Goal: Information Seeking & Learning: Check status

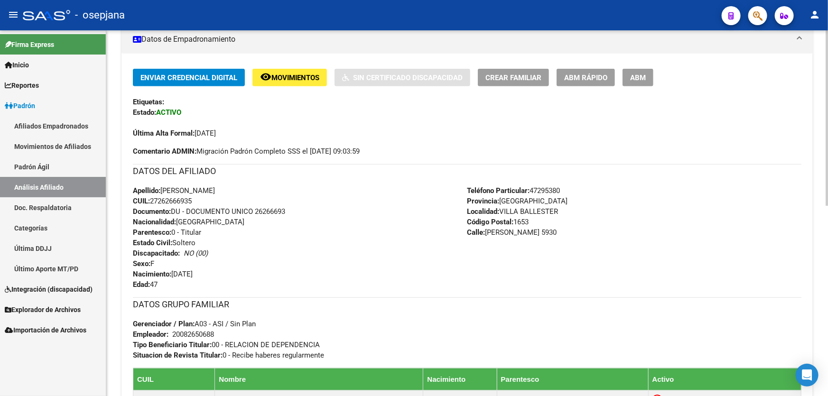
scroll to position [216, 0]
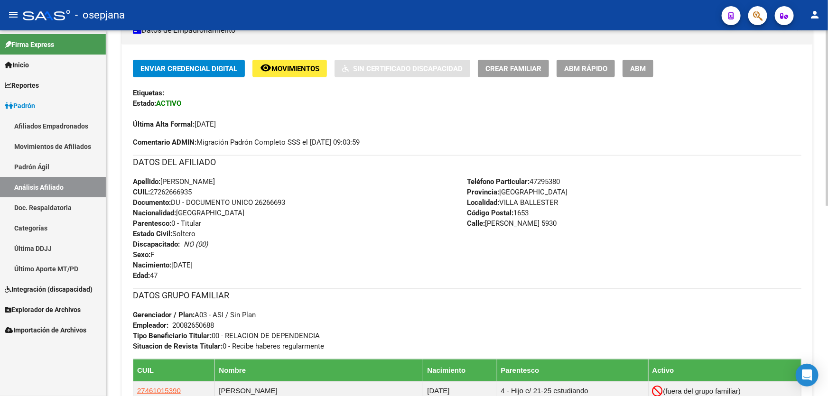
click at [364, 235] on div "Apellido: [PERSON_NAME]: 27262666935 Documento: DU - DOCUMENTO UNICO 26266693 N…" at bounding box center [300, 229] width 335 height 104
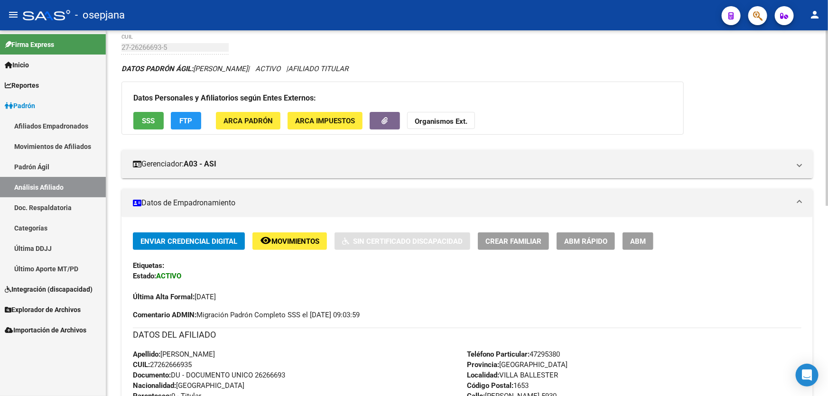
scroll to position [0, 0]
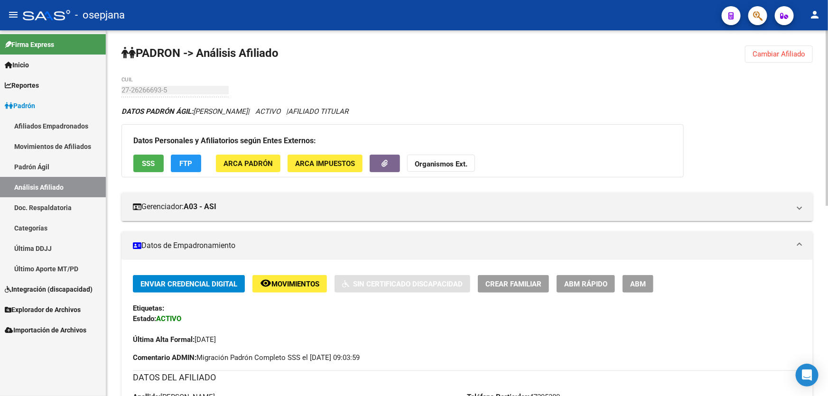
click at [788, 54] on span "Cambiar Afiliado" at bounding box center [779, 54] width 53 height 9
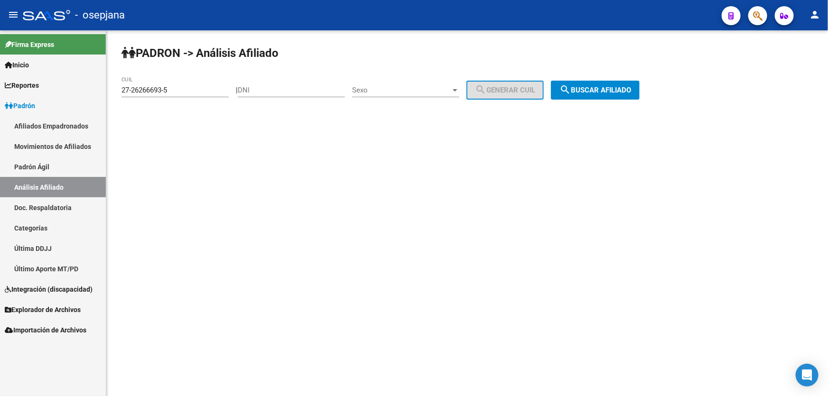
drag, startPoint x: 188, startPoint y: 94, endPoint x: 180, endPoint y: 93, distance: 7.7
click at [180, 93] on div "27-26266693-5 CUIL" at bounding box center [175, 87] width 107 height 20
drag, startPoint x: 180, startPoint y: 93, endPoint x: 118, endPoint y: 93, distance: 62.2
click at [118, 93] on div "PADRON -> Análisis Afiliado 27-26266693-5 CUIL | DNI Sexo Sexo search Generar C…" at bounding box center [467, 80] width 722 height 100
paste input "0-94251175-3"
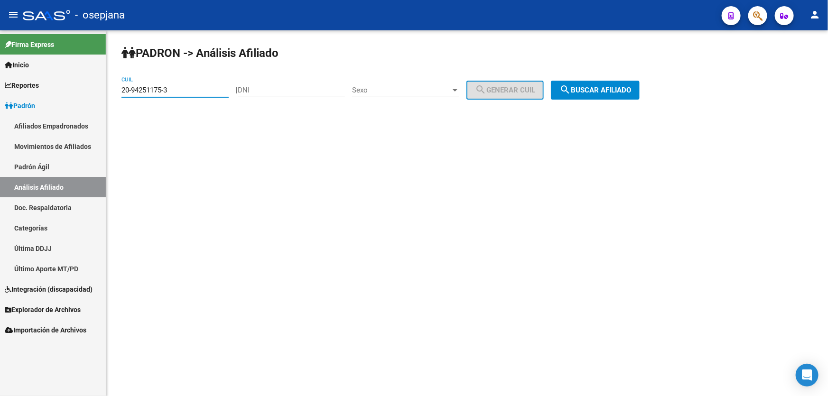
type input "20-94251175-3"
click at [622, 85] on button "search Buscar afiliado" at bounding box center [595, 90] width 89 height 19
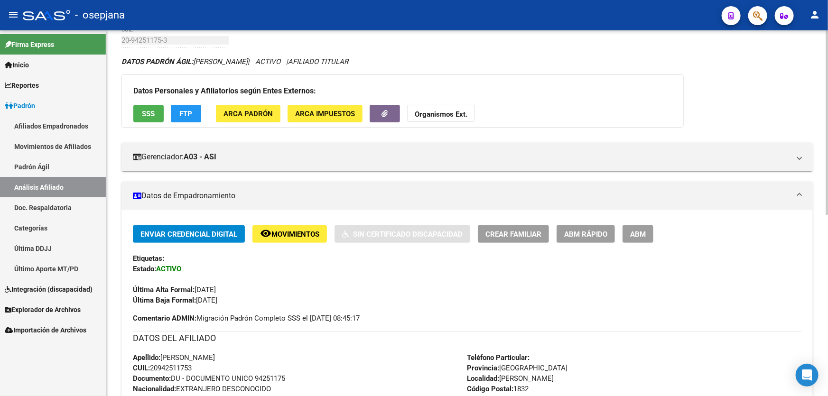
scroll to position [14, 0]
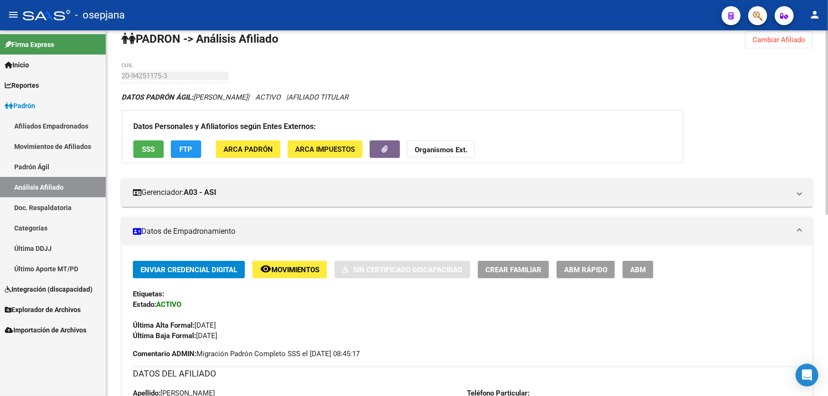
click at [148, 145] on span "SSS" at bounding box center [148, 149] width 13 height 9
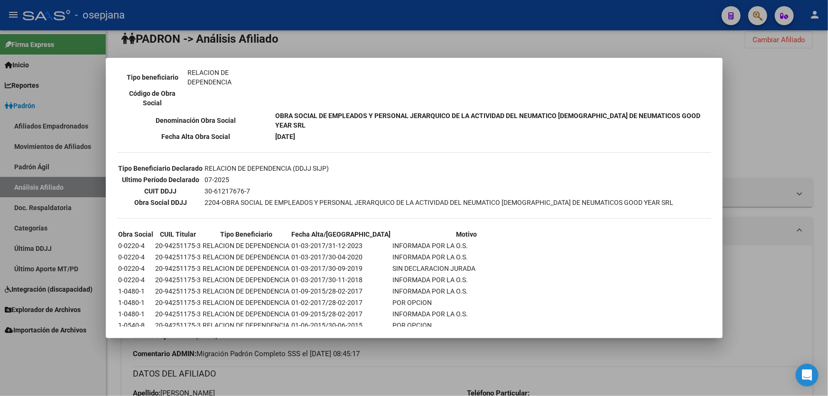
scroll to position [259, 0]
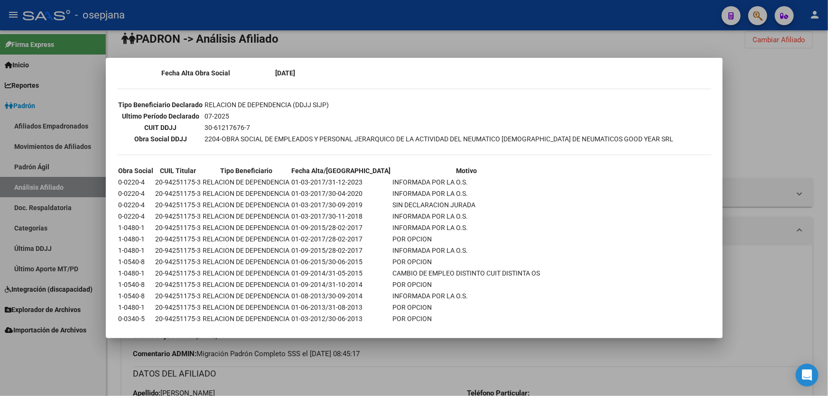
click at [772, 166] on div at bounding box center [414, 198] width 828 height 396
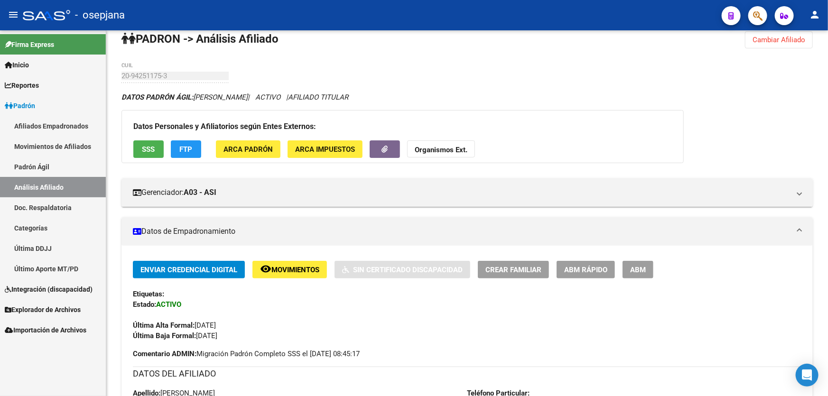
click at [751, 16] on button "button" at bounding box center [758, 15] width 19 height 19
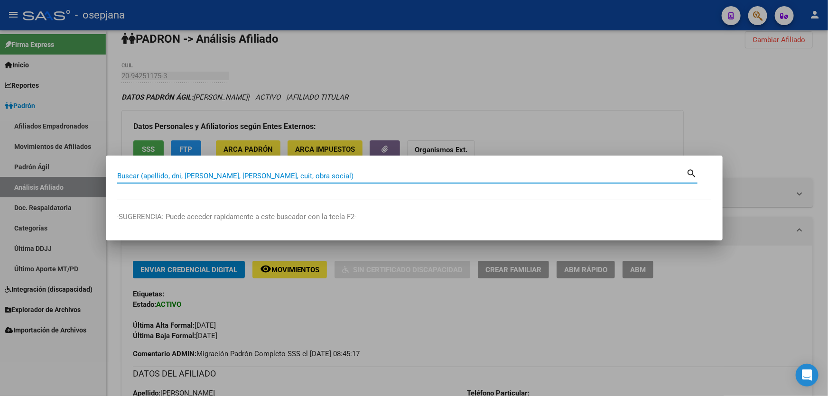
paste input "27-94251176-6"
type input "27942511766"
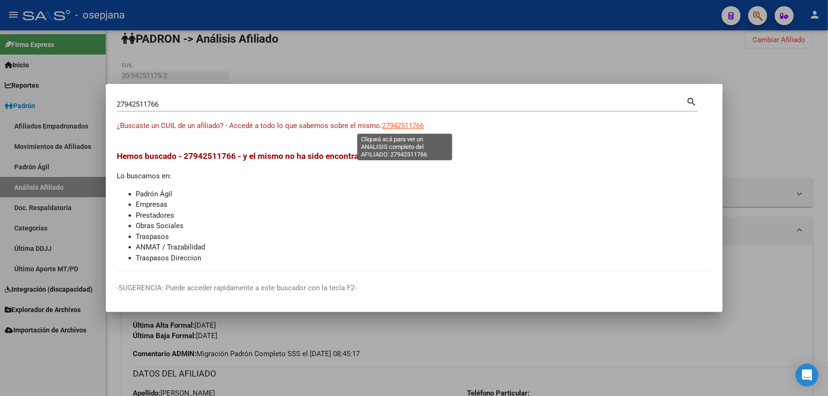
click at [413, 124] on span "27942511766" at bounding box center [404, 126] width 42 height 9
type textarea "27942511766"
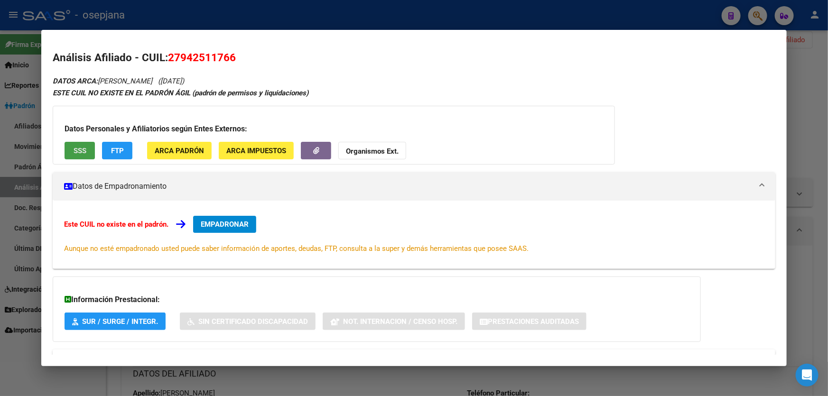
click at [71, 149] on button "SSS" at bounding box center [80, 151] width 30 height 18
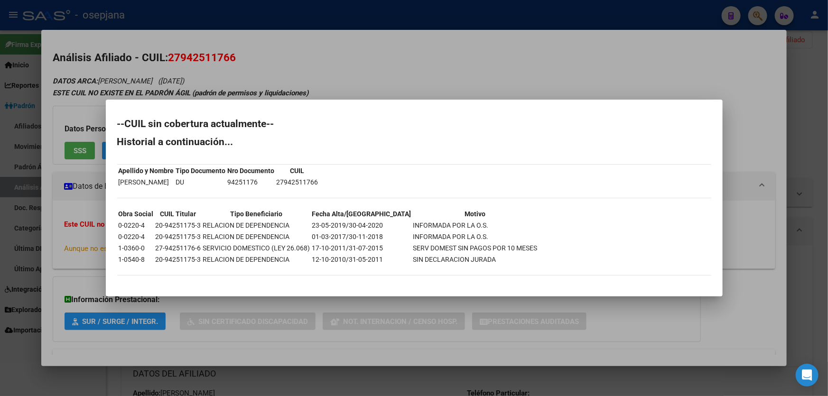
click at [828, 138] on div at bounding box center [414, 198] width 828 height 396
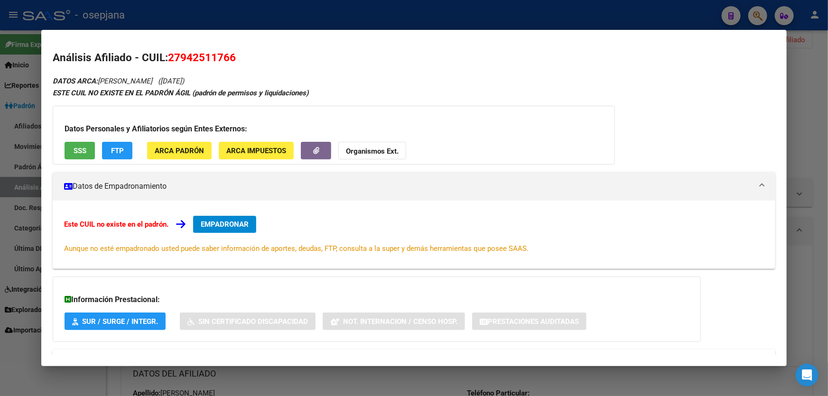
click at [828, 138] on div at bounding box center [414, 198] width 828 height 396
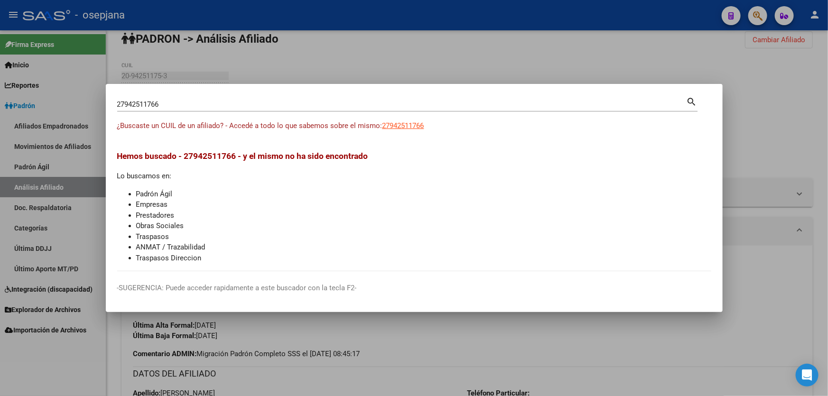
click at [196, 99] on div "27942511766 Buscar (apellido, dni, [PERSON_NAME], [PERSON_NAME], cuit, obra soc…" at bounding box center [402, 104] width 570 height 14
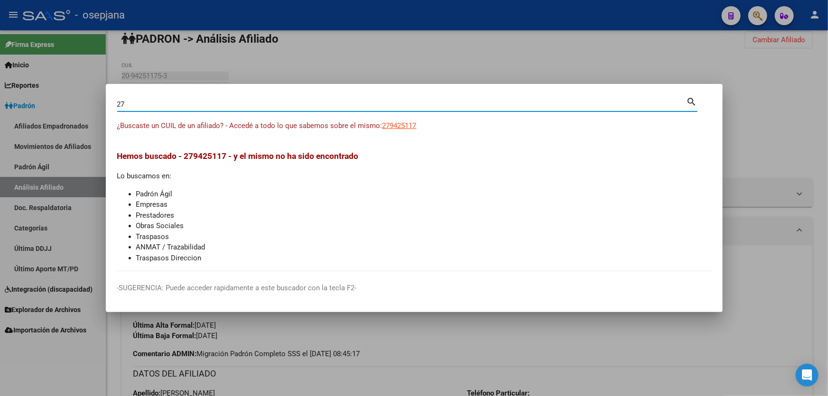
type input "2"
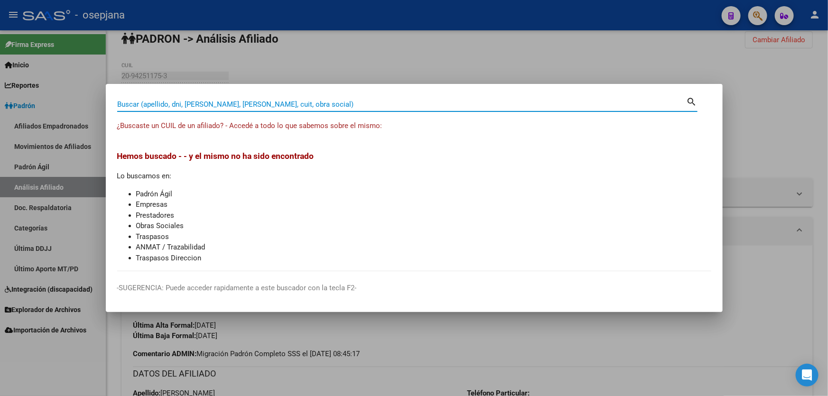
paste input "23-50511006-4"
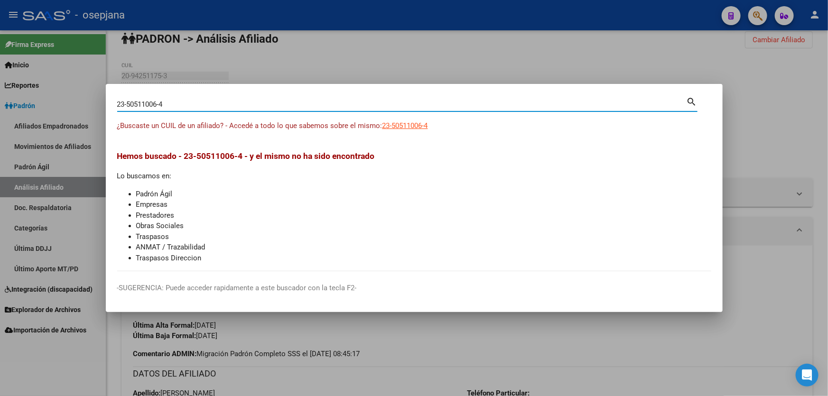
type input "23505110064"
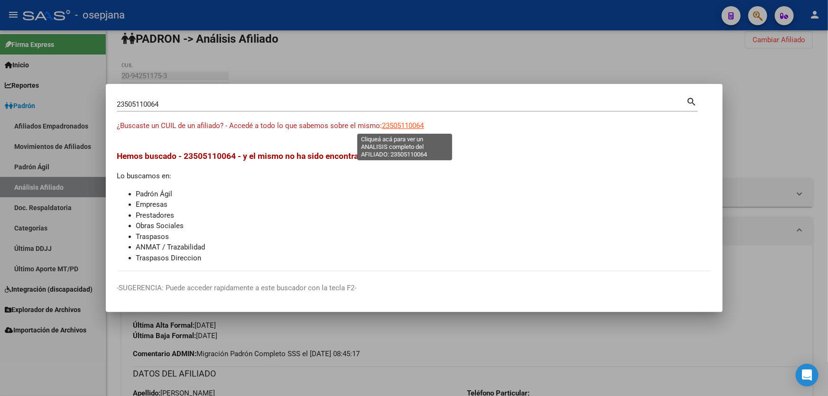
click at [410, 122] on span "23505110064" at bounding box center [404, 126] width 42 height 9
type textarea "23505110064"
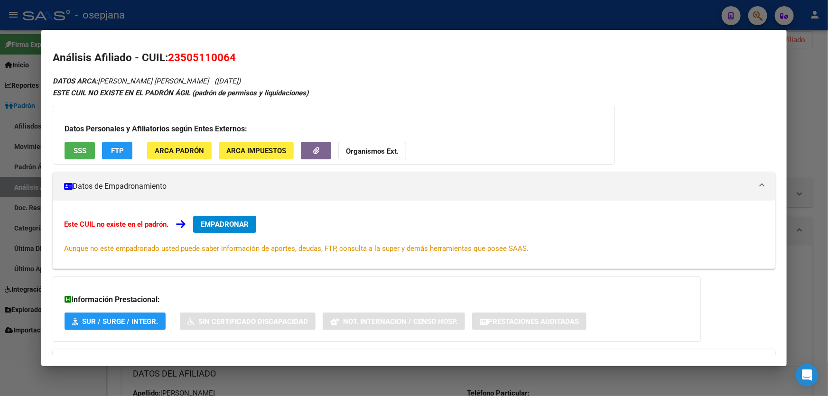
click at [828, 150] on div at bounding box center [414, 198] width 828 height 396
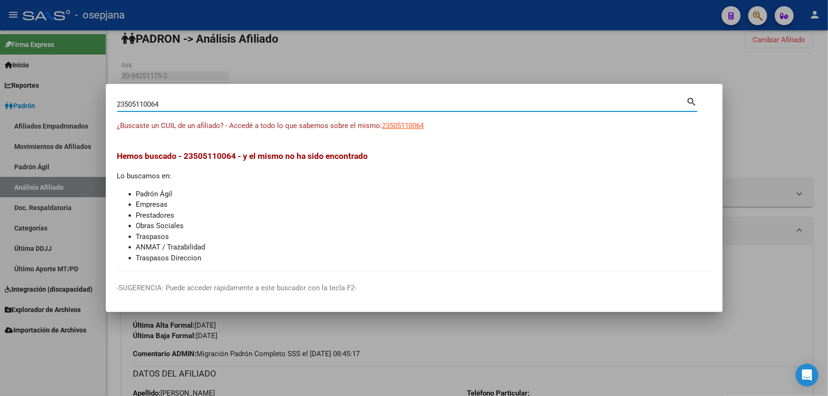
drag, startPoint x: 176, startPoint y: 105, endPoint x: 83, endPoint y: 110, distance: 93.2
click at [83, 110] on div "23505110064 Buscar (apellido, dni, cuil, nro traspaso, cuit, obra social) searc…" at bounding box center [414, 198] width 828 height 396
paste input "7-50511005-1"
type input "27505110051"
click at [419, 128] on span "27505110051" at bounding box center [404, 126] width 42 height 9
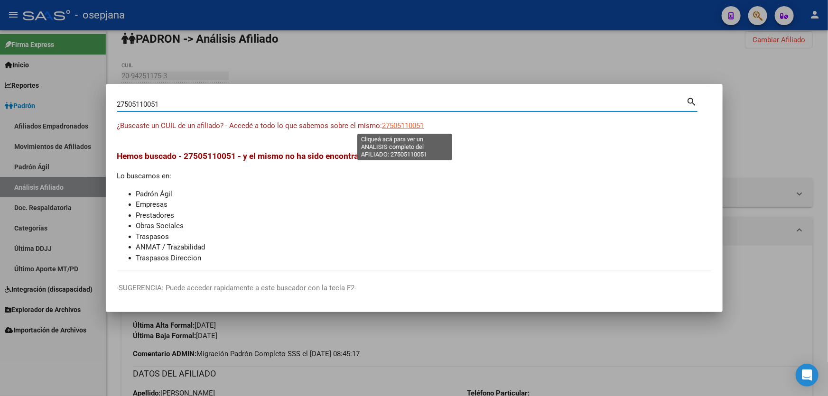
type textarea "27505110051"
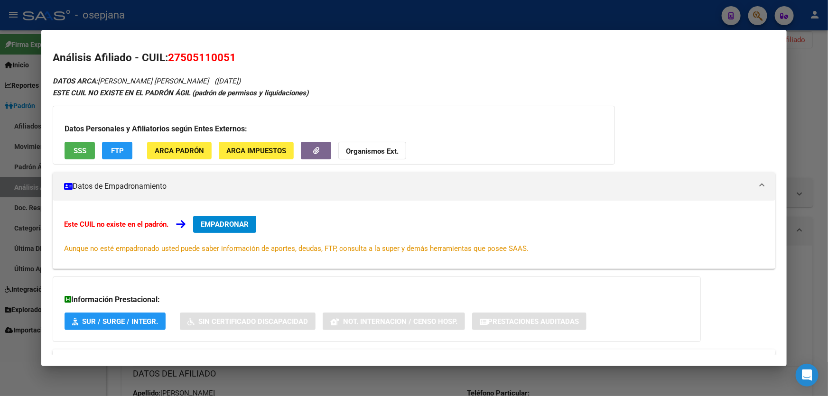
click at [80, 147] on span "SSS" at bounding box center [80, 151] width 13 height 9
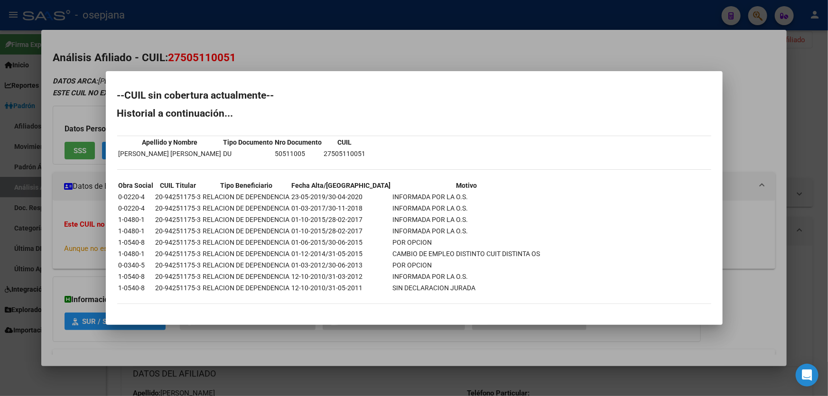
click at [434, 47] on div at bounding box center [414, 198] width 828 height 396
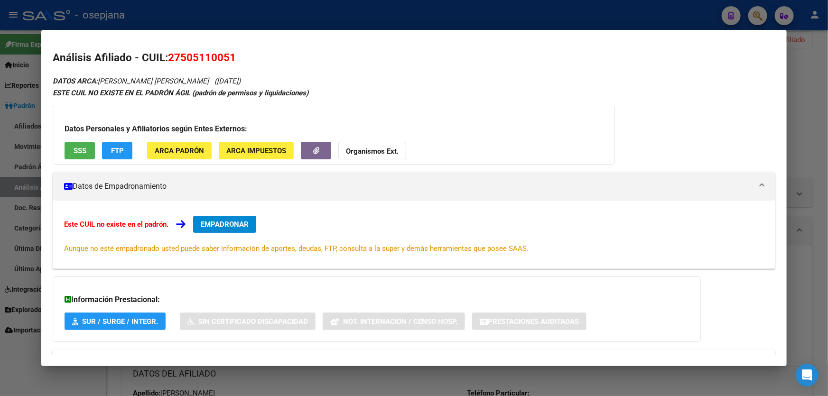
click at [828, 141] on div at bounding box center [414, 198] width 828 height 396
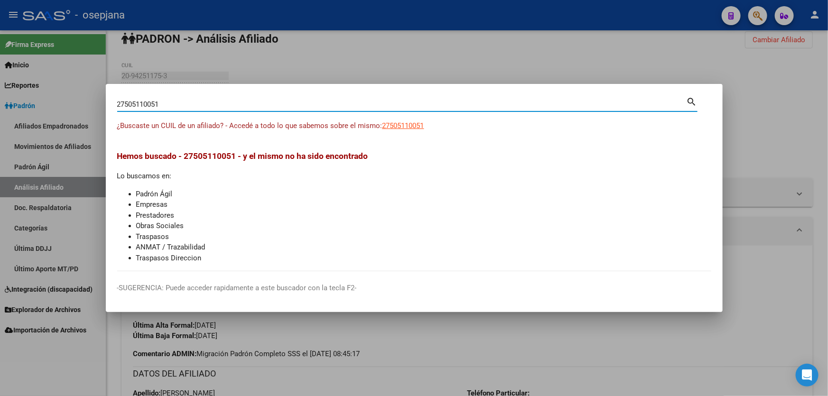
drag, startPoint x: 171, startPoint y: 104, endPoint x: 115, endPoint y: 104, distance: 56.0
click at [115, 104] on mat-dialog-content "27505110051 Buscar (apellido, dni, cuil, nro traspaso, cuit, obra social) searc…" at bounding box center [414, 183] width 617 height 176
paste input "0-55608502-2"
type input "20556085022"
click at [411, 125] on span "20556085022" at bounding box center [404, 126] width 42 height 9
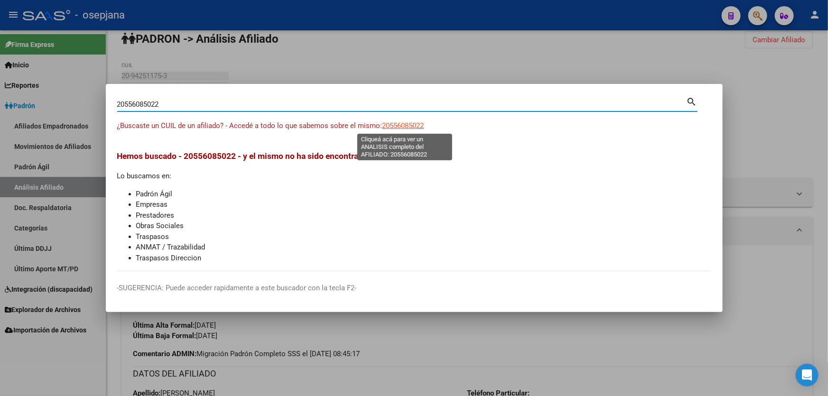
type textarea "20556085022"
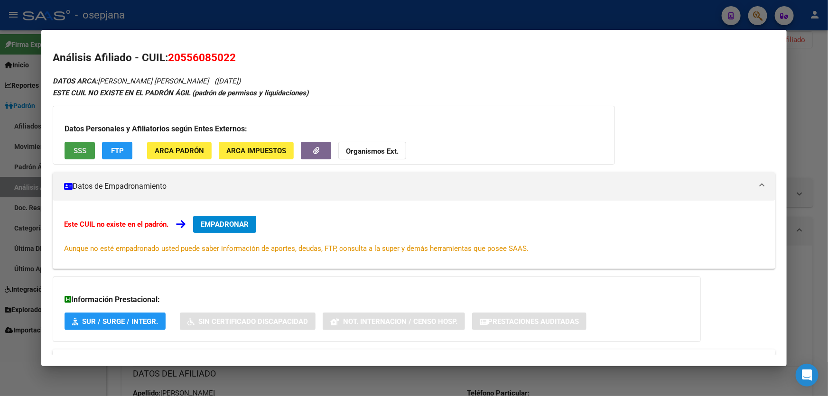
click at [81, 149] on span "SSS" at bounding box center [80, 151] width 13 height 9
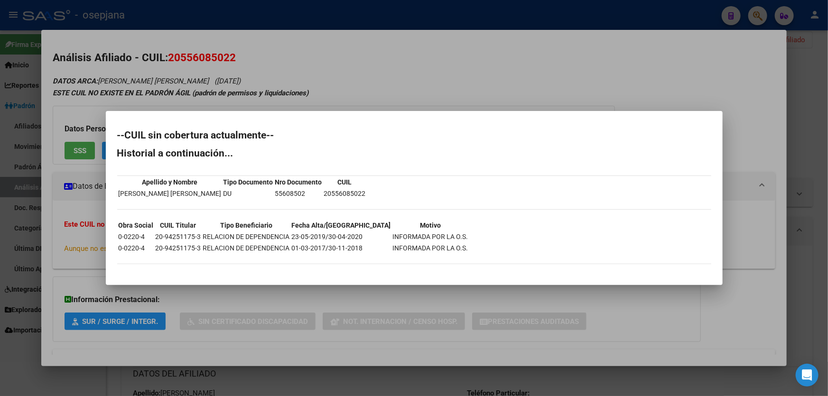
click at [444, 61] on div at bounding box center [414, 198] width 828 height 396
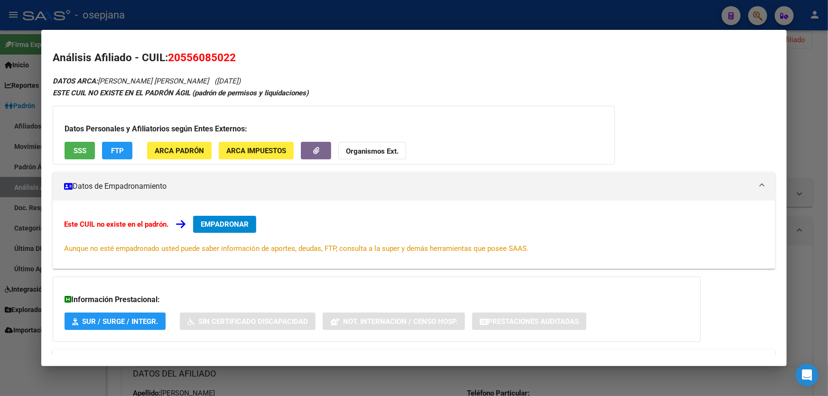
click at [452, 14] on div at bounding box center [414, 198] width 828 height 396
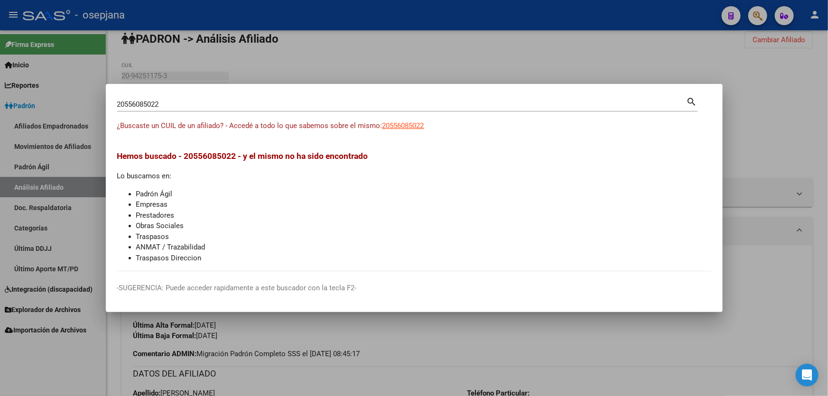
click at [452, 14] on div at bounding box center [414, 198] width 828 height 396
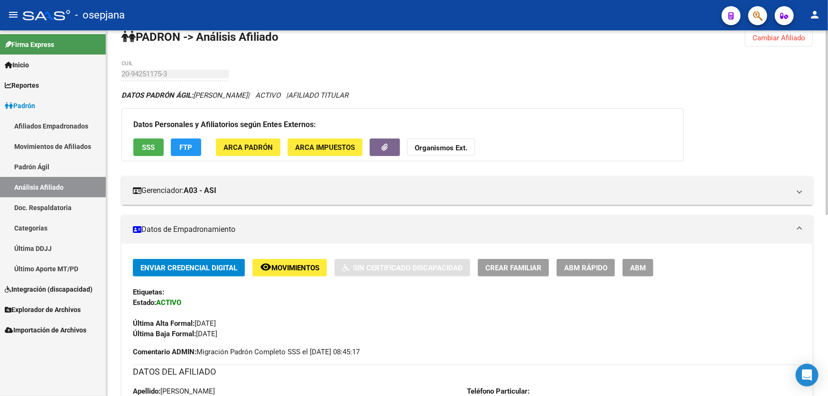
scroll to position [14, 0]
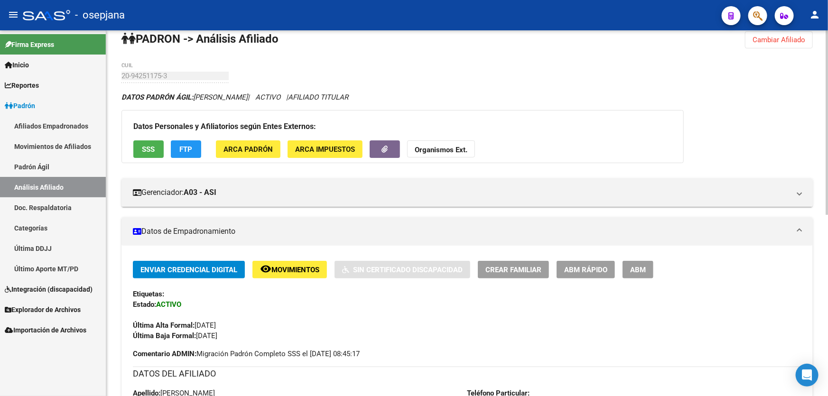
click at [515, 266] on span "Crear Familiar" at bounding box center [514, 270] width 56 height 9
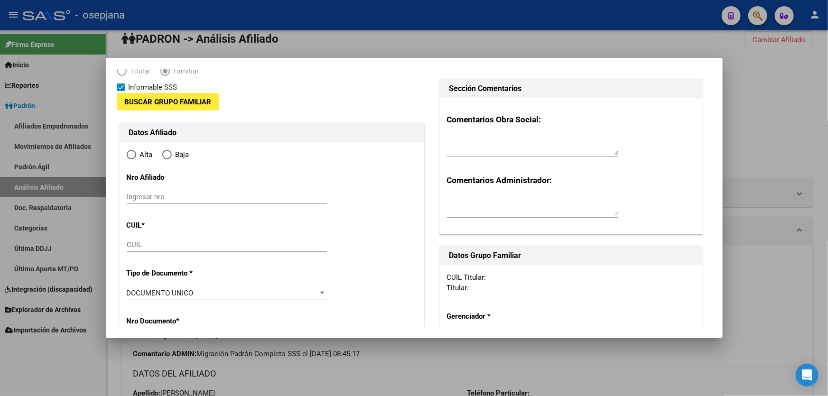
type input "30-71422784-6"
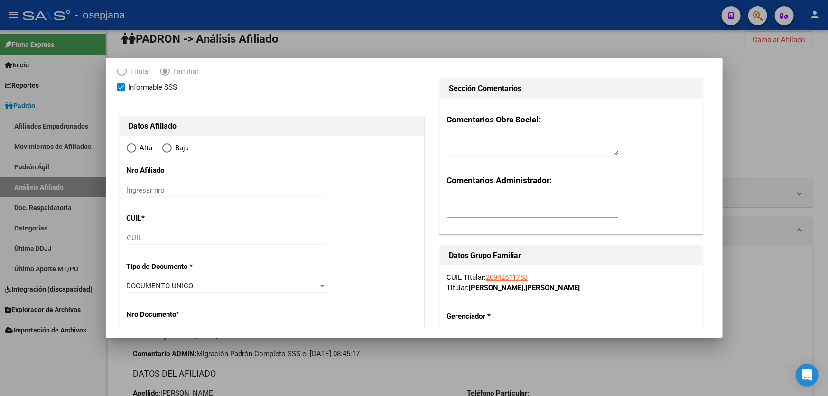
scroll to position [129, 0]
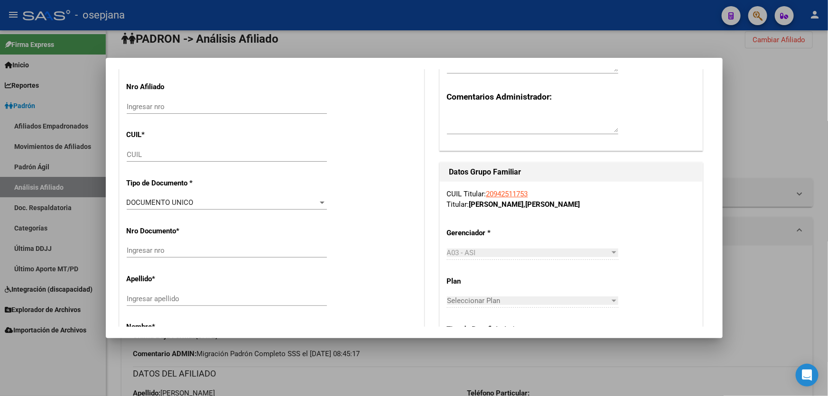
type input "[PERSON_NAME]"
type input "1832"
type input "CAFAYATE 822"
radio input "true"
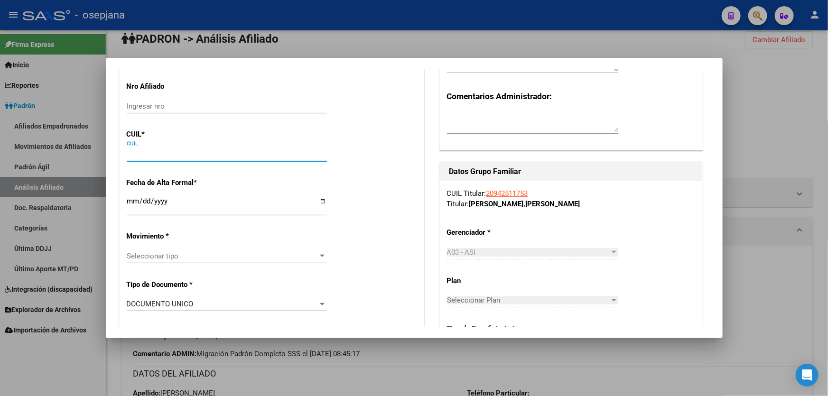
click at [173, 156] on input "CUIL" at bounding box center [227, 154] width 200 height 9
type input "30-71422784-6"
paste input "27-94251176-6"
type input "27-94251176-6"
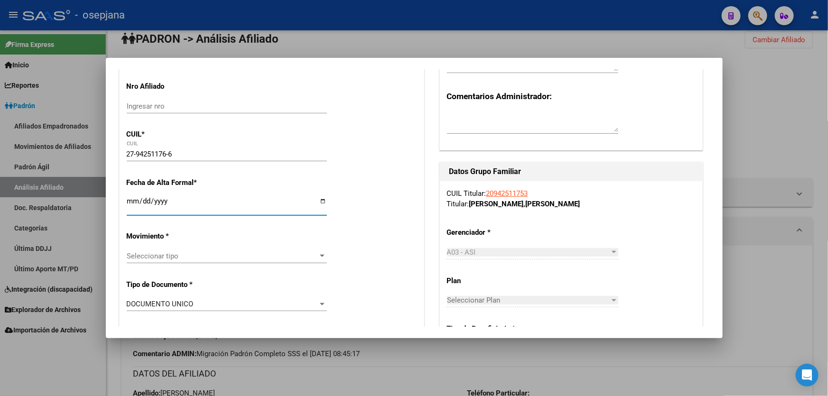
type input "94251176"
type input "[PERSON_NAME]"
type input "[DATE]"
type input "GLEW"
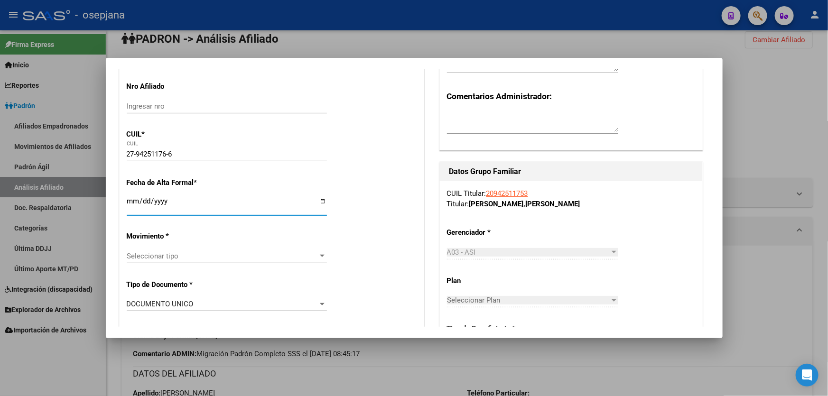
type input "1856"
type input "GDERO [PERSON_NAME]"
type input "3383"
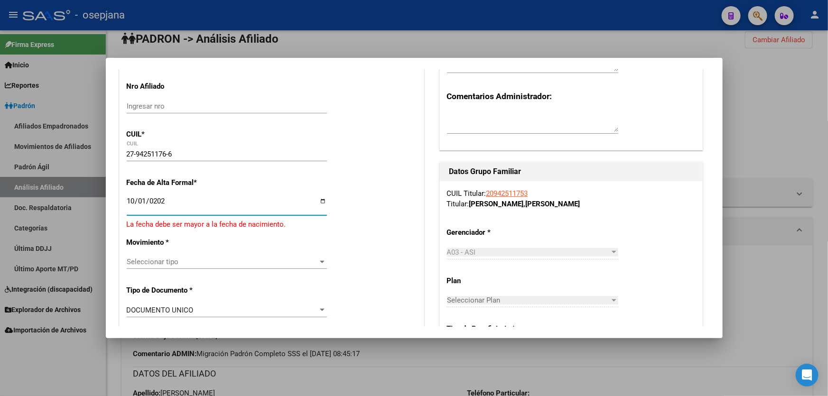
type input "[DATE]"
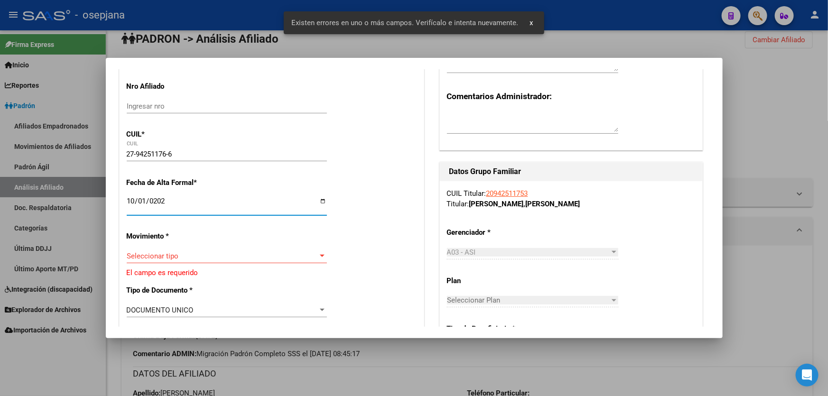
click at [180, 259] on span "Seleccionar tipo" at bounding box center [223, 256] width 192 height 9
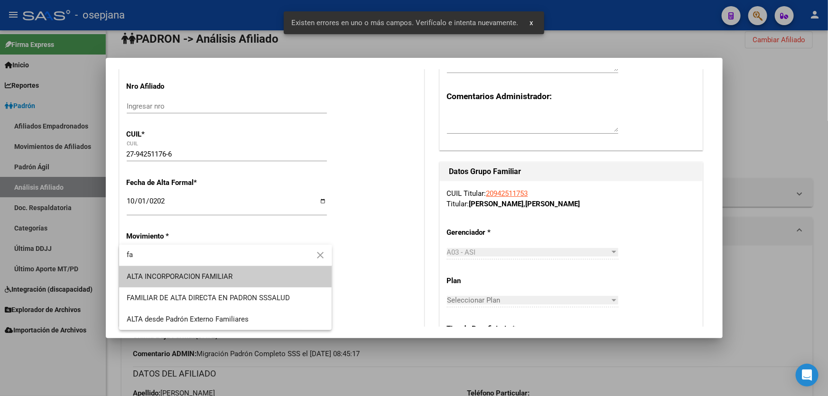
type input "fa"
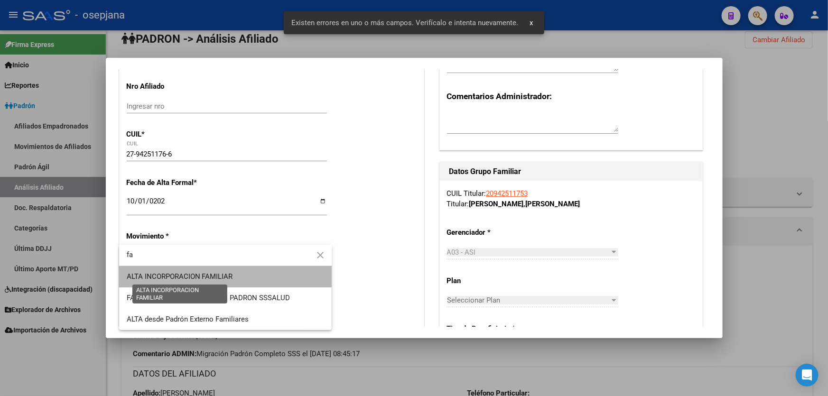
click at [180, 272] on span "ALTA INCORPORACION FAMILIAR" at bounding box center [180, 276] width 106 height 9
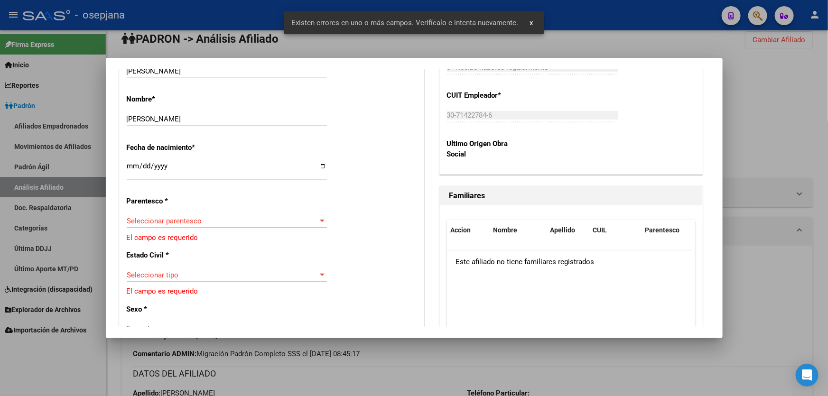
scroll to position [475, 0]
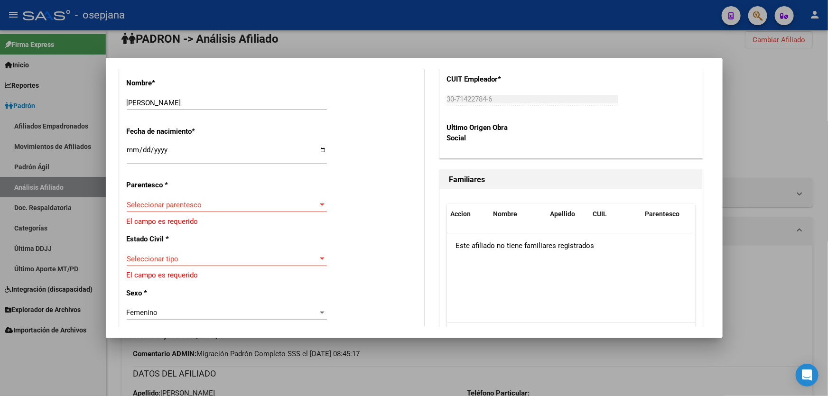
click at [219, 204] on span "Seleccionar parentesco" at bounding box center [223, 205] width 192 height 9
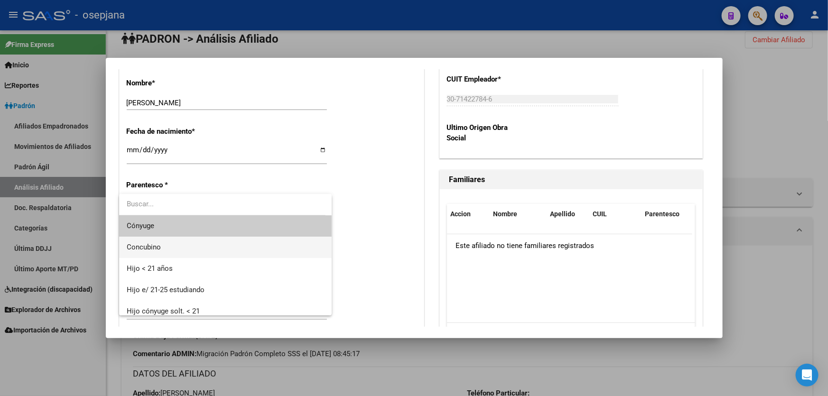
click at [161, 244] on span "Concubino" at bounding box center [226, 247] width 198 height 21
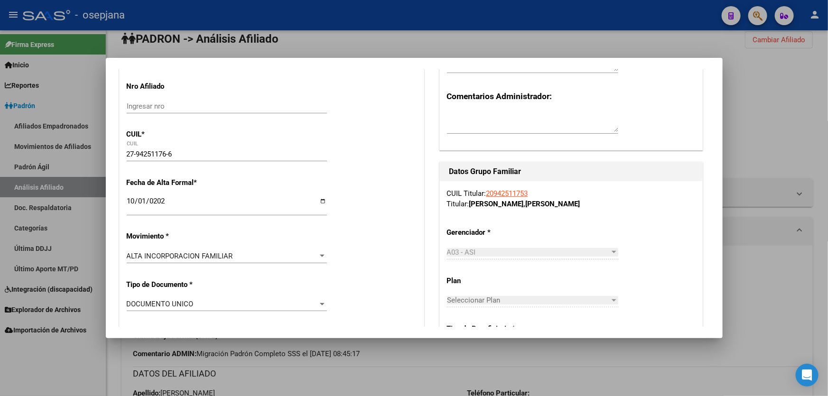
scroll to position [0, 0]
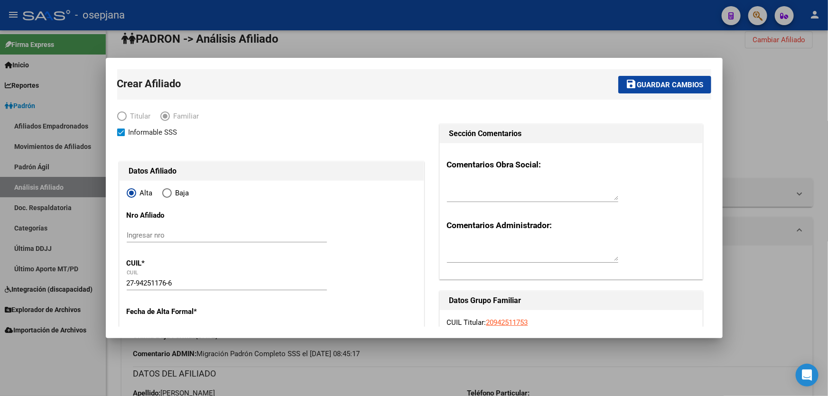
click at [691, 73] on mat-toolbar-row "save Guardar cambios" at bounding box center [545, 84] width 332 height 30
click at [677, 95] on mat-toolbar-row "save Guardar cambios" at bounding box center [545, 84] width 332 height 30
click at [677, 87] on span "Guardar cambios" at bounding box center [671, 85] width 66 height 9
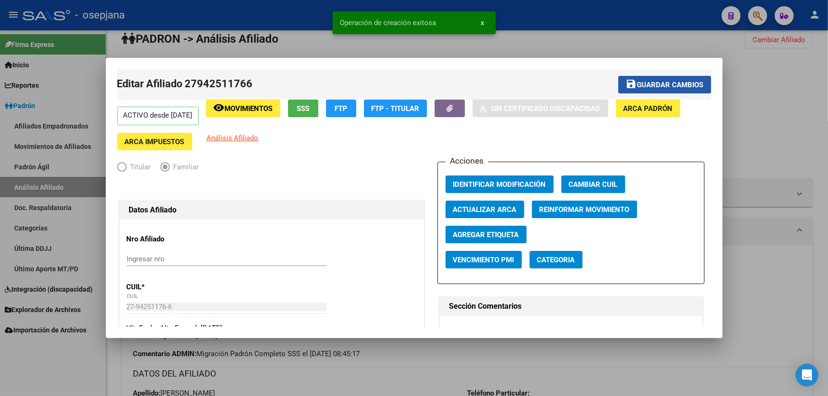
click at [677, 87] on span "Guardar cambios" at bounding box center [671, 85] width 66 height 9
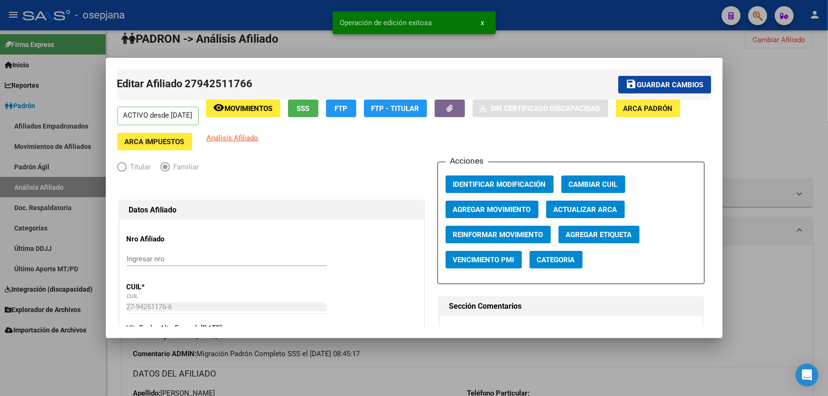
click at [809, 85] on div at bounding box center [414, 198] width 828 height 396
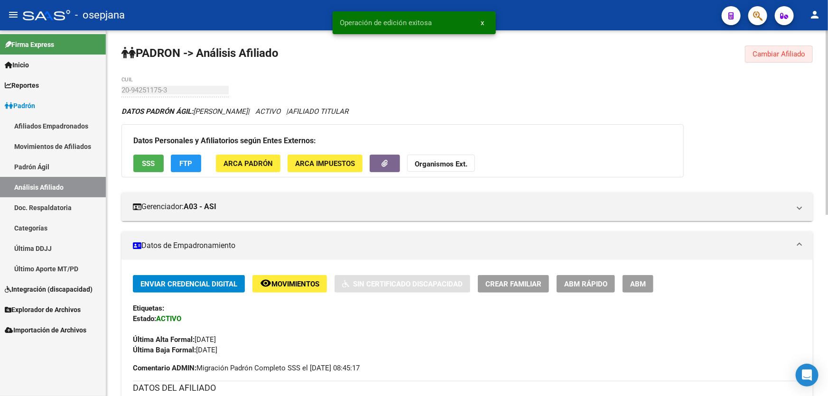
click at [793, 57] on span "Cambiar Afiliado" at bounding box center [779, 54] width 53 height 9
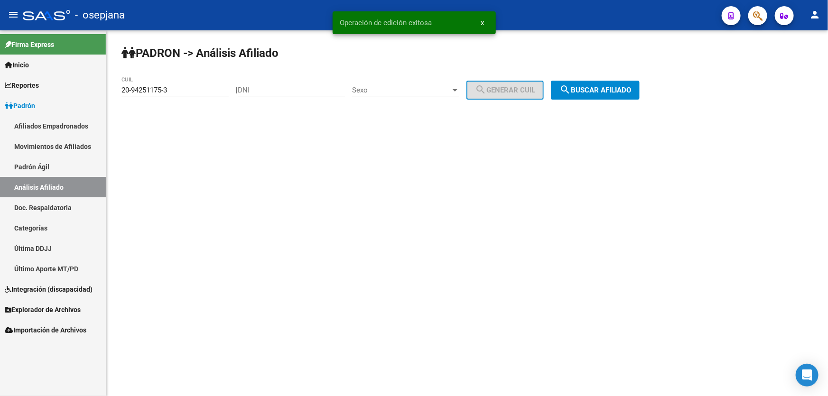
click at [640, 95] on button "search Buscar afiliado" at bounding box center [595, 90] width 89 height 19
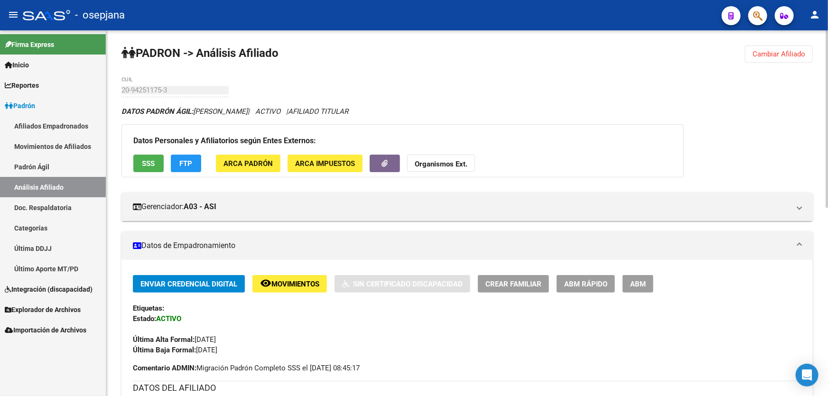
click at [508, 282] on span "Crear Familiar" at bounding box center [514, 284] width 56 height 9
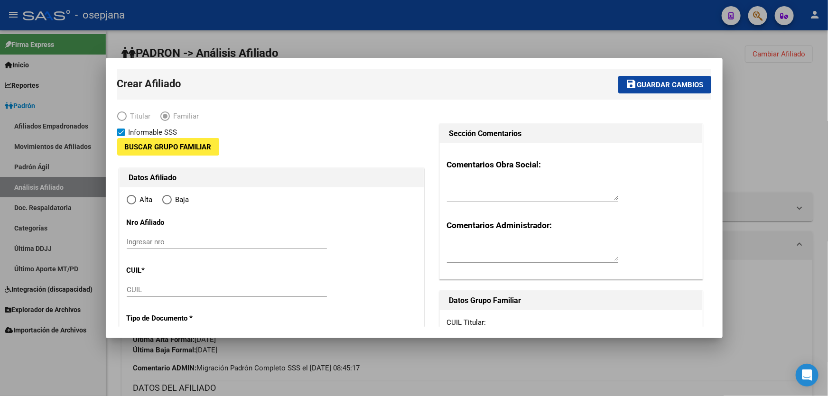
type input "30-71422784-6"
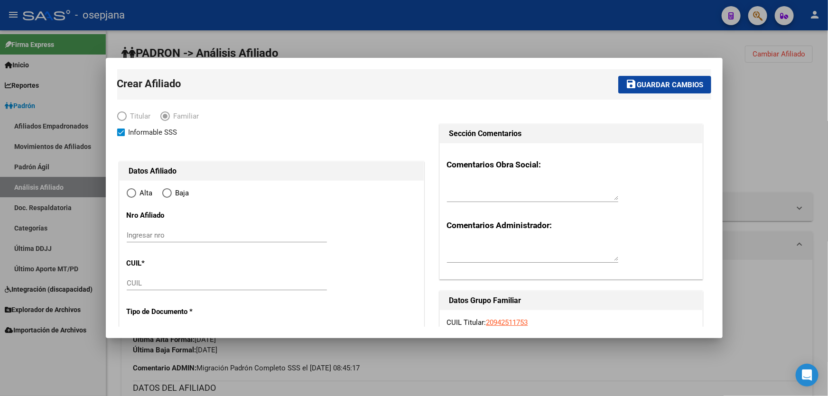
type input "[PERSON_NAME]"
type input "1832"
type input "CAFAYATE 822"
click at [155, 278] on div "CUIL" at bounding box center [227, 283] width 200 height 14
radio input "true"
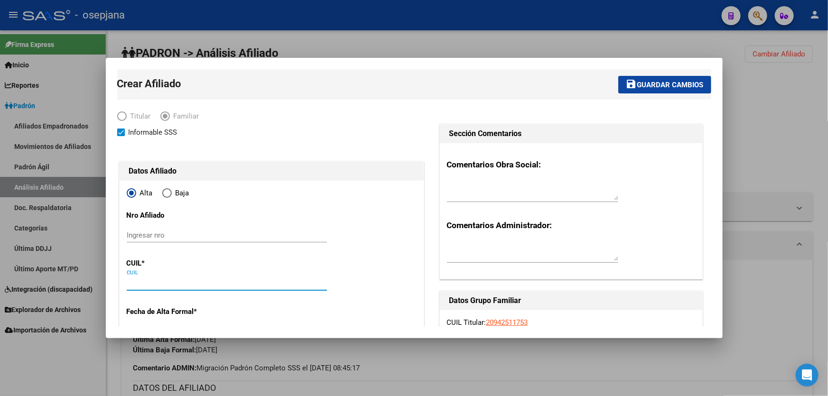
type input "30-71422784-6"
paste input "23-50511006-4"
type input "23-50511006-4"
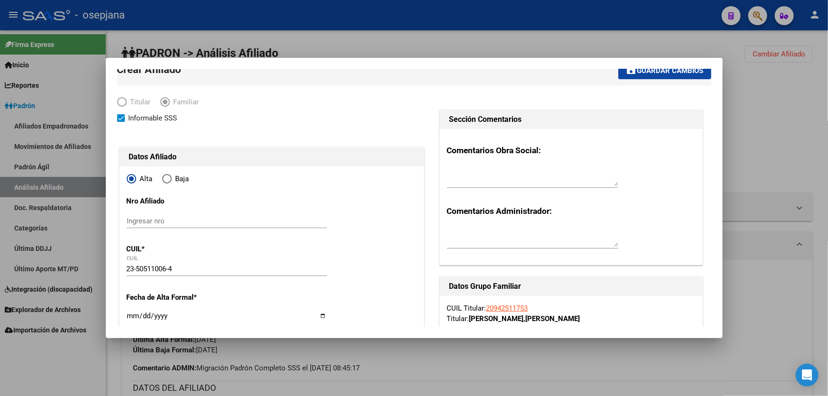
type input "50511006"
type input "[PERSON_NAME]"
type input "[DATE]"
type input "[PERSON_NAME]"
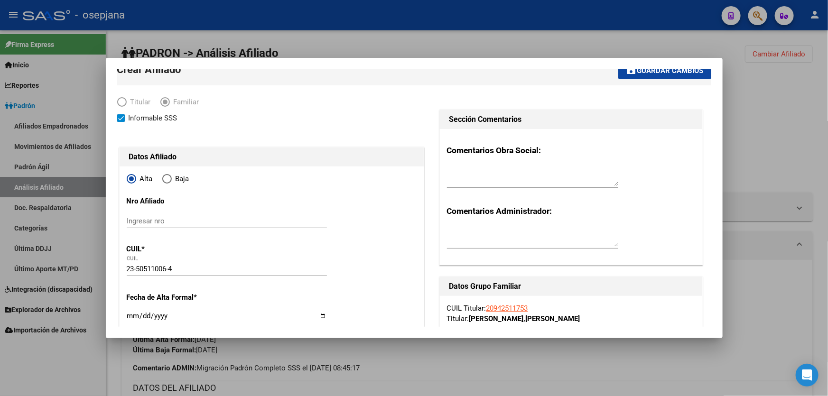
type input "CAFAYATE"
type input "822"
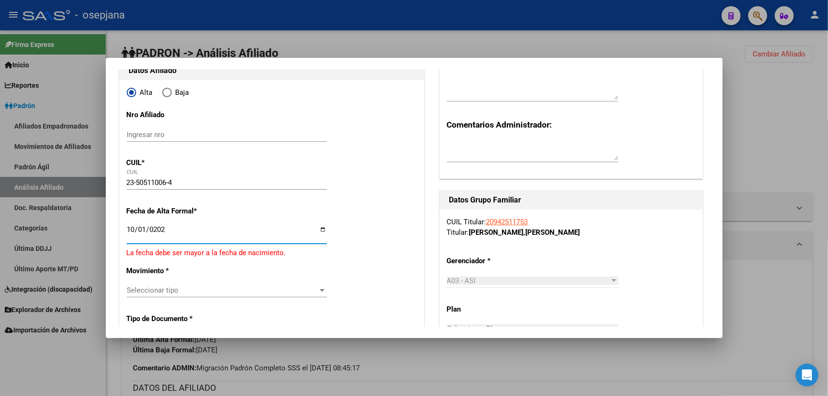
type input "[DATE]"
click at [244, 287] on span "Seleccionar tipo" at bounding box center [223, 285] width 192 height 9
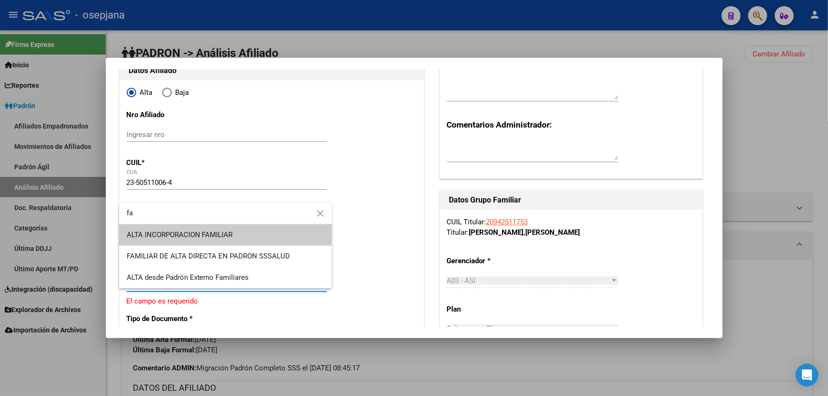
type input "fa"
click at [275, 237] on span "ALTA INCORPORACION FAMILIAR" at bounding box center [226, 235] width 198 height 21
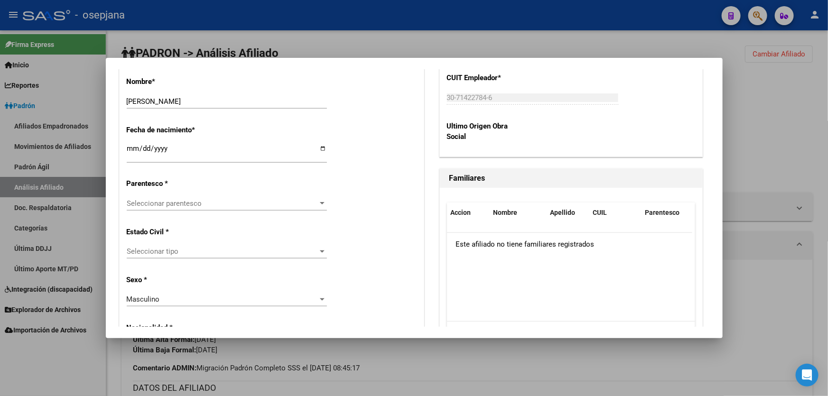
scroll to position [489, 0]
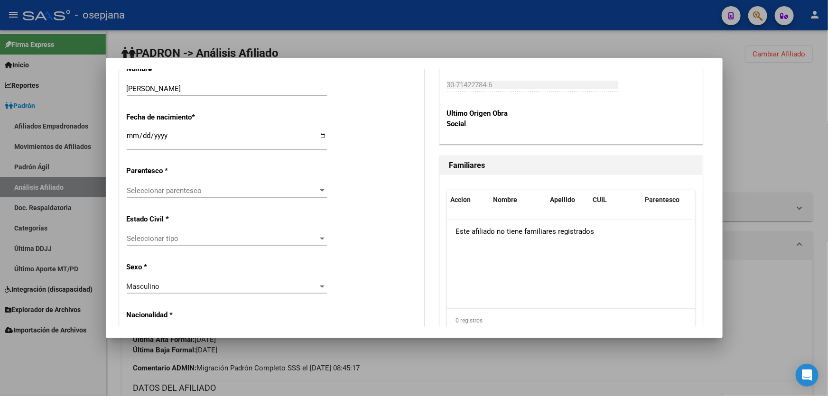
click at [204, 187] on span "Seleccionar parentesco" at bounding box center [223, 191] width 192 height 9
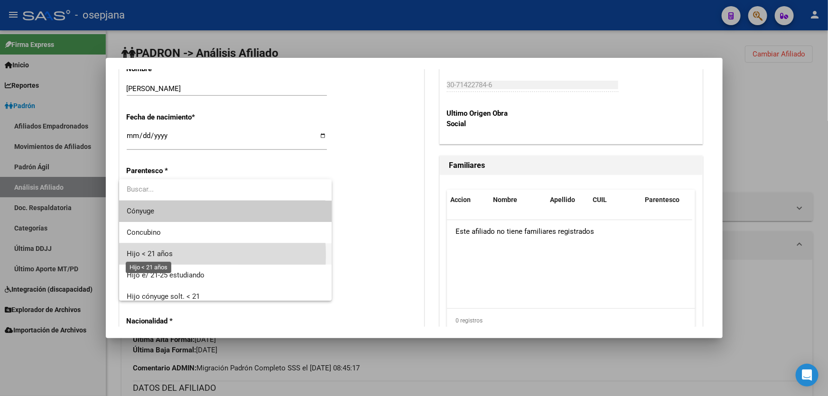
click at [161, 255] on span "Hijo < 21 años" at bounding box center [150, 254] width 46 height 9
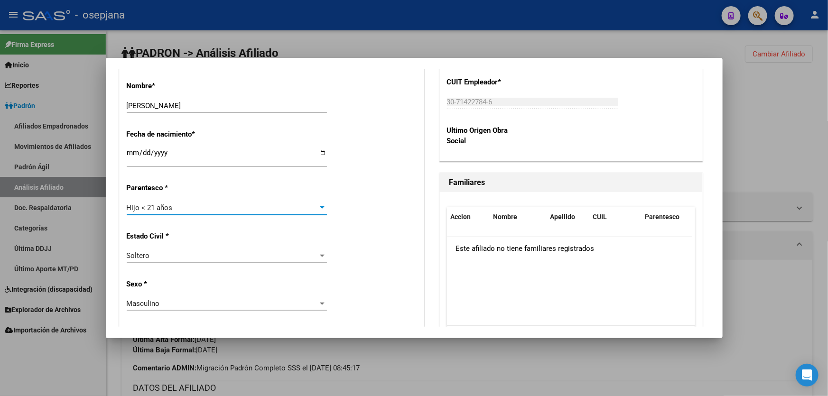
scroll to position [705, 0]
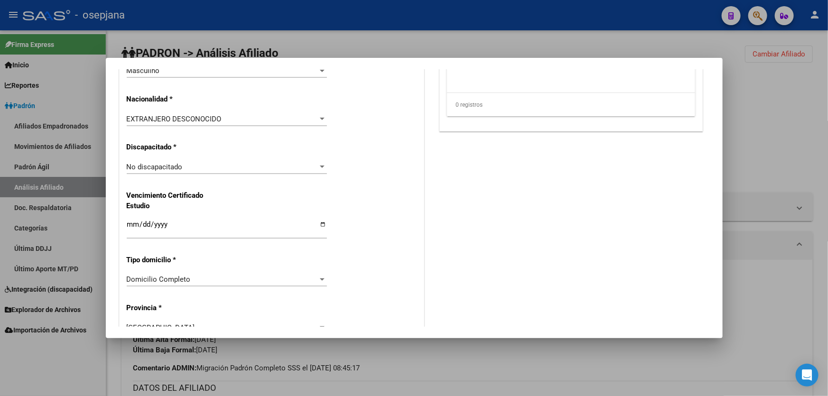
click at [277, 122] on div "EXTRANJERO DESCONOCIDO" at bounding box center [223, 119] width 192 height 9
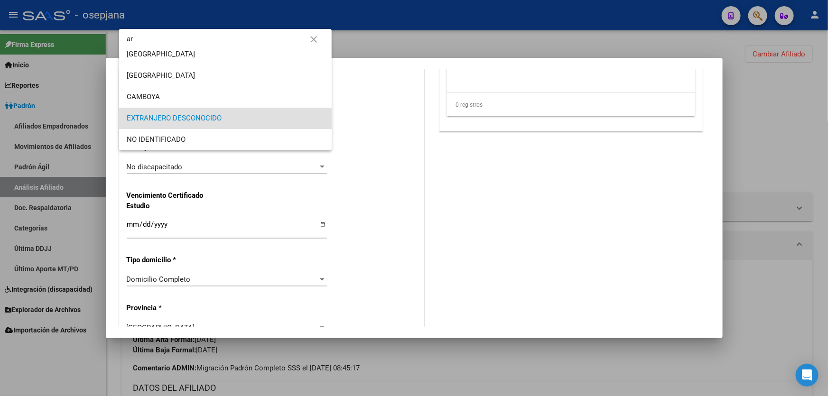
scroll to position [0, 0]
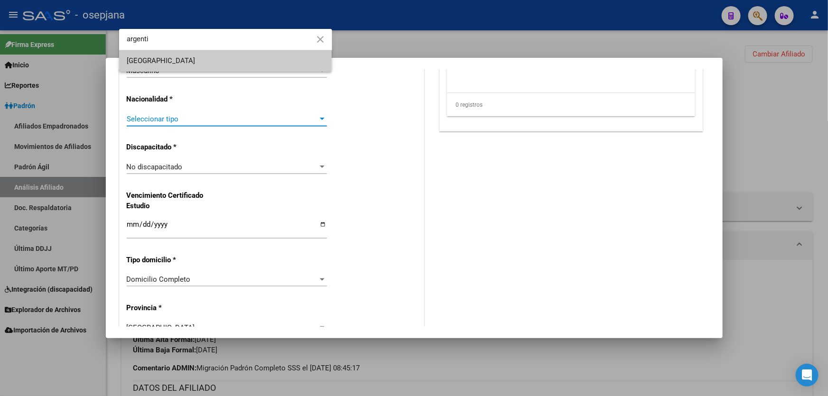
type input "argenti"
click at [268, 52] on span "[GEOGRAPHIC_DATA]" at bounding box center [226, 60] width 198 height 21
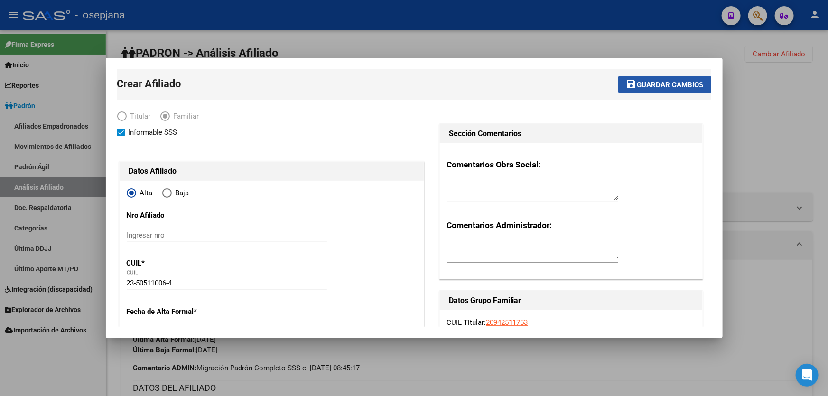
click at [646, 78] on button "save Guardar cambios" at bounding box center [665, 85] width 93 height 18
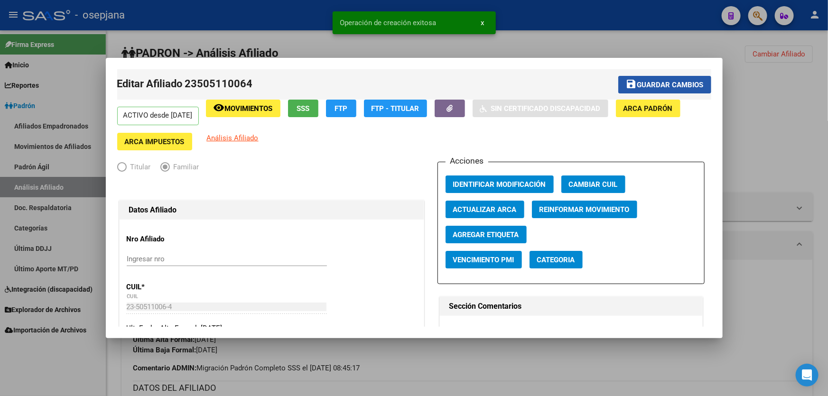
click at [646, 78] on button "save Guardar cambios" at bounding box center [665, 85] width 93 height 18
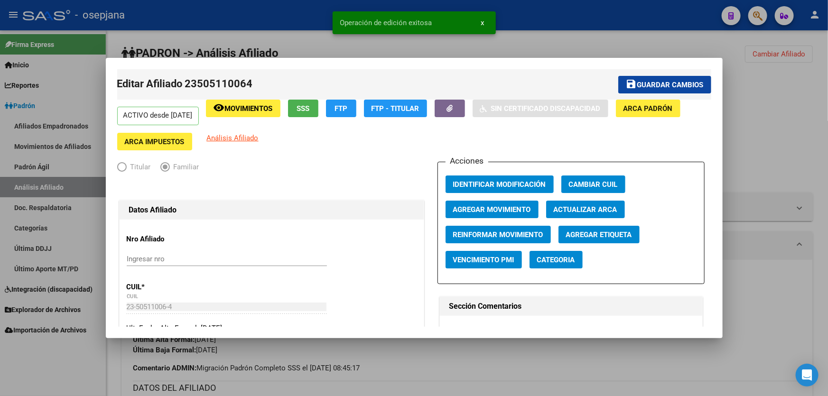
click at [789, 99] on div at bounding box center [414, 198] width 828 height 396
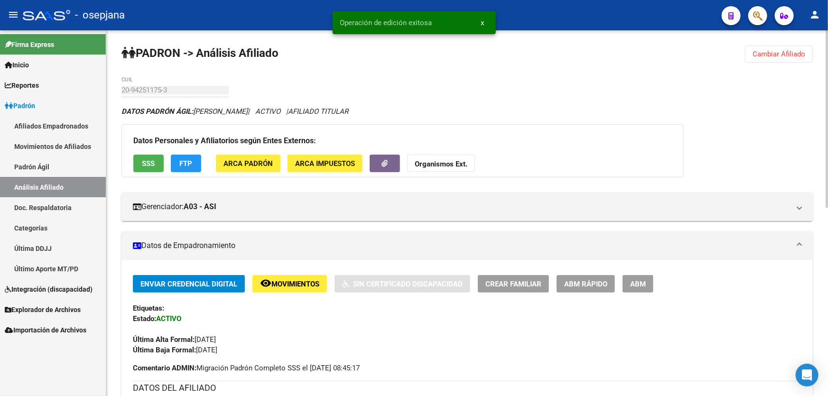
click at [778, 51] on span "Cambiar Afiliado" at bounding box center [779, 54] width 53 height 9
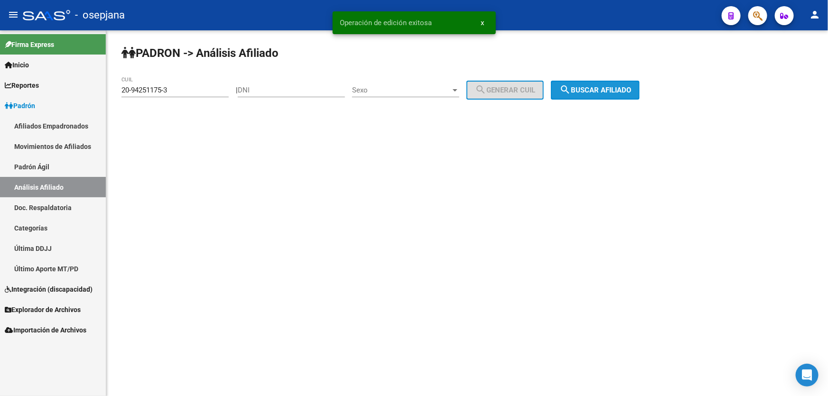
click at [608, 89] on span "search Buscar afiliado" at bounding box center [596, 90] width 72 height 9
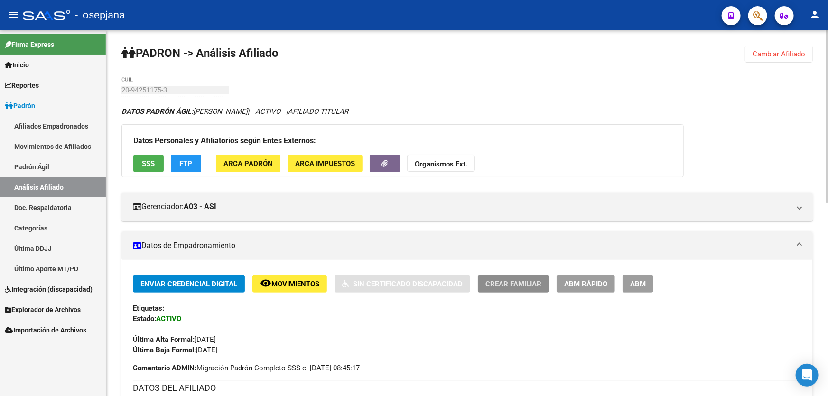
click at [520, 280] on span "Crear Familiar" at bounding box center [514, 284] width 56 height 9
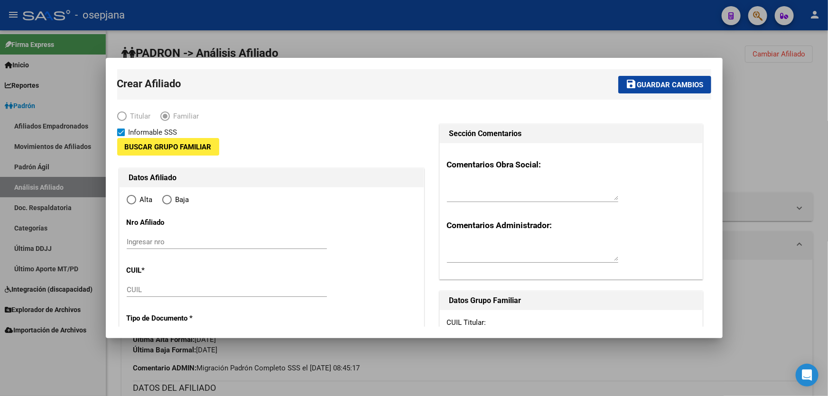
type input "30-71422784-6"
type input "[PERSON_NAME]"
type input "1832"
type input "CAFAYATE 822"
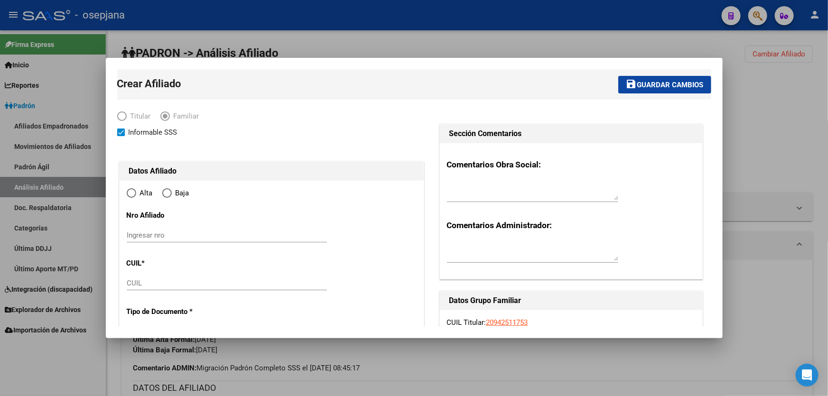
radio input "true"
click at [137, 279] on input "CUIL" at bounding box center [227, 283] width 200 height 9
type input "30-71422784-6"
paste input "27-50511005-1"
type input "27-50511005-1"
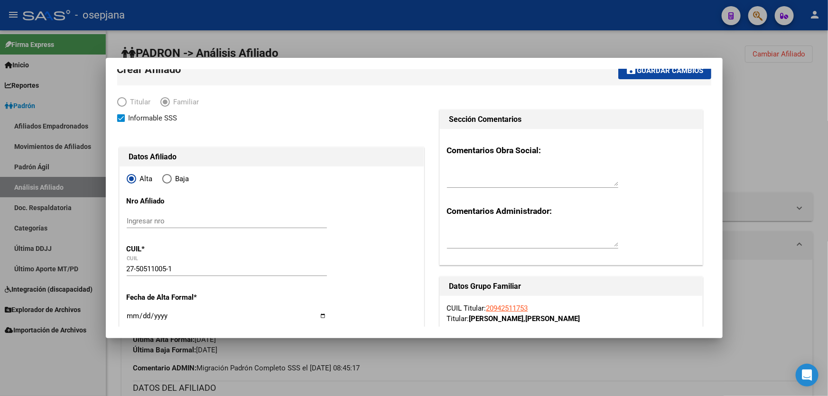
type input "50511005"
type input "[PERSON_NAME]"
type input "[DATE]"
type input "[PERSON_NAME]"
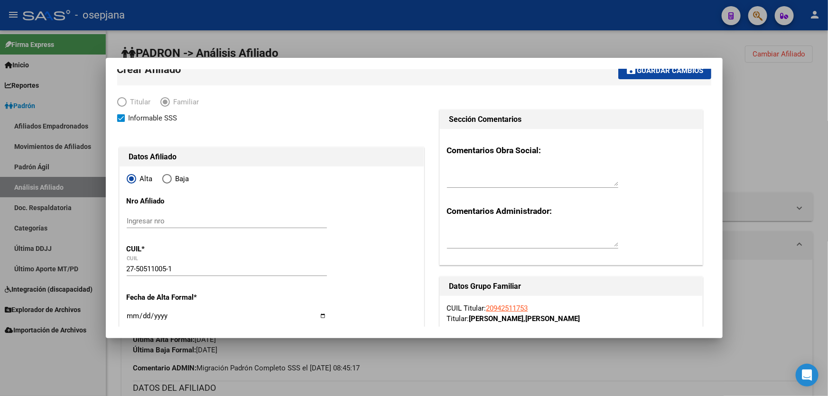
type input "CAFAYATE"
type input "822"
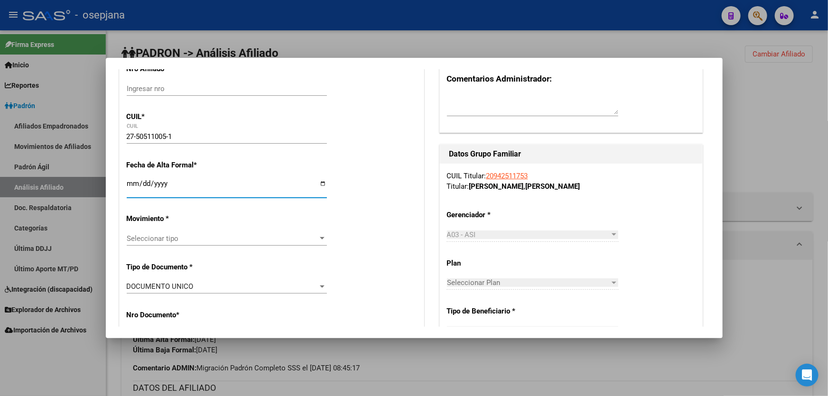
scroll to position [187, 0]
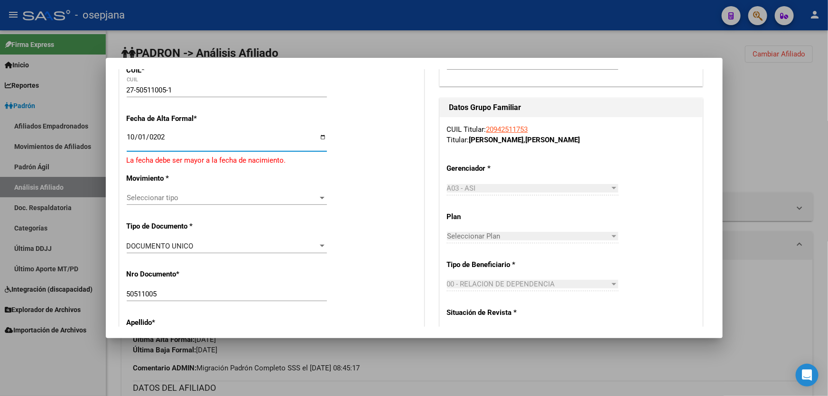
type input "[DATE]"
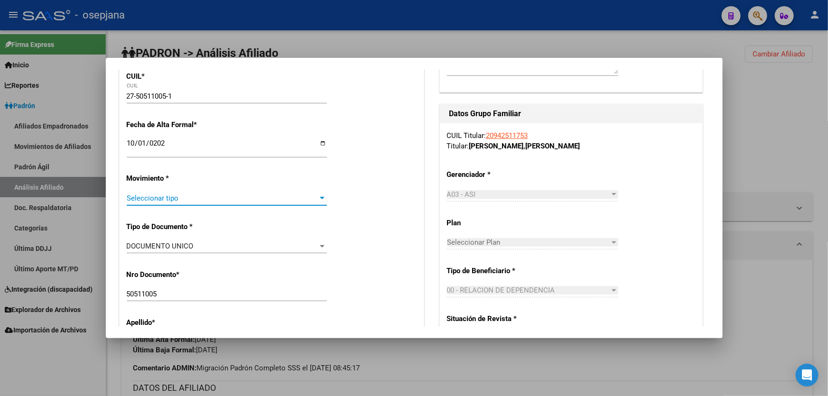
click at [226, 199] on span "Seleccionar tipo" at bounding box center [223, 198] width 192 height 9
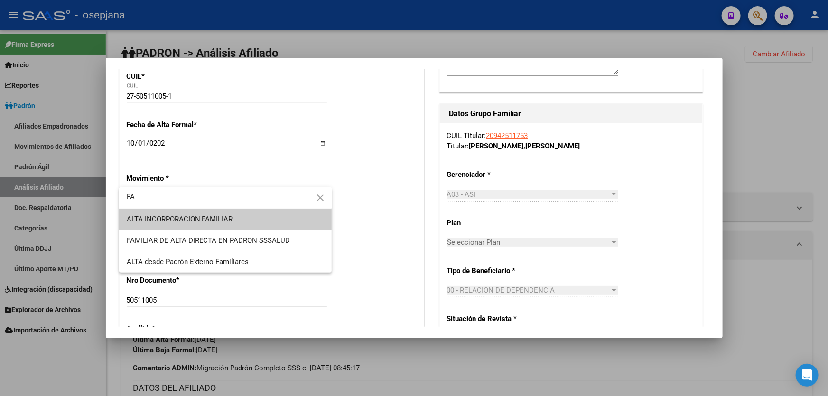
type input "FA"
click at [226, 213] on span "ALTA INCORPORACION FAMILIAR" at bounding box center [226, 219] width 198 height 21
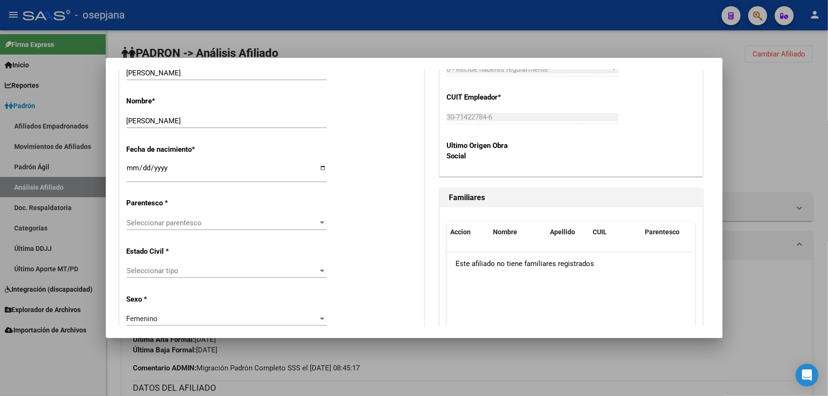
scroll to position [532, 0]
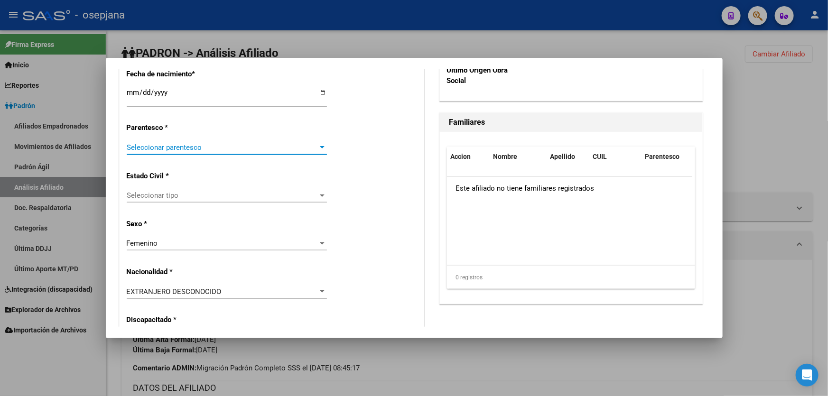
click at [217, 150] on span "Seleccionar parentesco" at bounding box center [223, 147] width 192 height 9
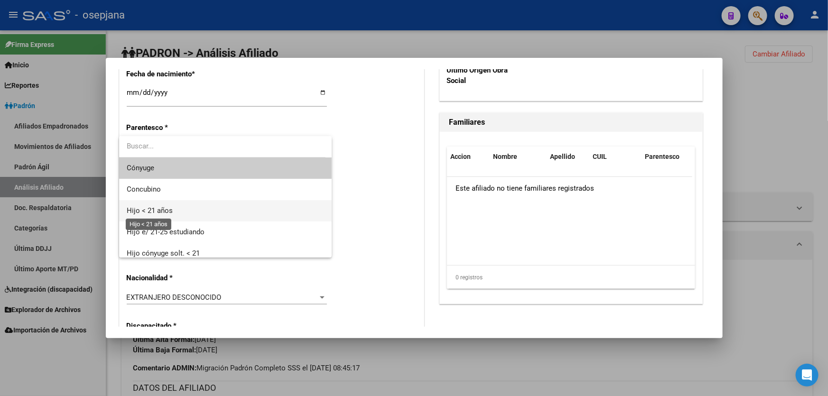
click at [154, 213] on span "Hijo < 21 años" at bounding box center [150, 211] width 46 height 9
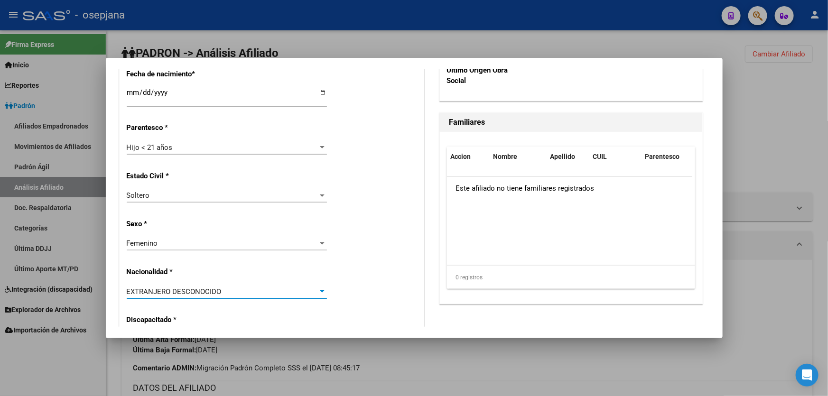
click at [238, 293] on div "EXTRANJERO DESCONOCIDO" at bounding box center [223, 292] width 192 height 9
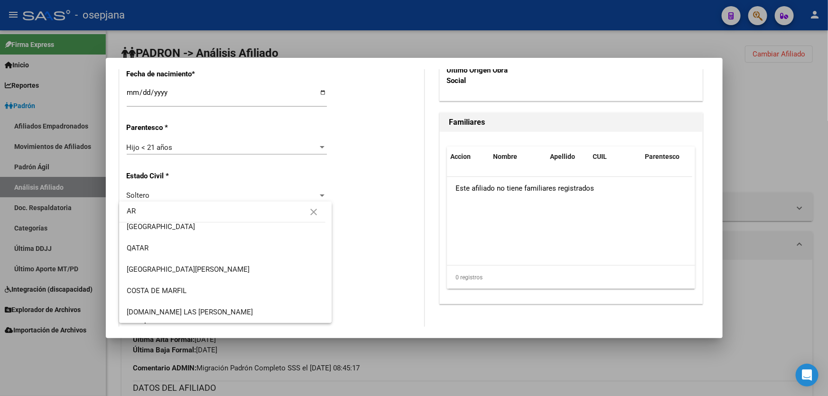
scroll to position [0, 0]
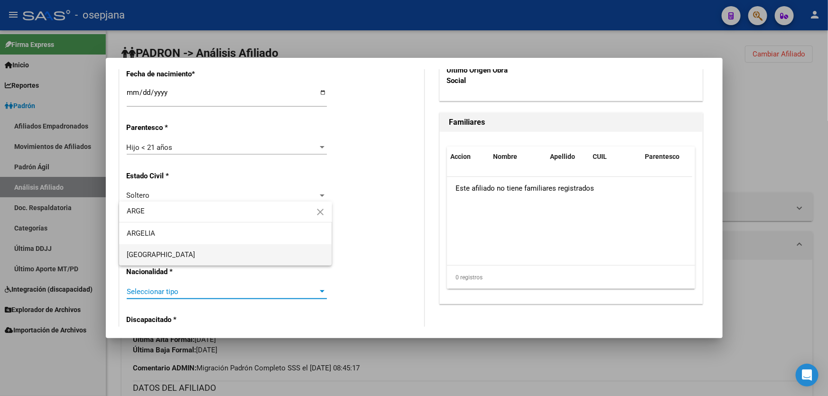
type input "ARGE"
click at [241, 255] on span "[GEOGRAPHIC_DATA]" at bounding box center [226, 254] width 198 height 21
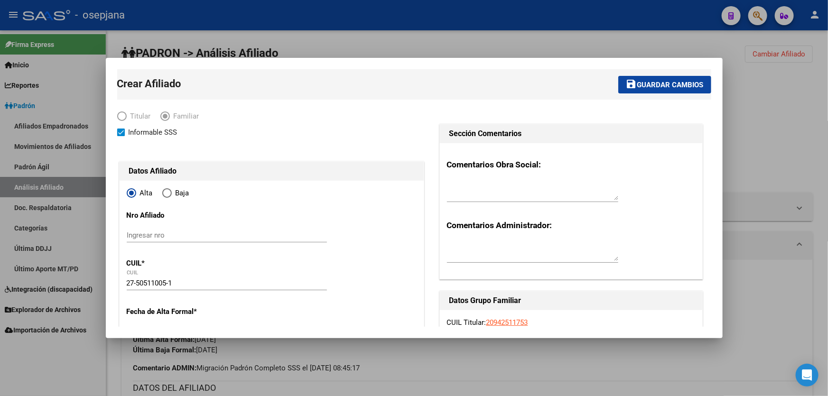
click at [669, 81] on span "Guardar cambios" at bounding box center [671, 85] width 66 height 9
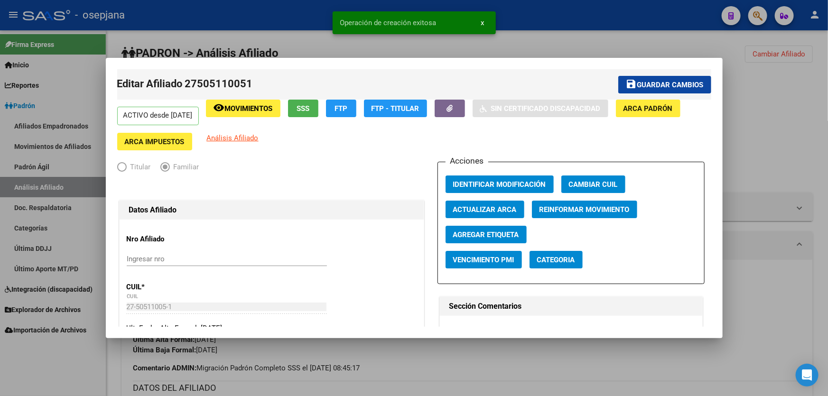
click at [667, 86] on span "Guardar cambios" at bounding box center [671, 85] width 66 height 9
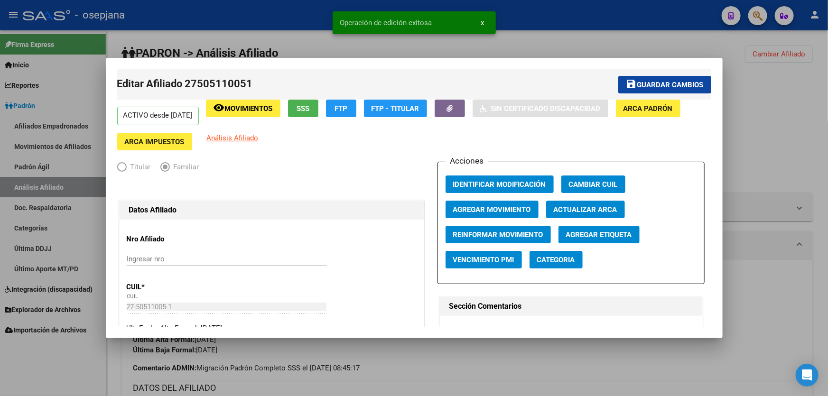
click at [790, 101] on div at bounding box center [414, 198] width 828 height 396
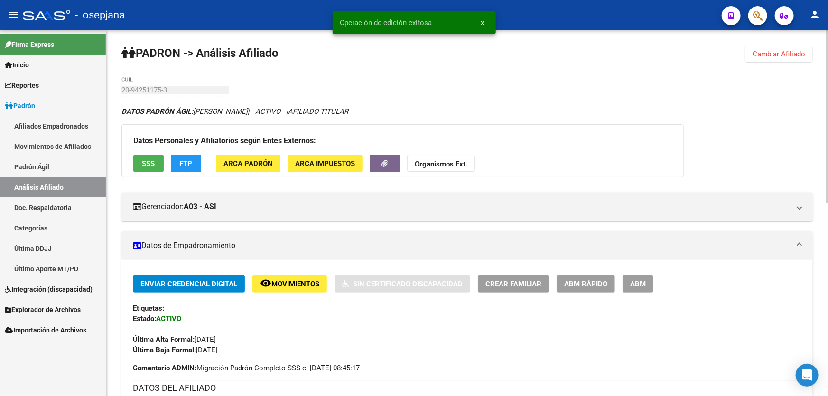
click at [770, 52] on span "Cambiar Afiliado" at bounding box center [779, 54] width 53 height 9
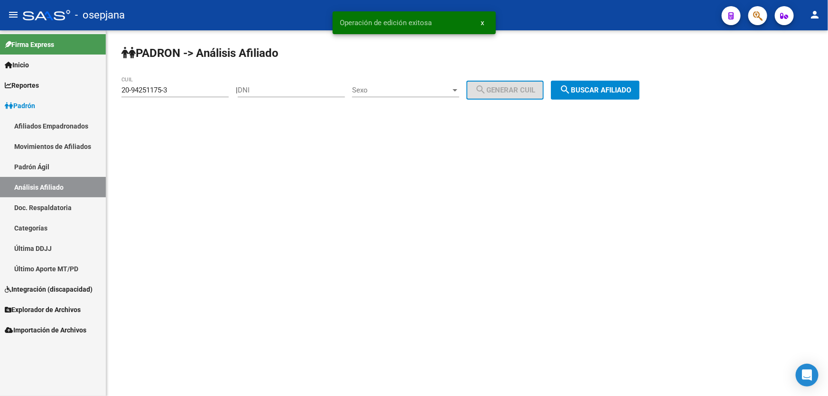
click at [608, 90] on span "search Buscar afiliado" at bounding box center [596, 90] width 72 height 9
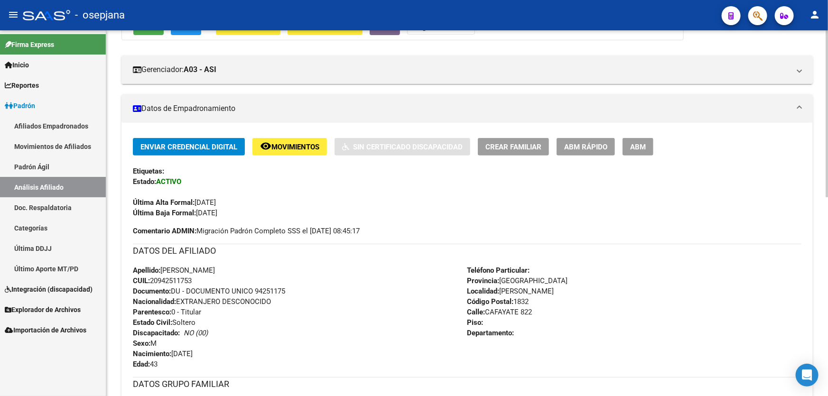
scroll to position [129, 0]
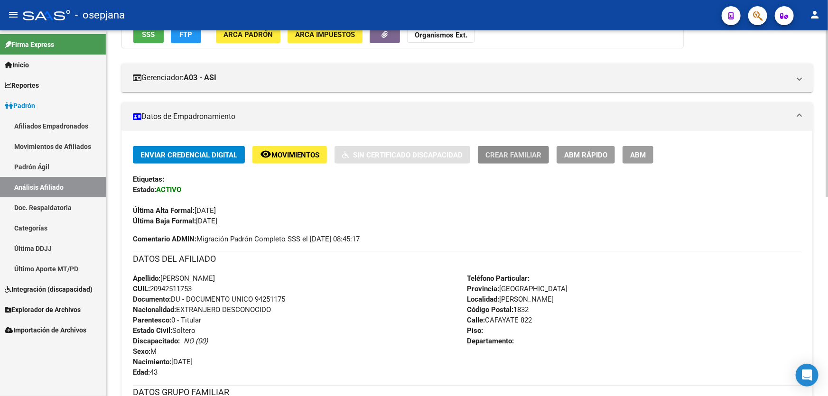
click at [510, 155] on span "Crear Familiar" at bounding box center [514, 155] width 56 height 9
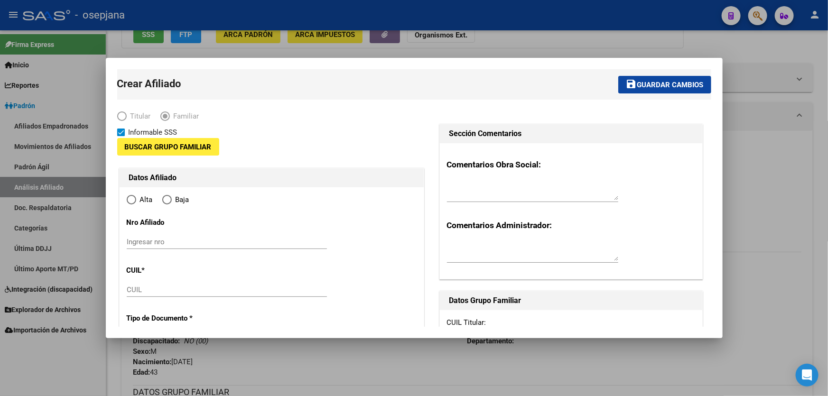
type input "30-71422784-6"
type input "[PERSON_NAME]"
type input "1832"
type input "CAFAYATE 822"
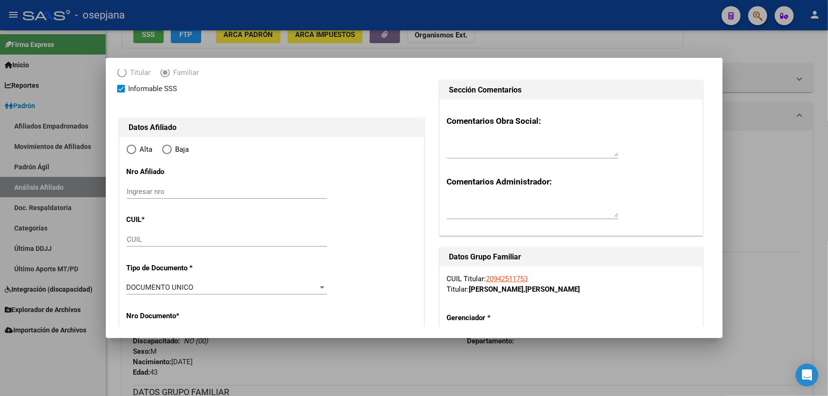
scroll to position [86, 0]
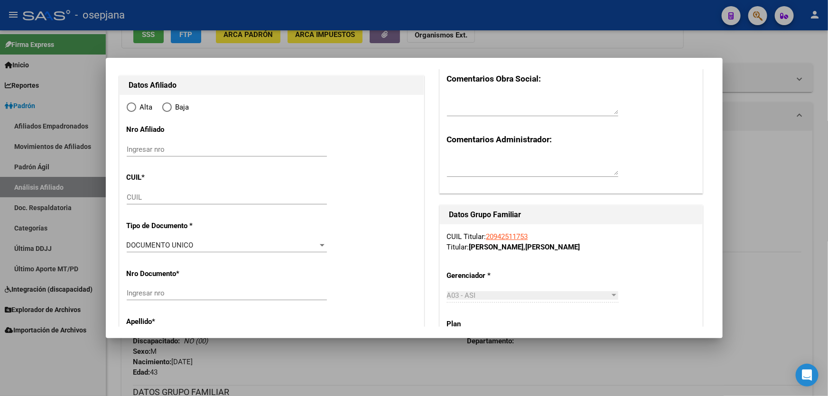
radio input "true"
type input "30-71422784-6"
click at [158, 198] on input "CUIL" at bounding box center [227, 197] width 200 height 9
paste input "20-55608502-2"
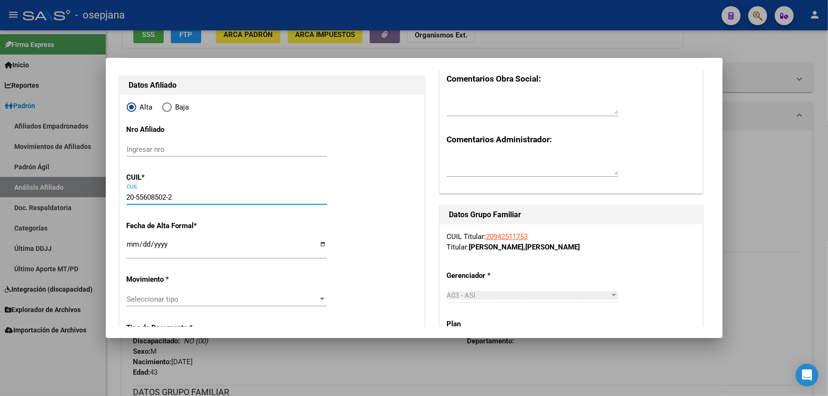
type input "20-55608502-2"
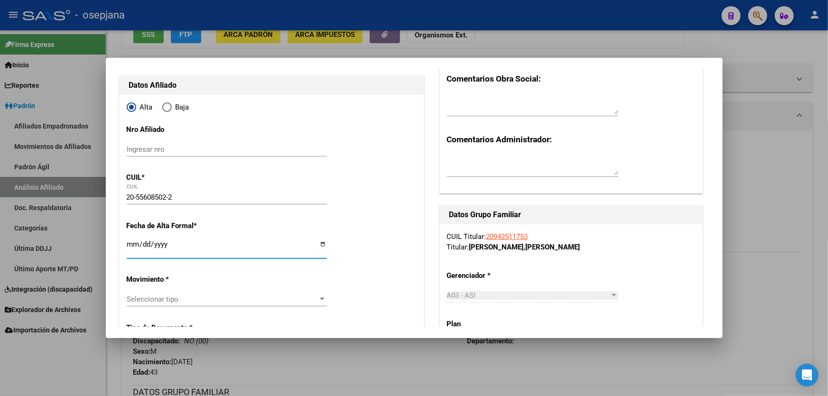
type input "55608502"
type input "[PERSON_NAME]"
type input "[DATE]"
type input "INGENIERO [PERSON_NAME]"
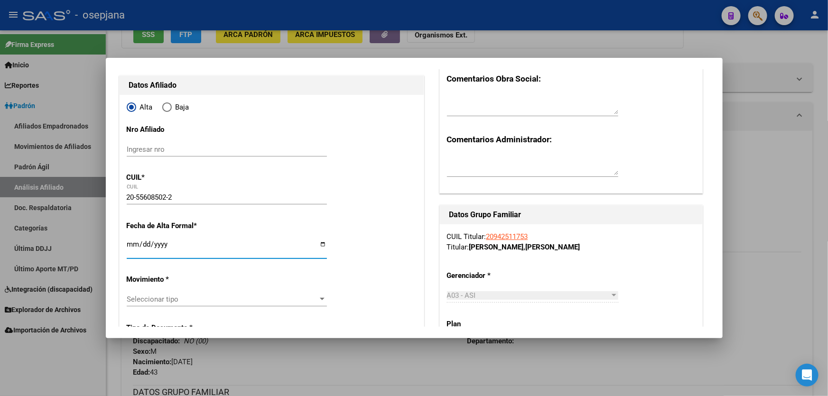
type input "1773"
type input "CAFAYATE"
type input "822"
type input "[DATE]"
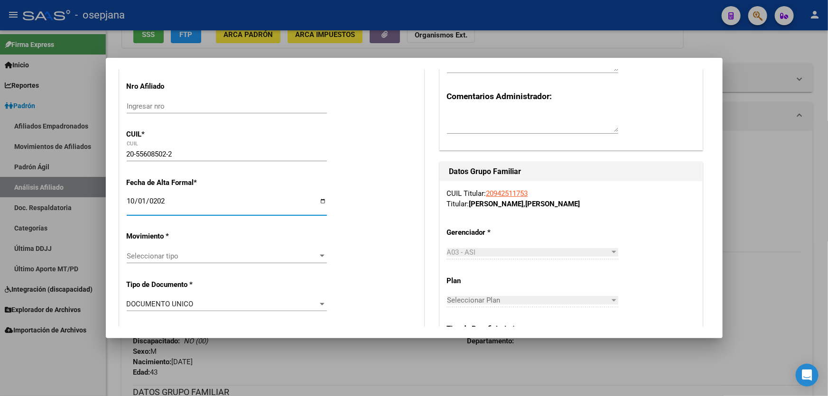
scroll to position [172, 0]
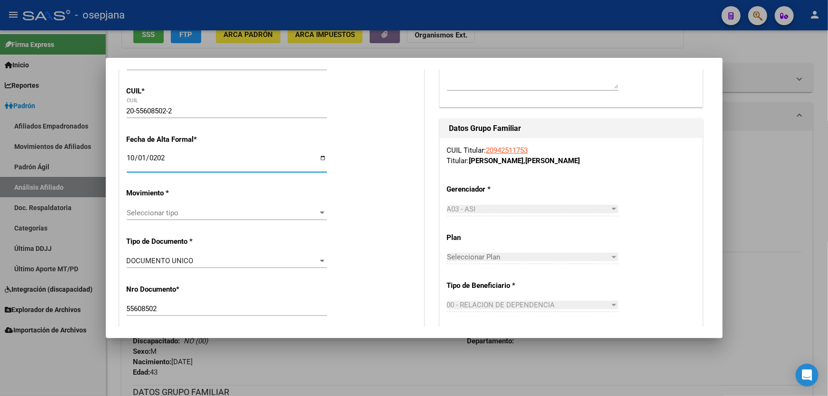
click at [201, 216] on span "Seleccionar tipo" at bounding box center [223, 213] width 192 height 9
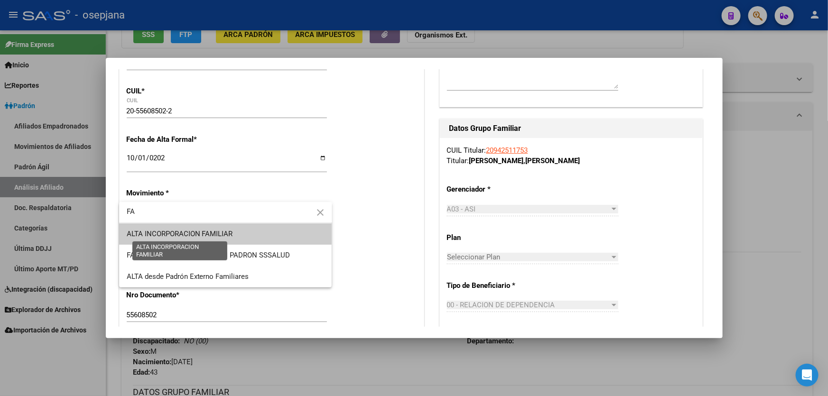
type input "FA"
click at [201, 235] on span "ALTA INCORPORACION FAMILIAR" at bounding box center [180, 234] width 106 height 9
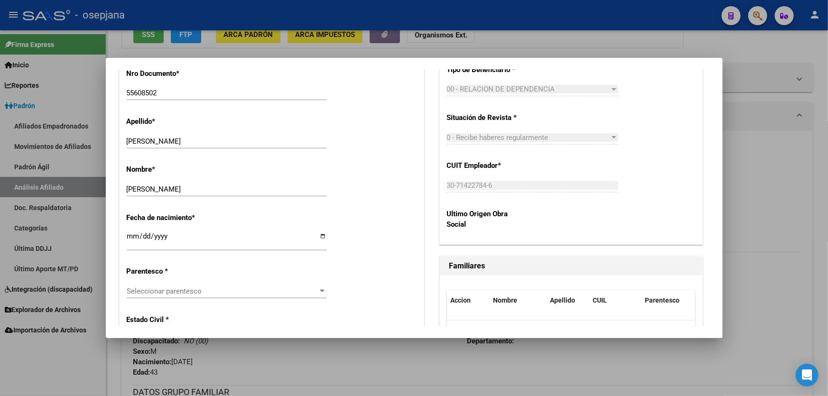
scroll to position [475, 0]
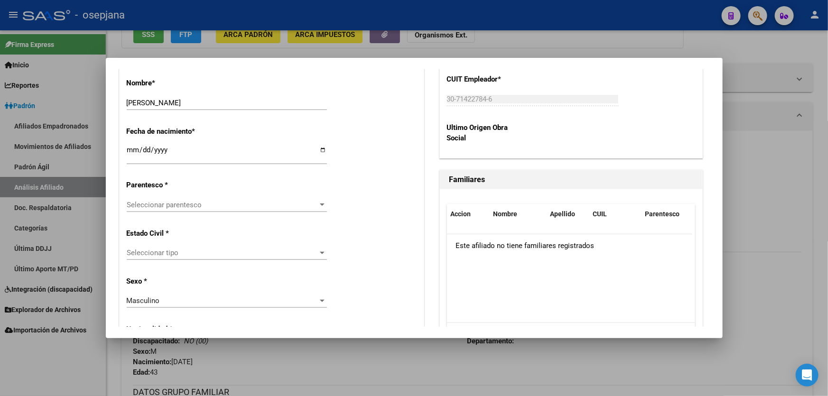
click at [221, 205] on span "Seleccionar parentesco" at bounding box center [223, 205] width 192 height 9
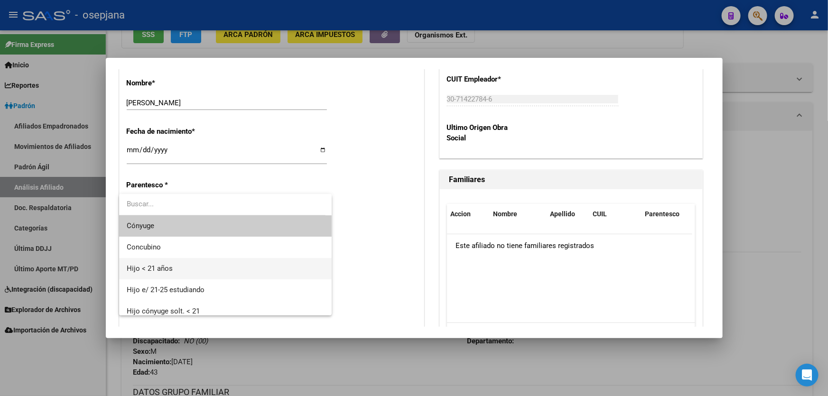
click at [188, 272] on span "Hijo < 21 años" at bounding box center [226, 268] width 198 height 21
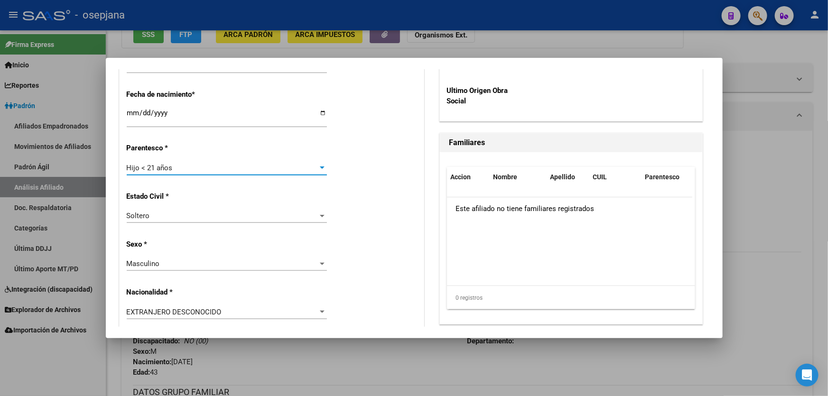
scroll to position [604, 0]
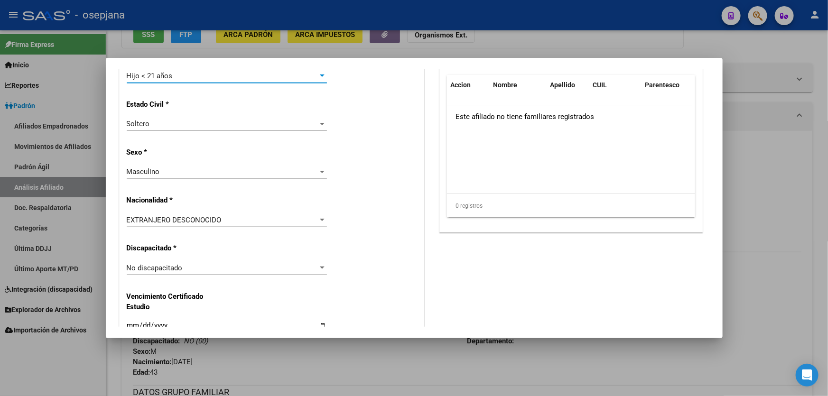
click at [267, 223] on div "EXTRANJERO DESCONOCIDO" at bounding box center [223, 220] width 192 height 9
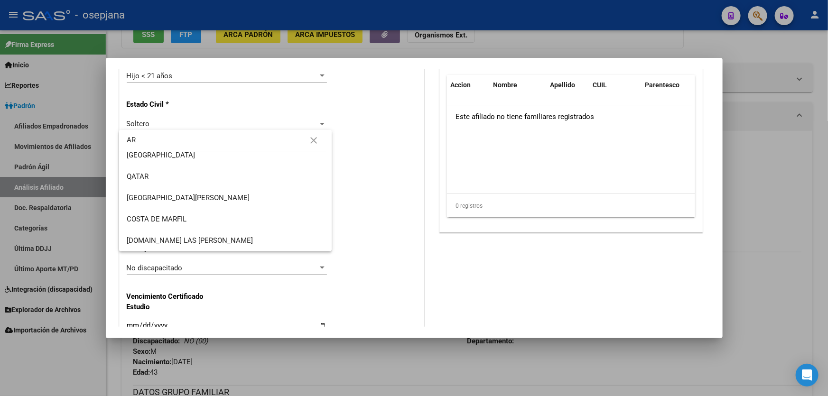
scroll to position [0, 0]
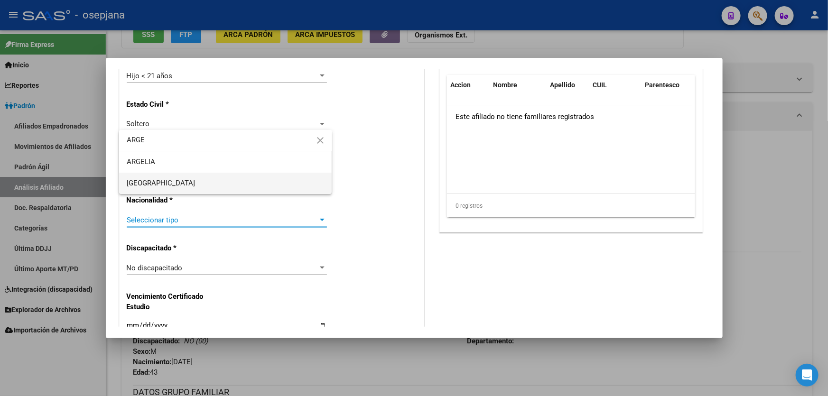
type input "ARGE"
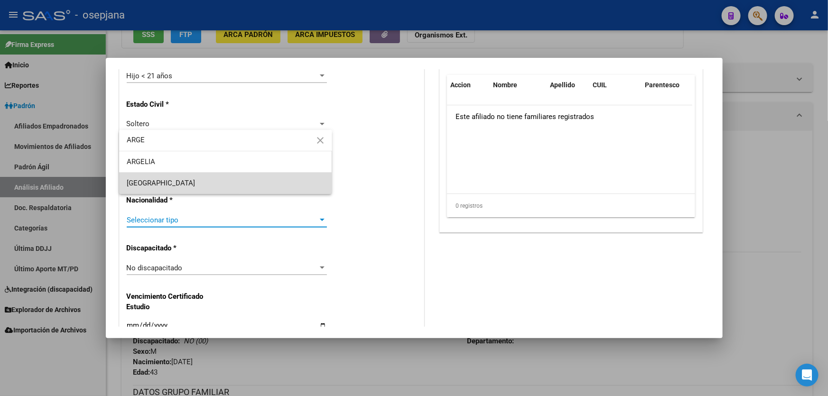
click at [267, 181] on span "[GEOGRAPHIC_DATA]" at bounding box center [226, 183] width 198 height 21
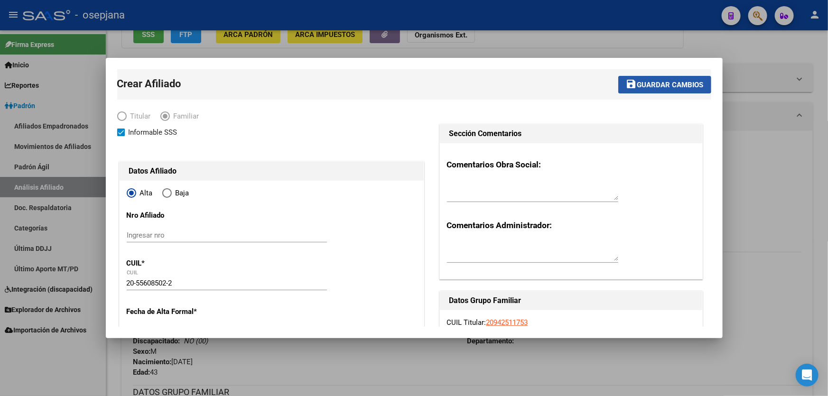
click at [655, 83] on span "Guardar cambios" at bounding box center [671, 85] width 66 height 9
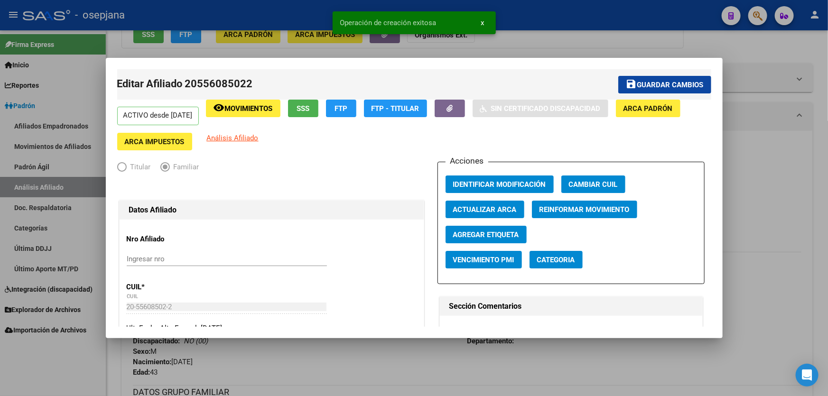
click at [660, 86] on span "Guardar cambios" at bounding box center [671, 85] width 66 height 9
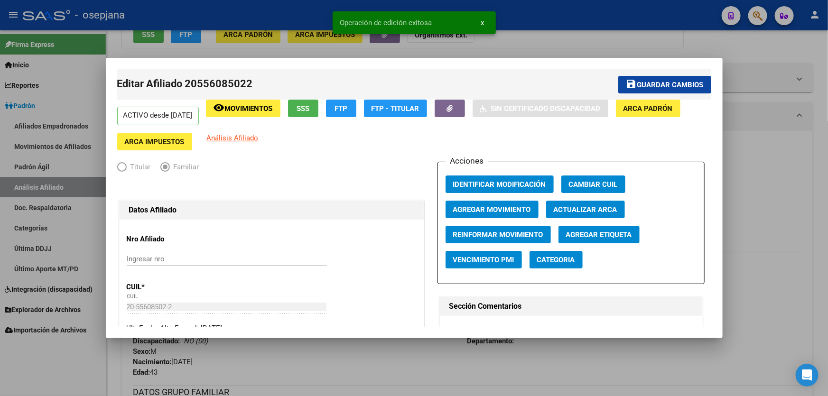
click at [786, 158] on div at bounding box center [414, 198] width 828 height 396
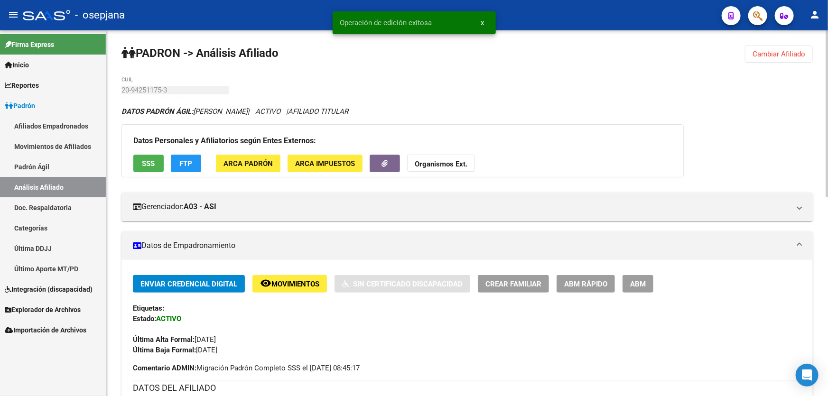
click at [769, 52] on span "Cambiar Afiliado" at bounding box center [779, 54] width 53 height 9
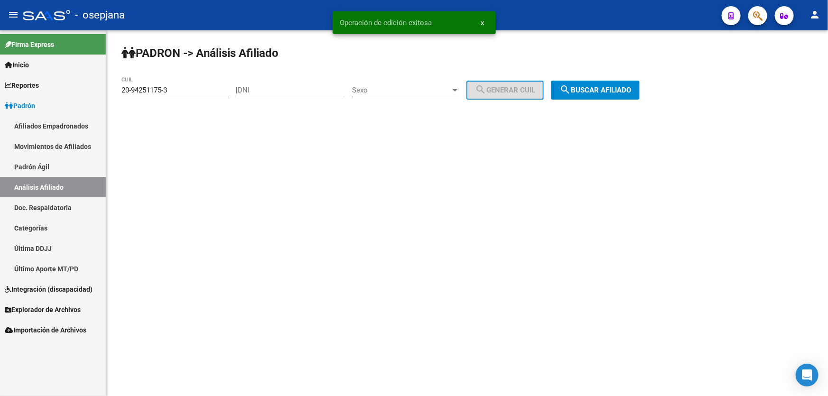
click at [624, 93] on span "search Buscar afiliado" at bounding box center [596, 90] width 72 height 9
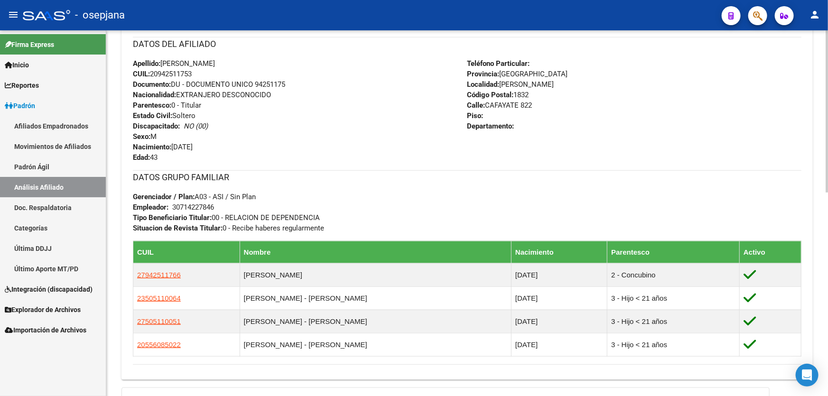
scroll to position [345, 0]
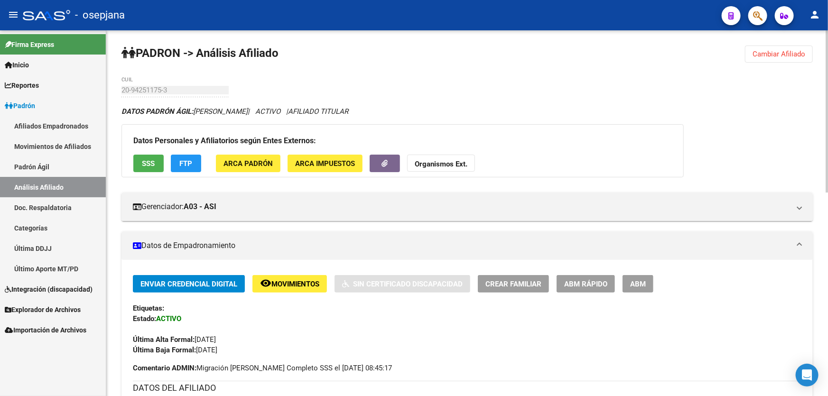
click at [770, 54] on span "Cambiar Afiliado" at bounding box center [779, 54] width 53 height 9
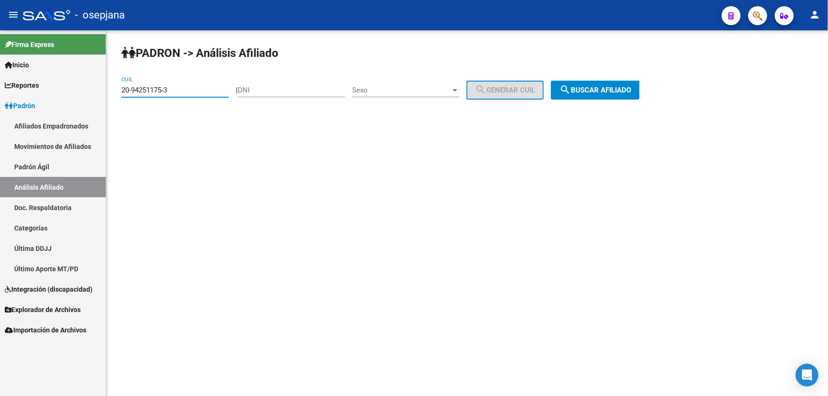
drag, startPoint x: 185, startPoint y: 88, endPoint x: 0, endPoint y: 116, distance: 186.9
click at [0, 116] on mat-sidenav-container "Firma Express Inicio Calendario SSS Instructivos Contacto OS Reportes Padrón Tr…" at bounding box center [414, 213] width 828 height 366
paste input "26861810-5"
click at [614, 88] on span "search Buscar afiliado" at bounding box center [596, 90] width 72 height 9
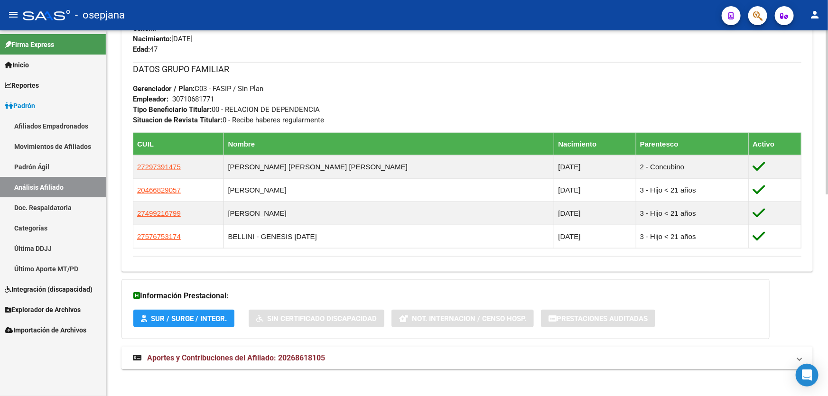
scroll to position [449, 0]
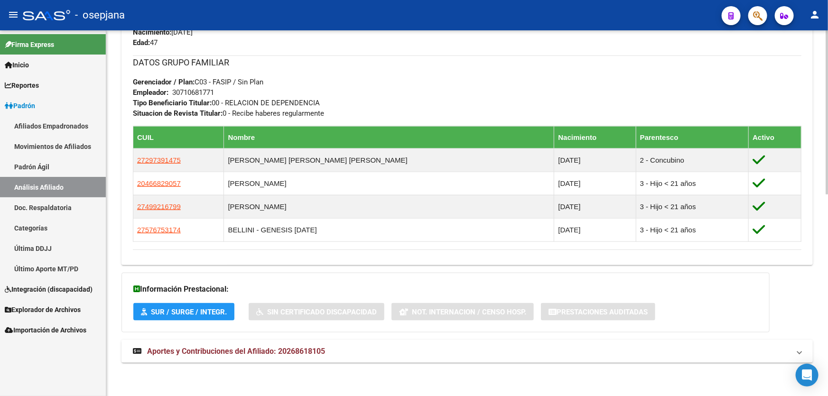
click at [287, 355] on span "Aportes y Contribuciones del Afiliado: 20268618105" at bounding box center [236, 351] width 178 height 9
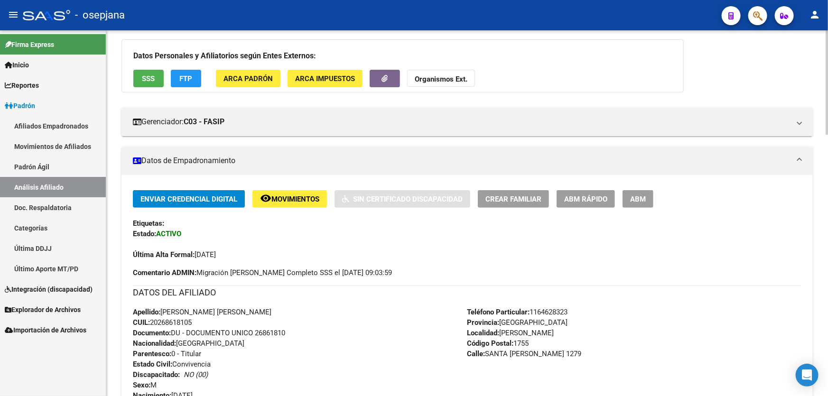
scroll to position [0, 0]
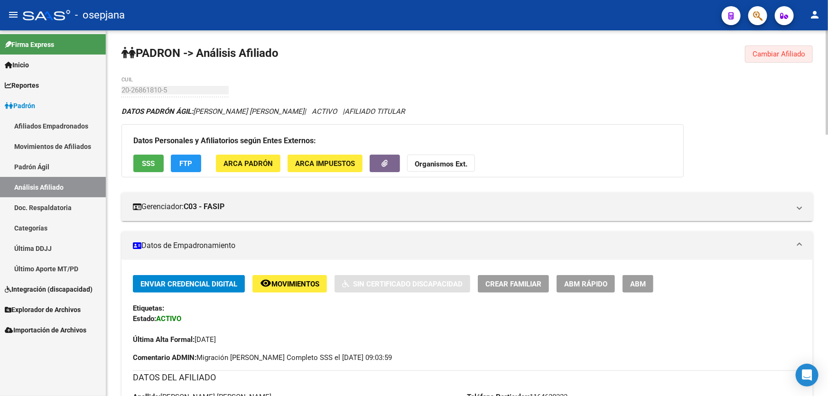
click at [795, 48] on button "Cambiar Afiliado" at bounding box center [779, 54] width 68 height 17
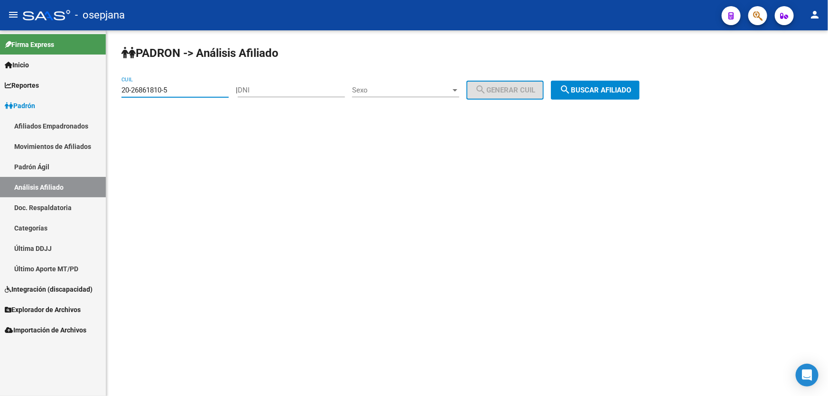
drag, startPoint x: 213, startPoint y: 90, endPoint x: 0, endPoint y: 90, distance: 213.2
click at [0, 90] on mat-sidenav-container "Firma Express Inicio Calendario SSS Instructivos Contacto OS Reportes Padrón Tr…" at bounding box center [414, 213] width 828 height 366
paste input "93952069"
click at [613, 87] on span "search Buscar afiliado" at bounding box center [596, 90] width 72 height 9
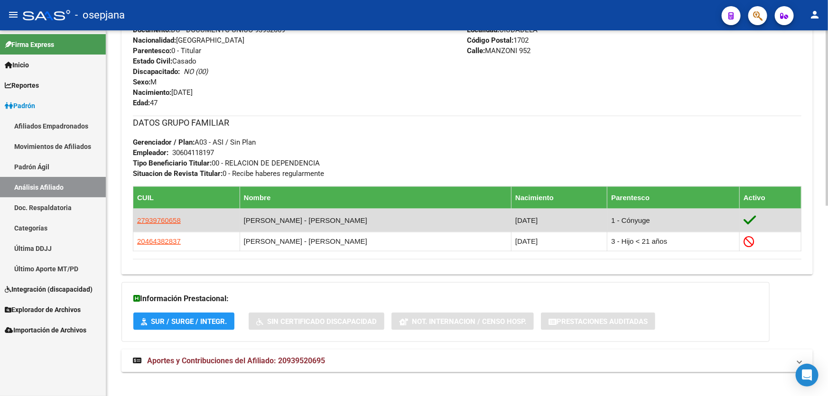
scroll to position [397, 0]
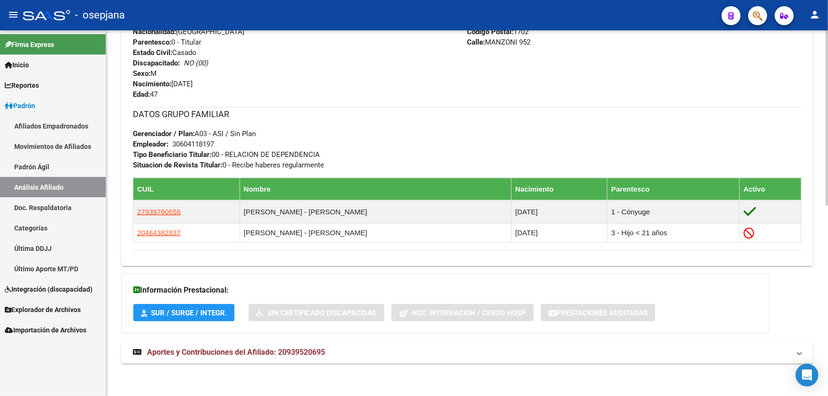
click at [425, 355] on mat-panel-title "Aportes y Contribuciones del Afiliado: 20939520695" at bounding box center [461, 353] width 657 height 10
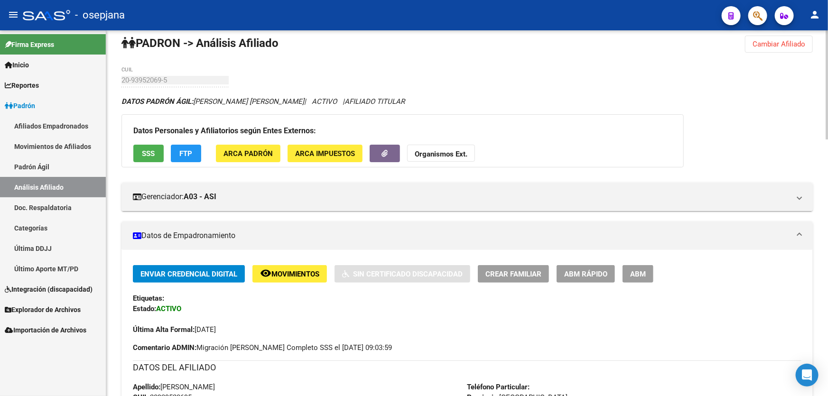
scroll to position [9, 0]
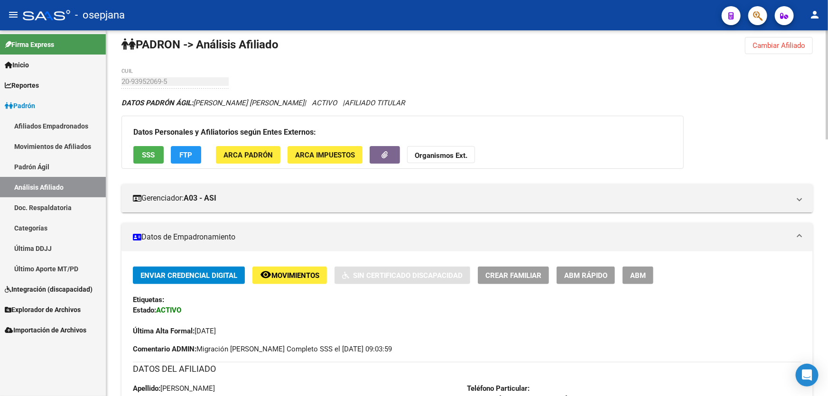
click at [157, 162] on div "Datos Personales y Afiliatorios según Entes Externos: SSS FTP ARCA Padrón ARCA …" at bounding box center [403, 142] width 563 height 53
click at [157, 158] on button "SSS" at bounding box center [148, 155] width 30 height 18
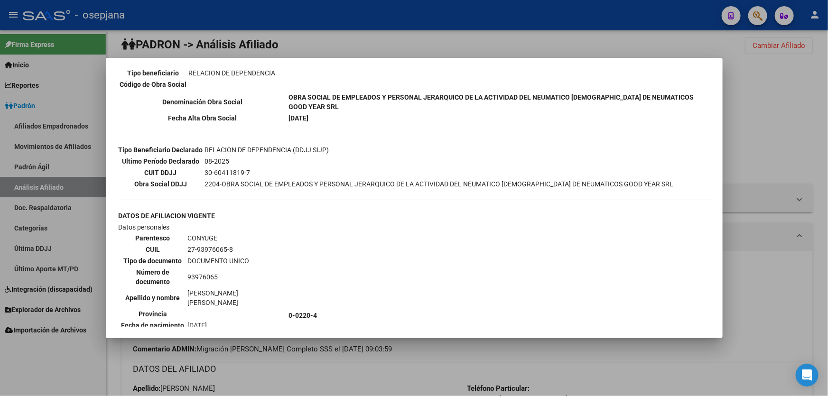
scroll to position [205, 0]
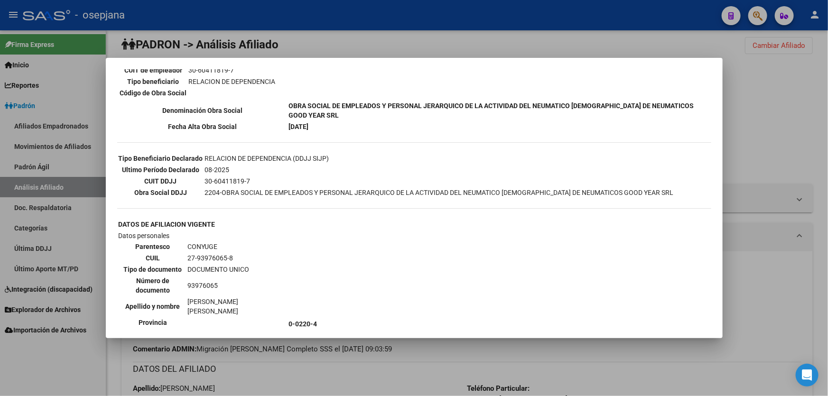
click at [828, 136] on div at bounding box center [414, 198] width 828 height 396
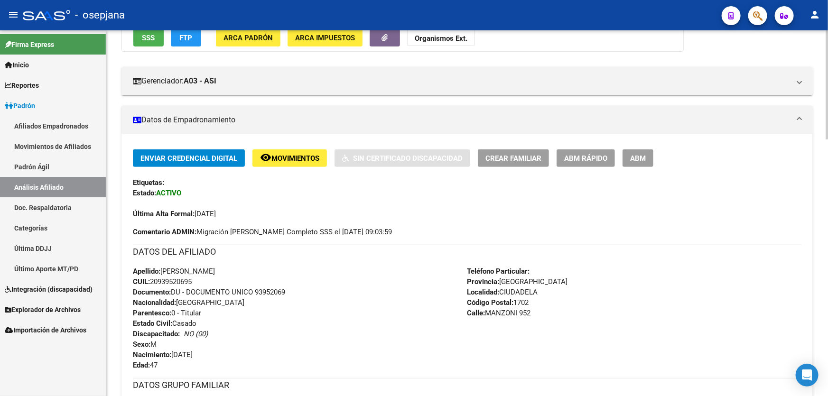
scroll to position [345, 0]
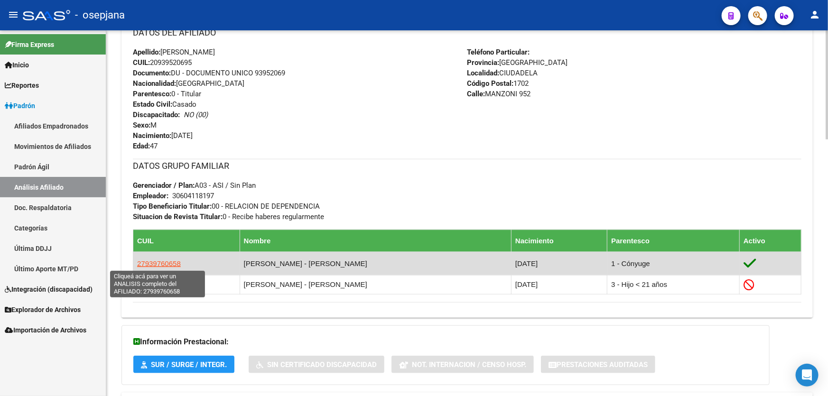
click at [166, 262] on span "27939760658" at bounding box center [159, 264] width 44 height 8
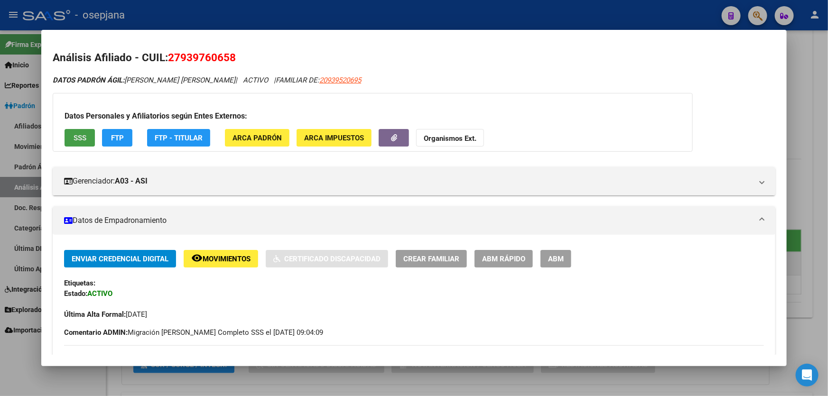
click at [71, 140] on button "SSS" at bounding box center [80, 138] width 30 height 18
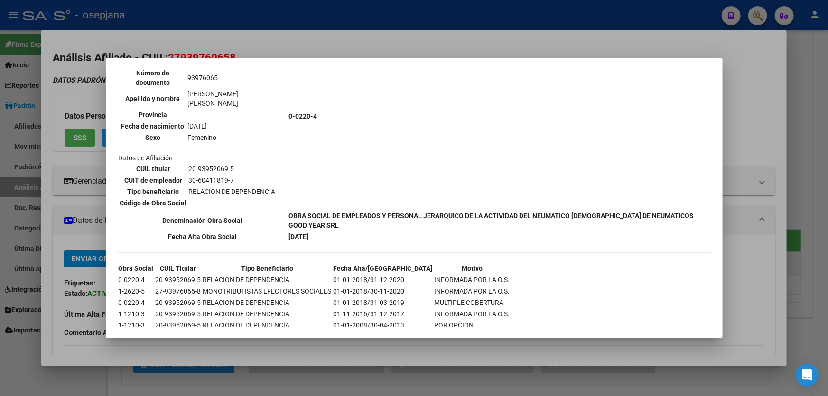
scroll to position [432, 0]
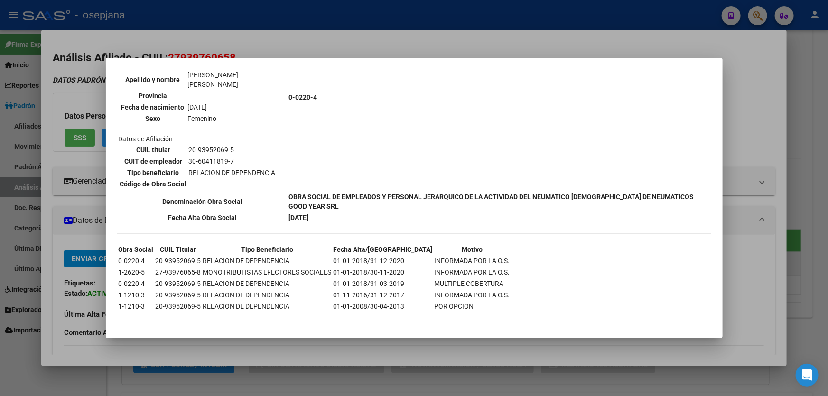
click at [828, 163] on div at bounding box center [414, 198] width 828 height 396
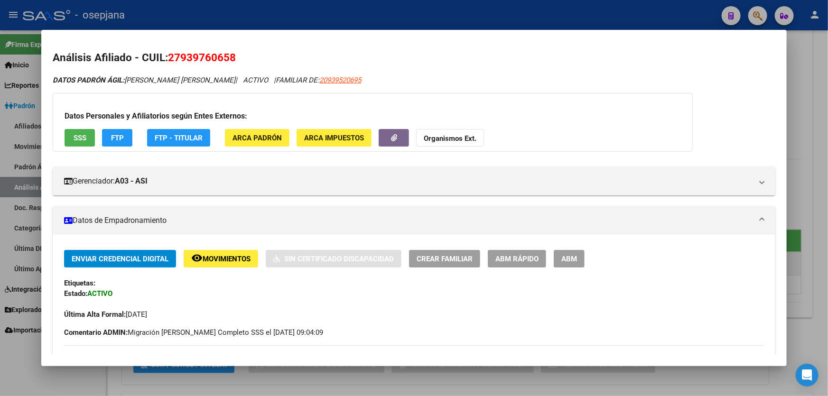
click at [828, 163] on div at bounding box center [414, 198] width 828 height 396
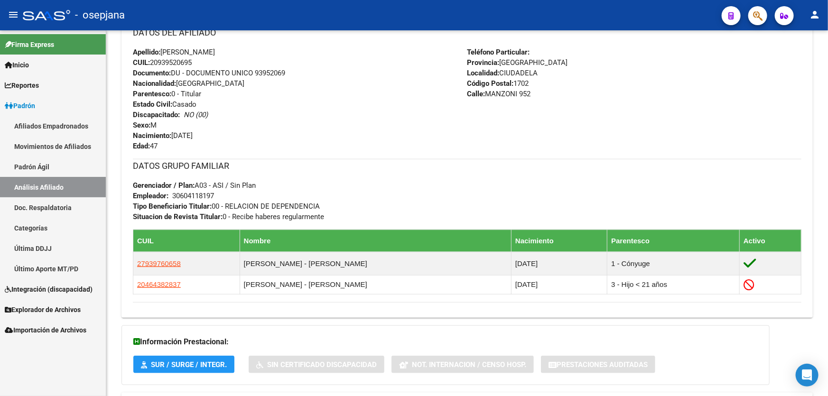
click at [828, 163] on div at bounding box center [827, 187] width 2 height 109
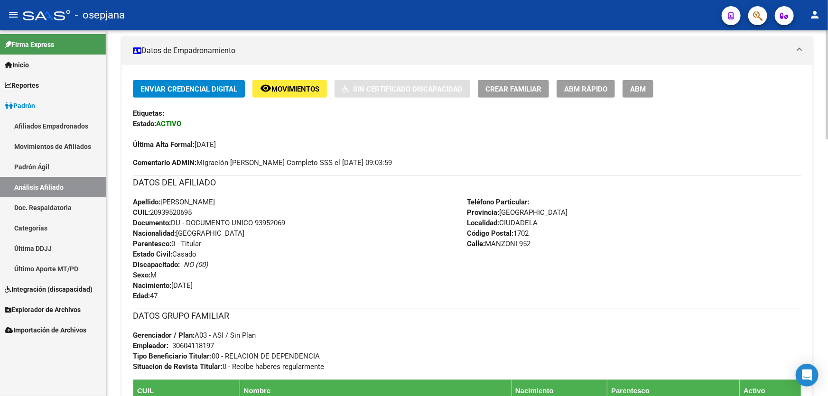
scroll to position [0, 0]
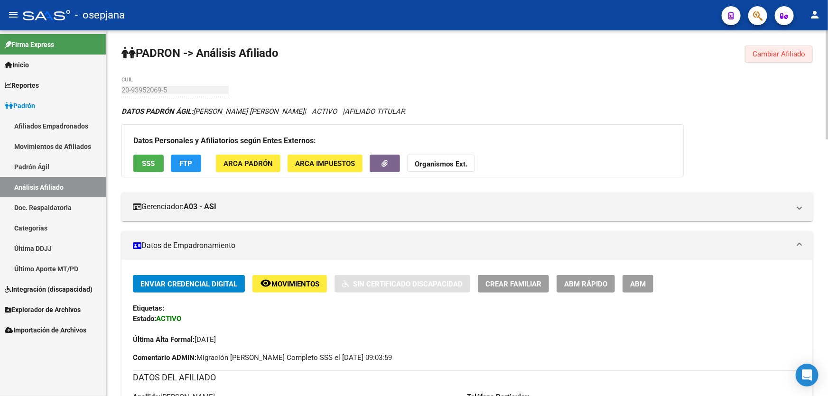
click at [770, 52] on span "Cambiar Afiliado" at bounding box center [779, 54] width 53 height 9
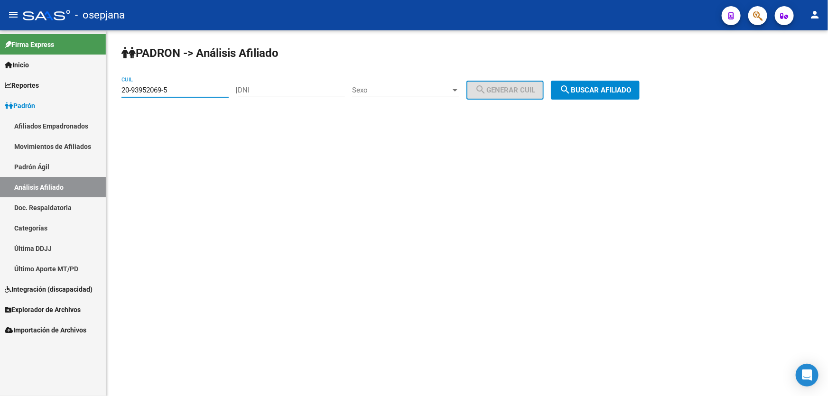
drag, startPoint x: 179, startPoint y: 89, endPoint x: 0, endPoint y: 123, distance: 182.2
click at [0, 123] on mat-sidenav-container "Firma Express Inicio Calendario SSS Instructivos Contacto OS Reportes Padrón Tr…" at bounding box center [414, 213] width 828 height 366
paste input "7-29489788-2"
click at [626, 90] on span "search Buscar afiliado" at bounding box center [596, 90] width 72 height 9
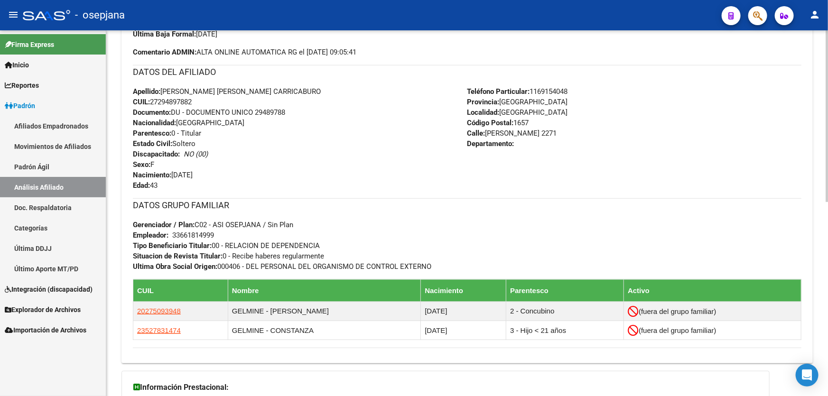
scroll to position [413, 0]
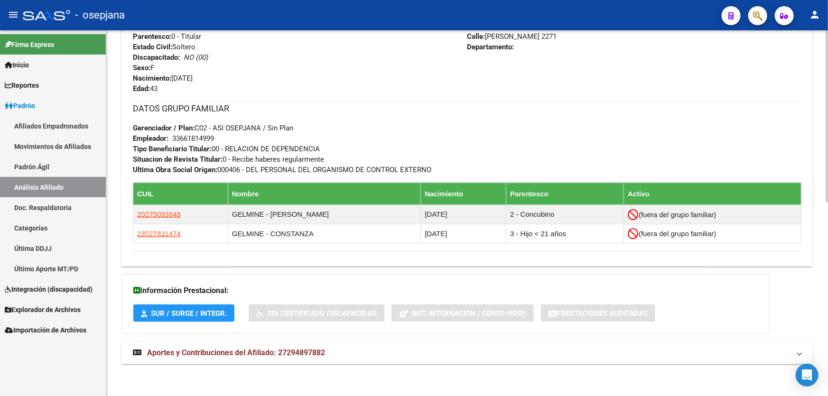
click at [421, 361] on mat-expansion-panel-header "Aportes y Contribuciones del Afiliado: 27294897882" at bounding box center [468, 353] width 692 height 23
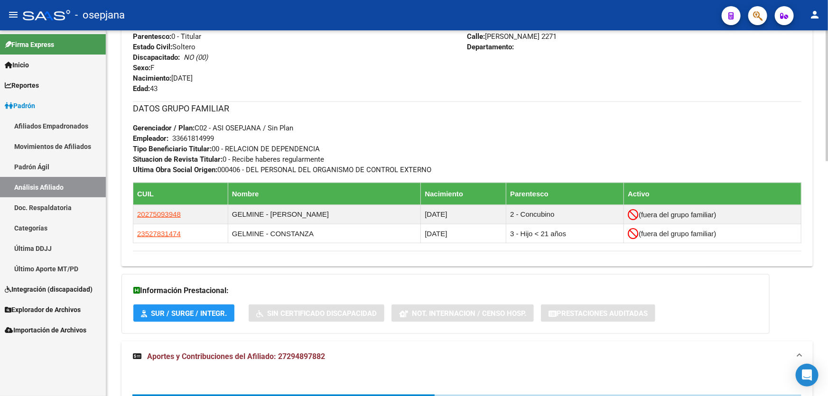
scroll to position [657, 0]
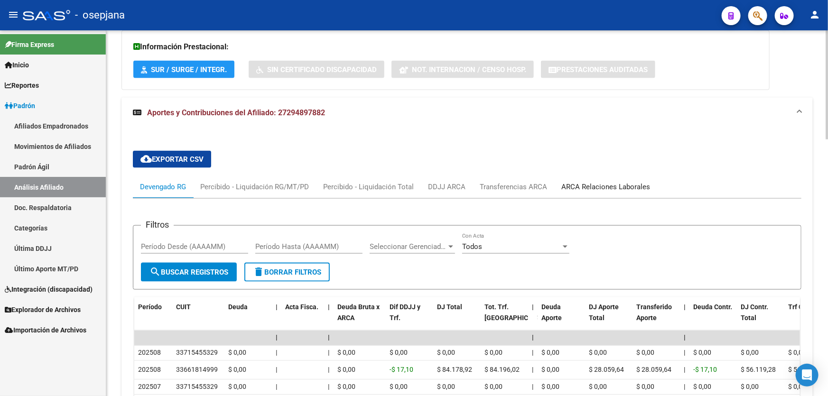
click at [605, 177] on div "ARCA Relaciones Laborales" at bounding box center [605, 187] width 103 height 23
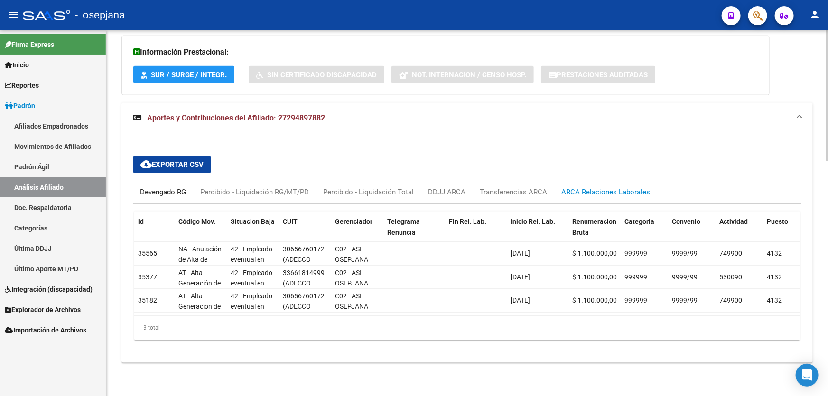
click at [164, 188] on div "Devengado RG" at bounding box center [163, 192] width 46 height 10
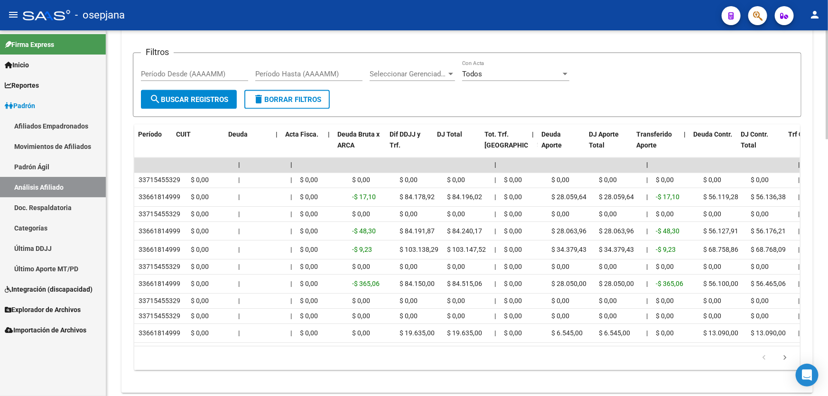
scroll to position [0, 0]
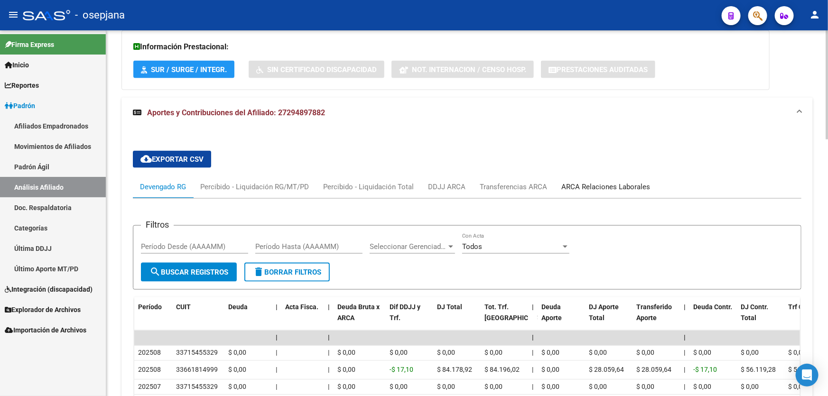
click at [619, 186] on div "ARCA Relaciones Laborales" at bounding box center [606, 187] width 89 height 10
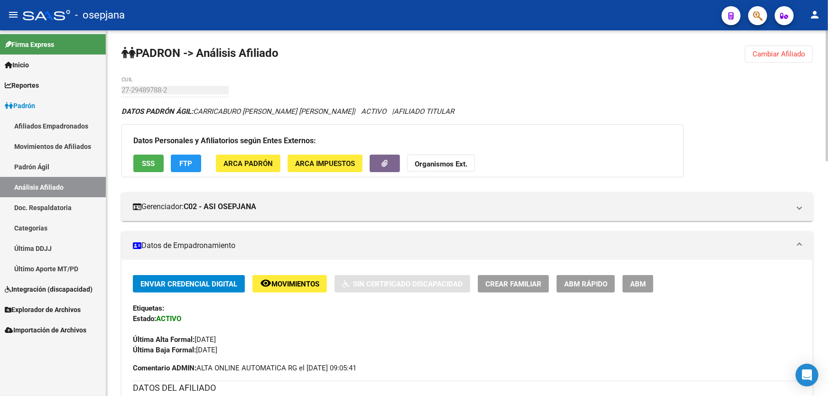
click at [784, 48] on button "Cambiar Afiliado" at bounding box center [779, 54] width 68 height 17
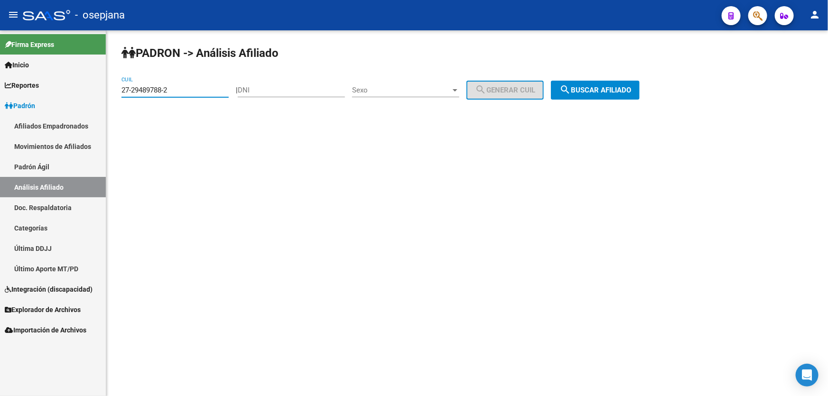
drag, startPoint x: 194, startPoint y: 88, endPoint x: 32, endPoint y: 102, distance: 162.5
click at [35, 101] on mat-sidenav-container "Firma Express Inicio Calendario SSS Instructivos Contacto OS Reportes Padrón Tr…" at bounding box center [414, 213] width 828 height 366
paste input "0-21537544-8"
click at [631, 87] on span "search Buscar afiliado" at bounding box center [596, 90] width 72 height 9
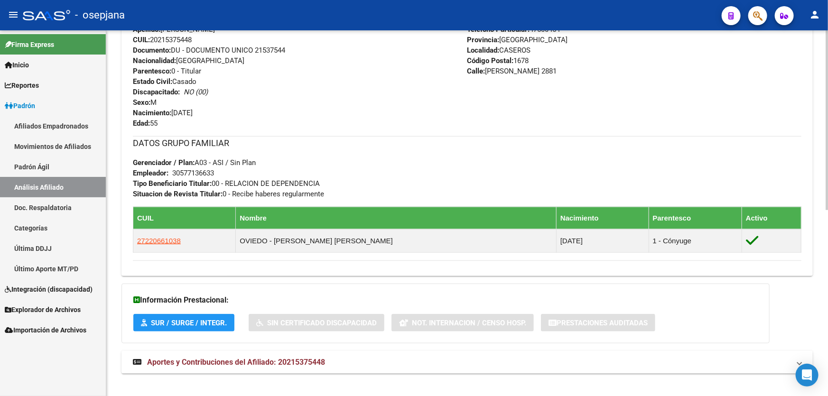
scroll to position [377, 0]
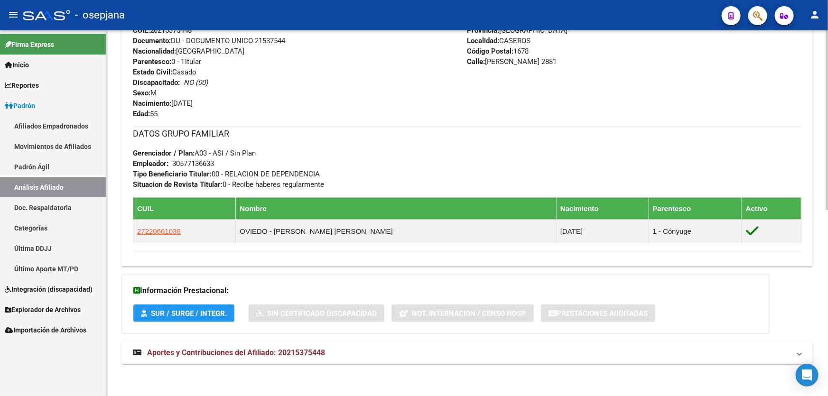
click at [404, 364] on div "DATOS PADRÓN ÁGIL: CEPEDA ABEL RICARDO | ACTIVO | AFILIADO TITULAR Datos Person…" at bounding box center [468, 52] width 692 height 646
click at [358, 355] on mat-panel-title "Aportes y Contribuciones del Afiliado: 20215375448" at bounding box center [461, 353] width 657 height 10
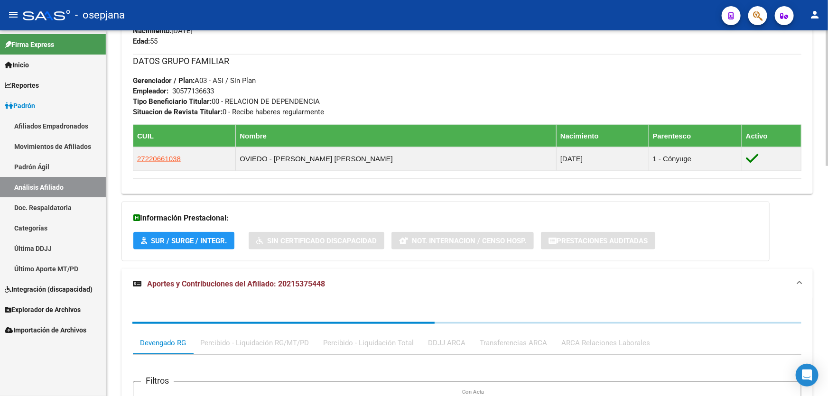
scroll to position [563, 0]
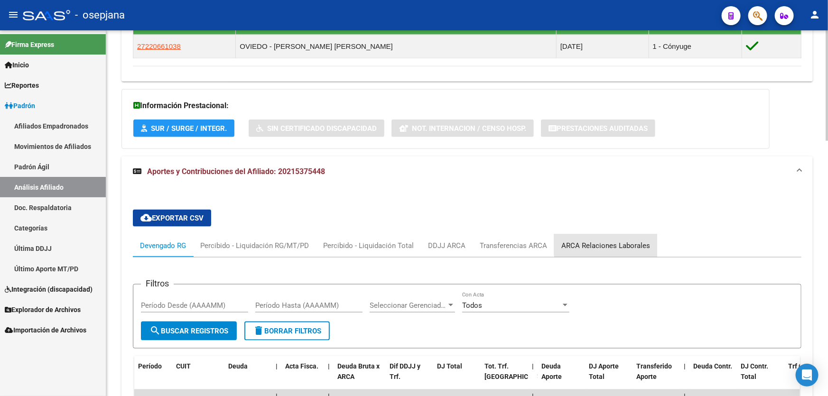
click at [615, 241] on div "ARCA Relaciones Laborales" at bounding box center [606, 246] width 89 height 10
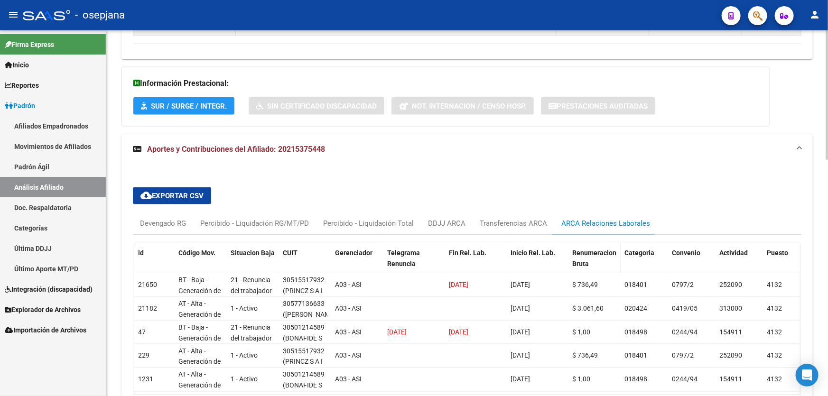
scroll to position [606, 0]
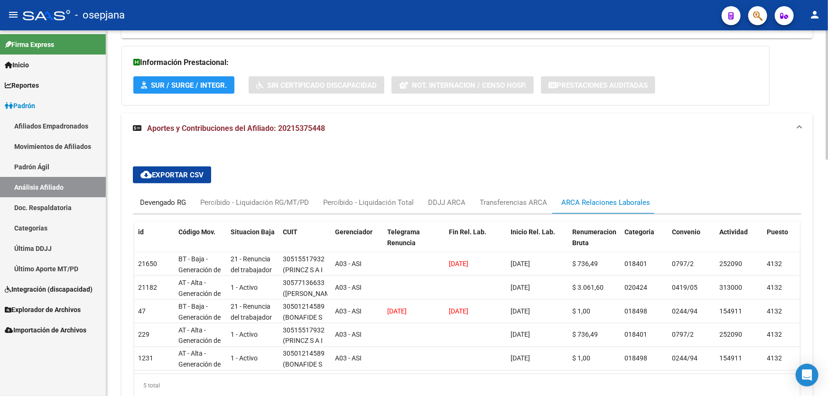
click at [158, 201] on div "Devengado RG" at bounding box center [163, 202] width 46 height 10
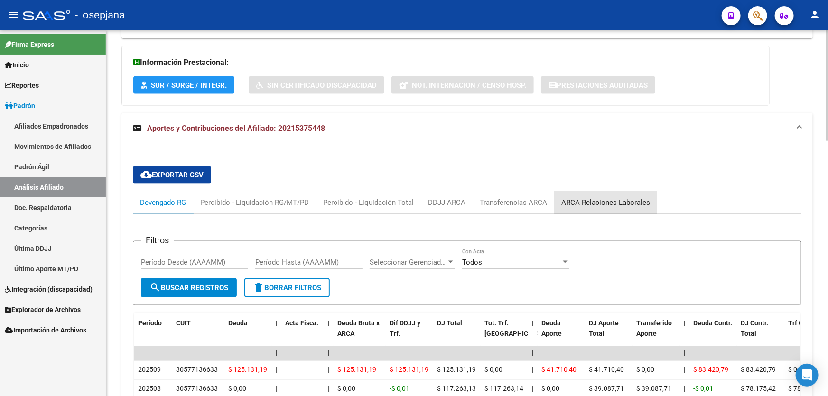
click at [639, 201] on div "ARCA Relaciones Laborales" at bounding box center [606, 202] width 89 height 10
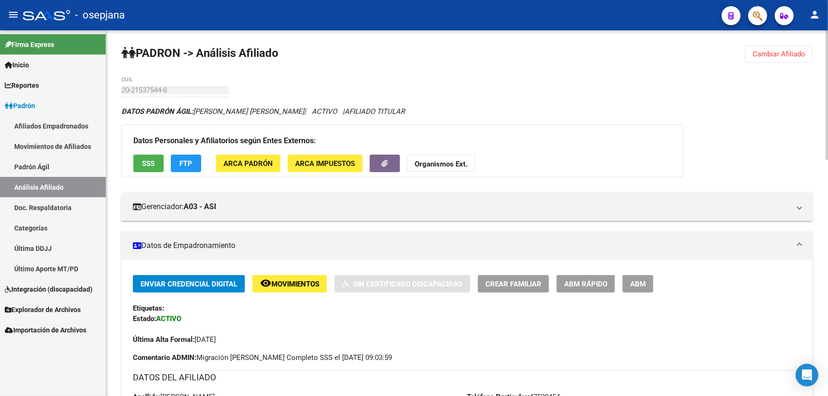
scroll to position [0, 0]
click at [147, 161] on span "SSS" at bounding box center [148, 164] width 13 height 9
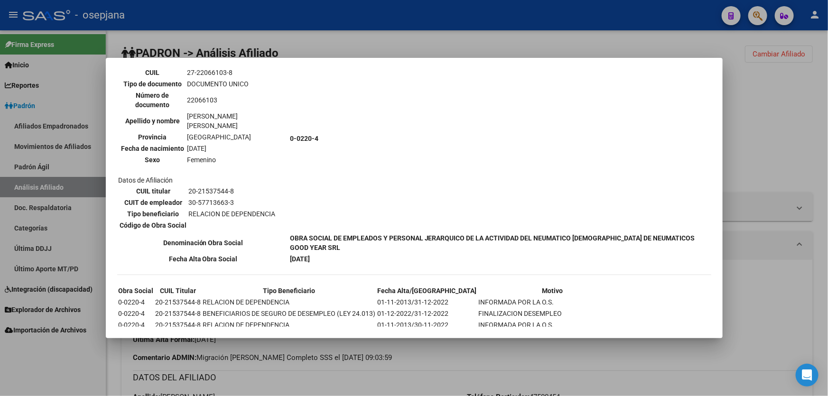
scroll to position [500, 0]
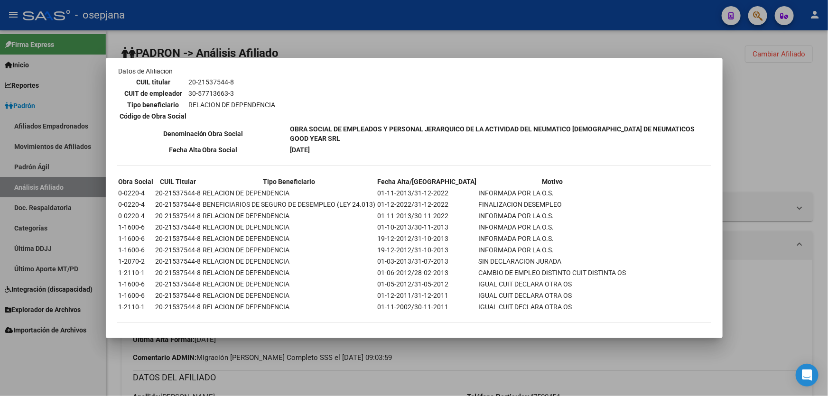
click at [824, 286] on div at bounding box center [414, 198] width 828 height 396
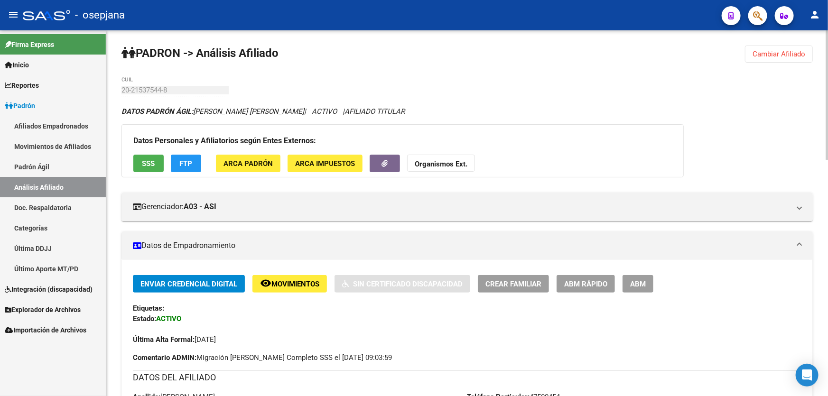
click at [291, 288] on button "remove_red_eye Movimientos" at bounding box center [290, 284] width 75 height 18
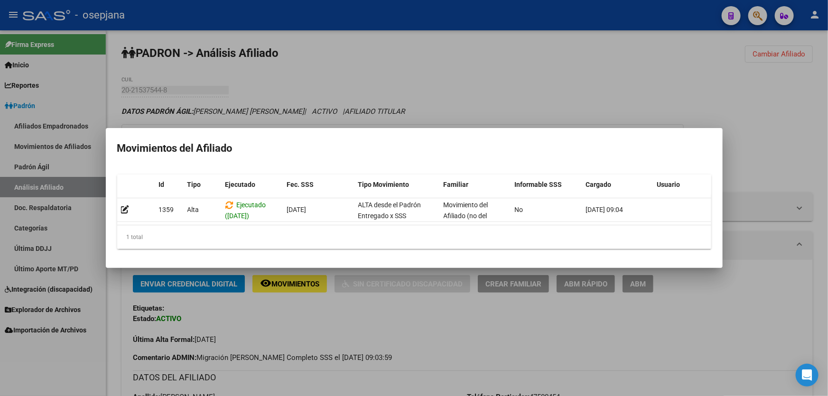
click at [828, 285] on div at bounding box center [414, 198] width 828 height 396
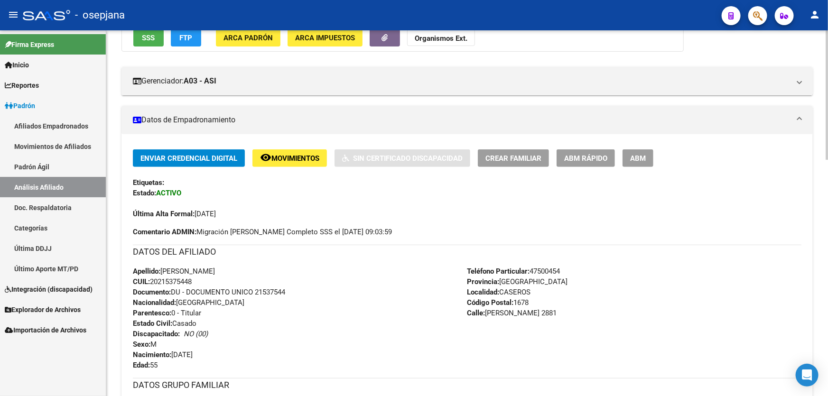
scroll to position [0, 0]
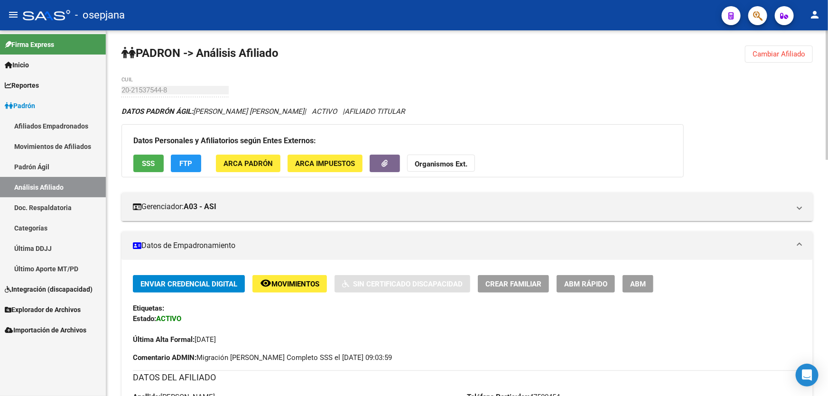
click at [773, 51] on span "Cambiar Afiliado" at bounding box center [779, 54] width 53 height 9
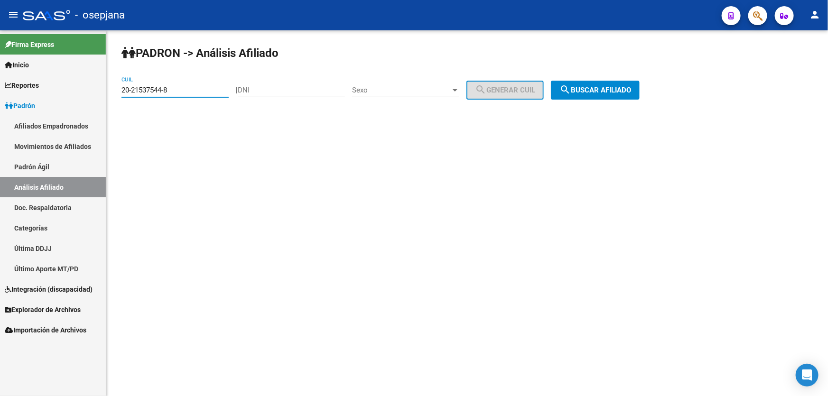
drag, startPoint x: 174, startPoint y: 90, endPoint x: 119, endPoint y: 91, distance: 55.1
click at [119, 91] on div "PADRON -> Análisis Afiliado 20-21537544-8 CUIL | DNI Sexo Sexo search Generar C…" at bounding box center [467, 80] width 722 height 100
paste input "7-39777985-3"
click at [627, 86] on span "search Buscar afiliado" at bounding box center [596, 90] width 72 height 9
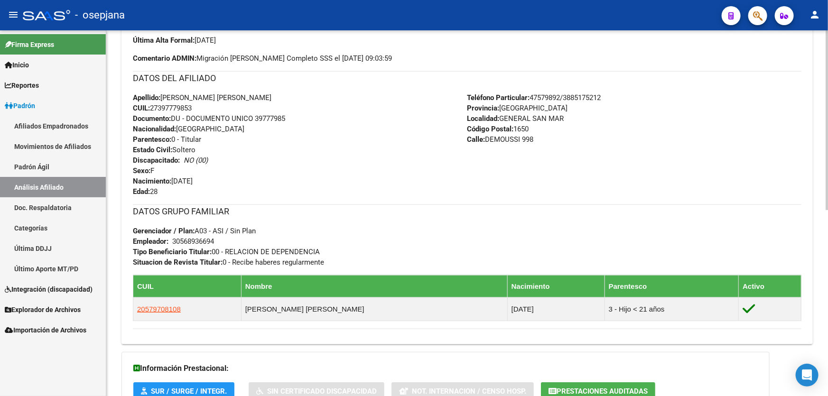
scroll to position [377, 0]
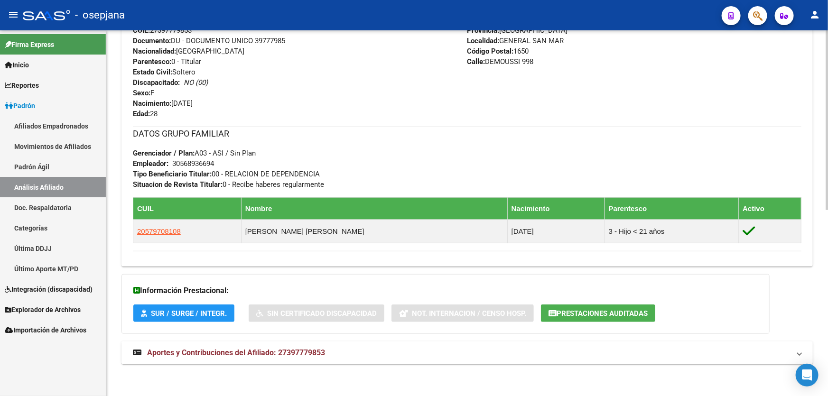
click at [348, 352] on mat-panel-title "Aportes y Contribuciones del Afiliado: 27397779853" at bounding box center [461, 353] width 657 height 10
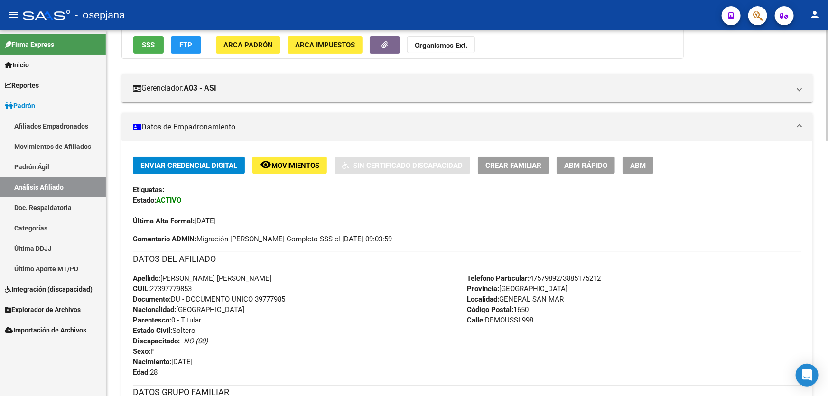
scroll to position [0, 0]
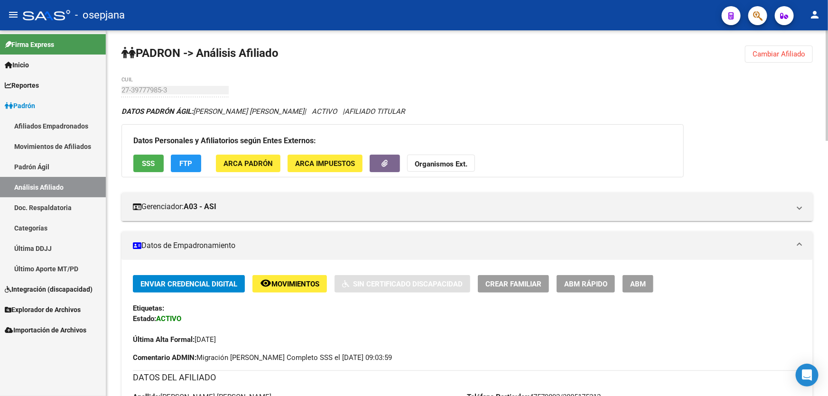
click at [157, 164] on button "SSS" at bounding box center [148, 164] width 30 height 18
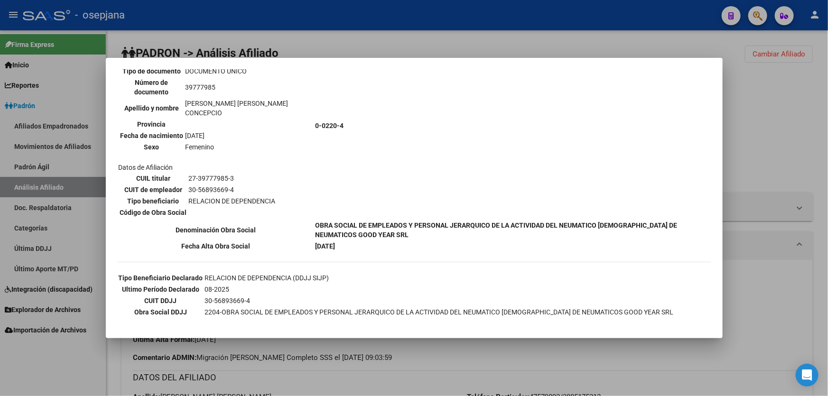
scroll to position [85, 0]
click at [802, 149] on div at bounding box center [414, 198] width 828 height 396
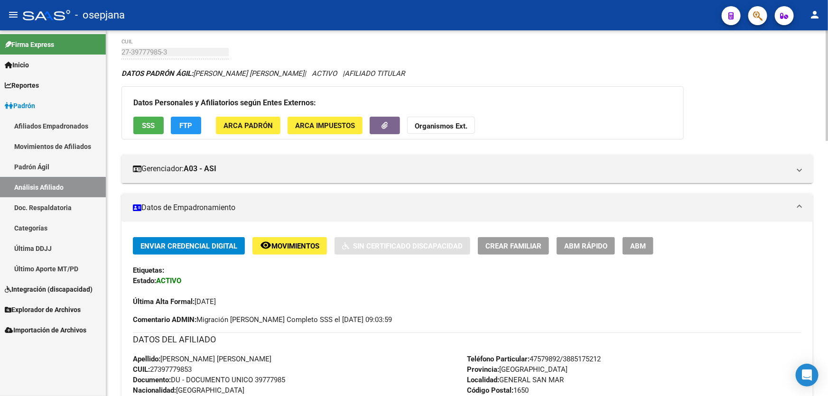
scroll to position [0, 0]
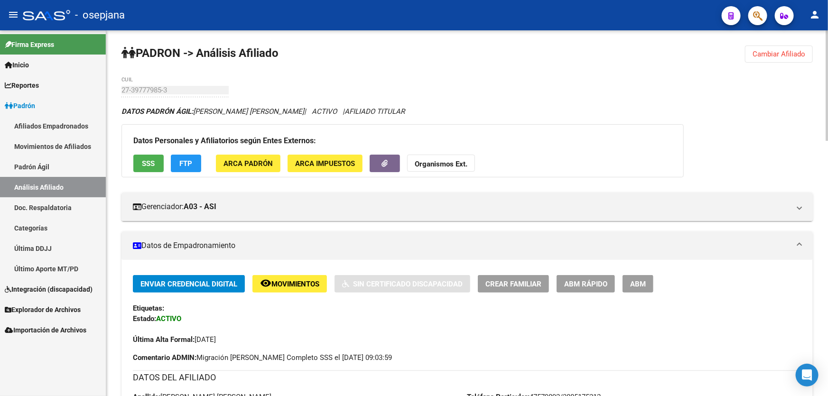
click at [781, 52] on span "Cambiar Afiliado" at bounding box center [779, 54] width 53 height 9
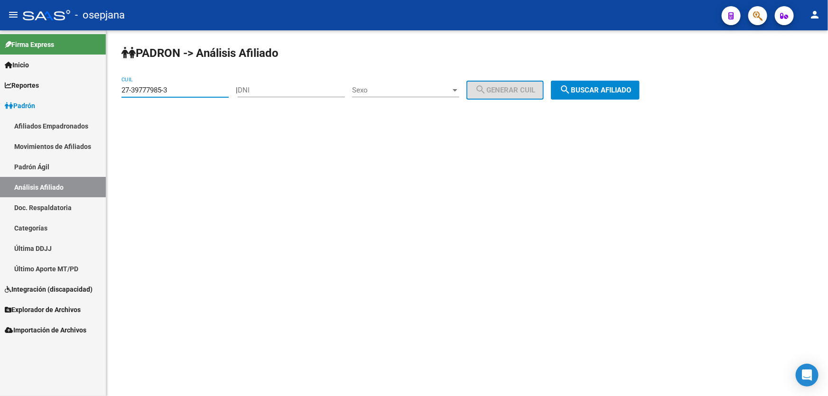
drag, startPoint x: 214, startPoint y: 93, endPoint x: 0, endPoint y: 128, distance: 217.0
click at [0, 126] on mat-sidenav-container "Firma Express Inicio Calendario SSS Instructivos Contacto OS Reportes Padrón Tr…" at bounding box center [414, 213] width 828 height 366
paste input "0-30994627-9"
click at [590, 84] on button "search Buscar afiliado" at bounding box center [595, 90] width 89 height 19
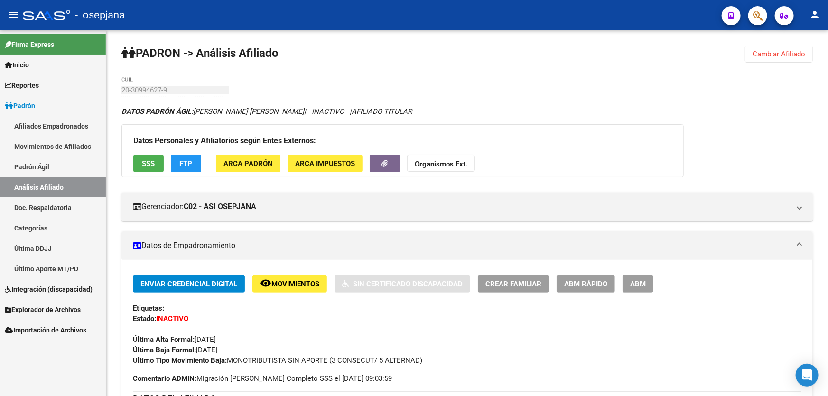
click at [779, 52] on span "Cambiar Afiliado" at bounding box center [779, 54] width 53 height 9
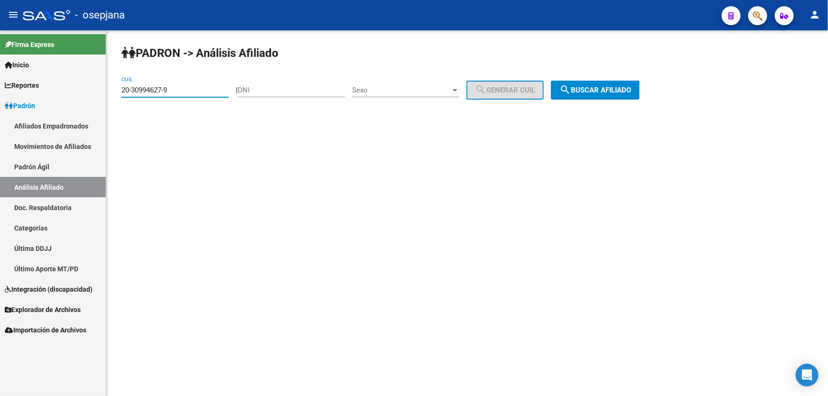
drag, startPoint x: 188, startPoint y: 88, endPoint x: 110, endPoint y: 94, distance: 79.0
click at [110, 94] on div "PADRON -> Análisis Afiliado 20-30994627-9 CUIL | DNI Sexo Sexo search Generar C…" at bounding box center [467, 80] width 722 height 100
click at [606, 81] on button "search Buscar afiliado" at bounding box center [595, 90] width 89 height 19
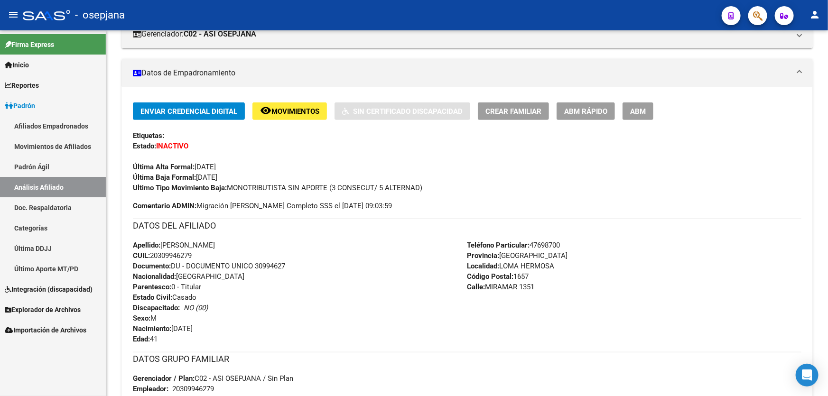
scroll to position [172, 0]
click at [291, 107] on span "remove_red_eye Movimientos" at bounding box center [289, 111] width 59 height 9
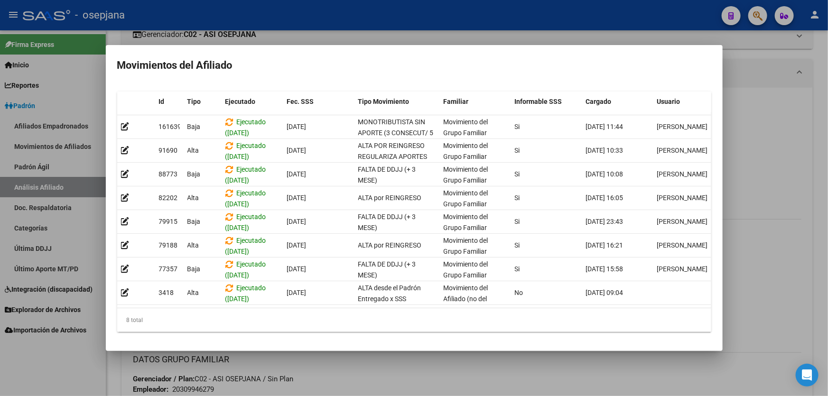
click at [764, 215] on div at bounding box center [414, 198] width 828 height 396
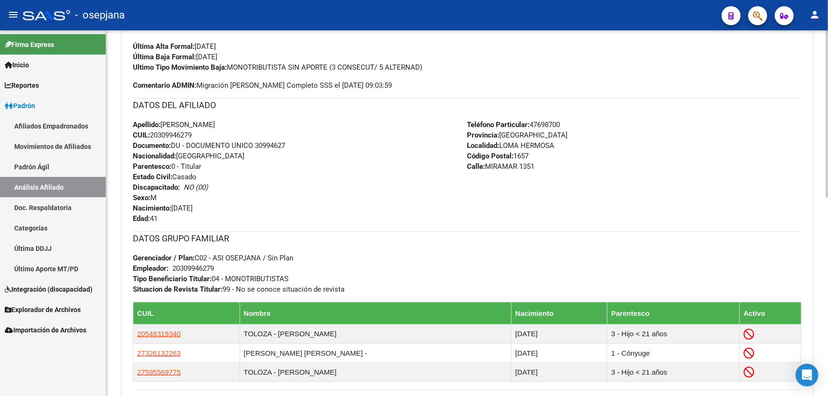
scroll to position [432, 0]
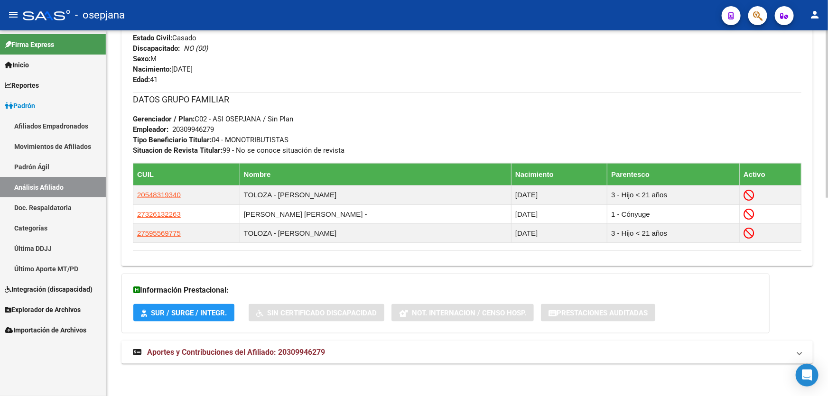
click at [481, 350] on mat-panel-title "Aportes y Contribuciones del Afiliado: 20309946279" at bounding box center [461, 353] width 657 height 10
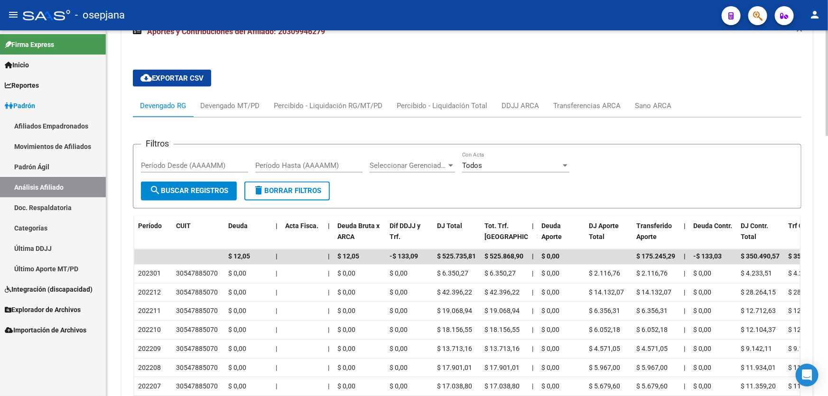
scroll to position [806, 0]
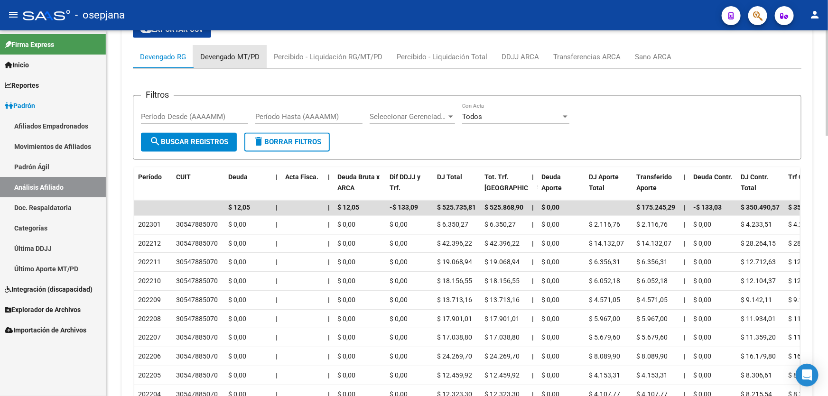
click at [217, 53] on div "Devengado MT/PD" at bounding box center [229, 57] width 59 height 10
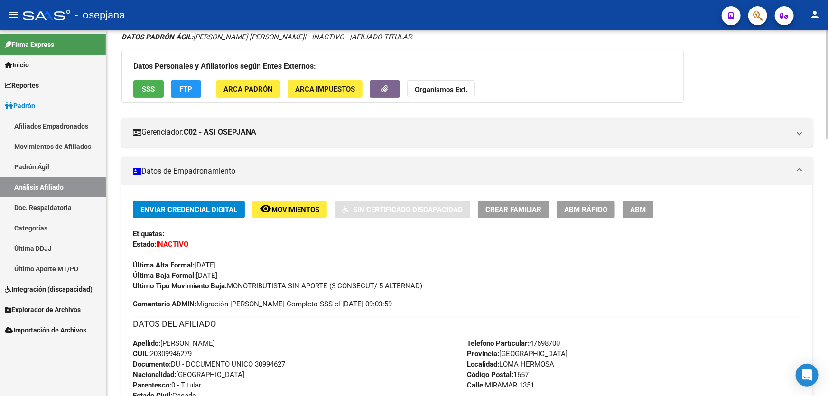
scroll to position [0, 0]
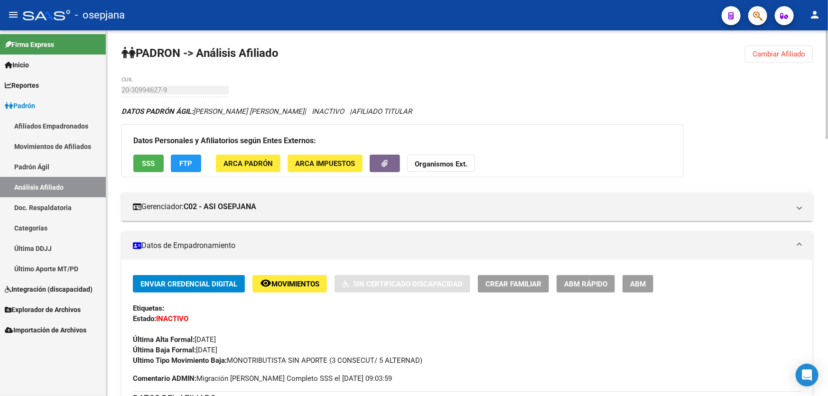
click at [785, 55] on span "Cambiar Afiliado" at bounding box center [779, 54] width 53 height 9
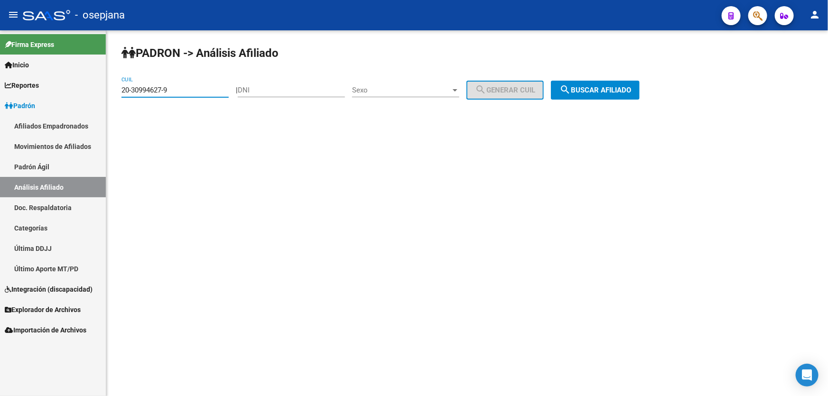
drag, startPoint x: 188, startPoint y: 91, endPoint x: 112, endPoint y: 95, distance: 75.6
click at [110, 95] on div "PADRON -> Análisis Afiliado 20-30994627-9 CUIL | DNI Sexo Sexo search Generar C…" at bounding box center [467, 80] width 722 height 100
paste input "08460441-1"
type input "20-08460441-1"
click at [622, 94] on span "search Buscar afiliado" at bounding box center [596, 90] width 72 height 9
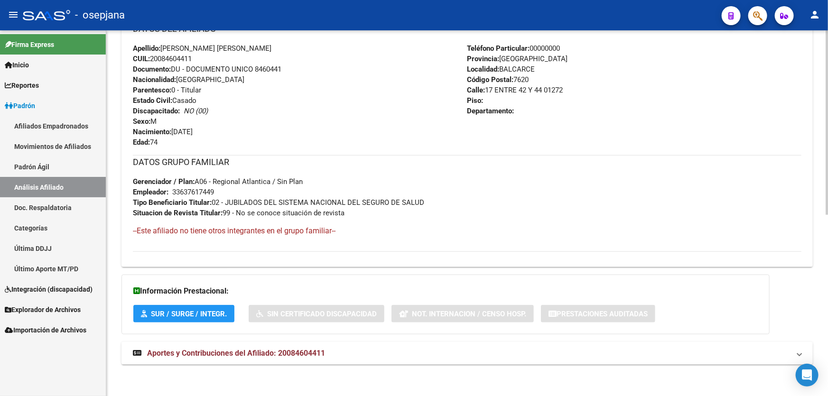
scroll to position [360, 0]
click at [755, 12] on icon "button" at bounding box center [757, 15] width 9 height 11
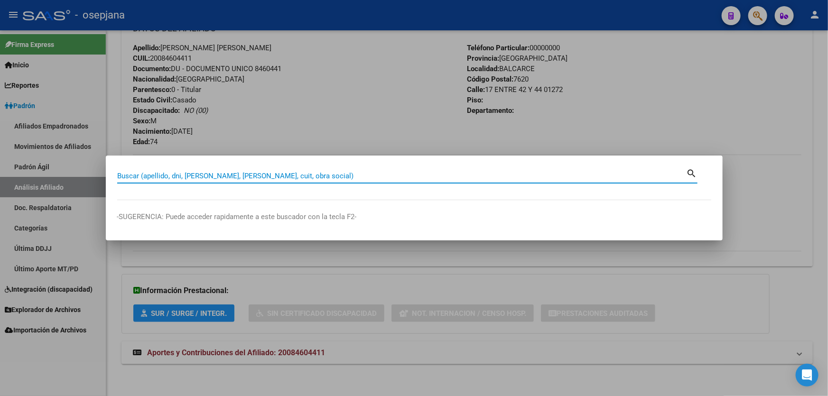
paste input "27-11426483-6"
type input "27114264836"
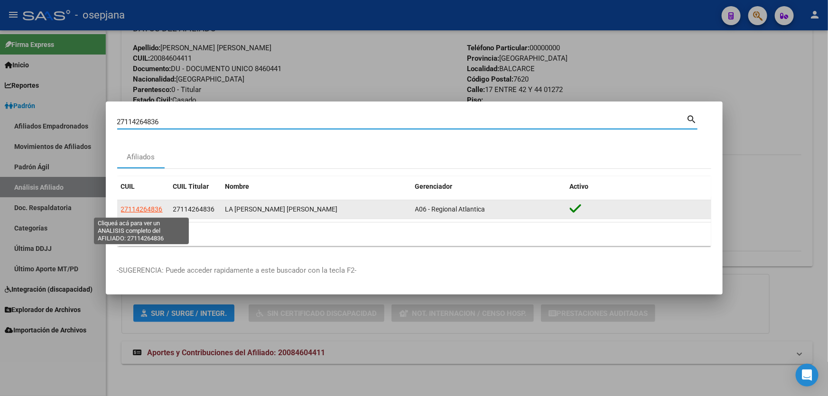
click at [138, 210] on span "27114264836" at bounding box center [142, 210] width 42 height 8
type textarea "27114264836"
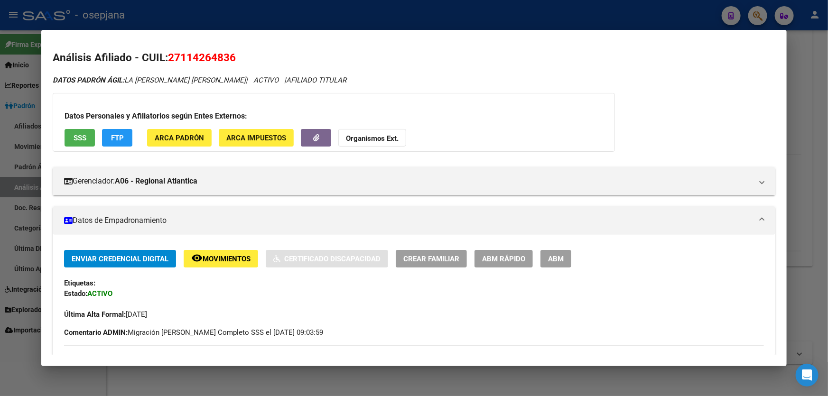
click at [74, 134] on span "SSS" at bounding box center [80, 138] width 13 height 9
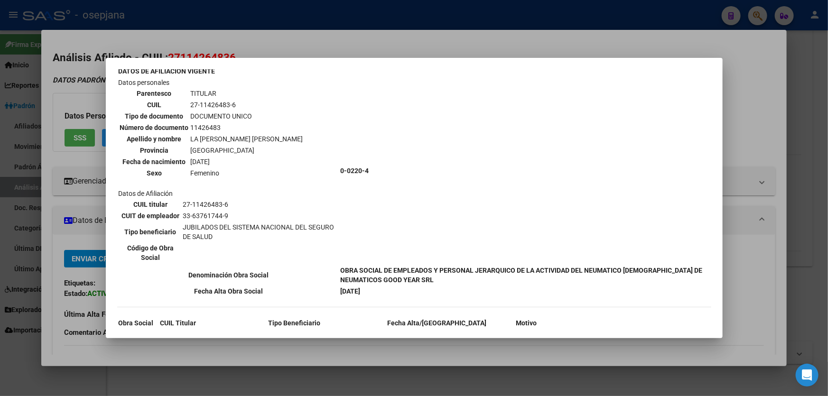
scroll to position [139, 0]
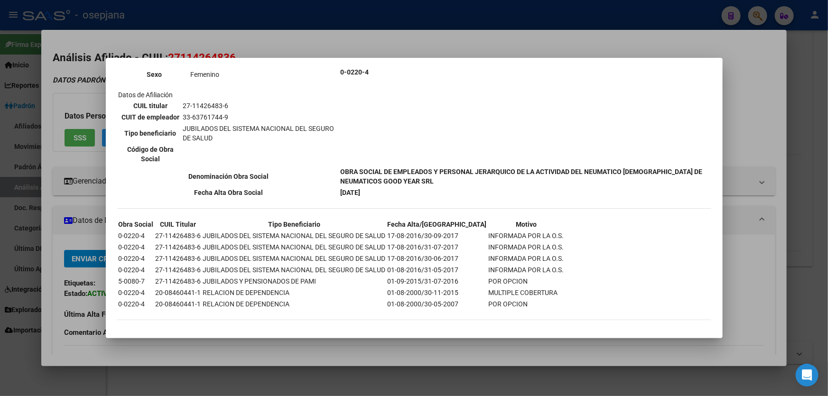
click at [828, 132] on div at bounding box center [414, 198] width 828 height 396
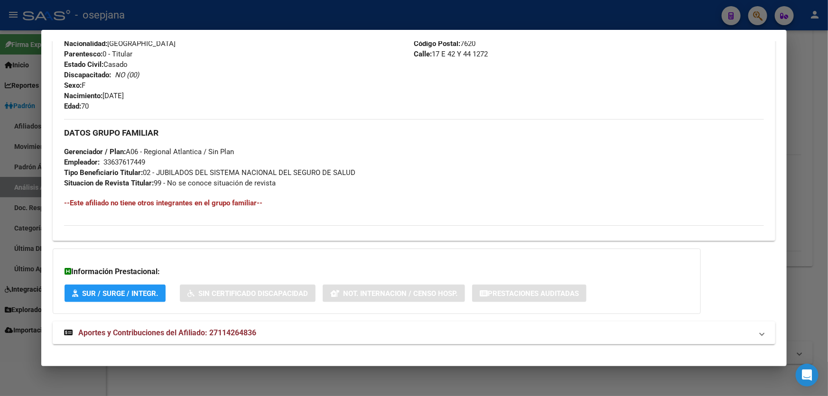
scroll to position [375, 0]
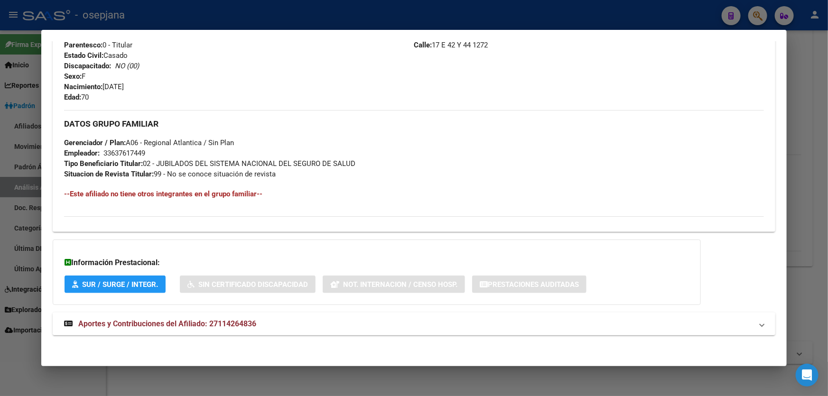
click at [372, 314] on mat-expansion-panel-header "Aportes y Contribuciones del Afiliado: 27114264836" at bounding box center [414, 324] width 723 height 23
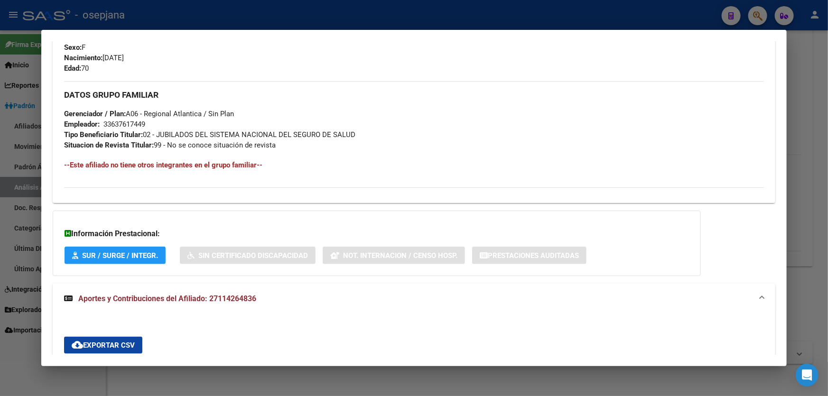
scroll to position [669, 0]
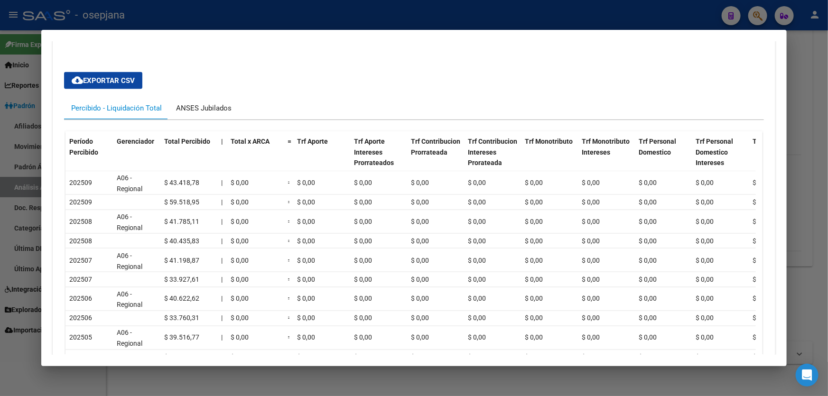
click at [207, 106] on div "ANSES Jubilados" at bounding box center [204, 108] width 56 height 10
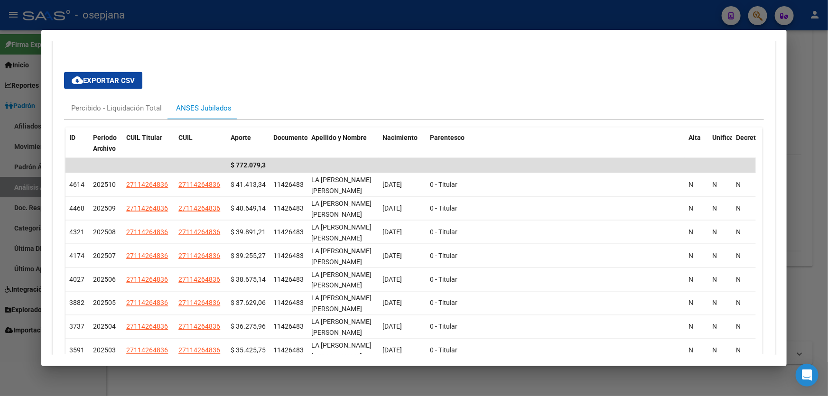
click at [828, 218] on div at bounding box center [414, 198] width 828 height 396
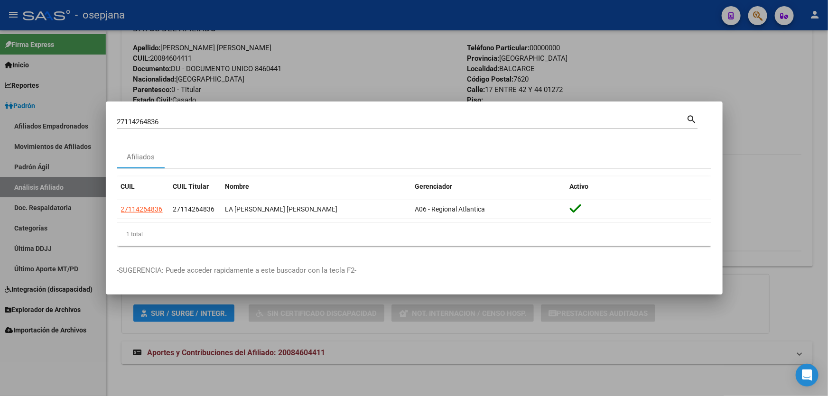
click at [180, 115] on div "27114264836 Buscar (apellido, dni, cuil, nro traspaso, cuit, obra social)" at bounding box center [402, 122] width 570 height 14
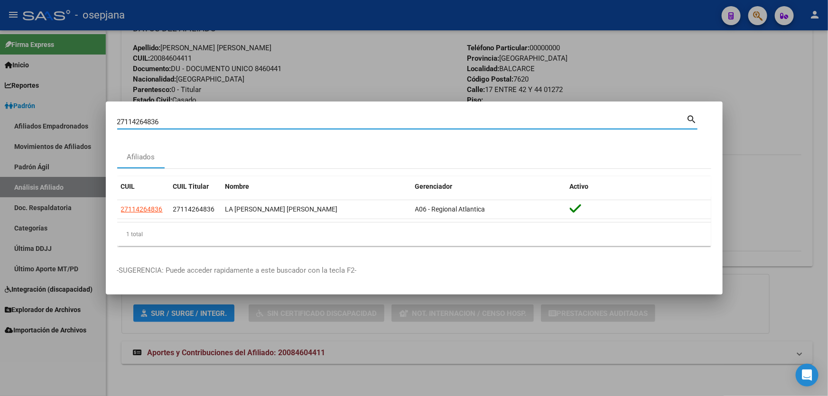
drag, startPoint x: 176, startPoint y: 124, endPoint x: 49, endPoint y: 130, distance: 126.9
click at [66, 129] on div "27114264836 Buscar (apellido, dni, cuil, nro traspaso, cuit, obra social) searc…" at bounding box center [414, 198] width 828 height 396
paste input "0-23525494-9"
type input "20235254949"
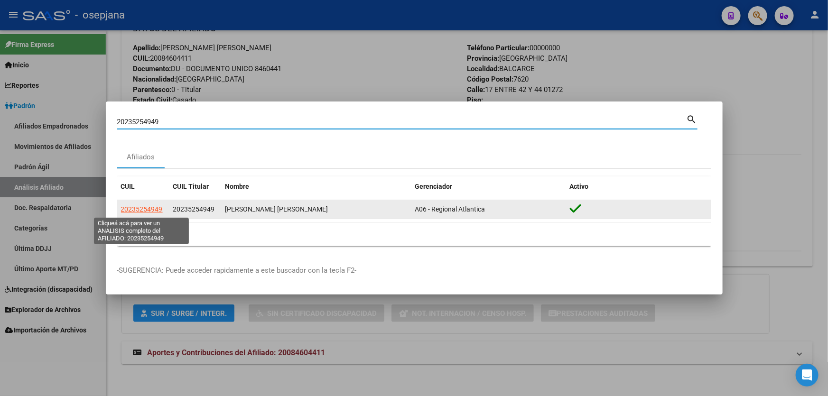
click at [145, 209] on span "20235254949" at bounding box center [142, 210] width 42 height 8
type textarea "20235254949"
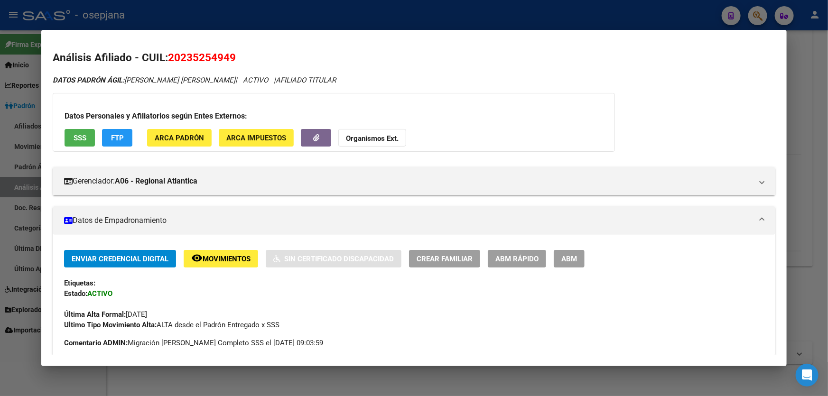
click at [72, 139] on button "SSS" at bounding box center [80, 138] width 30 height 18
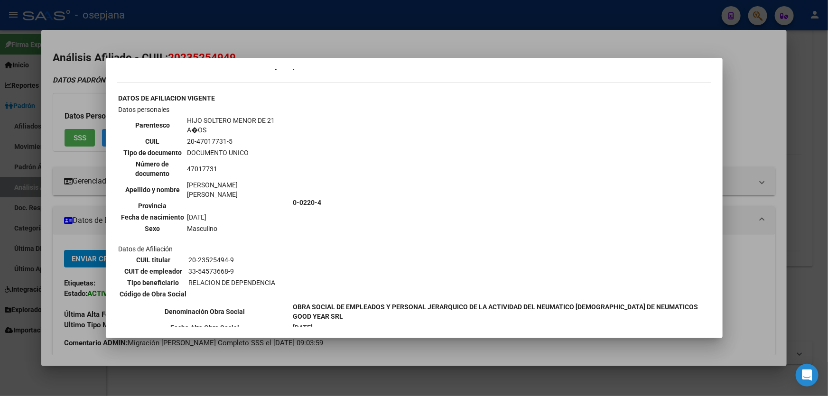
scroll to position [660, 0]
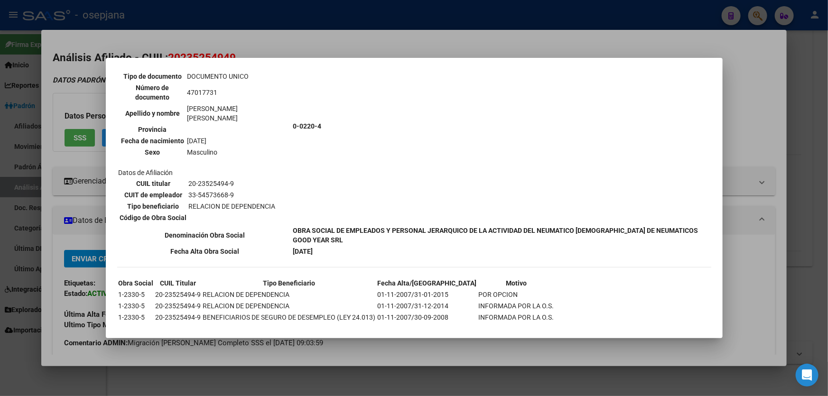
click at [828, 149] on div at bounding box center [414, 198] width 828 height 396
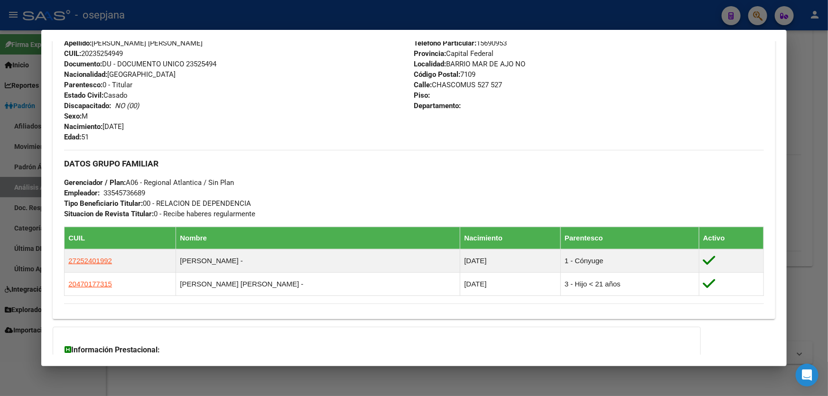
scroll to position [434, 0]
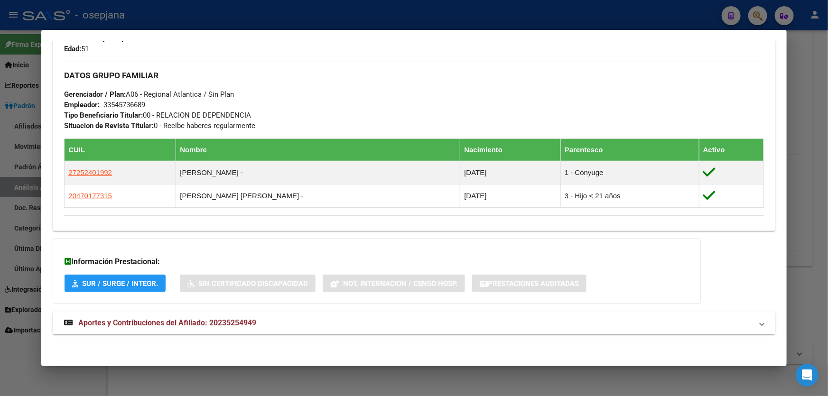
click at [380, 323] on mat-panel-title "Aportes y Contribuciones del Afiliado: 20235254949" at bounding box center [408, 323] width 689 height 11
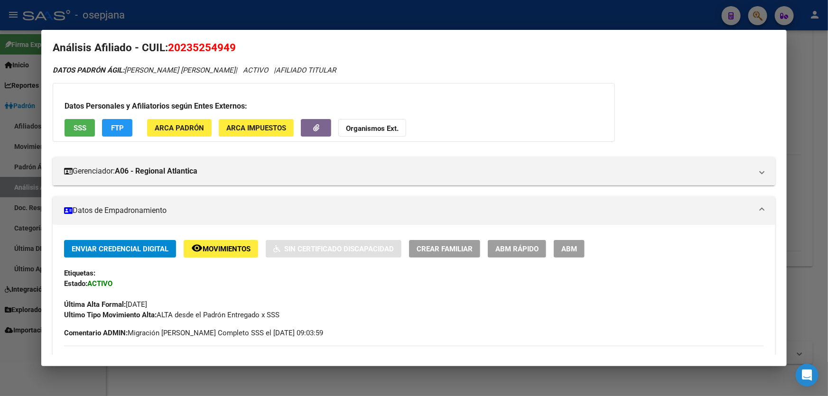
scroll to position [0, 0]
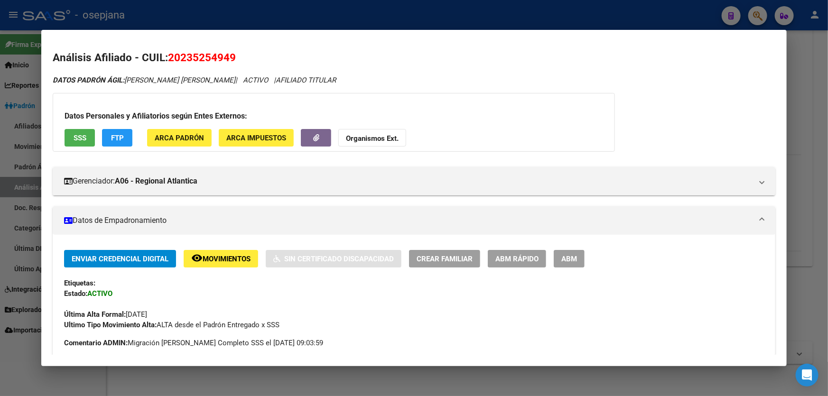
click at [77, 141] on span "SSS" at bounding box center [80, 138] width 13 height 9
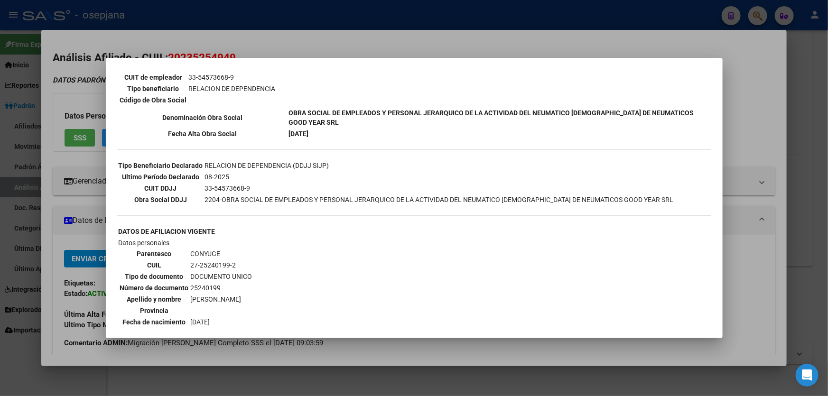
scroll to position [185, 0]
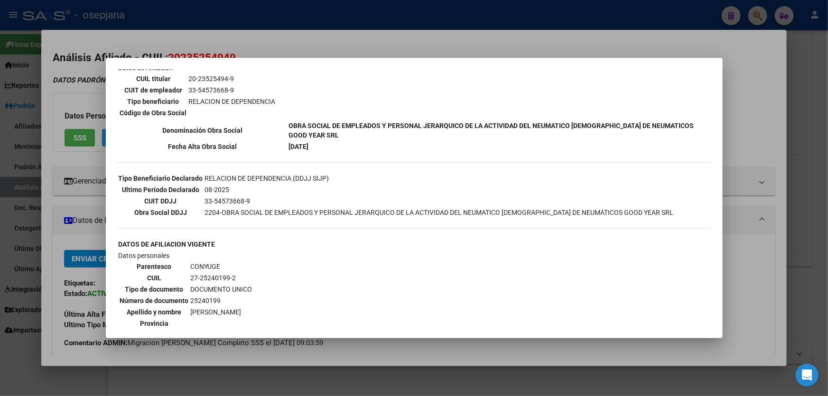
click at [787, 138] on div at bounding box center [414, 198] width 828 height 396
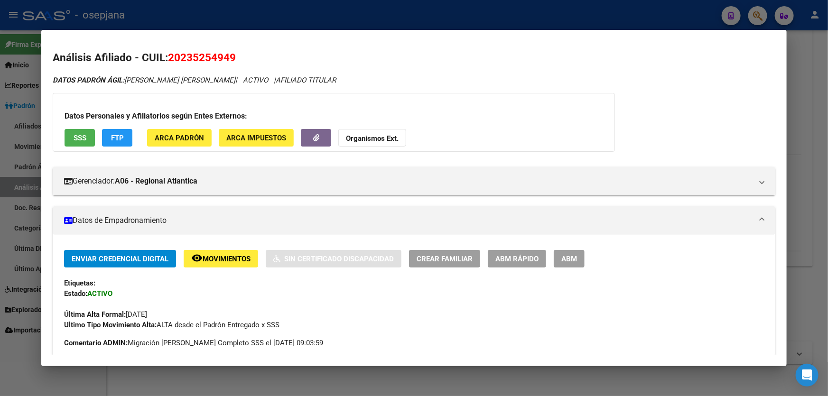
click at [828, 147] on div at bounding box center [414, 198] width 828 height 396
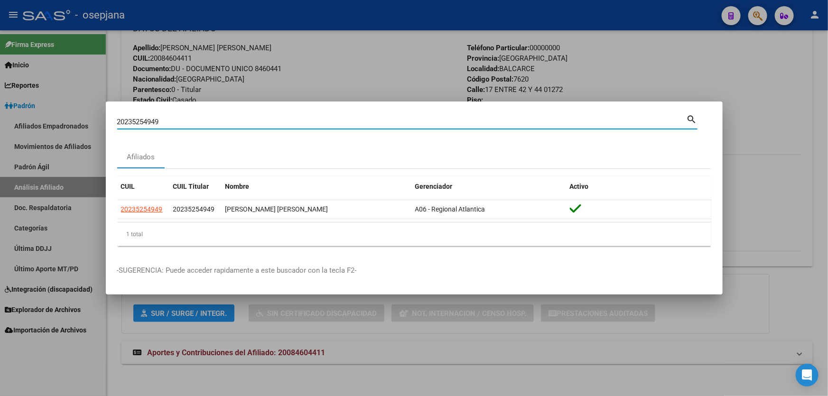
drag, startPoint x: 174, startPoint y: 125, endPoint x: 0, endPoint y: 149, distance: 175.3
click at [0, 148] on div "20235254949 Buscar (apellido, dni, cuil, nro traspaso, cuit, obra social) searc…" at bounding box center [414, 198] width 828 height 396
paste input "-27130106-6"
type input "20271301066"
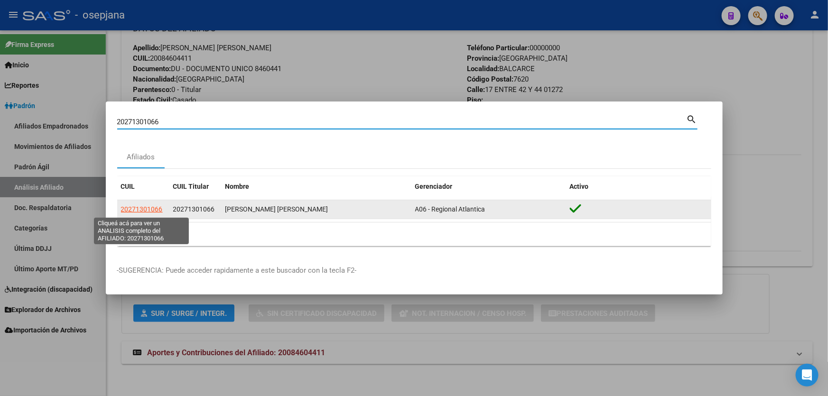
click at [147, 206] on span "20271301066" at bounding box center [142, 210] width 42 height 8
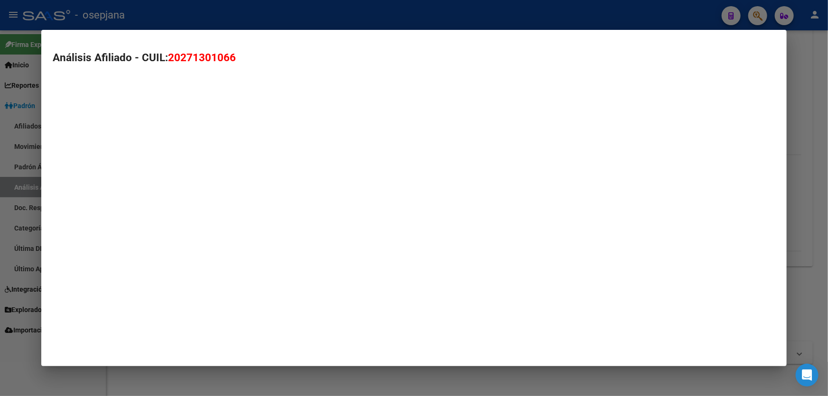
type textarea "20271301066"
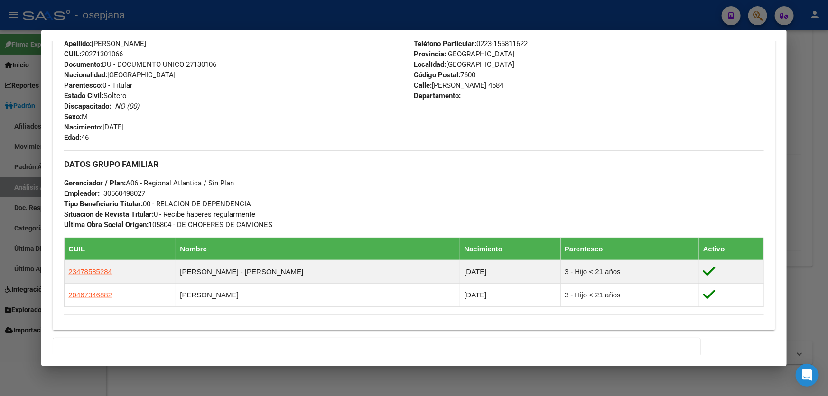
scroll to position [43, 0]
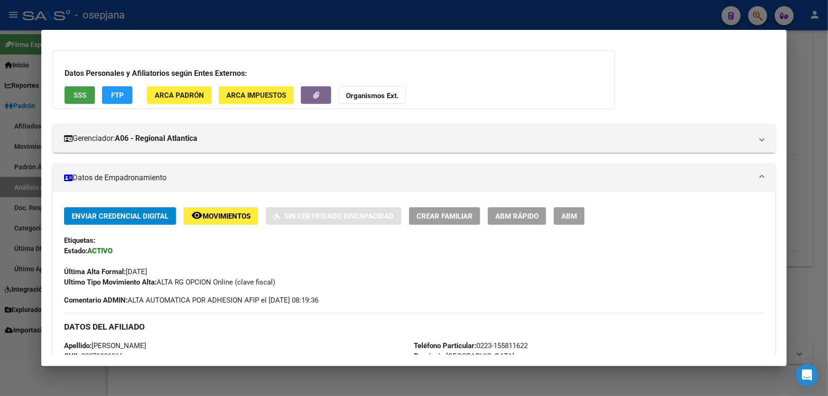
click at [78, 97] on span "SSS" at bounding box center [80, 95] width 13 height 9
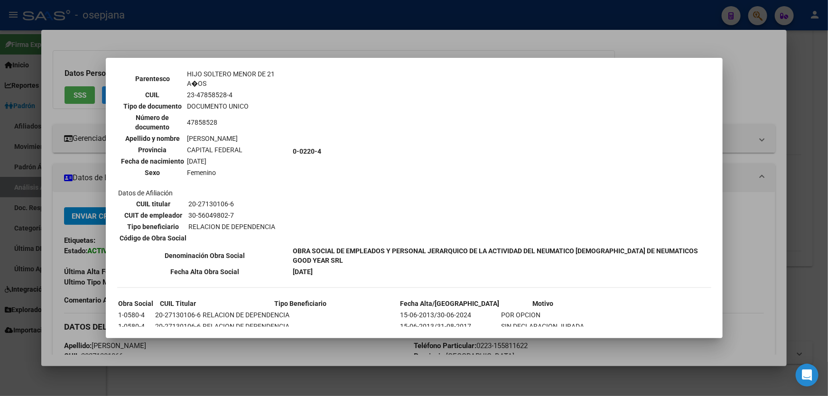
scroll to position [647, 0]
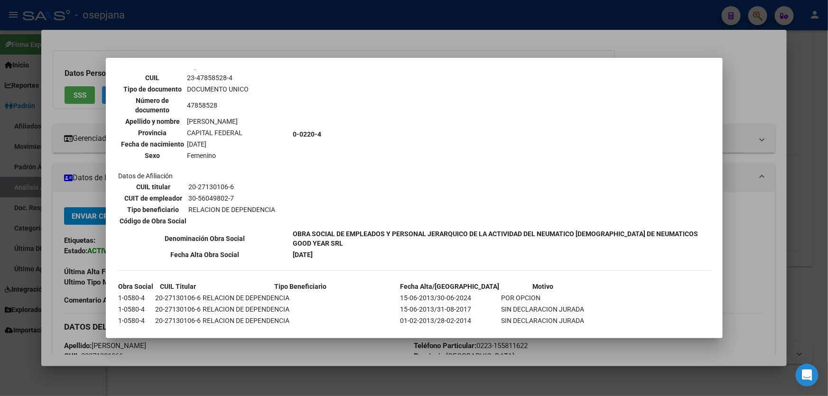
click at [828, 169] on div at bounding box center [414, 198] width 828 height 396
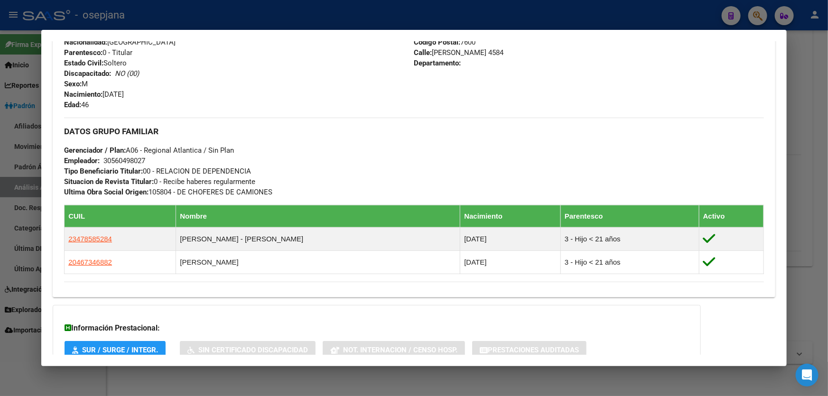
scroll to position [445, 0]
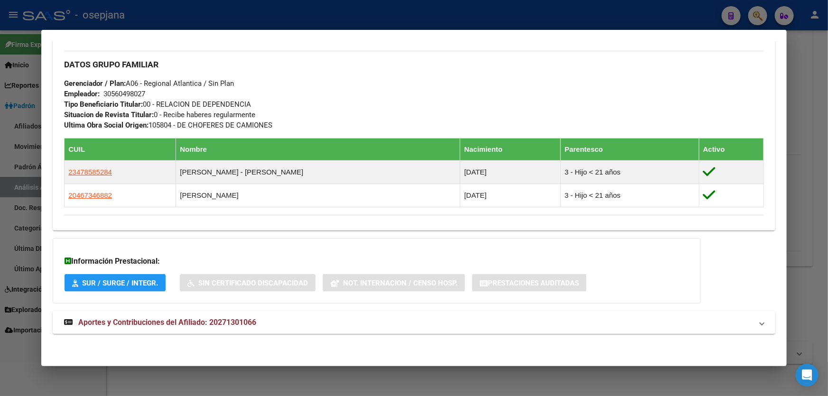
click at [413, 328] on mat-panel-title "Aportes y Contribuciones del Afiliado: 20271301066" at bounding box center [408, 322] width 689 height 11
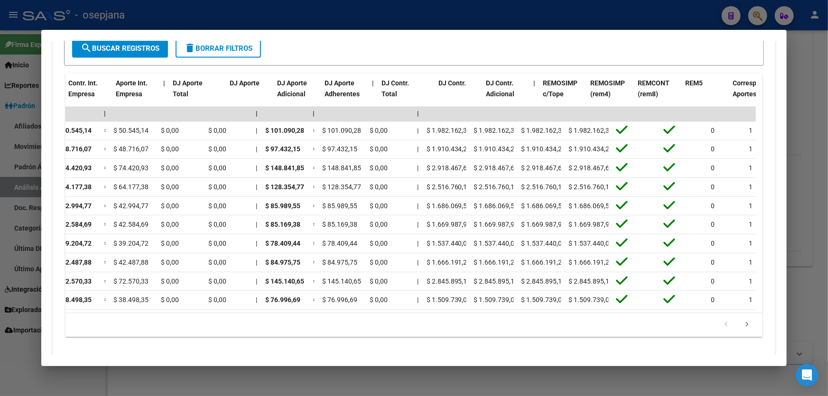
scroll to position [0, 987]
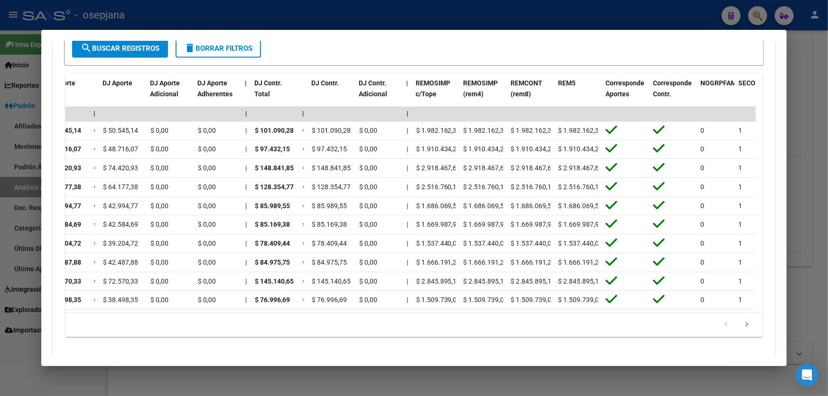
click at [828, 228] on div at bounding box center [414, 198] width 828 height 396
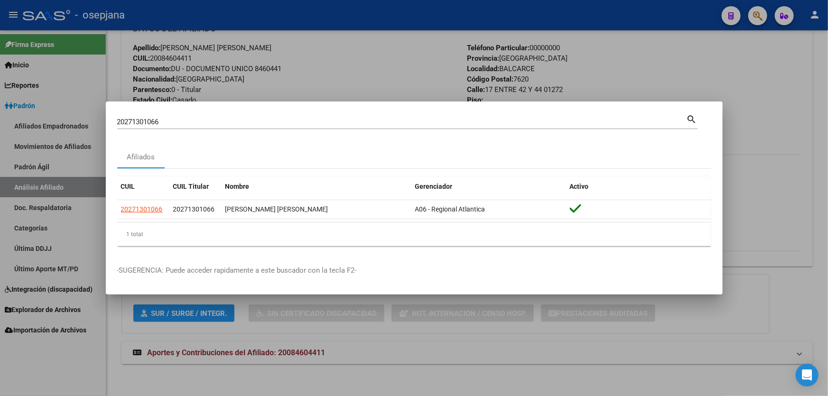
click at [792, 229] on div at bounding box center [414, 198] width 828 height 396
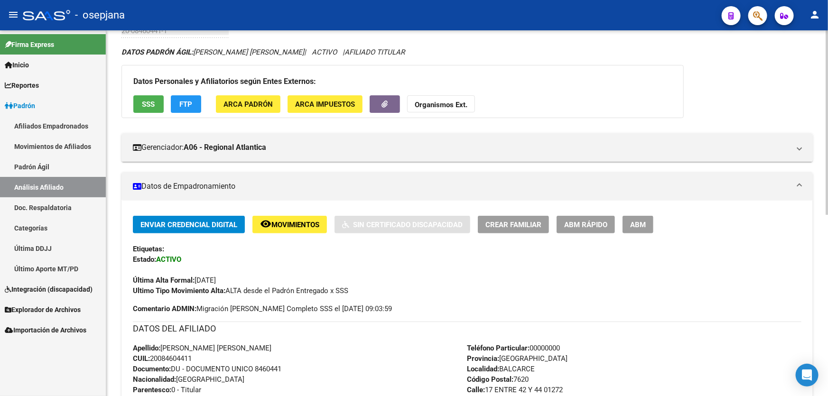
scroll to position [0, 0]
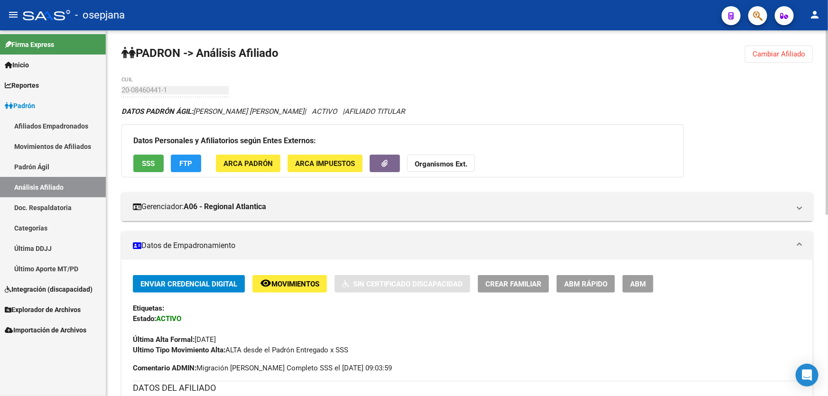
drag, startPoint x: 788, startPoint y: 52, endPoint x: 771, endPoint y: 61, distance: 18.7
click at [786, 54] on span "Cambiar Afiliado" at bounding box center [779, 54] width 53 height 9
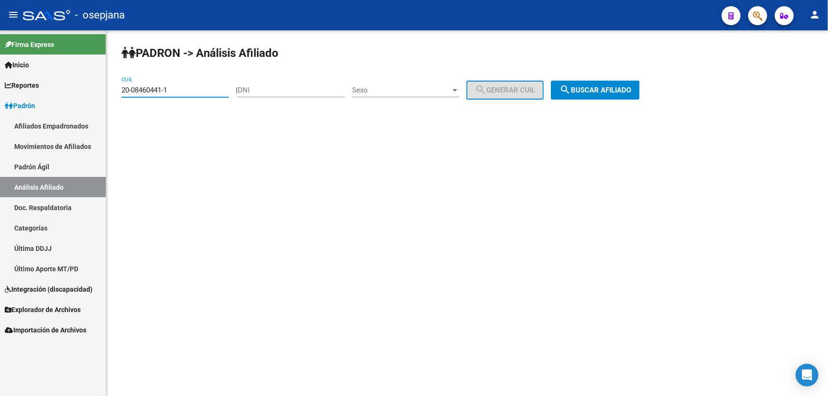
drag, startPoint x: 179, startPoint y: 92, endPoint x: 0, endPoint y: 121, distance: 181.7
click at [0, 120] on mat-sidenav-container "Firma Express Inicio Calendario SSS Instructivos Contacto OS Reportes Padrón Tr…" at bounding box center [414, 213] width 828 height 366
paste input "7-32385780"
click at [598, 86] on span "search Buscar afiliado" at bounding box center [596, 90] width 72 height 9
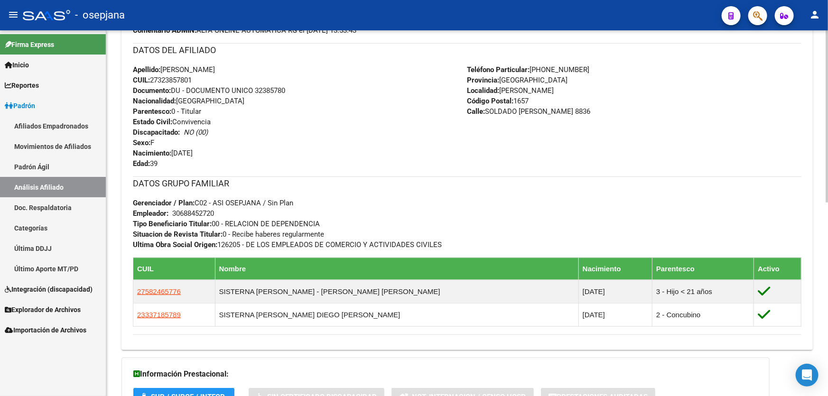
scroll to position [412, 0]
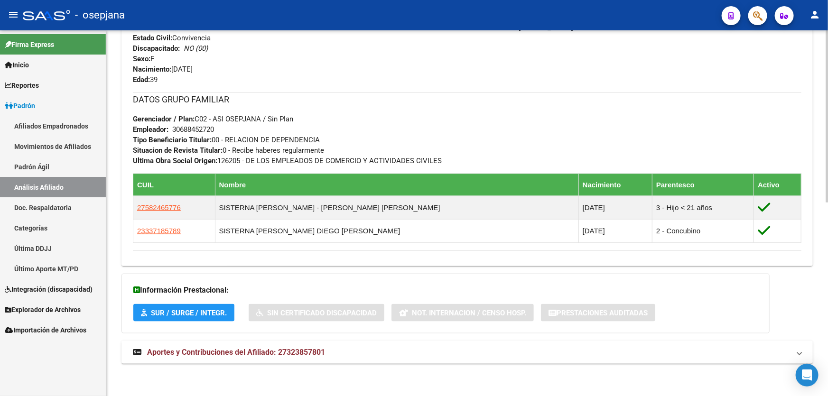
click at [280, 361] on mat-expansion-panel-header "Aportes y Contribuciones del Afiliado: 27323857801" at bounding box center [468, 352] width 692 height 23
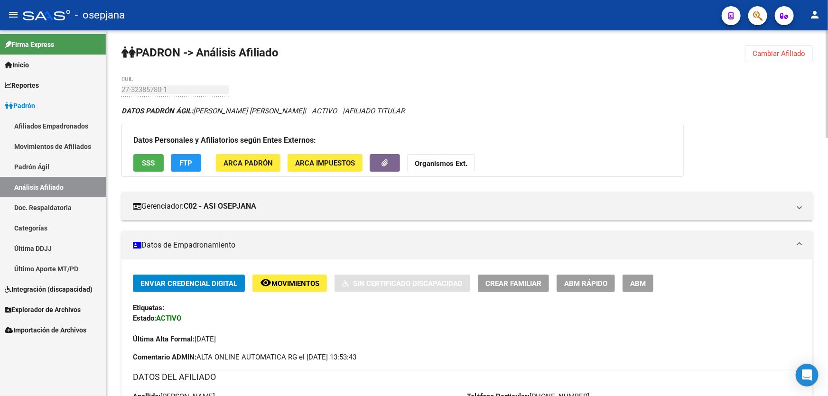
scroll to position [0, 0]
click at [768, 55] on span "Cambiar Afiliado" at bounding box center [779, 54] width 53 height 9
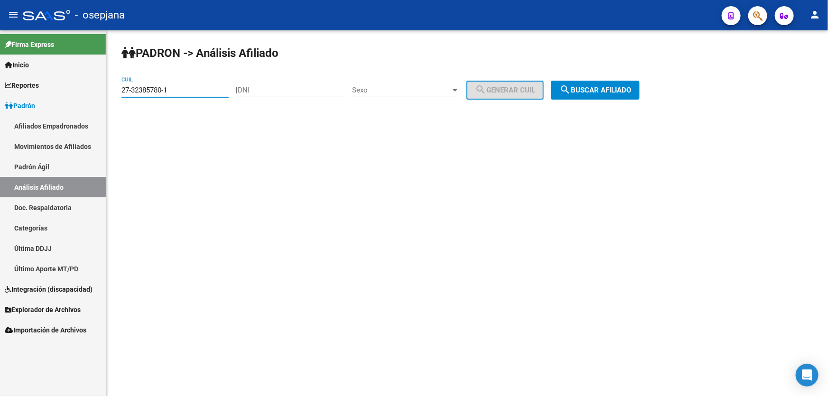
drag, startPoint x: 186, startPoint y: 89, endPoint x: 0, endPoint y: 142, distance: 193.2
click at [0, 137] on mat-sidenav-container "Firma Express Inicio Calendario SSS Instructivos Contacto OS Reportes Padrón Tr…" at bounding box center [414, 213] width 828 height 366
paste input "0-94272651-2"
click at [621, 91] on span "search Buscar afiliado" at bounding box center [596, 90] width 72 height 9
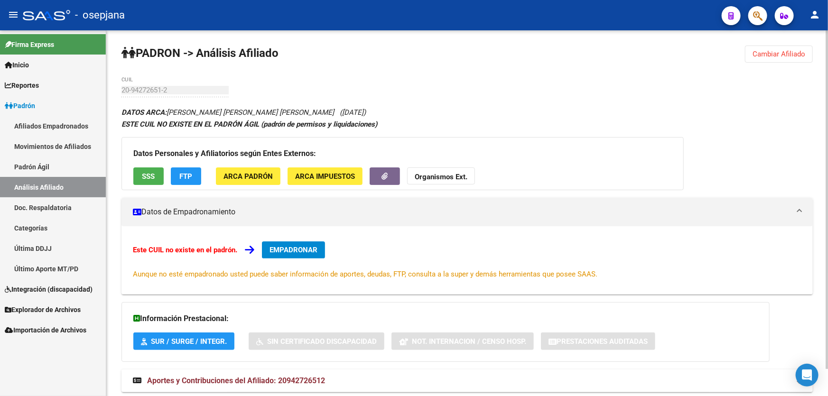
click at [804, 57] on span "Cambiar Afiliado" at bounding box center [779, 54] width 53 height 9
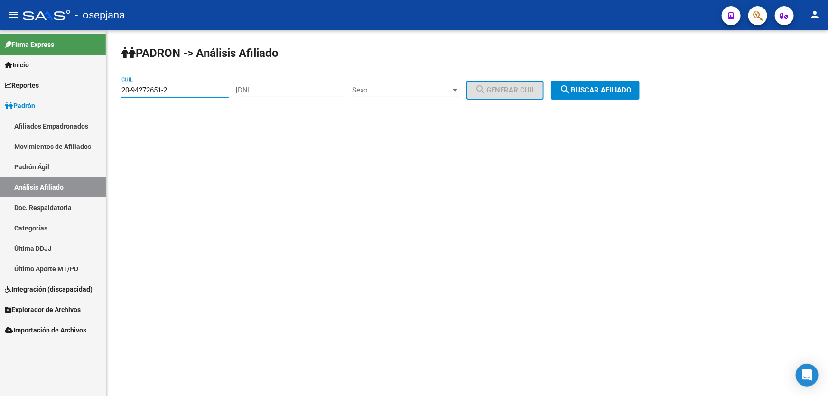
drag, startPoint x: 182, startPoint y: 89, endPoint x: 0, endPoint y: 124, distance: 185.6
click at [0, 124] on mat-sidenav-container "Firma Express Inicio Calendario SSS Instructivos Contacto OS Reportes Padrón Tr…" at bounding box center [414, 213] width 828 height 366
paste input "3-32402983-4"
click at [613, 105] on div "PADRON -> Análisis Afiliado 23-32402983-4 CUIL | DNI Sexo Sexo search Generar C…" at bounding box center [467, 80] width 722 height 100
click at [617, 90] on span "search Buscar afiliado" at bounding box center [596, 90] width 72 height 9
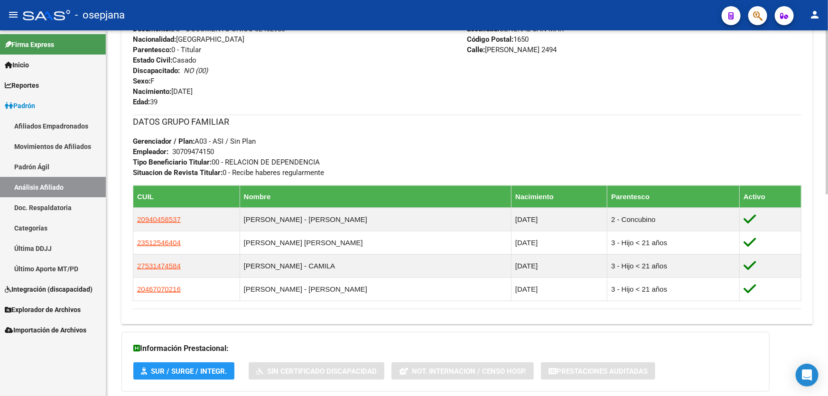
scroll to position [449, 0]
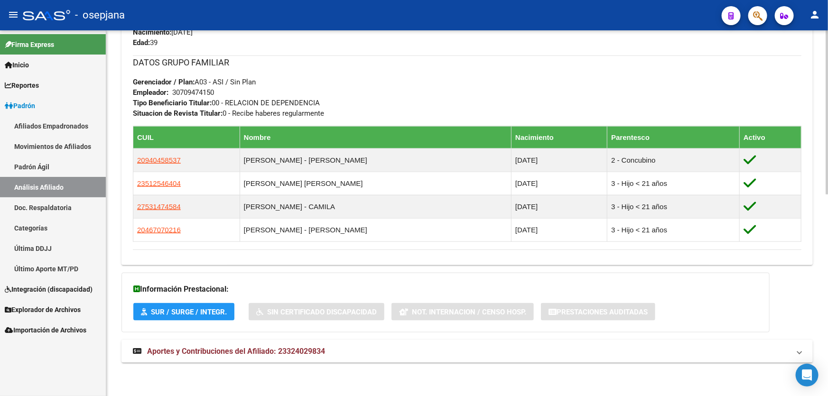
click at [391, 365] on div "DATOS PADRÓN ÁGIL: CAIRE MARIA ELIZABETH | ACTIVO | AFILIADO TITULAR Datos Pers…" at bounding box center [468, 16] width 692 height 716
click at [409, 356] on mat-panel-title "Aportes y Contribuciones del Afiliado: 23324029834" at bounding box center [461, 352] width 657 height 10
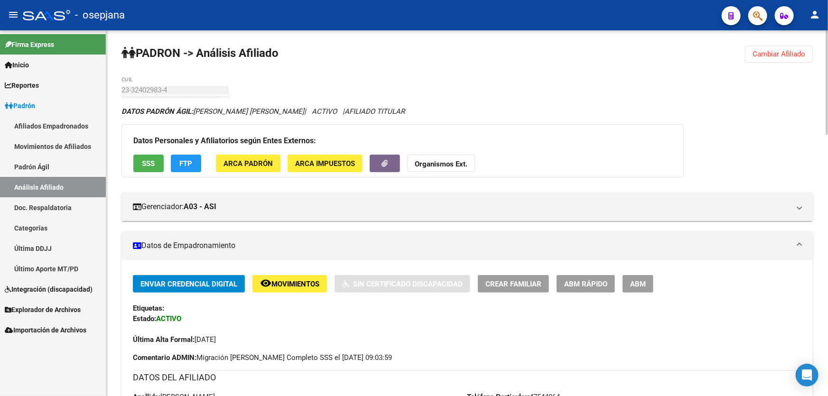
scroll to position [0, 0]
click at [142, 155] on button "SSS" at bounding box center [148, 164] width 30 height 18
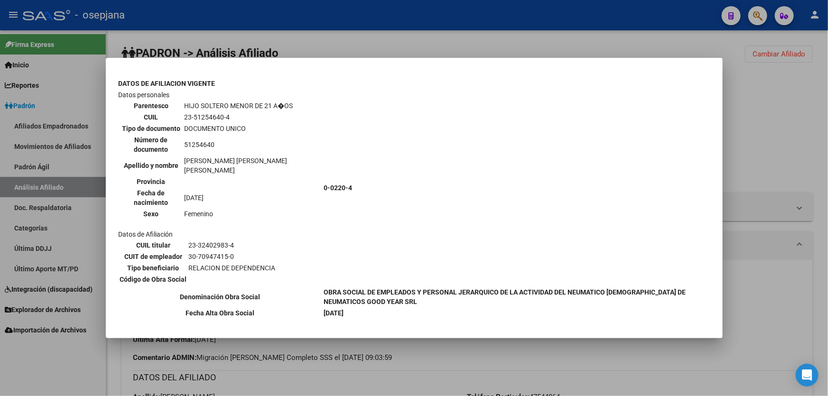
scroll to position [906, 0]
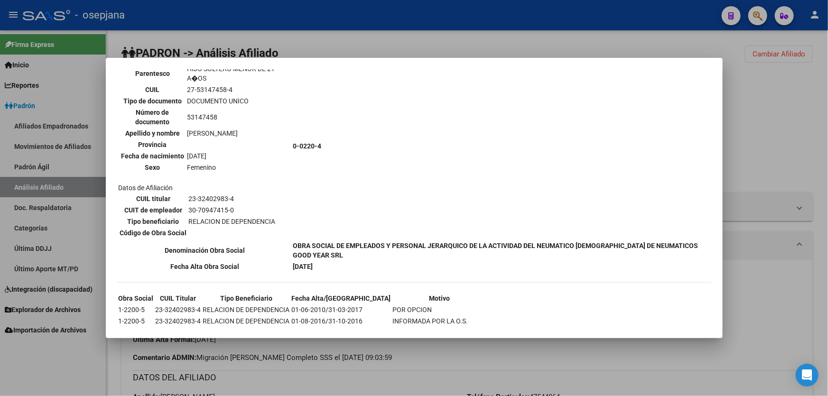
click at [360, 57] on div at bounding box center [414, 198] width 828 height 396
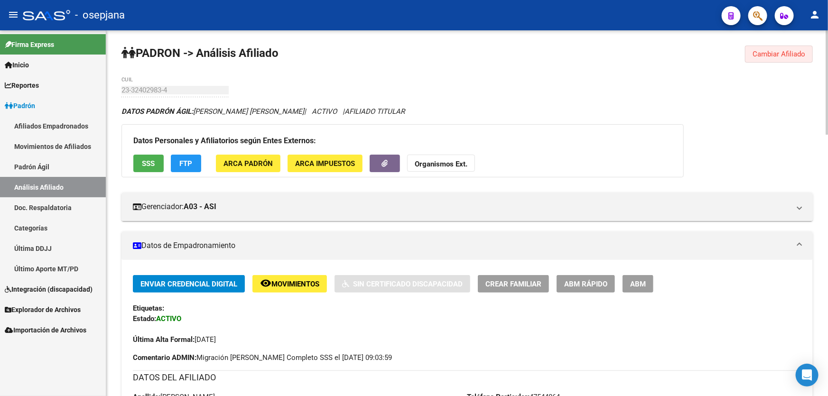
click at [774, 53] on span "Cambiar Afiliado" at bounding box center [779, 54] width 53 height 9
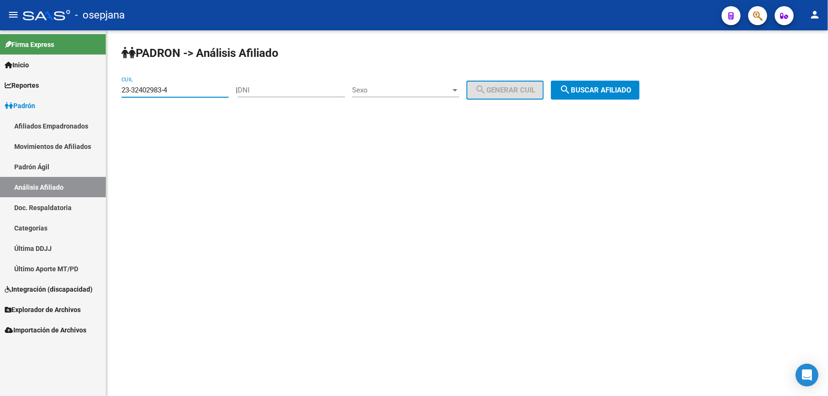
drag, startPoint x: 189, startPoint y: 85, endPoint x: 0, endPoint y: 108, distance: 190.3
click at [0, 108] on mat-sidenav-container "Firma Express Inicio Calendario SSS Instructivos Contacto OS Reportes Padrón Tr…" at bounding box center [414, 213] width 828 height 366
paste input "0-23118504-7"
type input "20-23118504-7"
click at [613, 96] on button "search Buscar afiliado" at bounding box center [595, 90] width 89 height 19
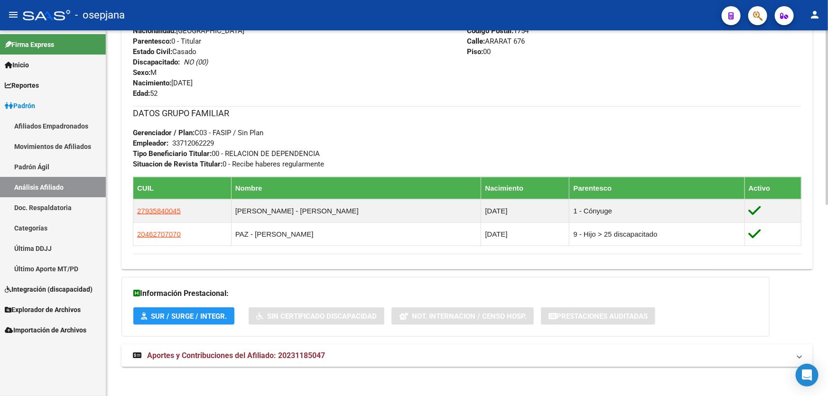
scroll to position [401, 0]
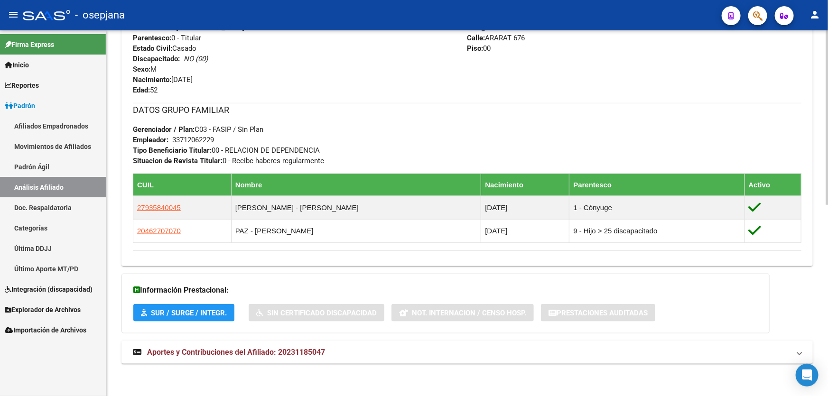
click at [411, 351] on mat-panel-title "Aportes y Contribuciones del Afiliado: 20231185047" at bounding box center [461, 353] width 657 height 10
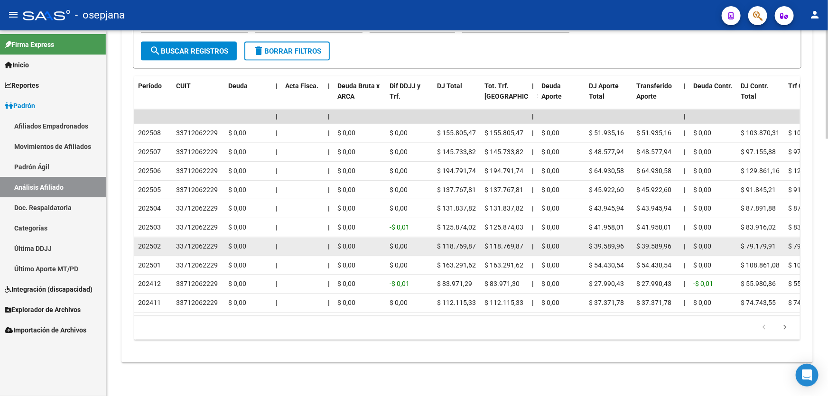
scroll to position [565, 0]
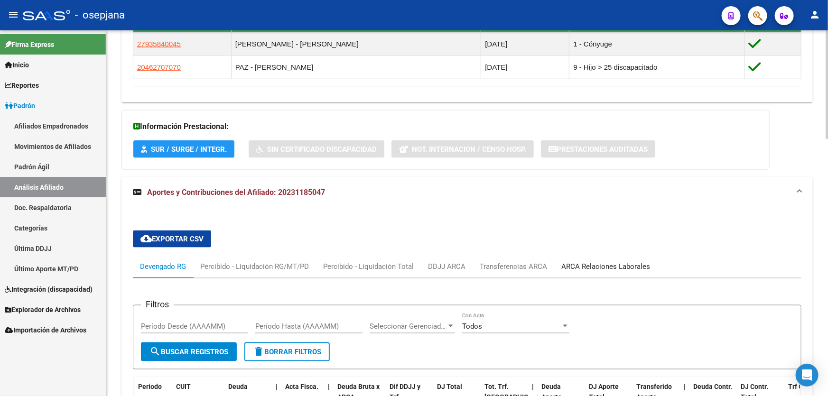
click at [609, 269] on div "ARCA Relaciones Laborales" at bounding box center [606, 267] width 89 height 10
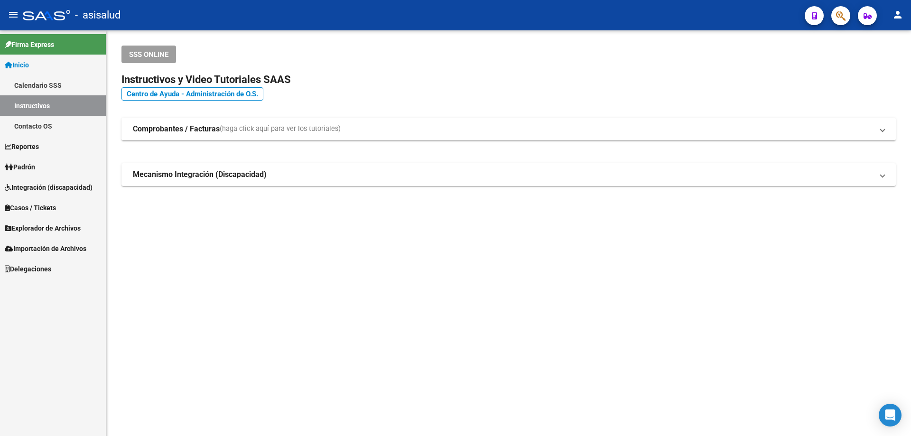
click at [27, 165] on span "Padrón" at bounding box center [20, 167] width 30 height 10
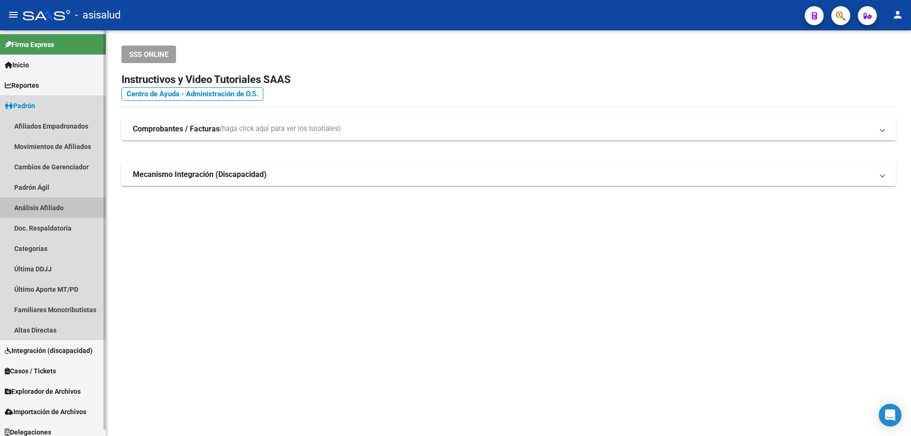
click at [37, 207] on link "Análisis Afiliado" at bounding box center [53, 207] width 106 height 20
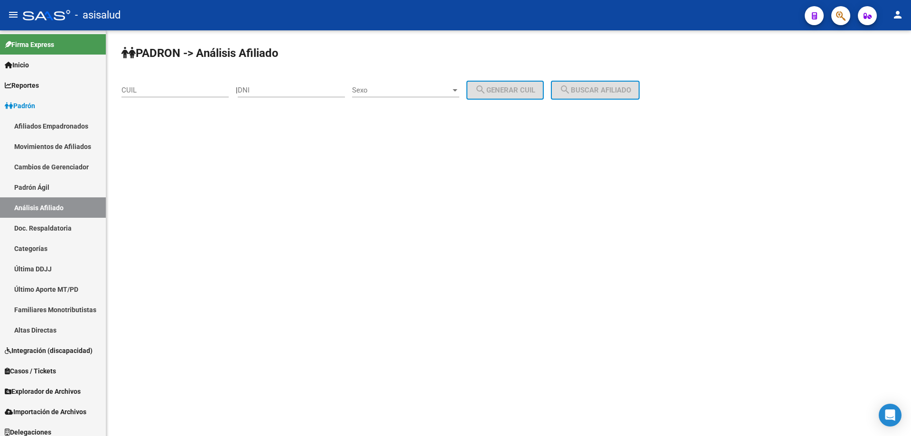
click at [167, 92] on input "CUIL" at bounding box center [175, 90] width 107 height 9
paste input "20-16722895-0"
click at [626, 88] on span "search Buscar afiliado" at bounding box center [596, 90] width 72 height 9
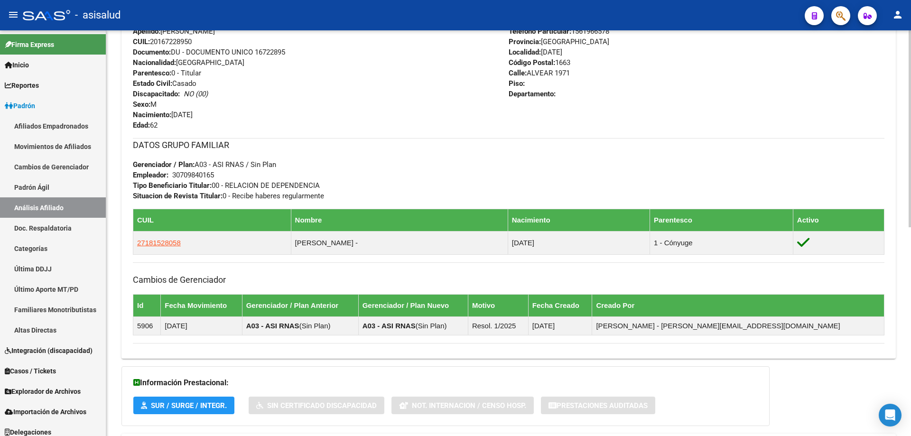
scroll to position [427, 0]
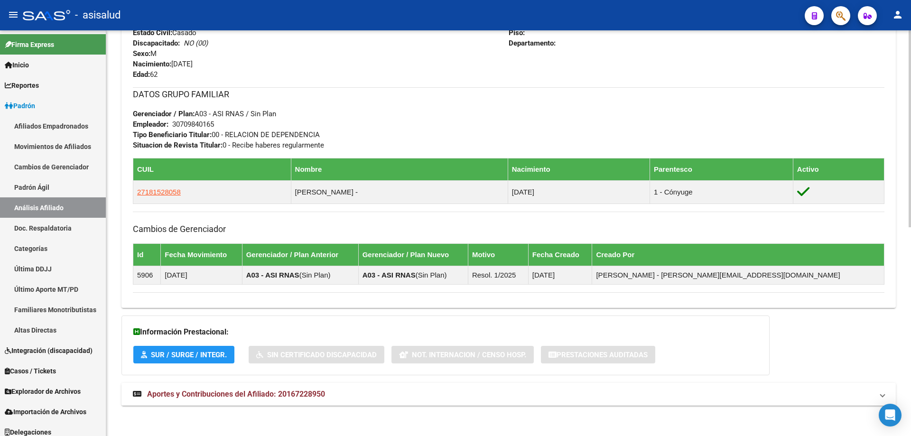
click at [333, 395] on mat-panel-title "Aportes y Contribuciones del Afiliado: 20167228950" at bounding box center [503, 394] width 741 height 10
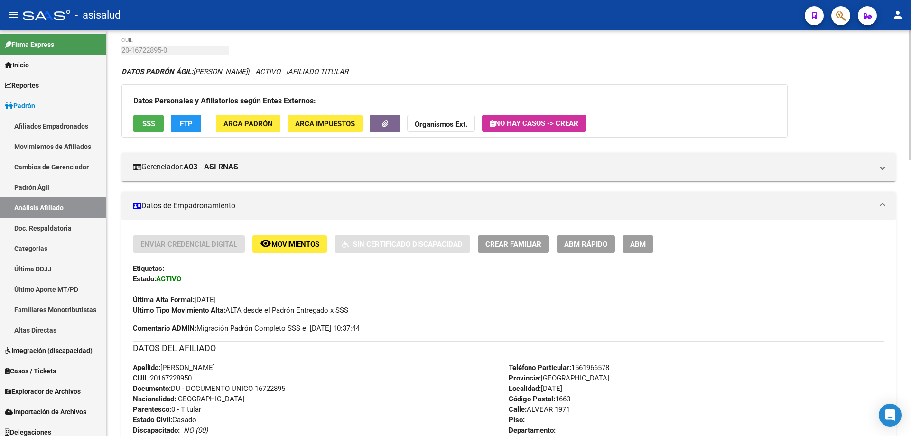
scroll to position [0, 0]
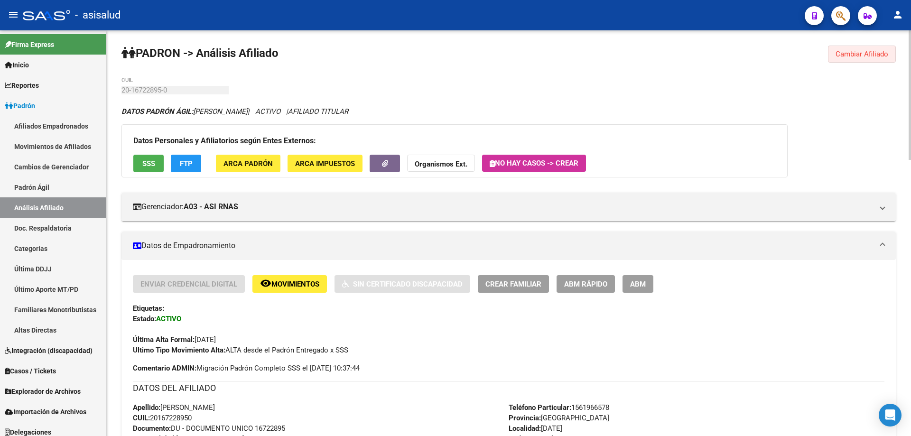
click at [874, 55] on span "Cambiar Afiliado" at bounding box center [862, 54] width 53 height 9
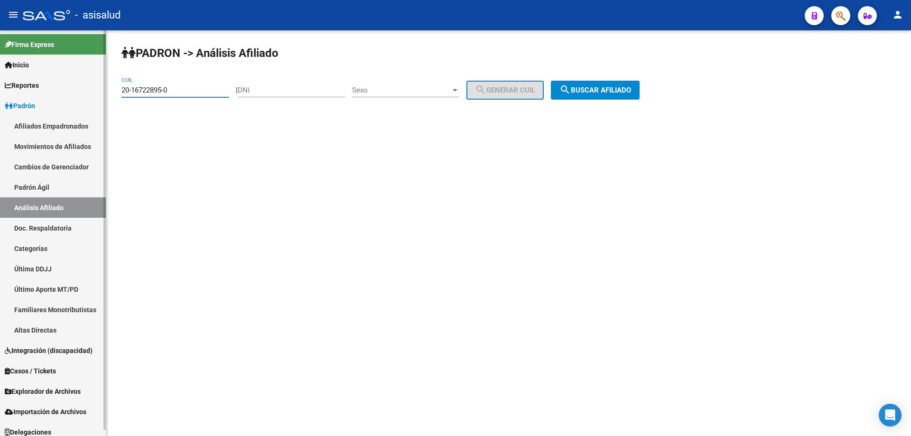
drag, startPoint x: 213, startPoint y: 93, endPoint x: 0, endPoint y: 109, distance: 213.3
click at [0, 121] on mat-sidenav-container "Firma Express Inicio Calendario SSS Instructivos Contacto OS Reportes Padrón Tr…" at bounding box center [455, 233] width 911 height 406
paste input "3694073"
click at [608, 91] on span "search Buscar afiliado" at bounding box center [596, 90] width 72 height 9
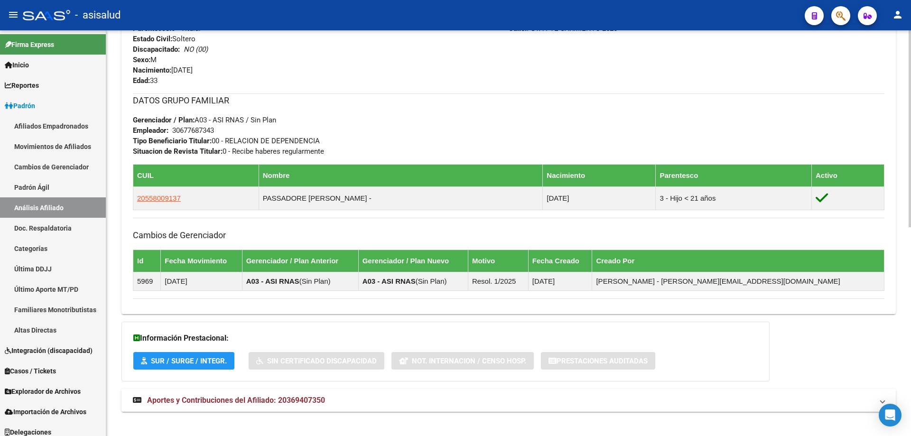
scroll to position [430, 0]
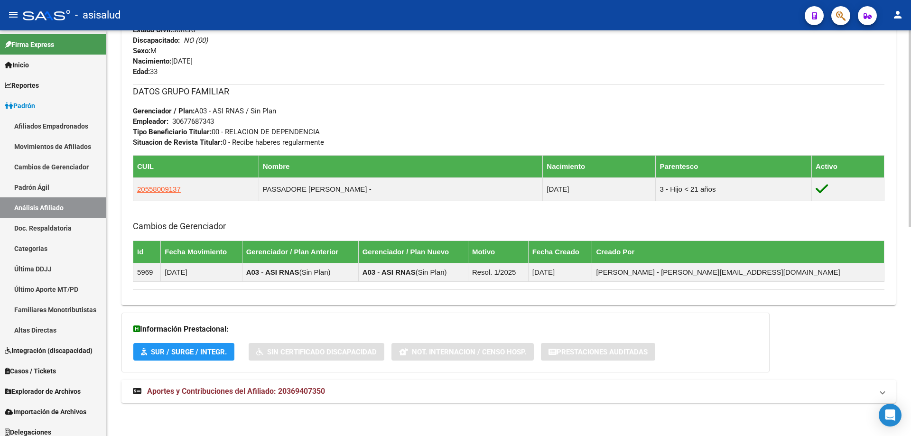
click at [280, 397] on mat-expansion-panel-header "Aportes y Contribuciones del Afiliado: 20369407350" at bounding box center [509, 391] width 775 height 23
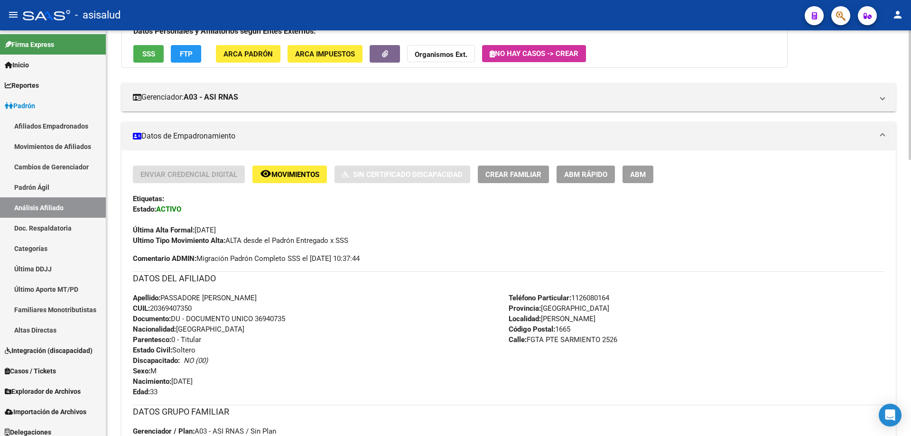
scroll to position [0, 0]
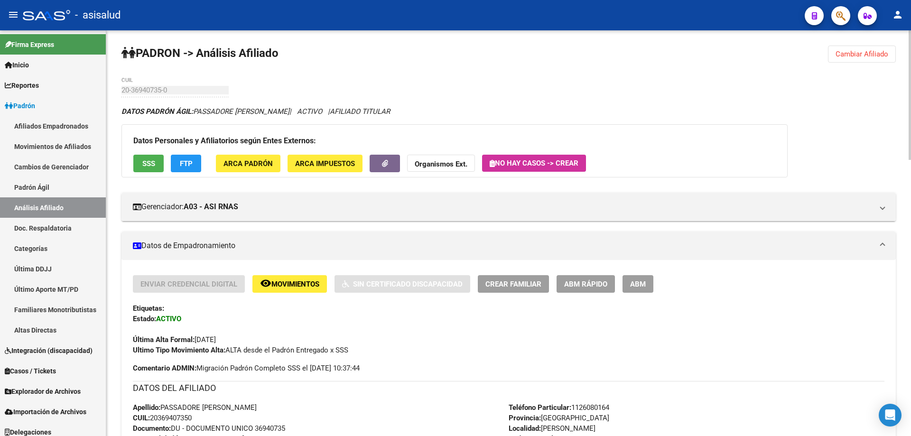
click at [151, 165] on span "SSS" at bounding box center [148, 164] width 13 height 9
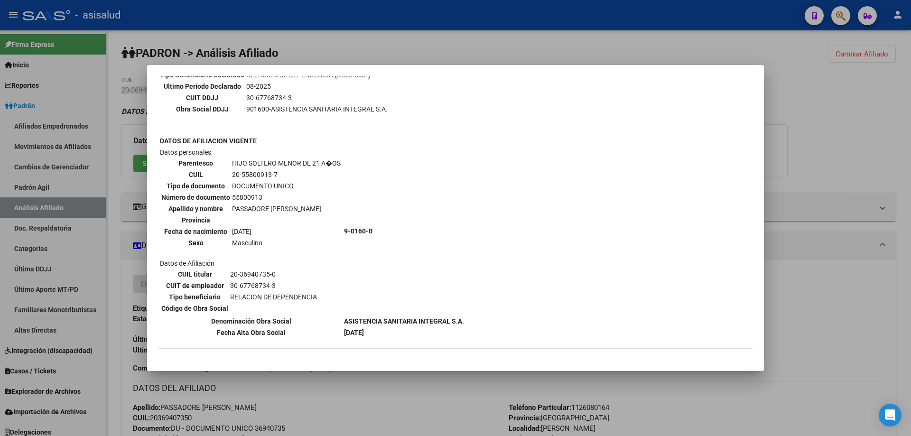
scroll to position [332, 0]
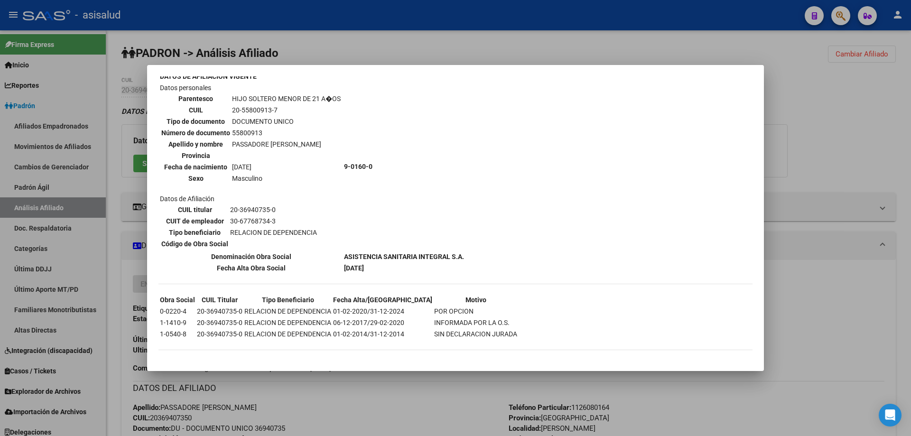
click at [853, 269] on div at bounding box center [455, 218] width 911 height 436
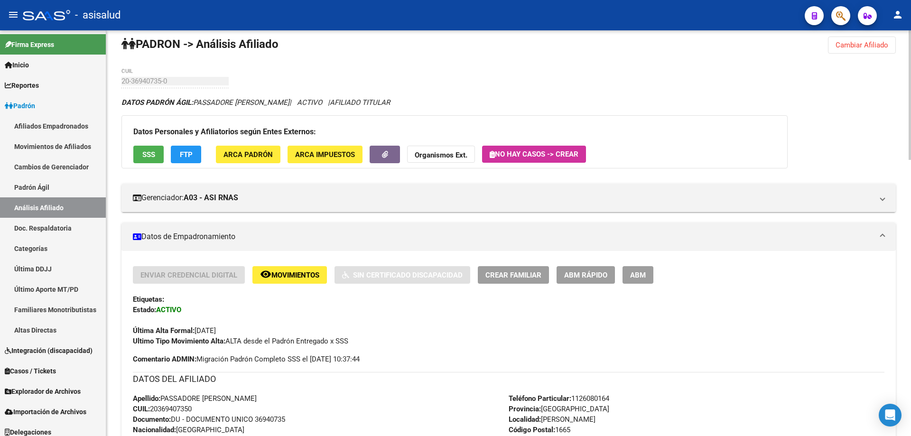
scroll to position [0, 0]
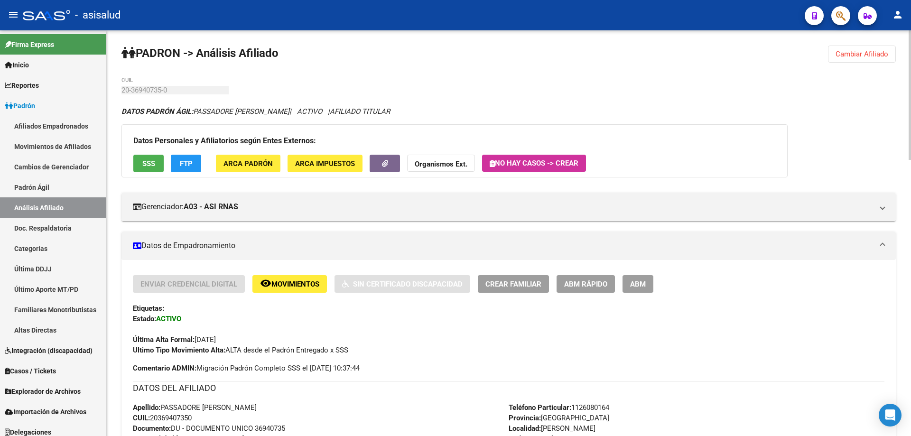
click at [889, 48] on button "Cambiar Afiliado" at bounding box center [862, 54] width 68 height 17
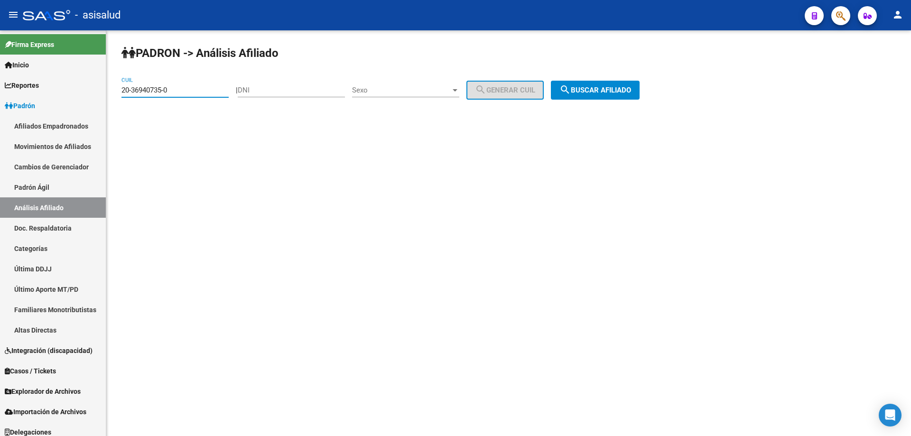
drag, startPoint x: 196, startPoint y: 90, endPoint x: 110, endPoint y: 92, distance: 85.5
click at [110, 92] on div "PADRON -> Análisis Afiliado 20-36940735-0 CUIL | DNI Sexo Sexo search Generar C…" at bounding box center [508, 80] width 805 height 100
paste input "22577459-6"
click at [612, 78] on div "PADRON -> Análisis Afiliado 20-22577459-6 CUIL | DNI Sexo Sexo search Generar C…" at bounding box center [508, 80] width 805 height 100
click at [612, 87] on span "search Buscar afiliado" at bounding box center [596, 90] width 72 height 9
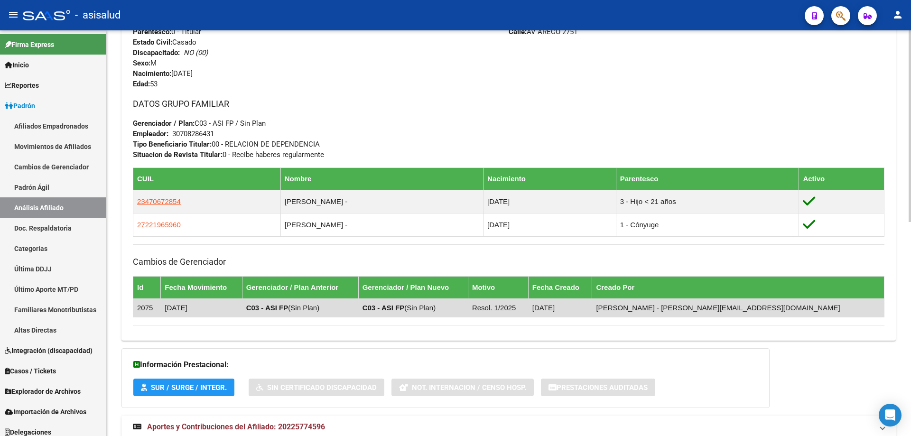
scroll to position [453, 0]
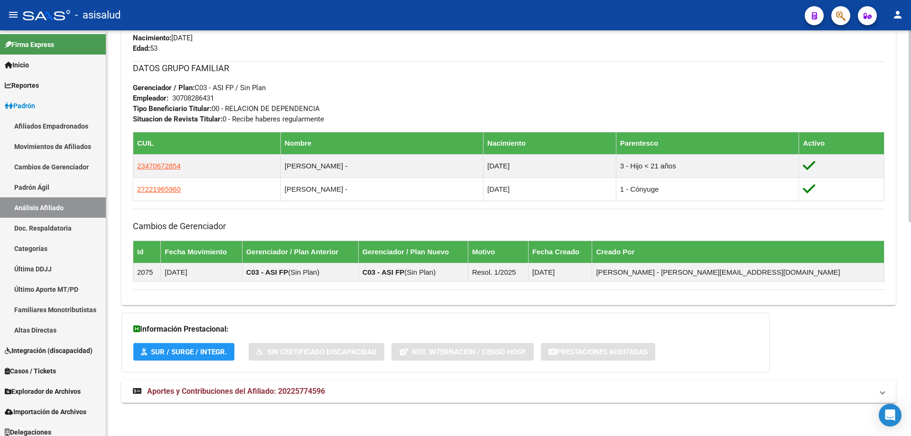
click at [338, 390] on mat-panel-title "Aportes y Contribuciones del Afiliado: 20225774596" at bounding box center [503, 391] width 741 height 10
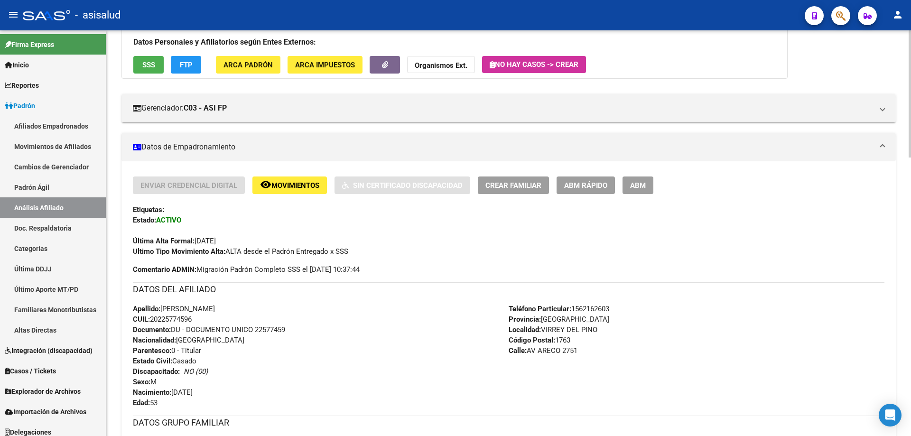
scroll to position [0, 0]
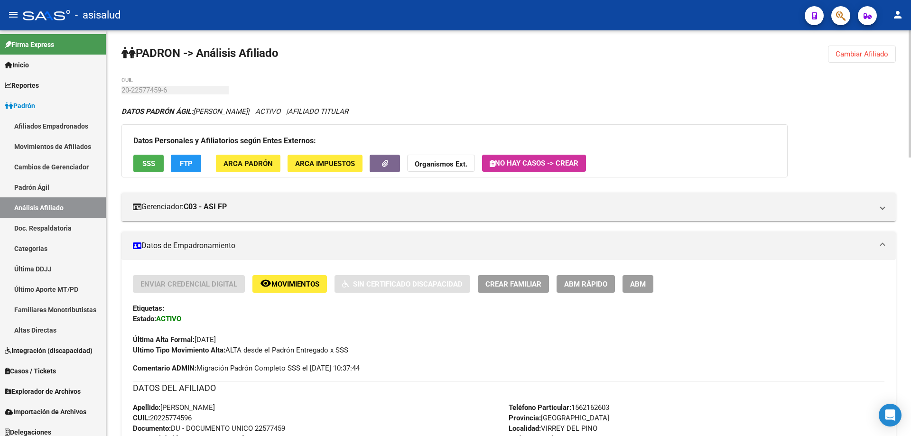
click at [143, 161] on span "SSS" at bounding box center [148, 164] width 13 height 9
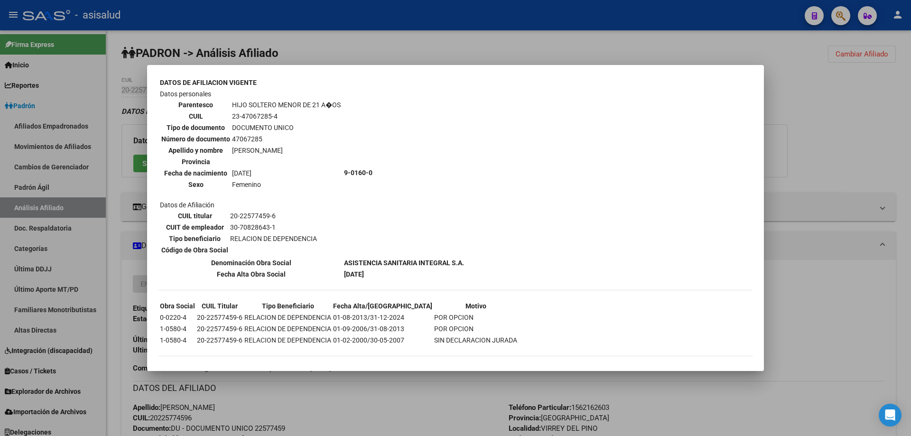
scroll to position [555, 0]
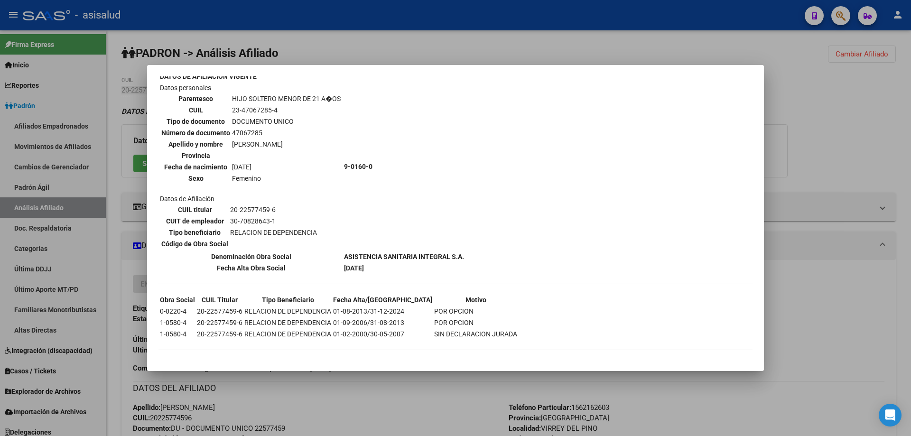
click at [809, 323] on div at bounding box center [455, 218] width 911 height 436
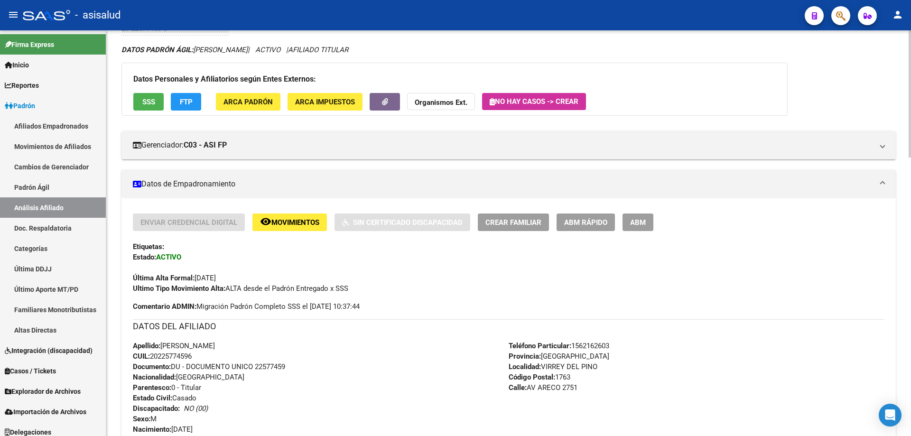
scroll to position [0, 0]
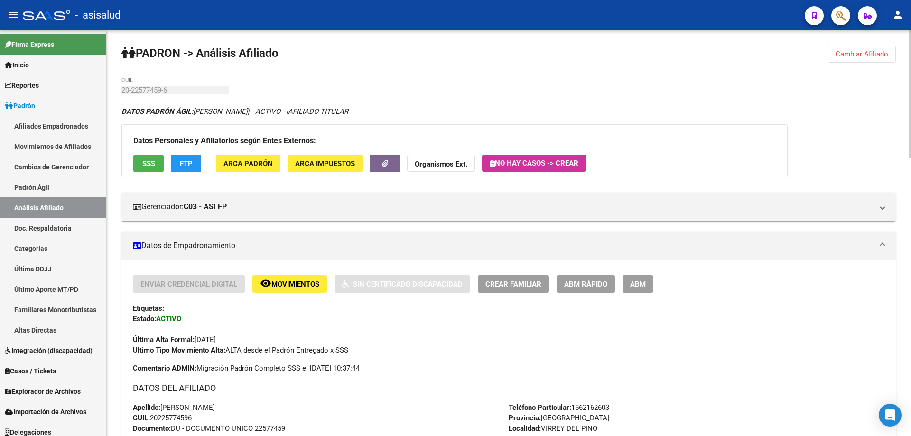
click at [154, 164] on span "SSS" at bounding box center [148, 164] width 13 height 9
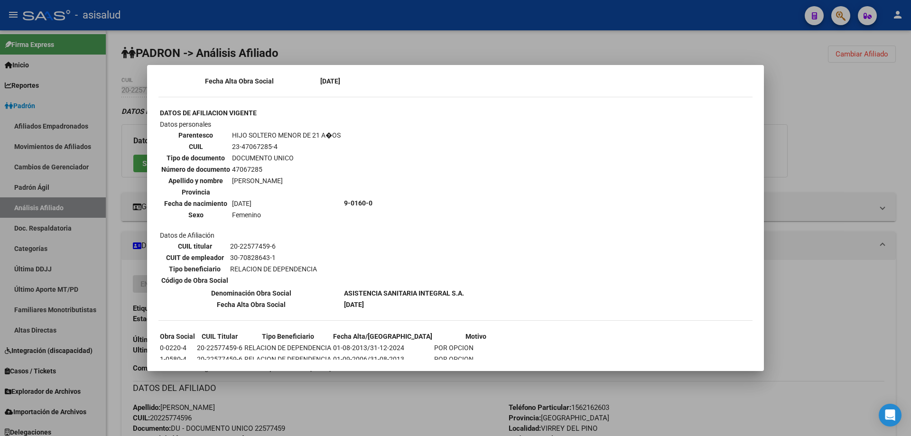
scroll to position [522, 0]
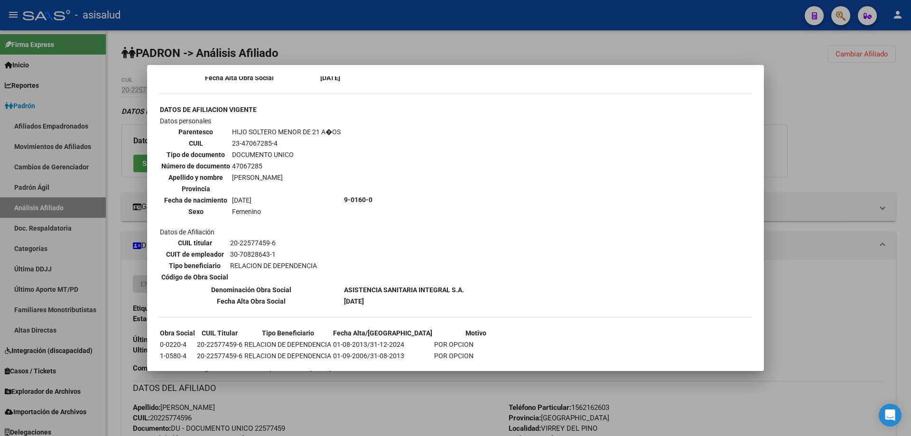
click at [880, 160] on div at bounding box center [455, 218] width 911 height 436
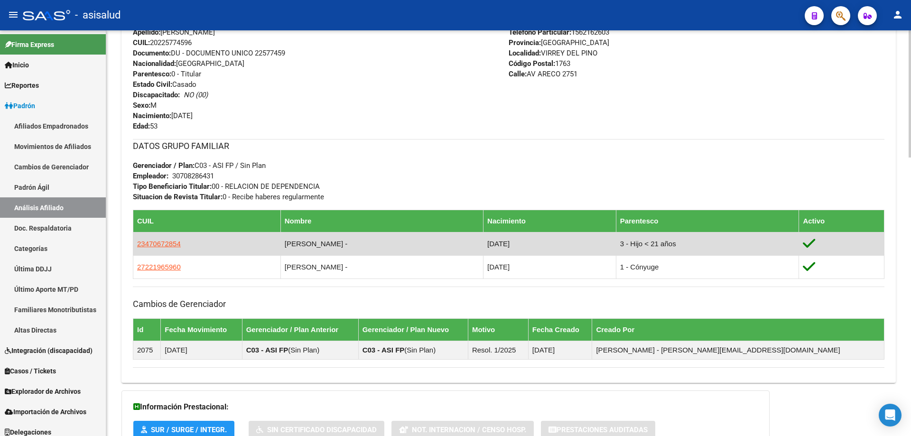
scroll to position [380, 0]
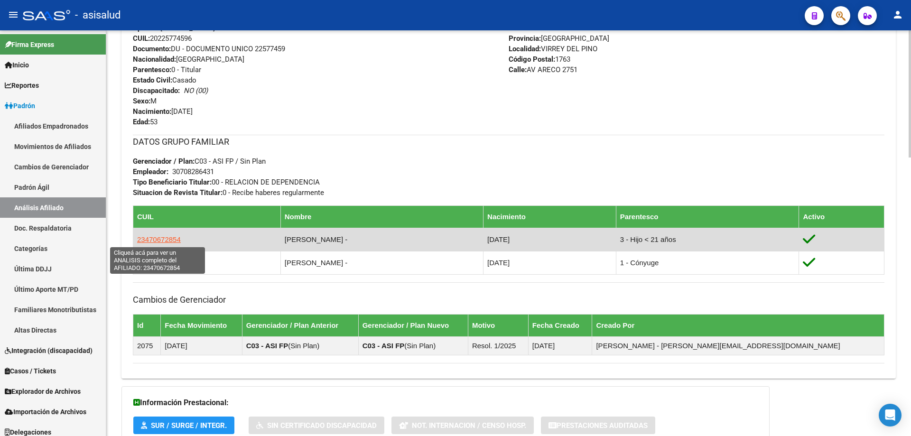
click at [161, 239] on span "23470672854" at bounding box center [159, 239] width 44 height 8
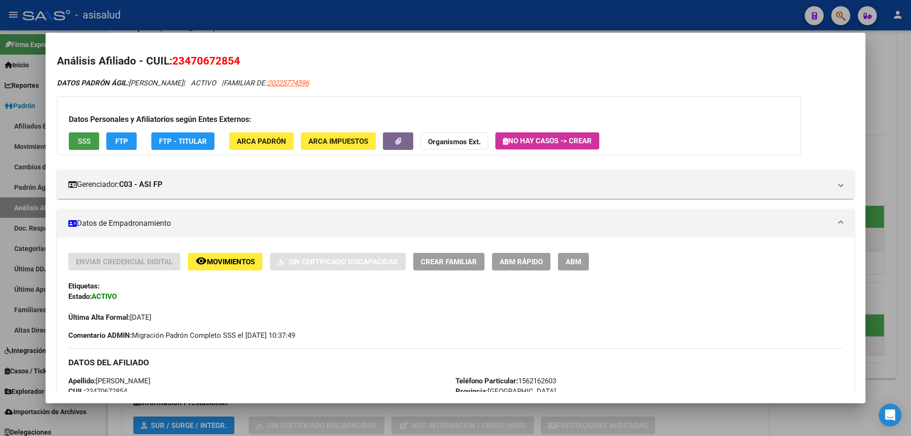
click at [76, 143] on button "SSS" at bounding box center [84, 141] width 30 height 18
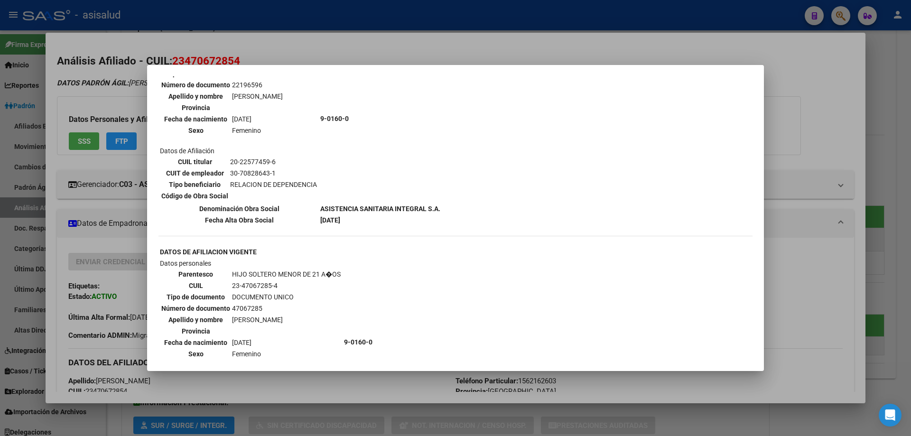
click at [911, 158] on div at bounding box center [455, 218] width 911 height 436
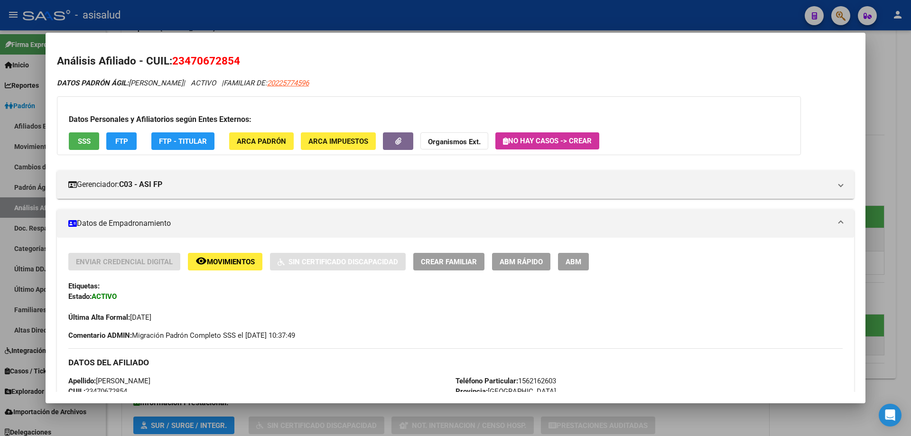
click at [911, 158] on div at bounding box center [455, 218] width 911 height 436
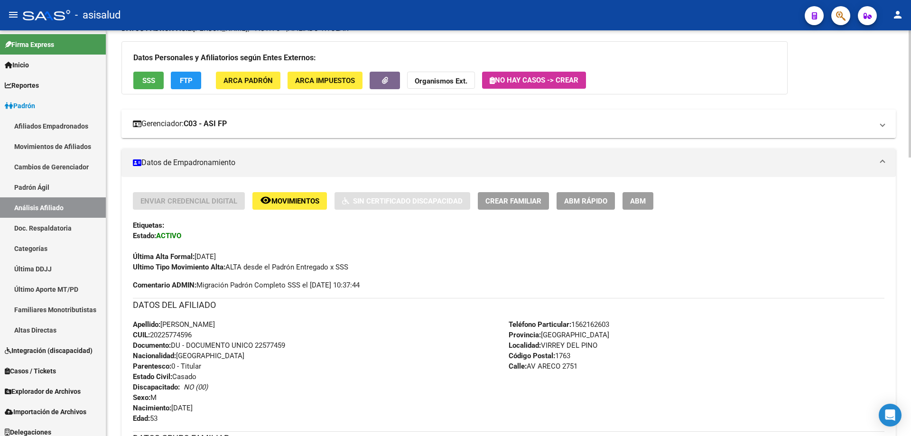
scroll to position [0, 0]
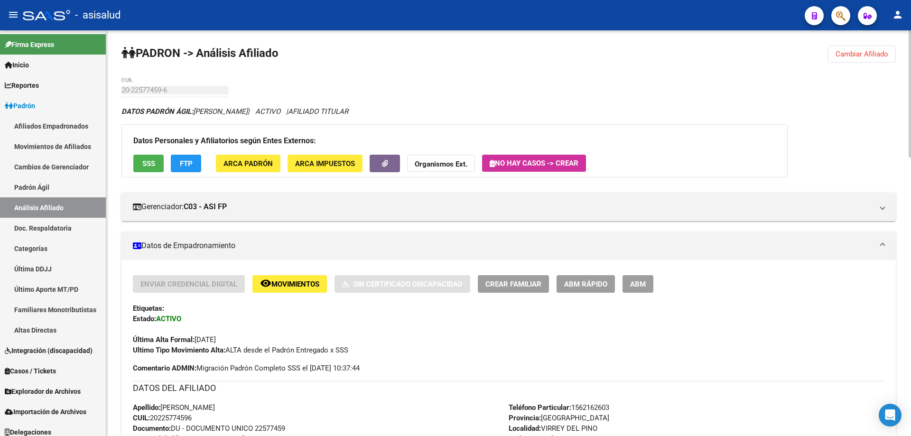
click at [872, 56] on span "Cambiar Afiliado" at bounding box center [862, 54] width 53 height 9
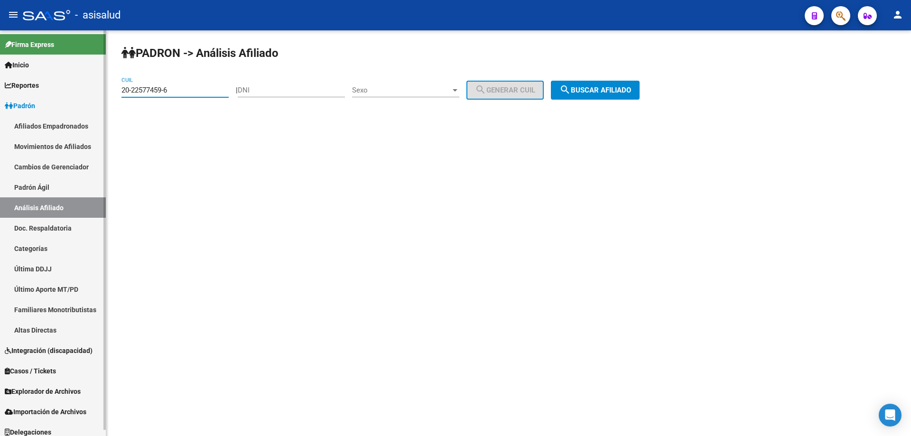
drag, startPoint x: 200, startPoint y: 88, endPoint x: 9, endPoint y: 124, distance: 194.7
click at [35, 119] on mat-sidenav-container "Firma Express Inicio Calendario SSS Instructivos Contacto OS Reportes Padrón Tr…" at bounding box center [455, 233] width 911 height 406
paste input "37837085-0"
click at [639, 100] on div "PADRON -> Análisis Afiliado 20-37837085-0 CUIL | DNI Sexo Sexo search Generar C…" at bounding box center [508, 80] width 805 height 100
click at [631, 88] on span "search Buscar afiliado" at bounding box center [596, 90] width 72 height 9
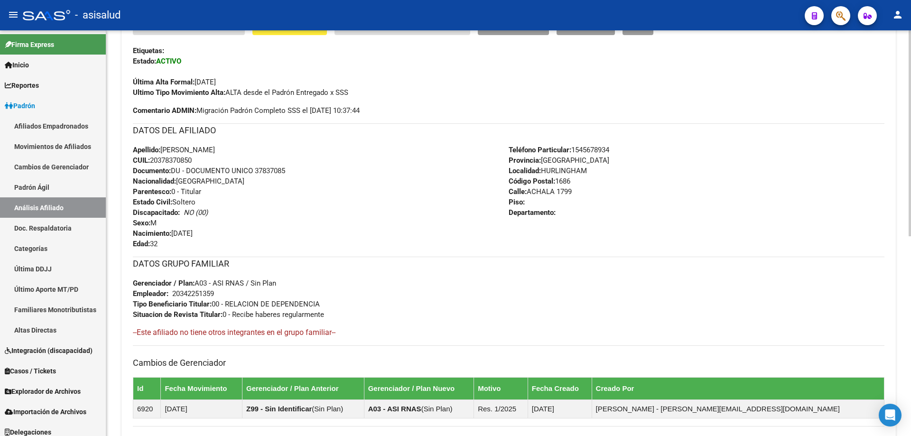
scroll to position [394, 0]
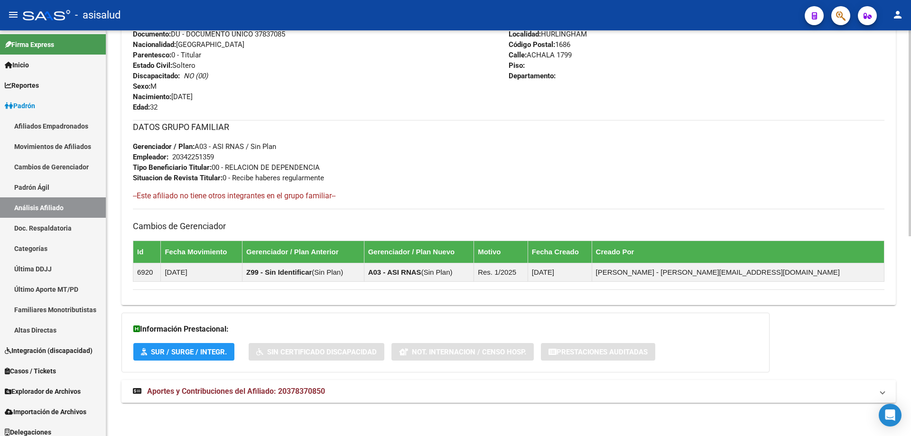
click at [327, 399] on mat-expansion-panel-header "Aportes y Contribuciones del Afiliado: 20378370850" at bounding box center [509, 391] width 775 height 23
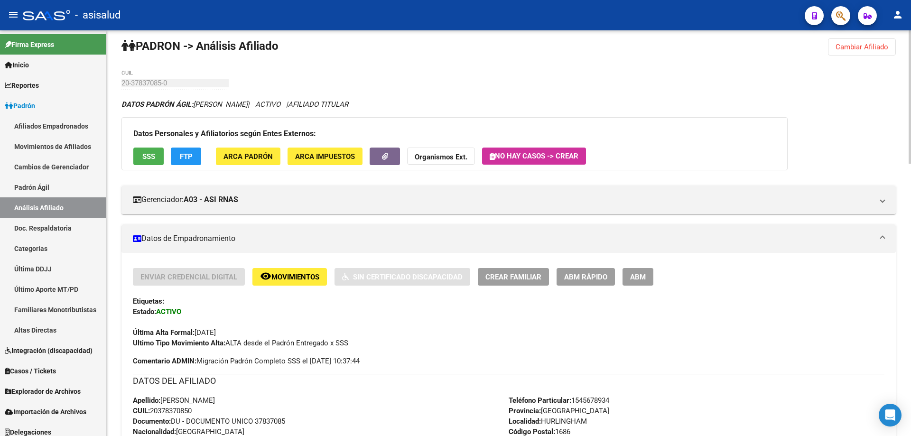
scroll to position [0, 0]
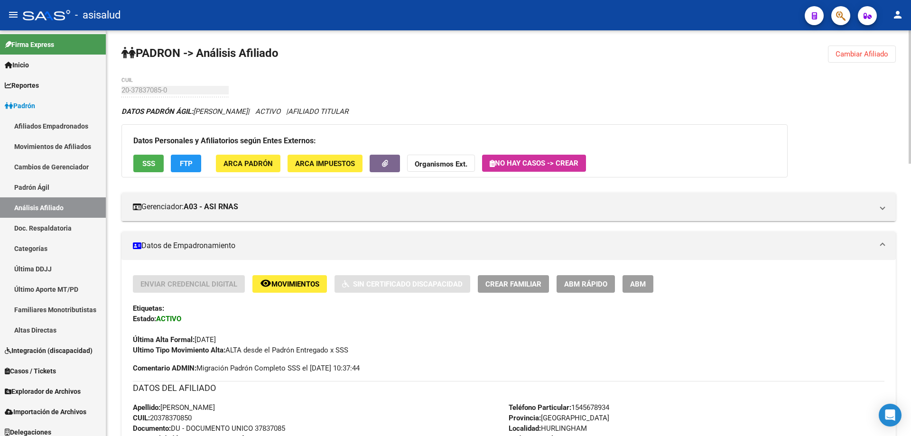
click at [149, 169] on button "SSS" at bounding box center [148, 164] width 30 height 18
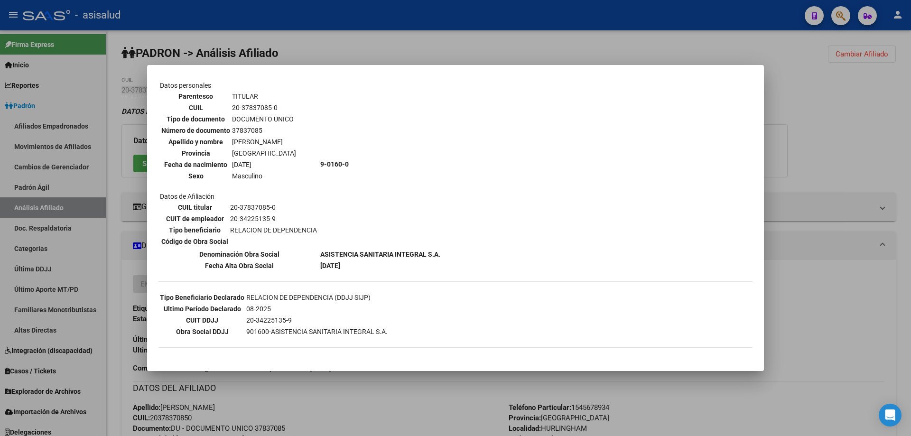
scroll to position [95, 0]
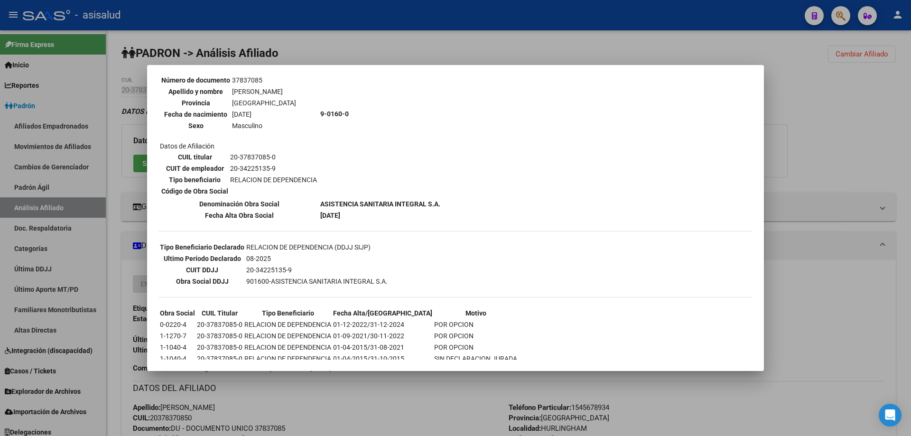
click at [911, 207] on div at bounding box center [455, 218] width 911 height 436
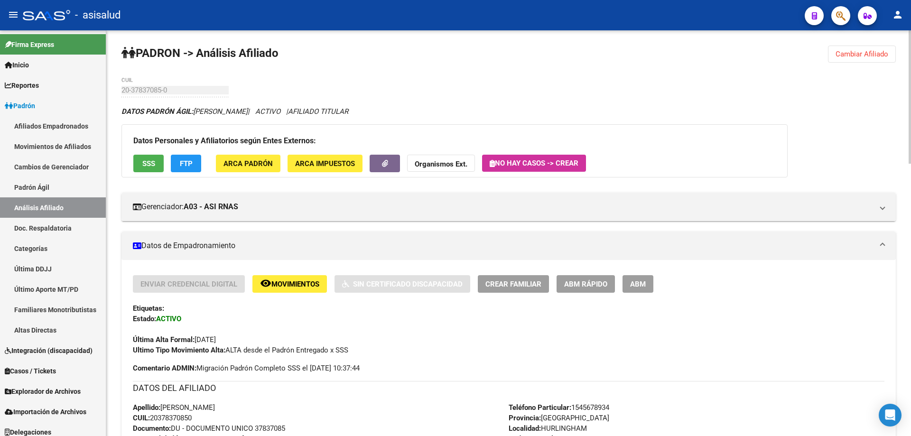
click at [878, 50] on span "Cambiar Afiliado" at bounding box center [862, 54] width 53 height 9
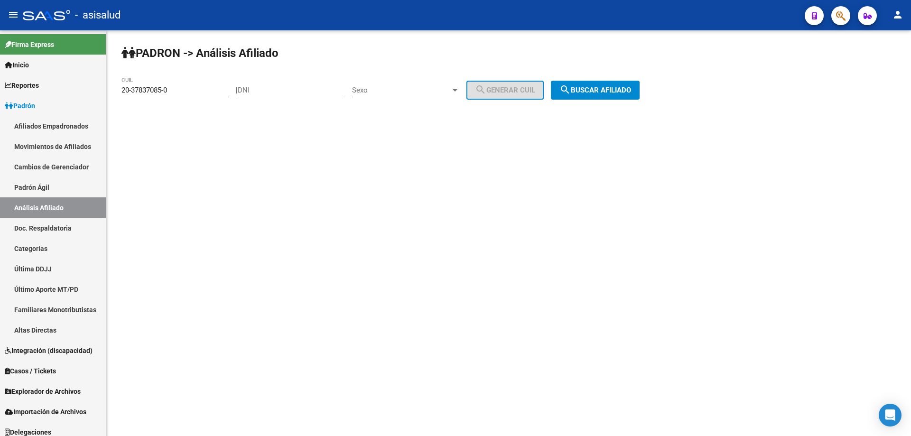
click at [197, 94] on div "20-37837085-0 CUIL" at bounding box center [175, 87] width 107 height 20
drag, startPoint x: 191, startPoint y: 89, endPoint x: 11, endPoint y: 118, distance: 181.8
click at [47, 114] on mat-sidenav-container "Firma Express Inicio Calendario SSS Instructivos Contacto OS Reportes Padrón Tr…" at bounding box center [455, 233] width 911 height 406
paste input "7-27367183-3"
click at [591, 84] on button "search Buscar afiliado" at bounding box center [595, 90] width 89 height 19
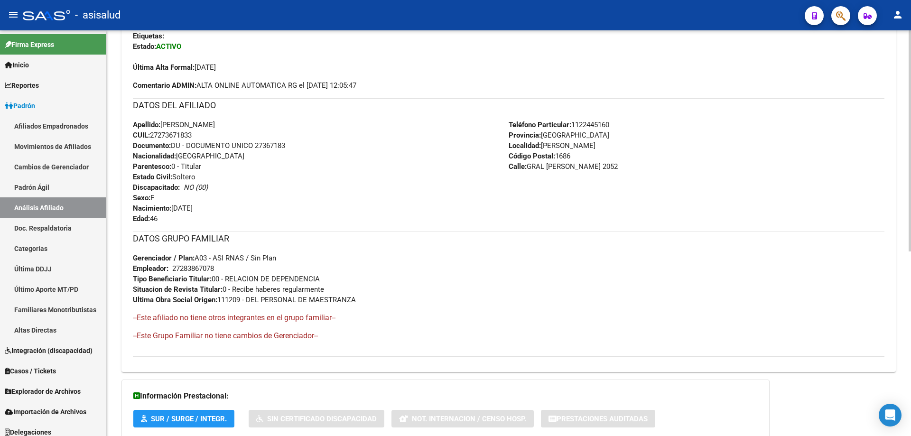
scroll to position [339, 0]
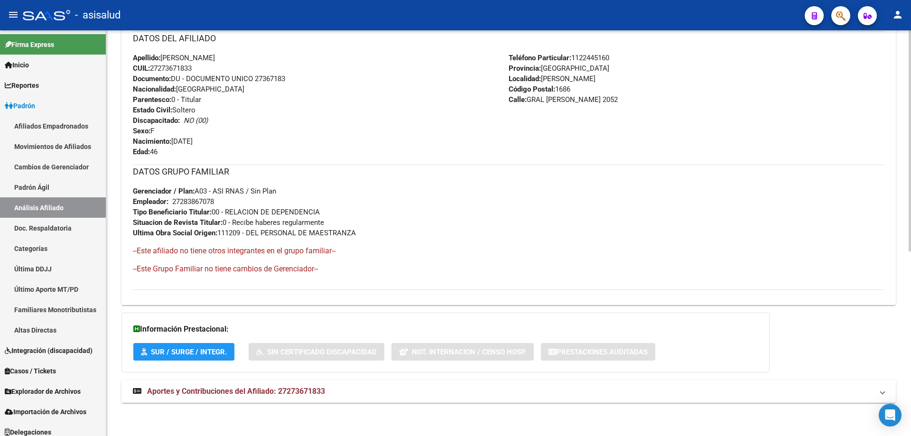
click at [437, 399] on mat-expansion-panel-header "Aportes y Contribuciones del Afiliado: 27273671833" at bounding box center [509, 391] width 775 height 23
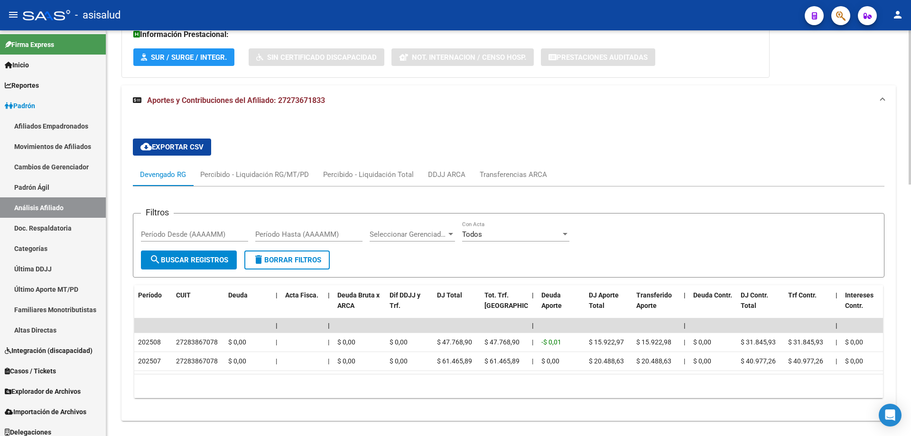
scroll to position [660, 0]
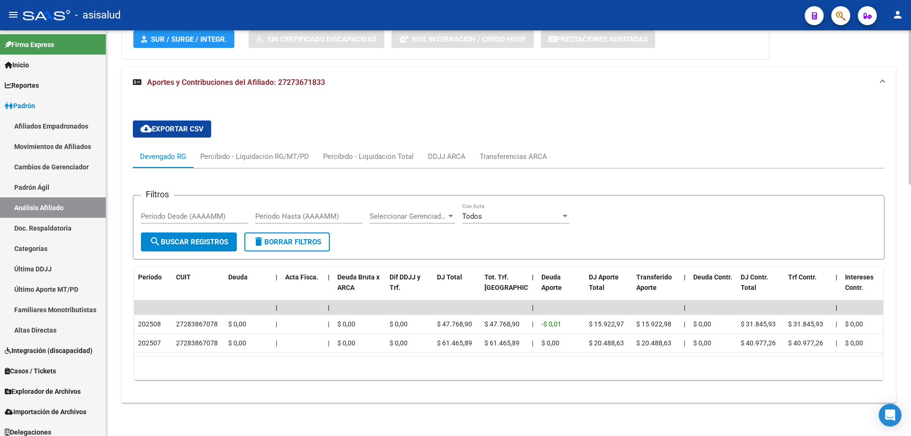
drag, startPoint x: 265, startPoint y: 359, endPoint x: 293, endPoint y: 357, distance: 28.6
click at [285, 357] on div "10 total 1" at bounding box center [508, 369] width 749 height 24
drag, startPoint x: 294, startPoint y: 356, endPoint x: 507, endPoint y: 356, distance: 212.2
click at [524, 357] on div "10 total 1" at bounding box center [508, 369] width 749 height 24
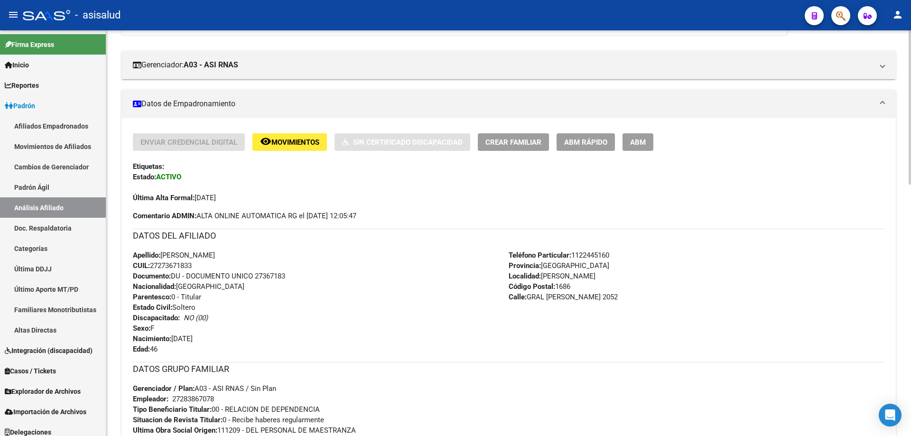
scroll to position [0, 0]
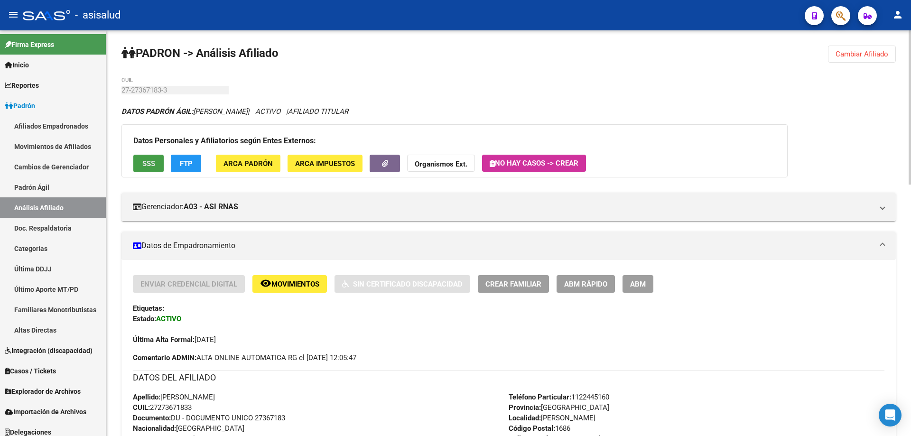
click at [146, 161] on span "SSS" at bounding box center [148, 164] width 13 height 9
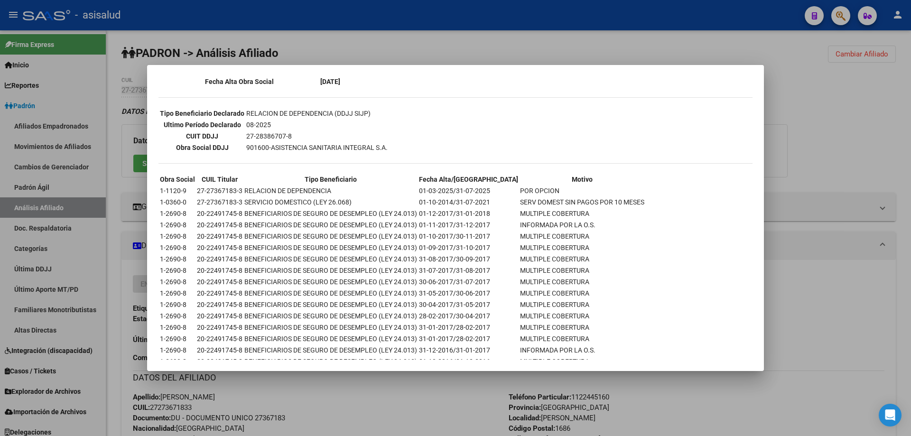
scroll to position [279, 0]
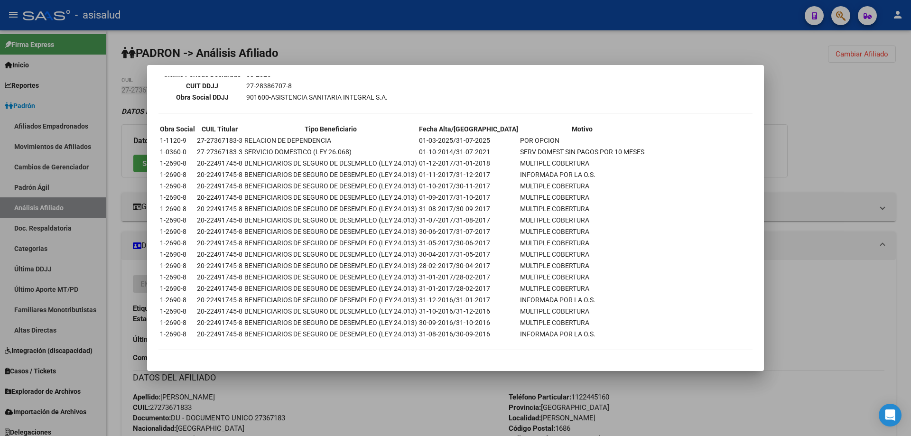
click at [864, 194] on div at bounding box center [455, 218] width 911 height 436
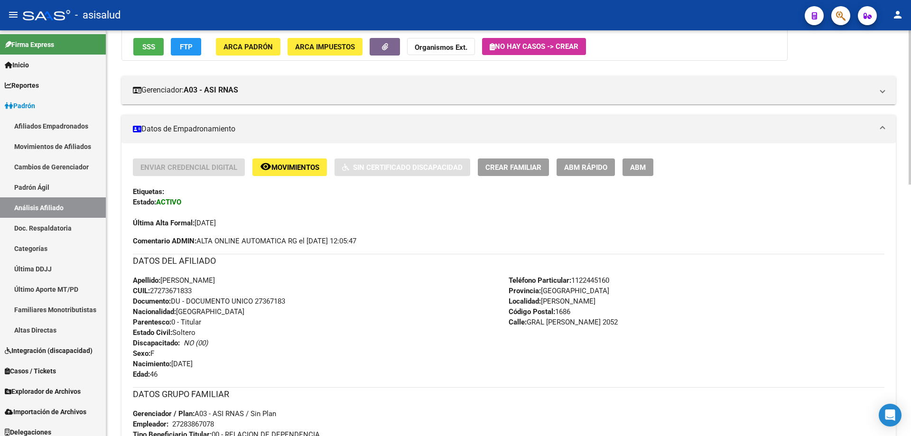
scroll to position [0, 0]
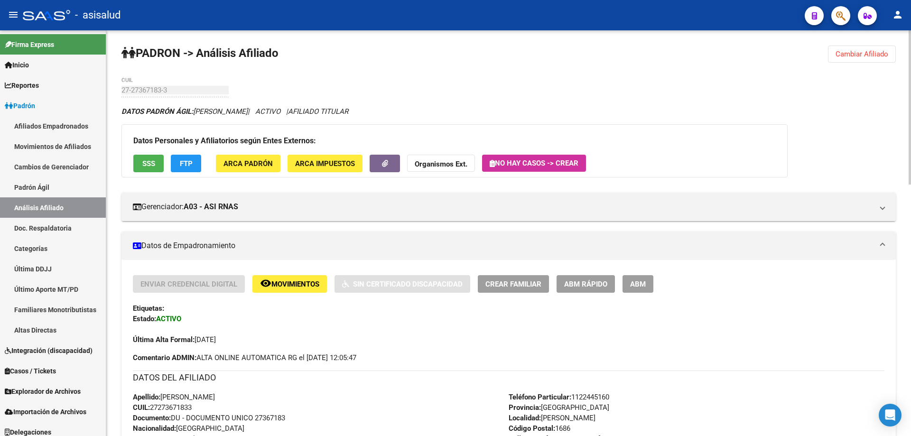
click at [859, 54] on span "Cambiar Afiliado" at bounding box center [862, 54] width 53 height 9
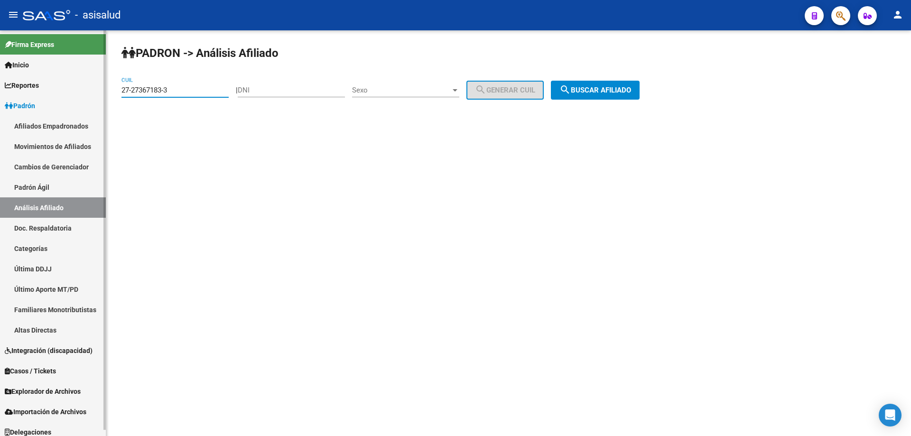
drag, startPoint x: 204, startPoint y: 93, endPoint x: 0, endPoint y: 174, distance: 219.9
click at [0, 145] on mat-sidenav-container "Firma Express Inicio Calendario SSS Instructivos Contacto OS Reportes Padrón Tr…" at bounding box center [455, 233] width 911 height 406
paste input "33227421-5"
click at [602, 82] on button "search Buscar afiliado" at bounding box center [595, 90] width 89 height 19
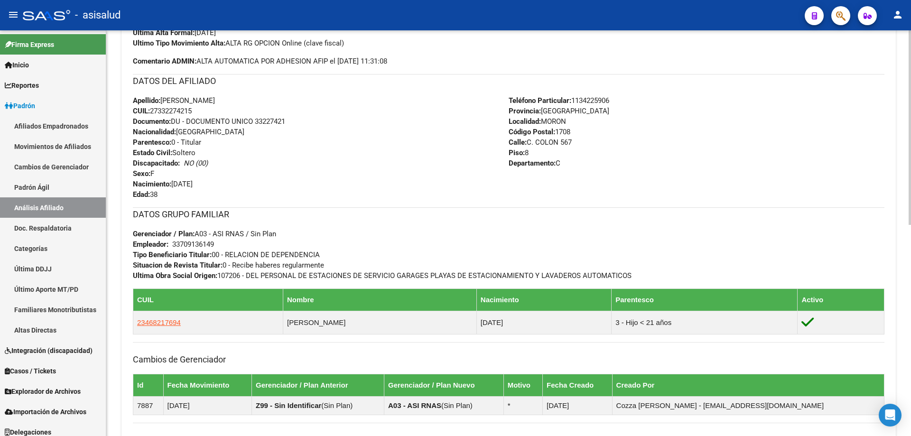
scroll to position [441, 0]
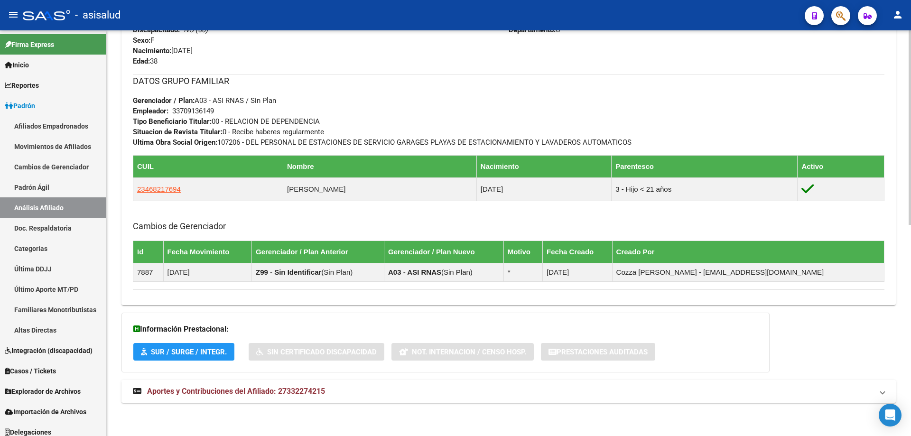
click at [606, 392] on mat-panel-title "Aportes y Contribuciones del Afiliado: 27332274215" at bounding box center [503, 391] width 741 height 10
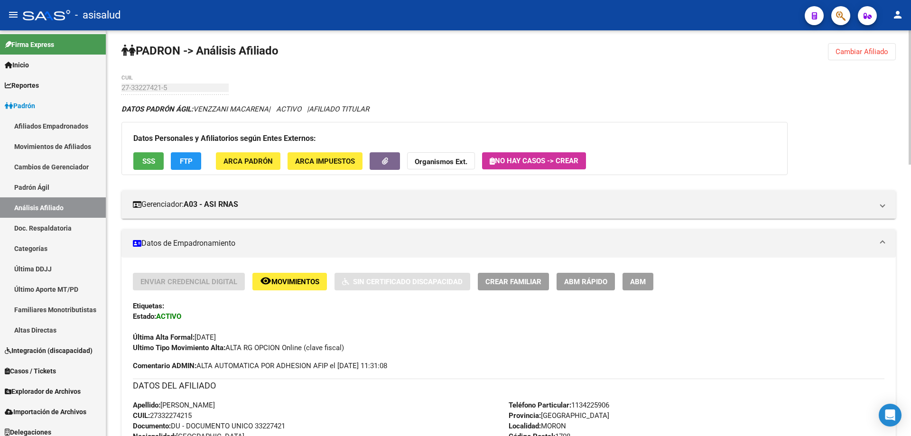
scroll to position [0, 0]
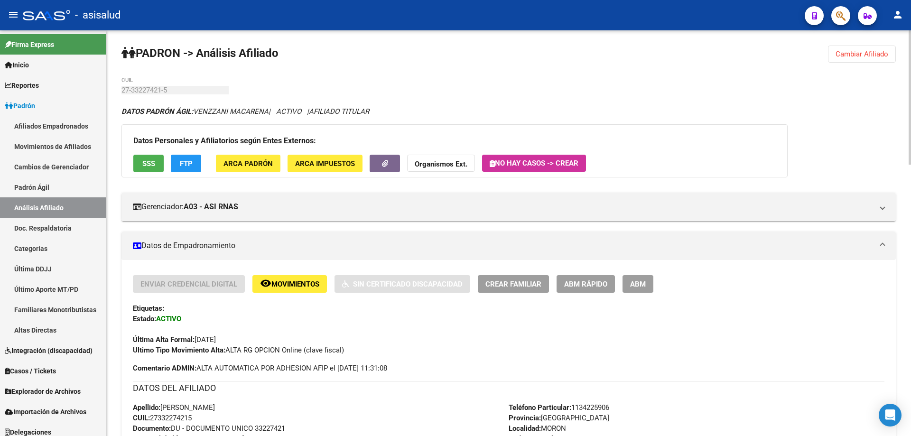
click at [148, 167] on span "SSS" at bounding box center [148, 164] width 13 height 9
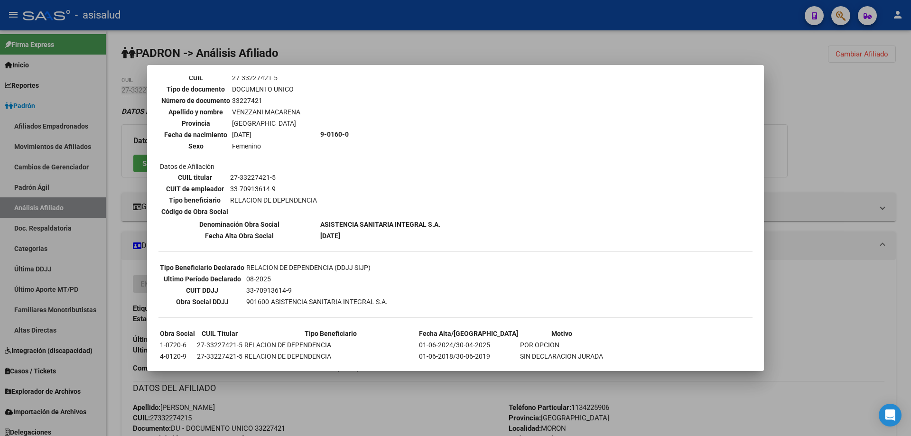
scroll to position [165, 0]
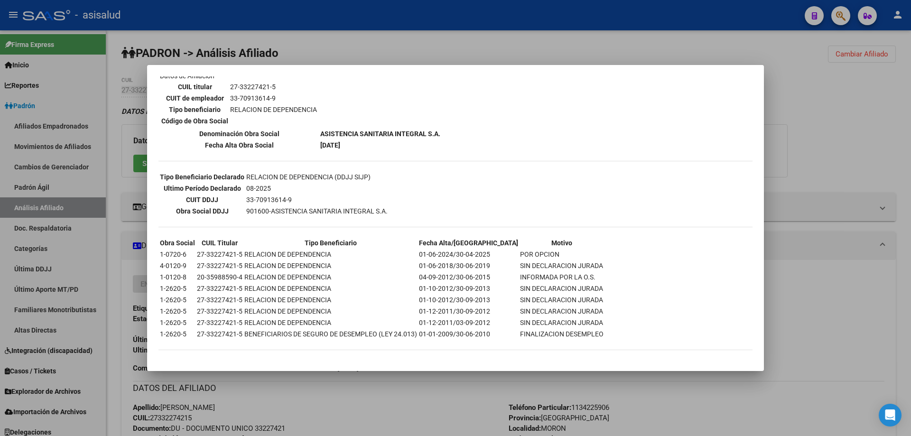
click at [911, 157] on div at bounding box center [455, 218] width 911 height 436
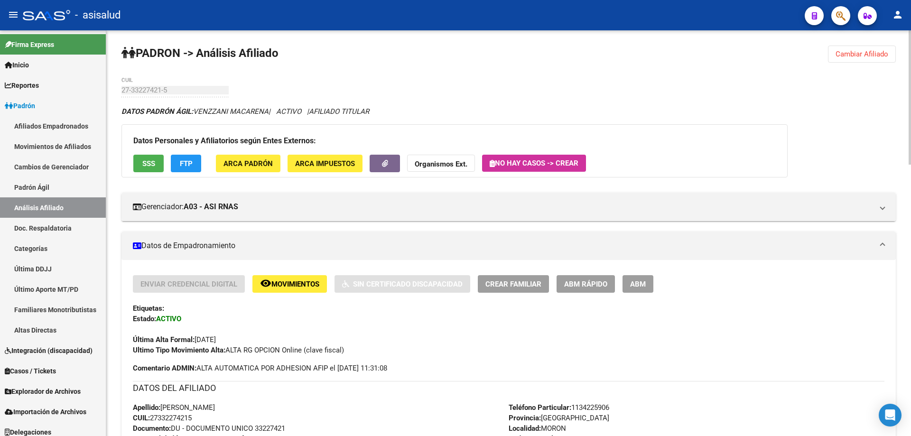
click at [181, 166] on span "FTP" at bounding box center [186, 164] width 13 height 9
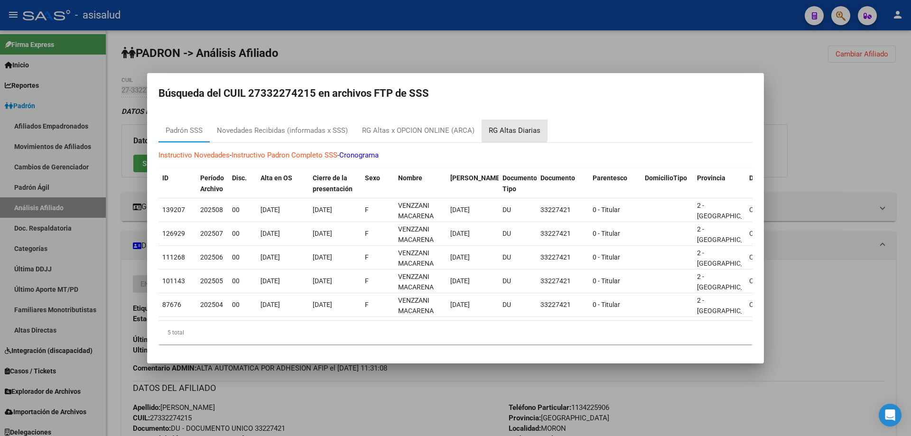
click at [489, 125] on div "RG Altas Diarias" at bounding box center [515, 130] width 52 height 11
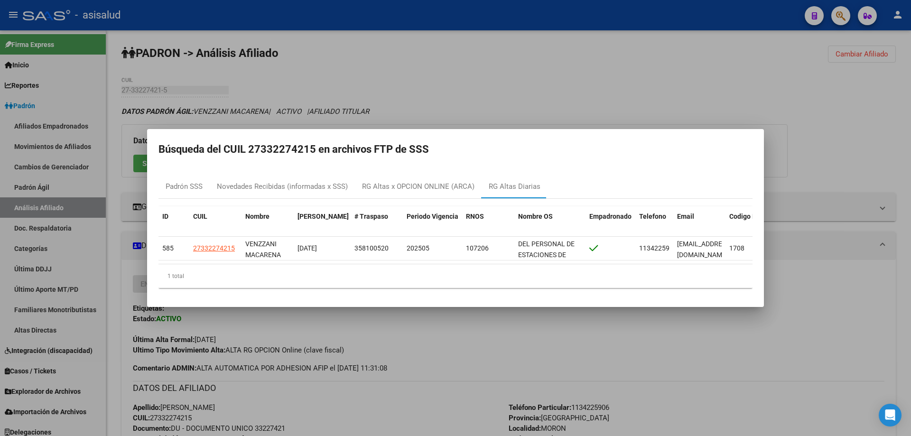
click at [911, 130] on div at bounding box center [455, 218] width 911 height 436
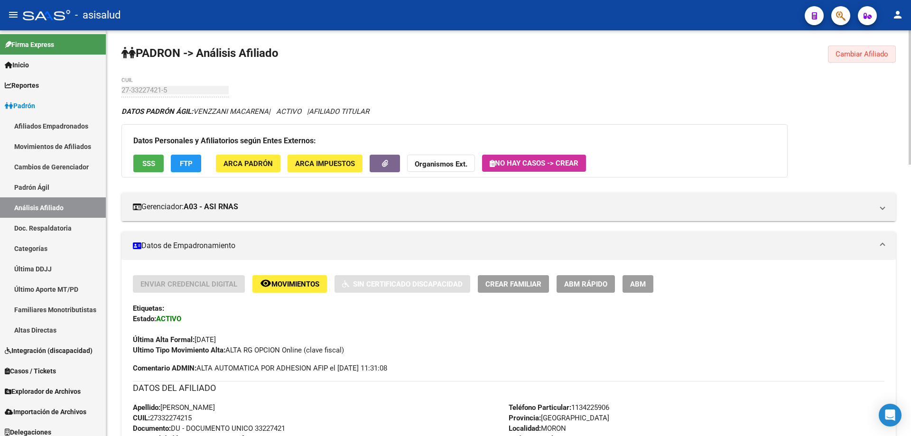
click at [862, 55] on span "Cambiar Afiliado" at bounding box center [862, 54] width 53 height 9
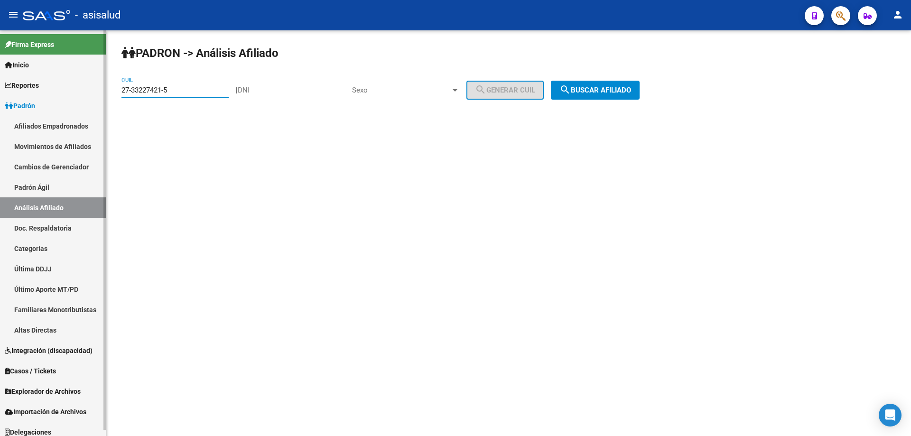
drag, startPoint x: 189, startPoint y: 92, endPoint x: 0, endPoint y: 110, distance: 189.8
click at [14, 104] on mat-sidenav-container "Firma Express Inicio Calendario SSS Instructivos Contacto OS Reportes Padrón Tr…" at bounding box center [455, 233] width 911 height 406
paste input "0-26339671-6"
click at [631, 93] on span "search Buscar afiliado" at bounding box center [596, 90] width 72 height 9
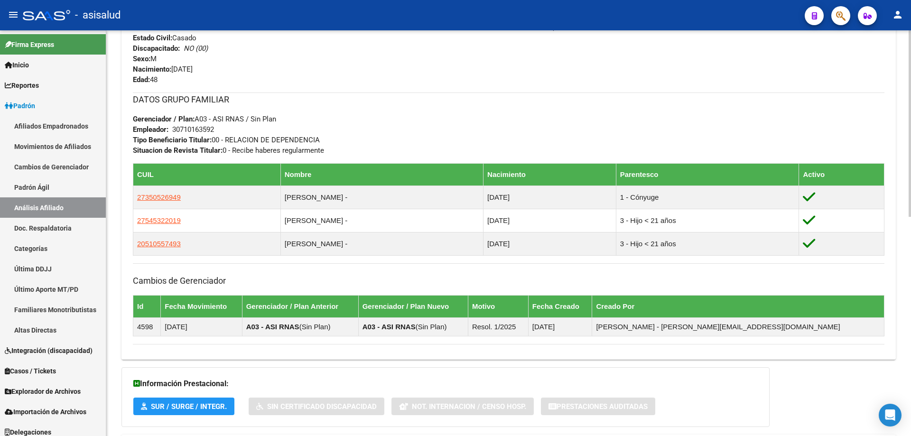
scroll to position [477, 0]
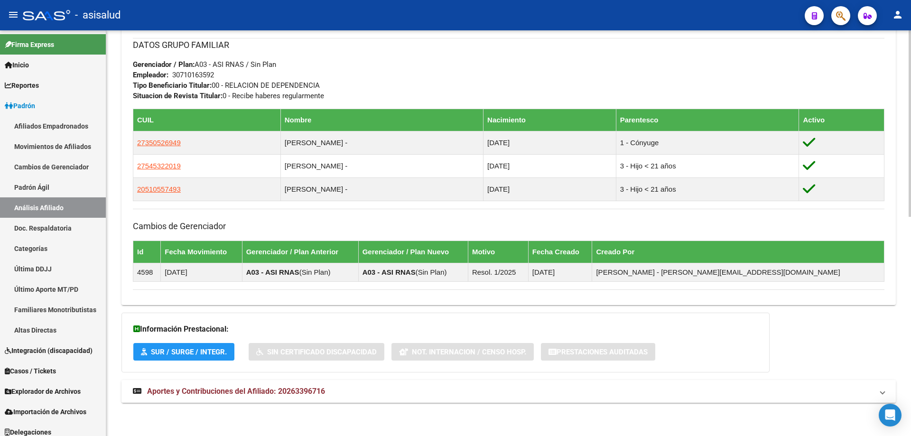
click at [451, 389] on mat-panel-title "Aportes y Contribuciones del Afiliado: 20263396716" at bounding box center [503, 391] width 741 height 10
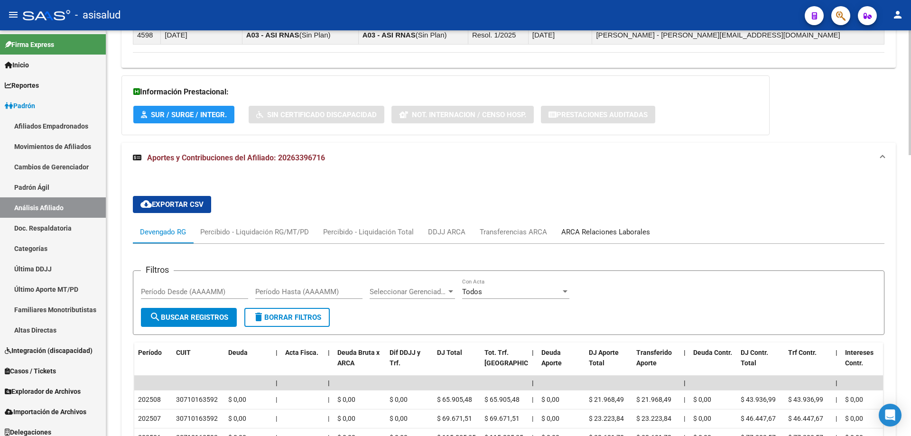
click at [635, 237] on div "ARCA Relaciones Laborales" at bounding box center [606, 232] width 89 height 10
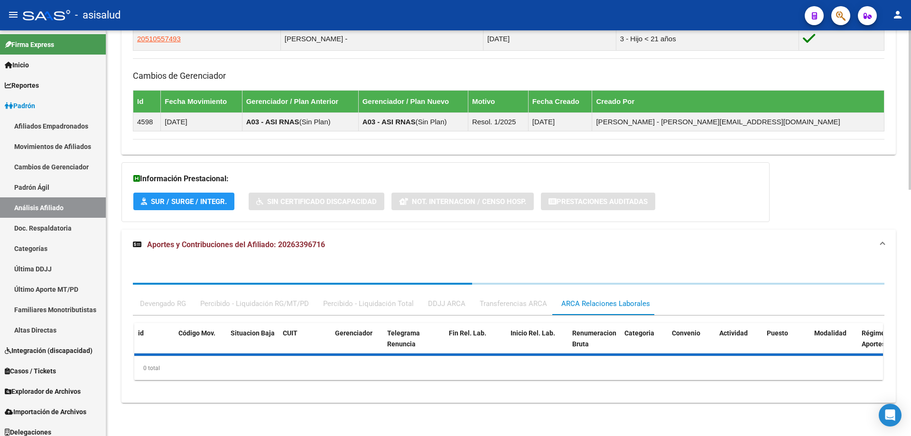
scroll to position [697, 0]
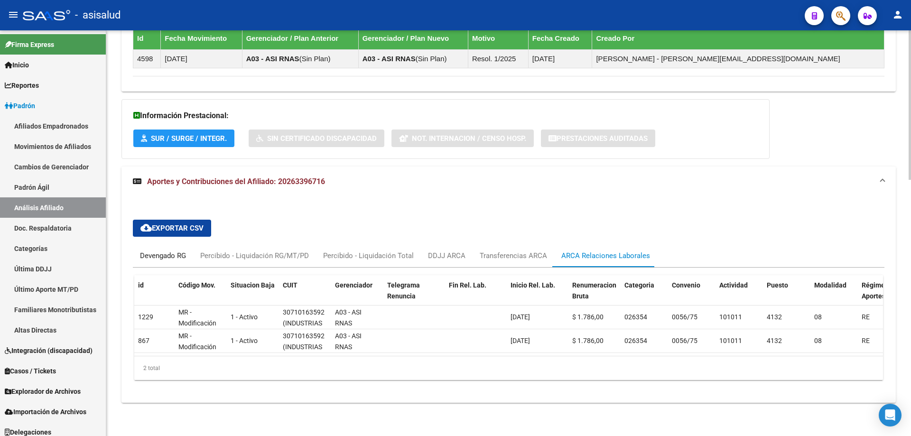
click at [163, 251] on div "Devengado RG" at bounding box center [163, 256] width 46 height 10
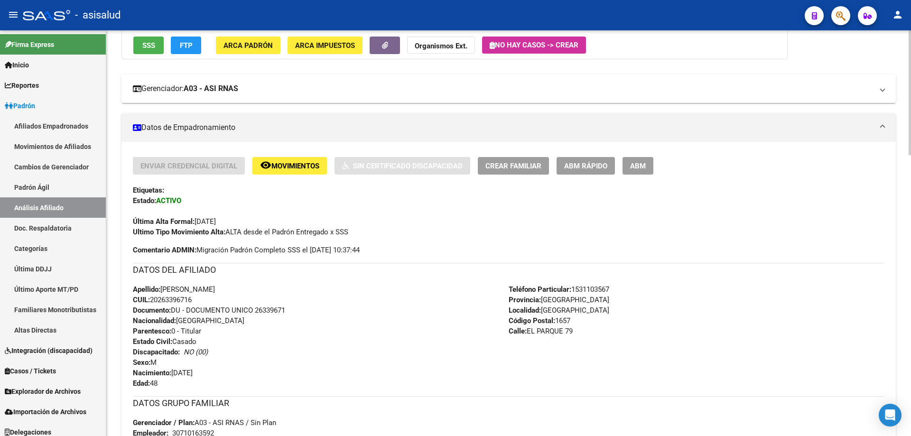
scroll to position [0, 0]
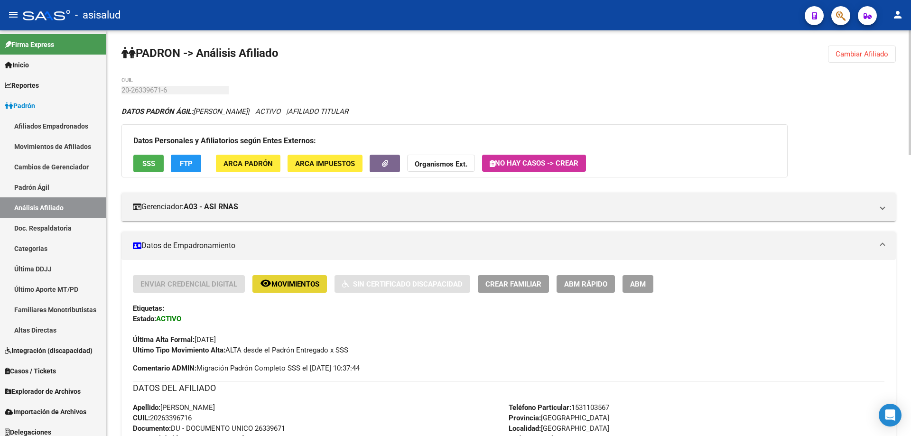
click at [293, 282] on span "Movimientos" at bounding box center [296, 284] width 48 height 9
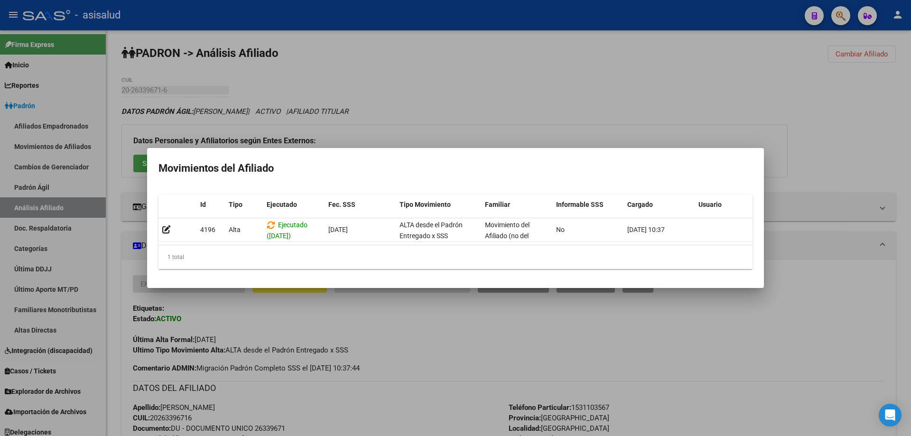
click at [425, 387] on div at bounding box center [455, 218] width 911 height 436
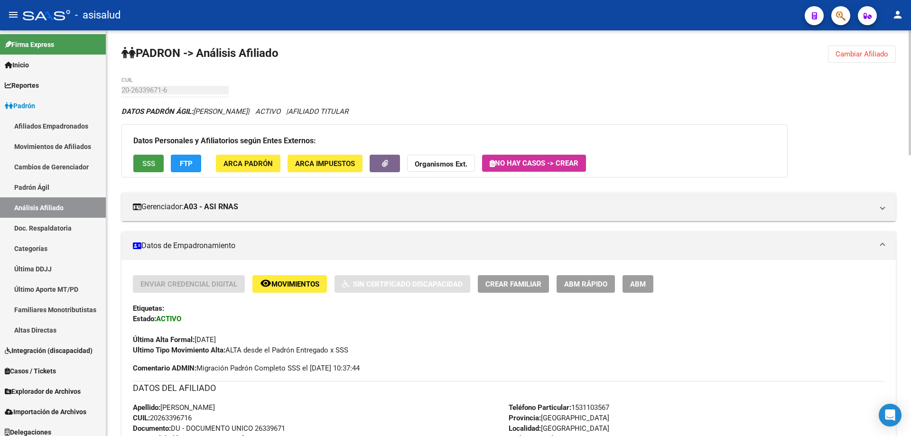
click at [154, 163] on span "SSS" at bounding box center [148, 164] width 13 height 9
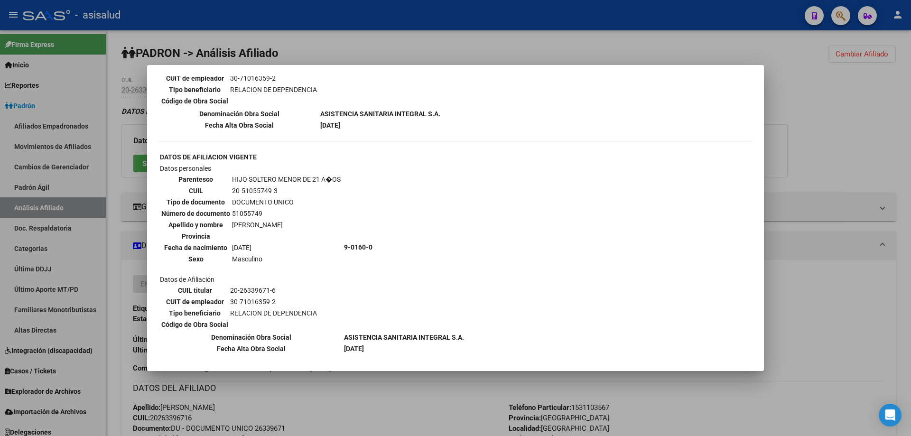
scroll to position [332, 0]
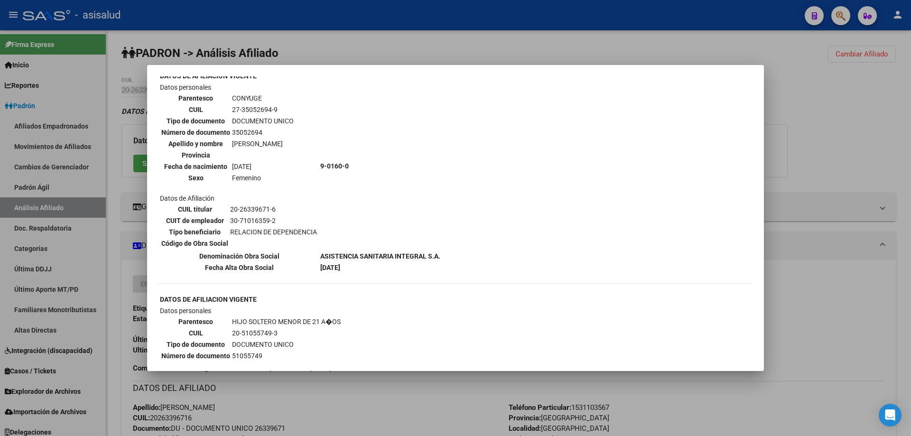
click at [499, 19] on div at bounding box center [455, 218] width 911 height 436
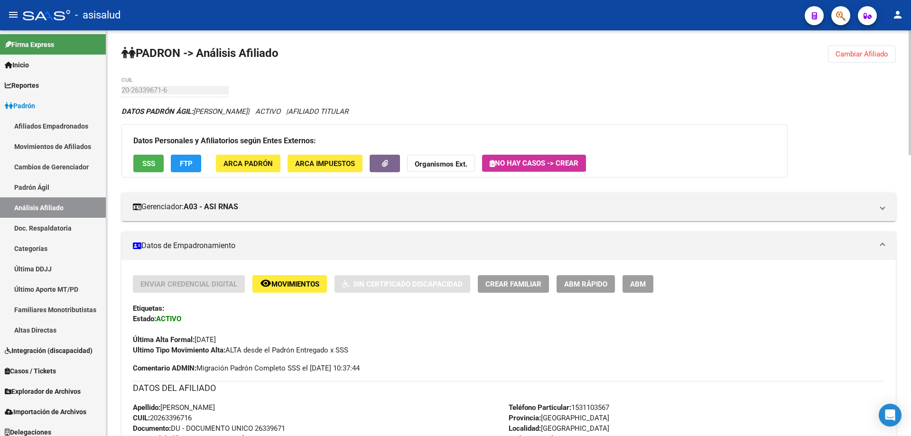
click at [883, 56] on span "Cambiar Afiliado" at bounding box center [862, 54] width 53 height 9
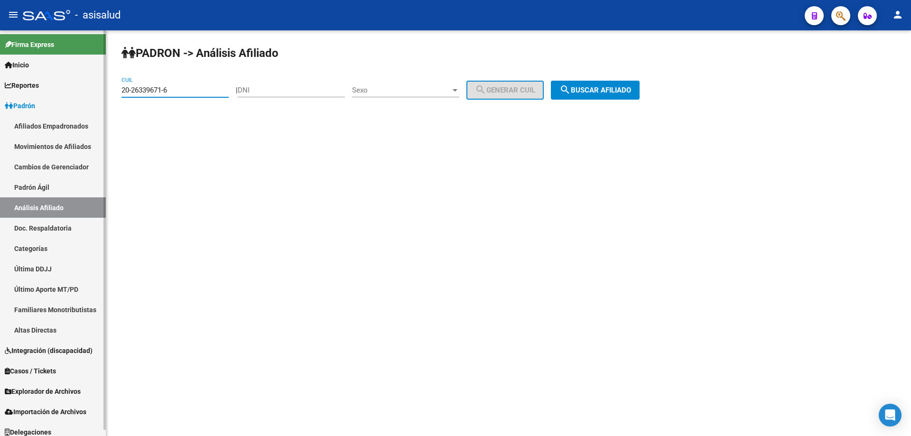
drag, startPoint x: 189, startPoint y: 91, endPoint x: 100, endPoint y: 93, distance: 89.3
click at [100, 93] on mat-sidenav-container "Firma Express Inicio Calendario SSS Instructivos Contacto OS Reportes Padrón Tr…" at bounding box center [455, 233] width 911 height 406
paste input "18078758"
type input "20-18078758-6"
click at [599, 90] on span "search Buscar afiliado" at bounding box center [596, 90] width 72 height 9
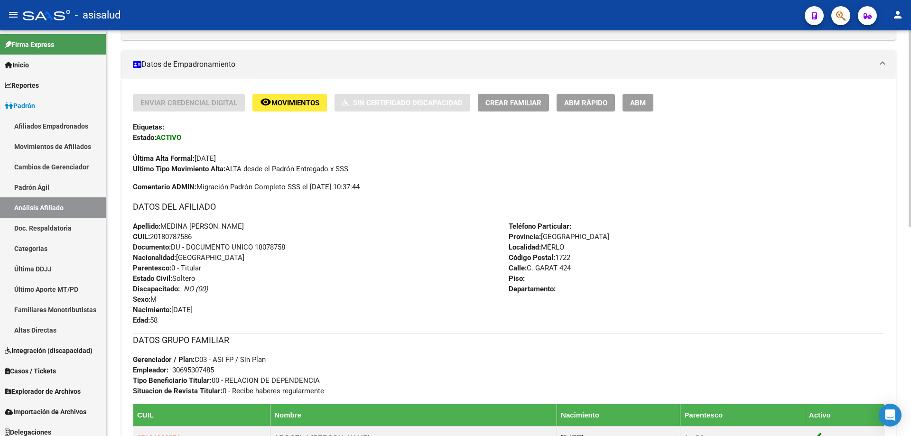
scroll to position [332, 0]
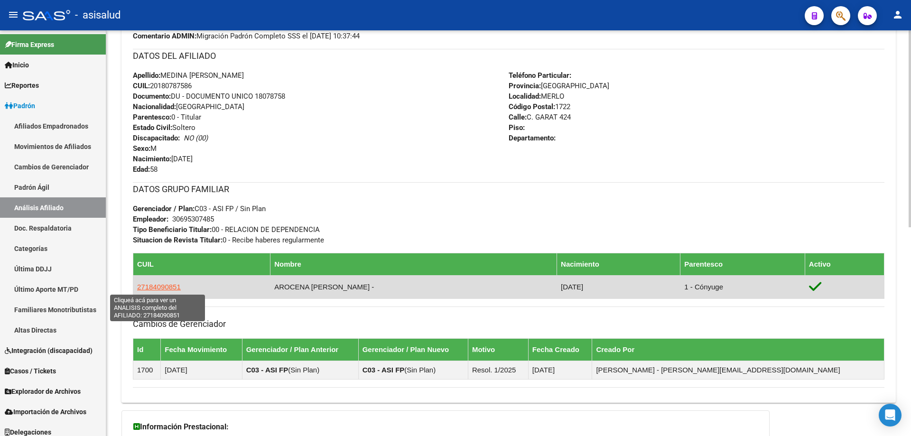
click at [165, 290] on span "27184090851" at bounding box center [159, 287] width 44 height 8
type textarea "27184090851"
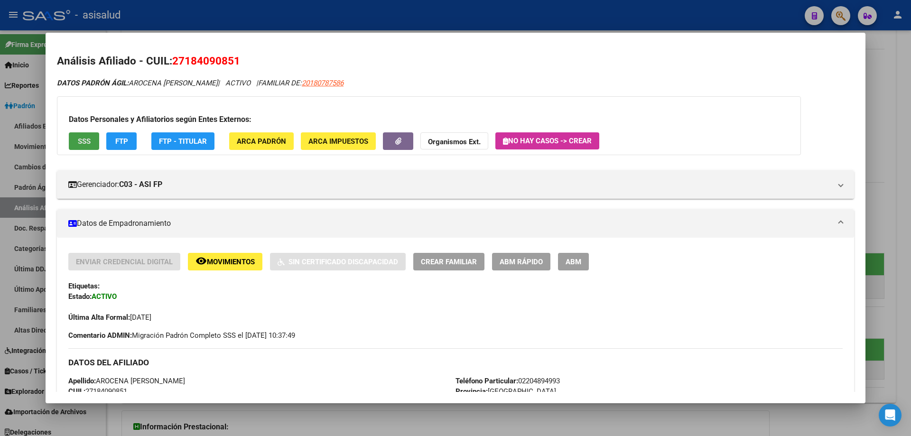
click at [85, 144] on span "SSS" at bounding box center [84, 141] width 13 height 9
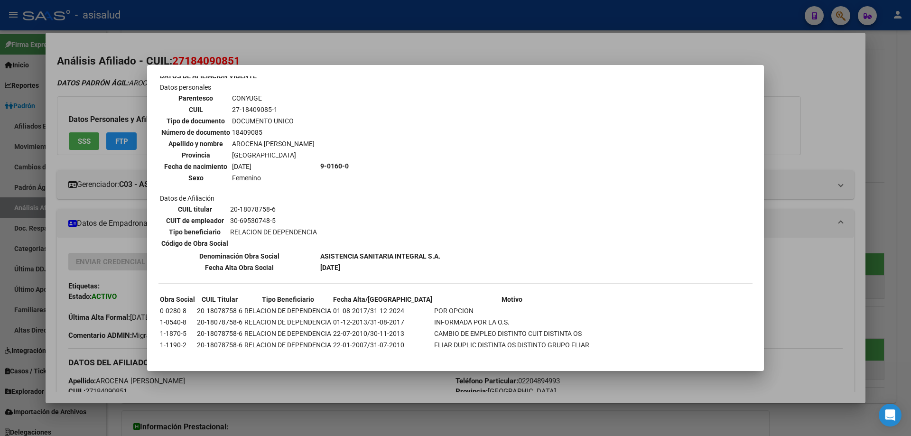
click at [832, 190] on div at bounding box center [455, 218] width 911 height 436
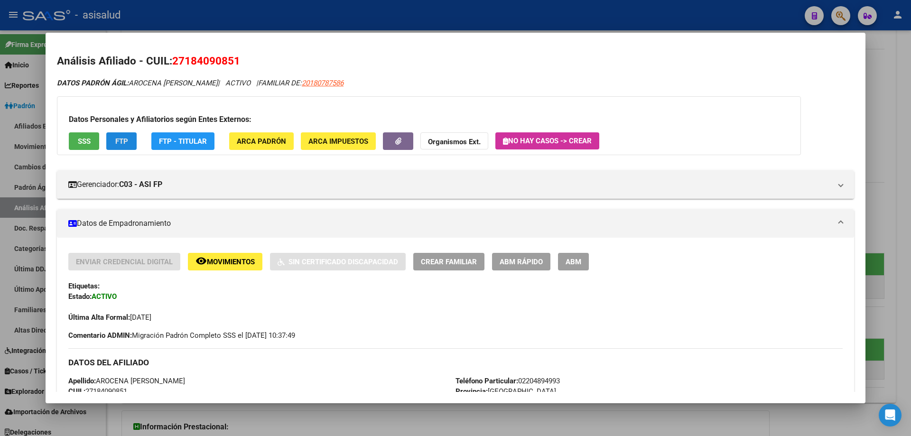
click at [133, 141] on button "FTP" at bounding box center [121, 141] width 30 height 18
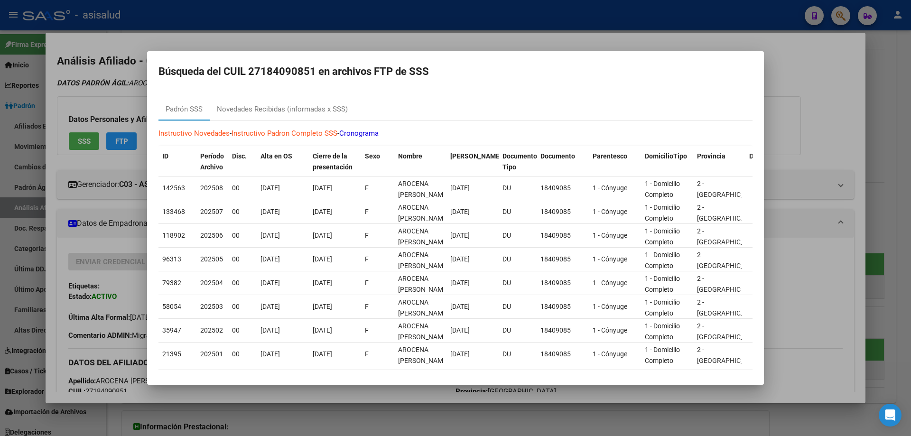
click at [845, 150] on div at bounding box center [455, 218] width 911 height 436
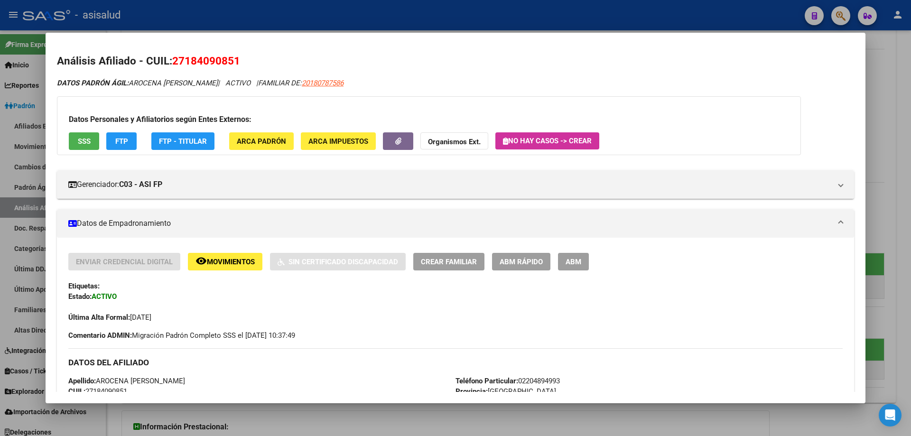
click at [911, 150] on div at bounding box center [455, 218] width 911 height 436
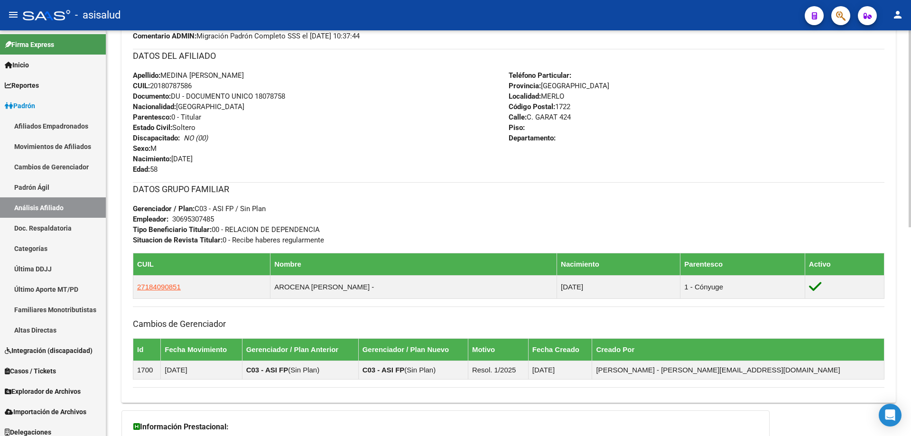
scroll to position [430, 0]
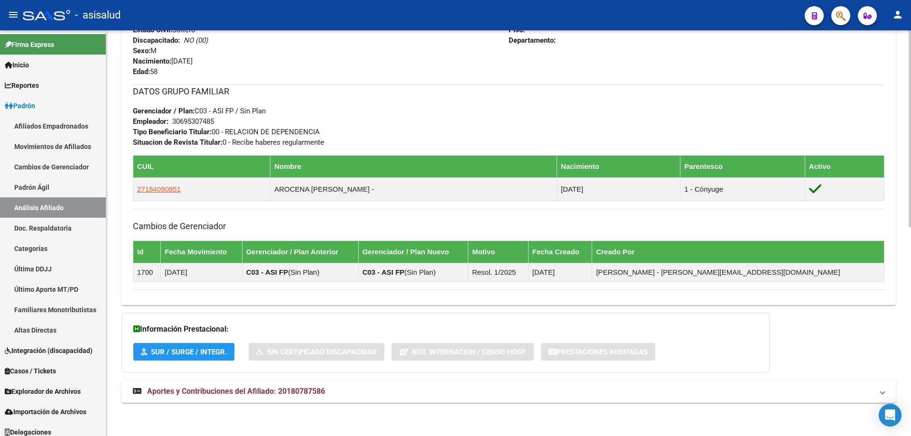
click at [345, 400] on mat-expansion-panel-header "Aportes y Contribuciones del Afiliado: 20180787586" at bounding box center [509, 391] width 775 height 23
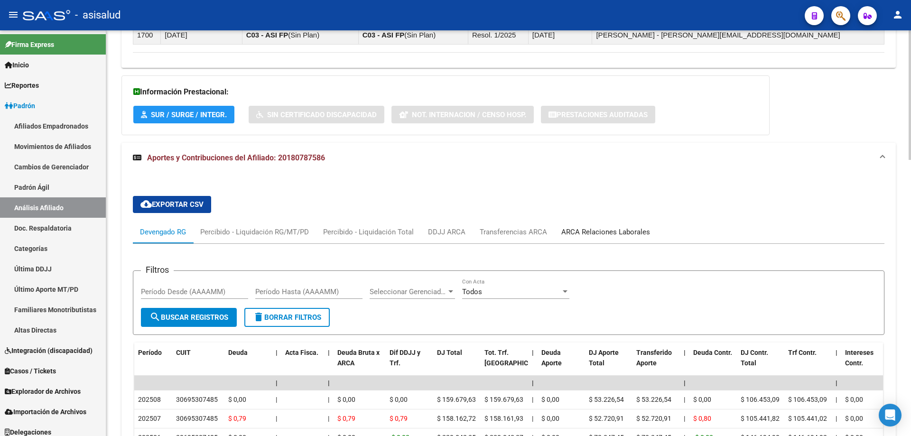
click at [607, 236] on div "ARCA Relaciones Laborales" at bounding box center [606, 232] width 89 height 10
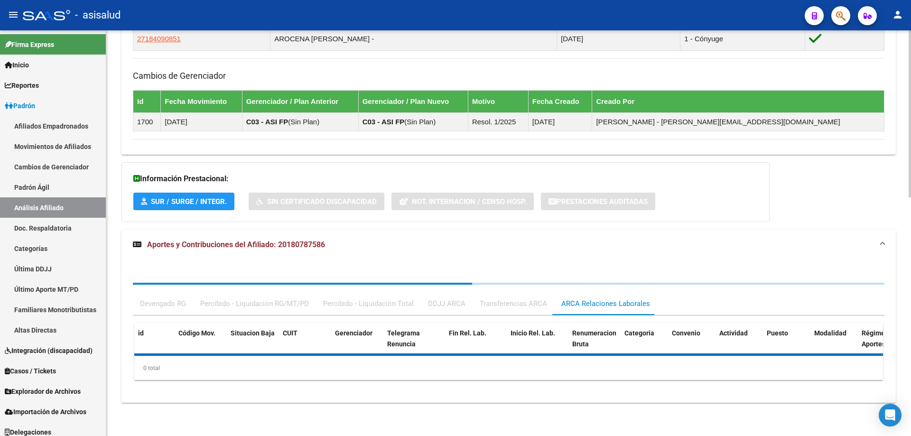
scroll to position [667, 0]
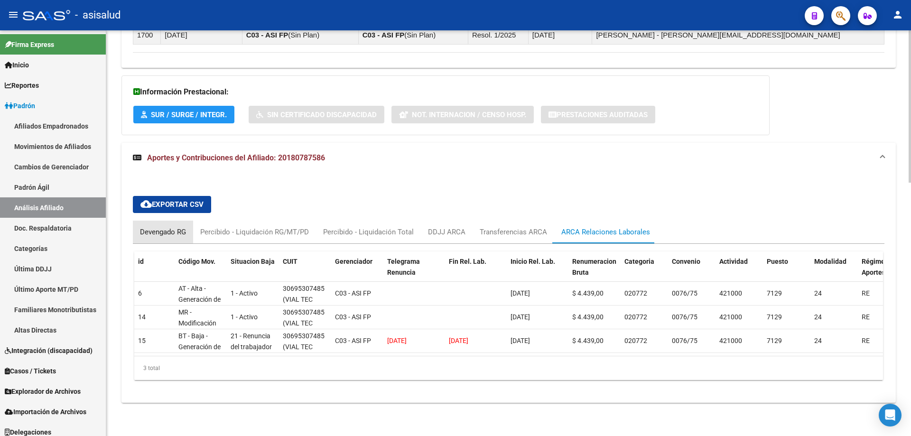
click at [160, 227] on div "Devengado RG" at bounding box center [163, 232] width 46 height 10
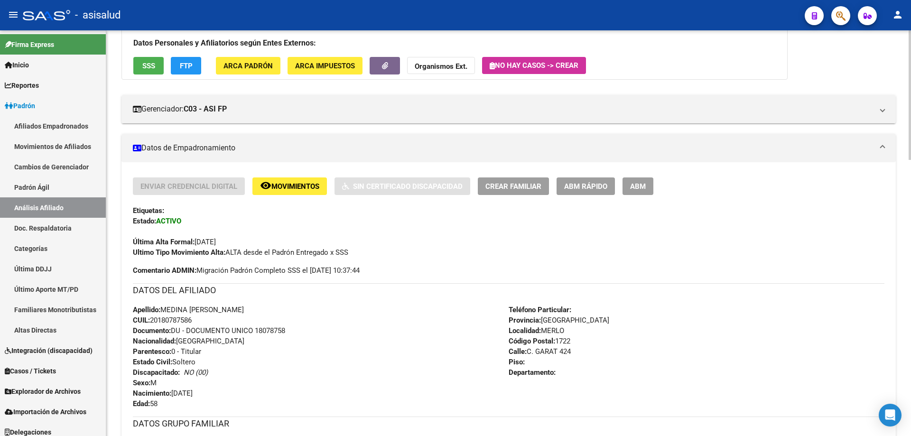
scroll to position [0, 0]
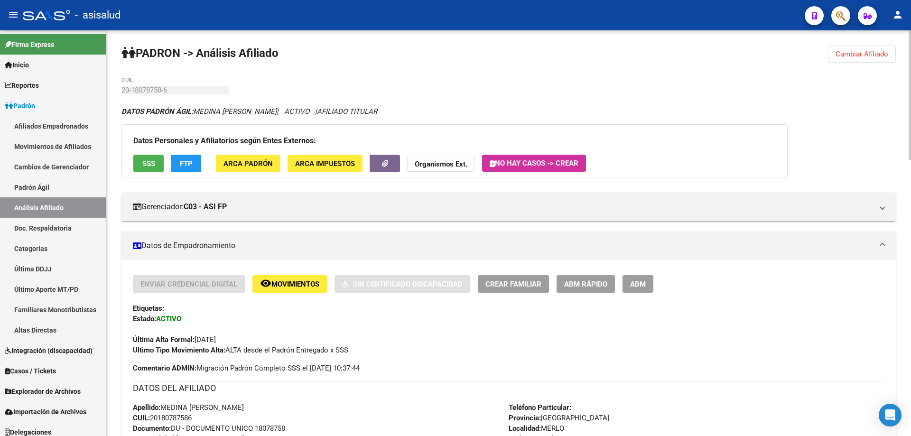
click at [852, 53] on span "Cambiar Afiliado" at bounding box center [862, 54] width 53 height 9
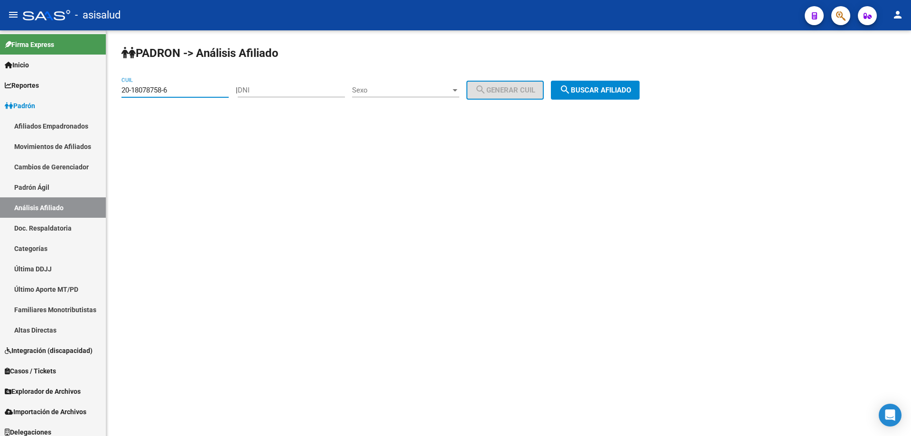
drag, startPoint x: 190, startPoint y: 93, endPoint x: 115, endPoint y: 93, distance: 75.0
click at [115, 93] on div "PADRON -> Análisis Afiliado 20-18078758-6 CUIL | DNI Sexo Sexo search Generar C…" at bounding box center [508, 80] width 805 height 100
paste input "7-94127102-8"
click at [611, 89] on span "search Buscar afiliado" at bounding box center [596, 90] width 72 height 9
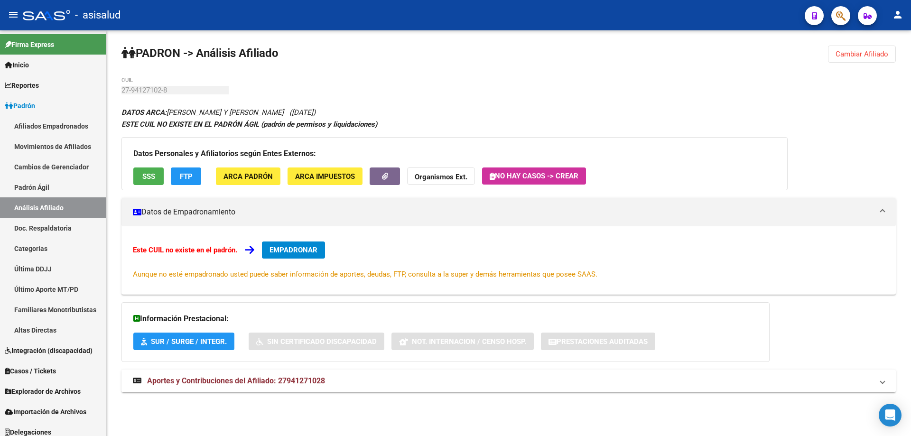
click at [860, 53] on span "Cambiar Afiliado" at bounding box center [862, 54] width 53 height 9
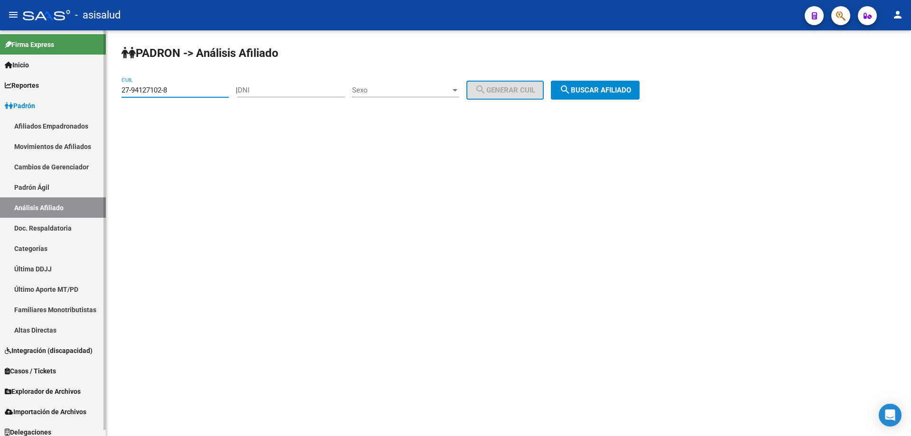
drag, startPoint x: 178, startPoint y: 87, endPoint x: 27, endPoint y: 93, distance: 151.5
click at [28, 92] on mat-sidenav-container "Firma Express Inicio Calendario SSS Instructivos Contacto OS Reportes Padrón Tr…" at bounding box center [455, 233] width 911 height 406
paste input "0-26440150-0"
type input "20-26440150-0"
click at [605, 83] on button "search Buscar afiliado" at bounding box center [595, 90] width 89 height 19
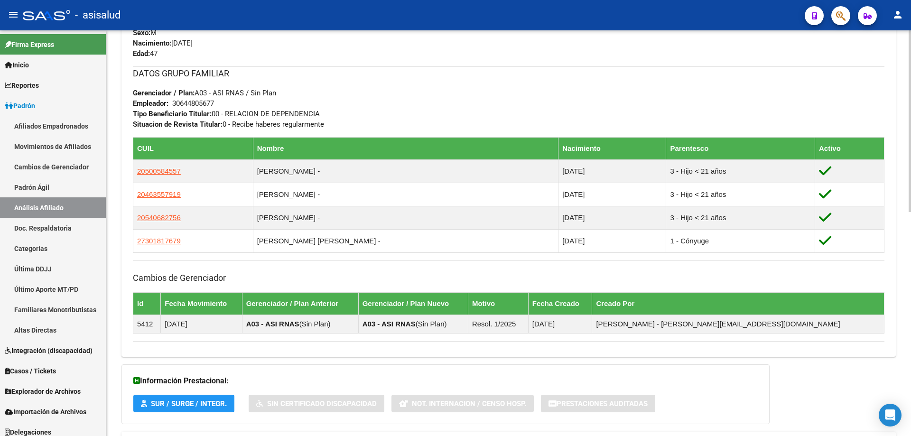
scroll to position [500, 0]
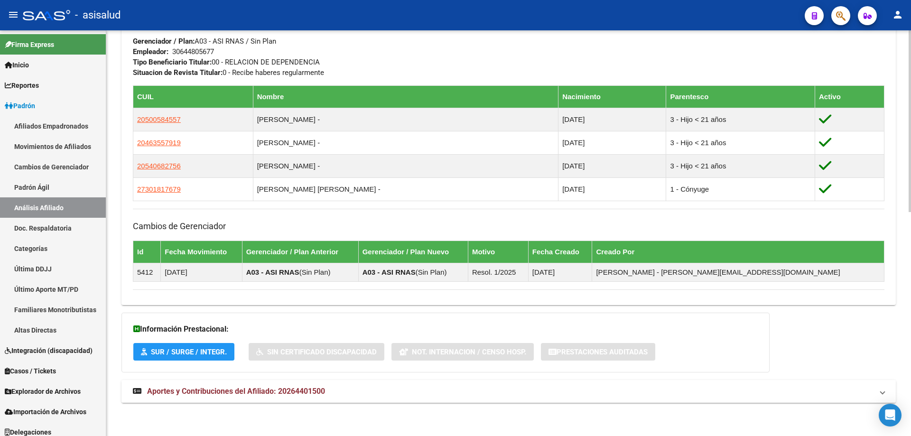
click at [403, 383] on mat-expansion-panel-header "Aportes y Contribuciones del Afiliado: 20264401500" at bounding box center [509, 391] width 775 height 23
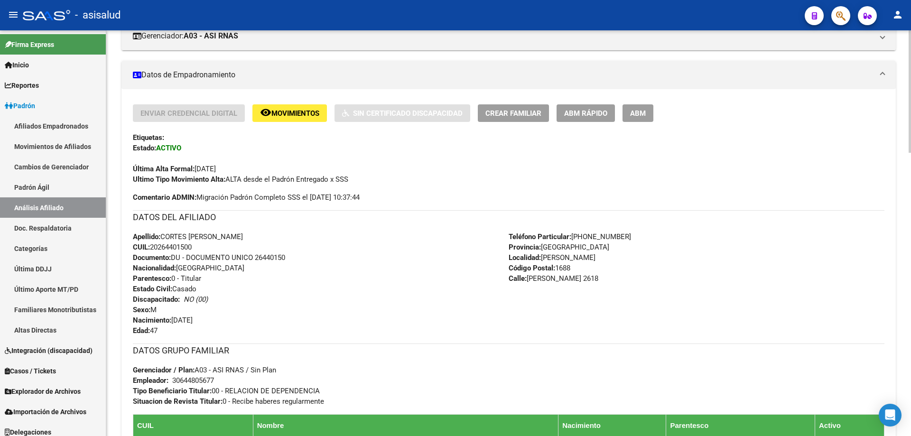
scroll to position [0, 0]
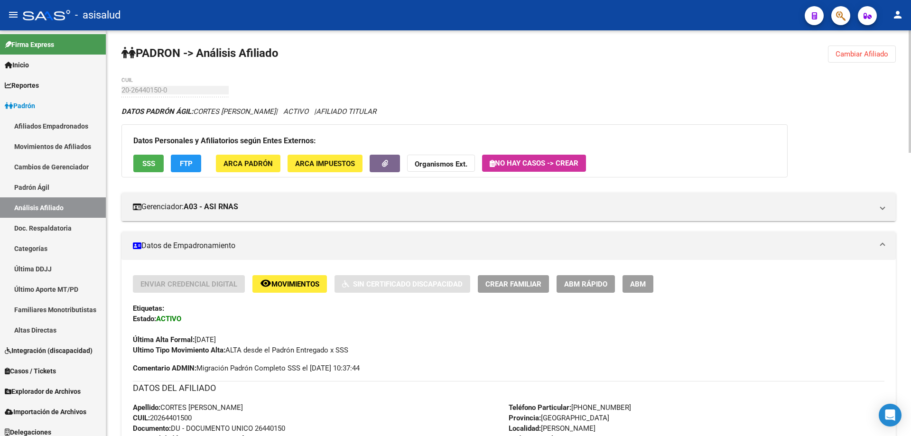
click at [145, 169] on button "SSS" at bounding box center [148, 164] width 30 height 18
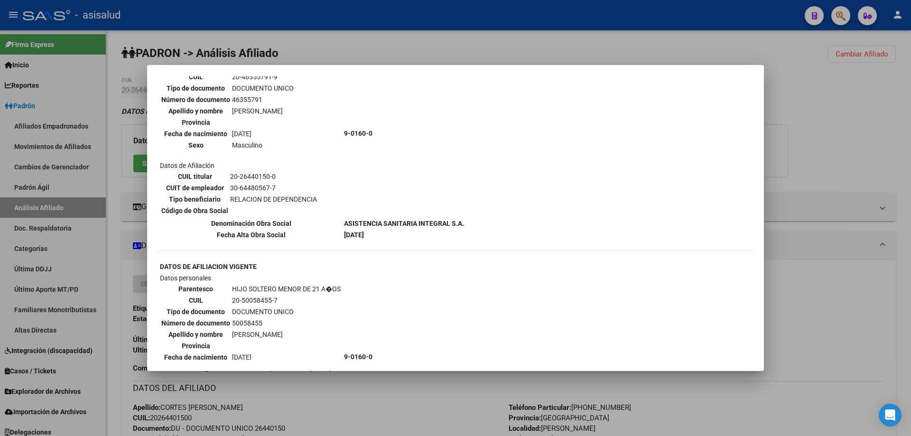
scroll to position [617, 0]
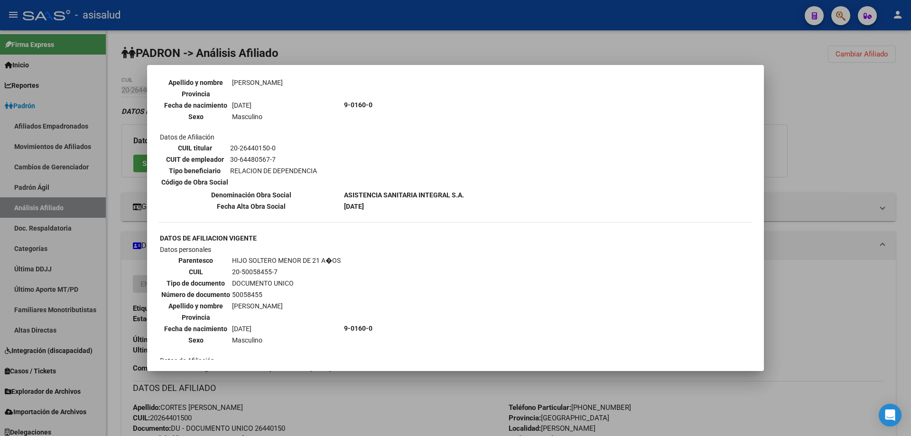
click at [911, 264] on div at bounding box center [455, 218] width 911 height 436
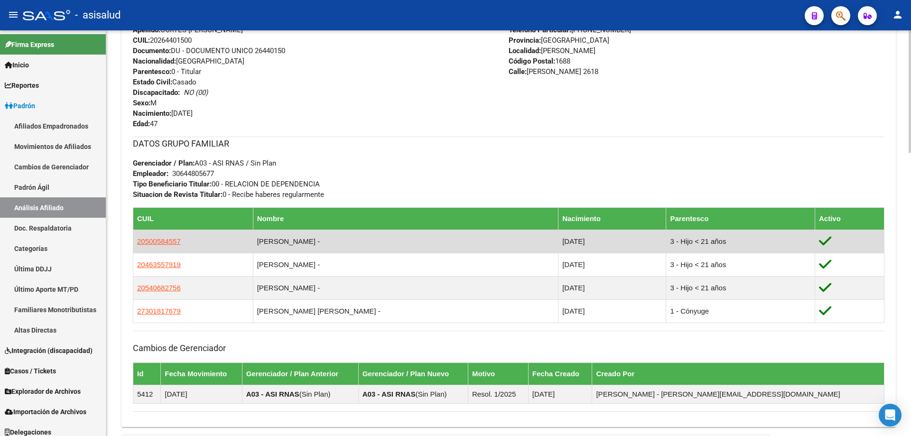
scroll to position [380, 0]
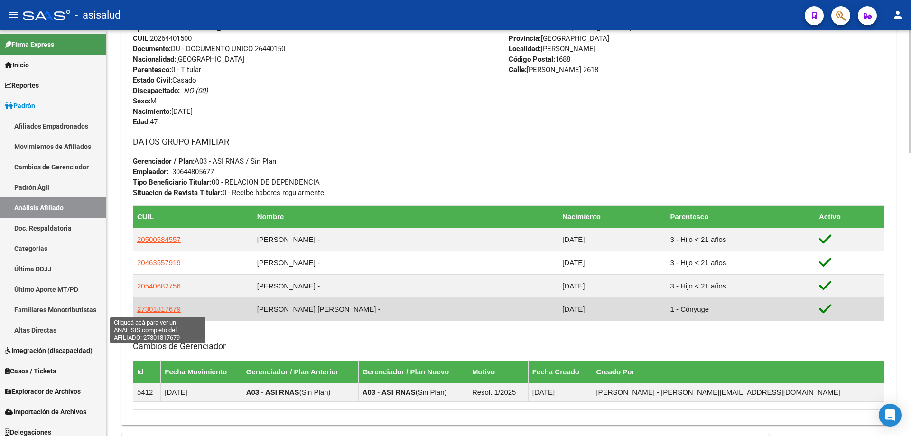
click at [164, 310] on span "27301817679" at bounding box center [159, 309] width 44 height 8
type textarea "27301817679"
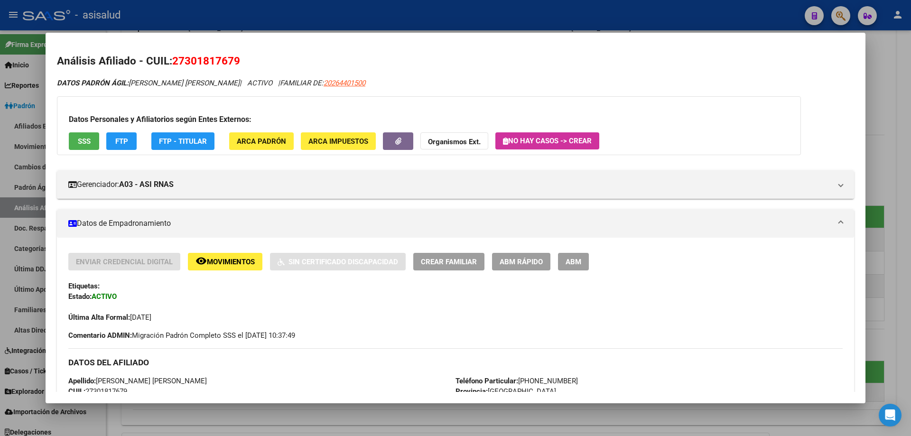
click at [95, 141] on button "SSS" at bounding box center [84, 141] width 30 height 18
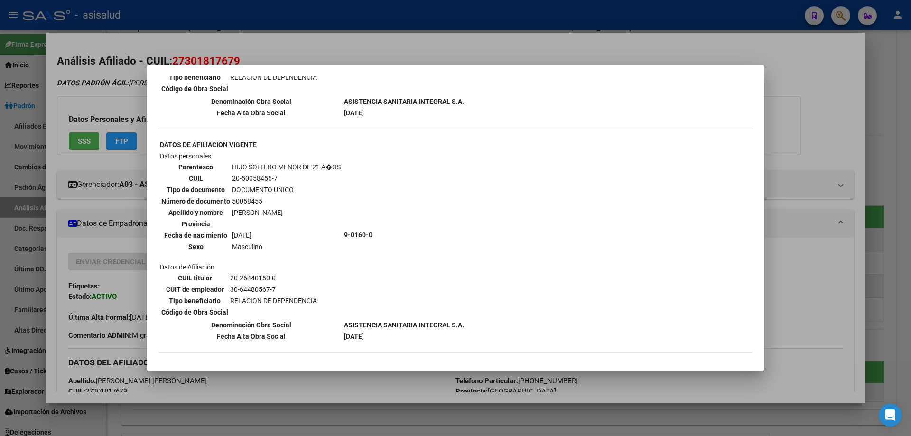
scroll to position [712, 0]
click at [888, 207] on div at bounding box center [455, 218] width 911 height 436
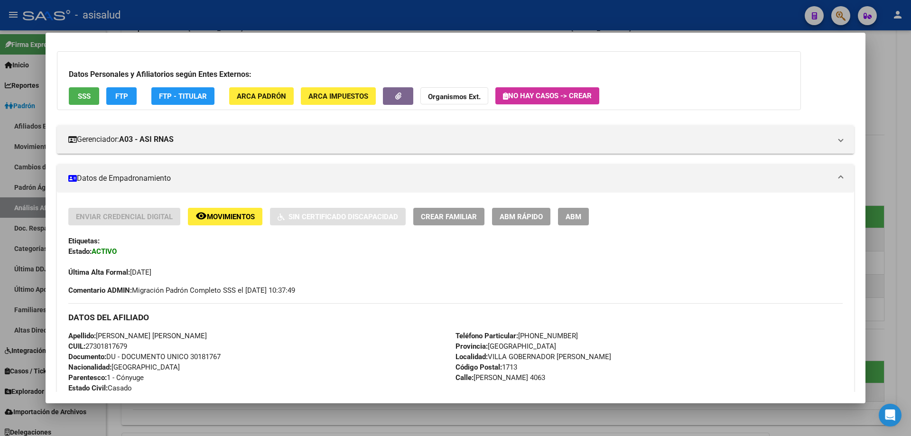
scroll to position [237, 0]
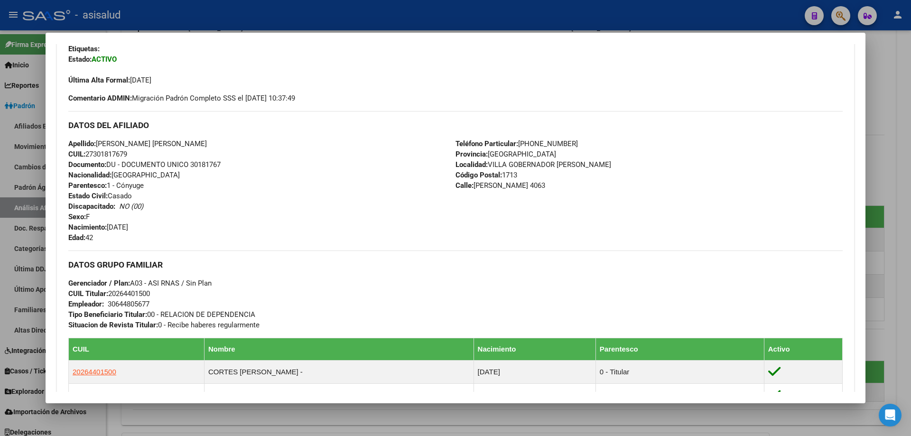
click at [911, 217] on div at bounding box center [455, 218] width 911 height 436
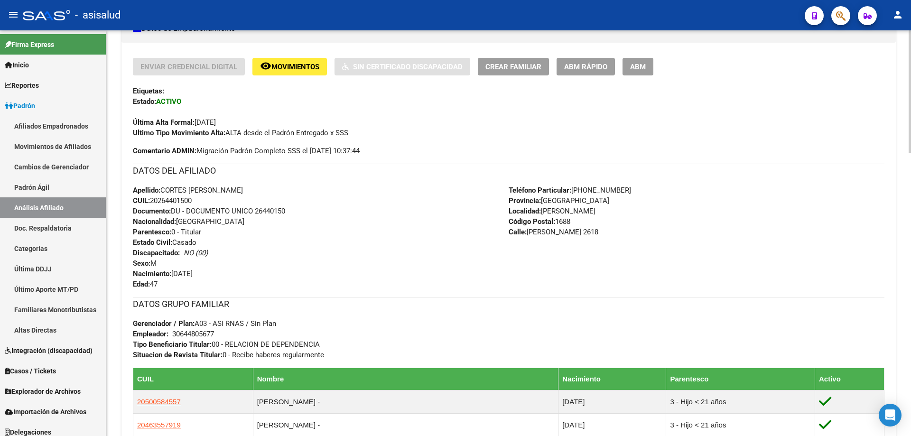
scroll to position [0, 0]
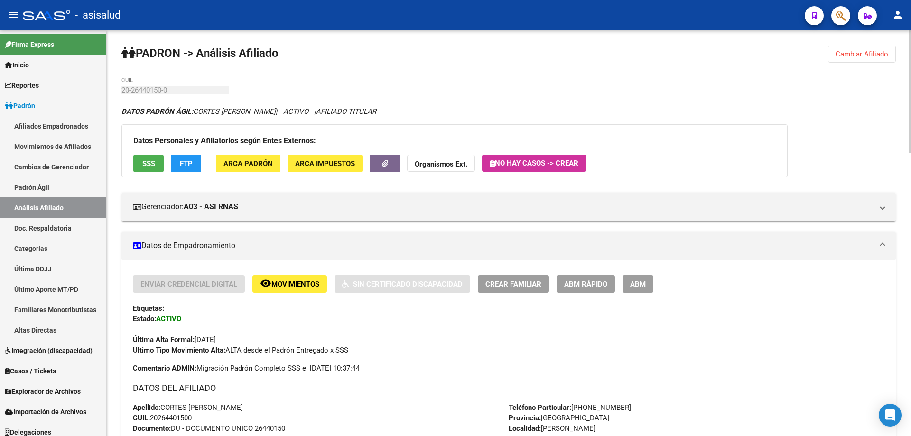
click at [861, 55] on span "Cambiar Afiliado" at bounding box center [862, 54] width 53 height 9
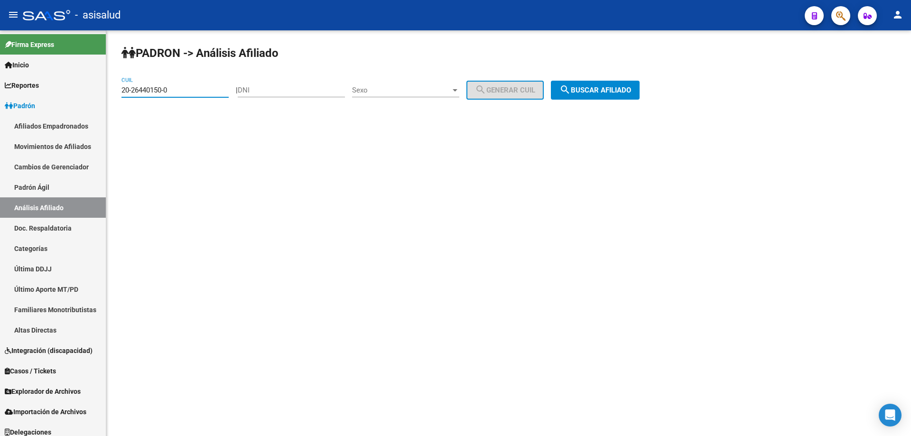
drag, startPoint x: 192, startPoint y: 90, endPoint x: 111, endPoint y: 95, distance: 81.8
click at [111, 95] on div "PADRON -> Análisis Afiliado 20-26440150-0 CUIL | DNI Sexo Sexo search Generar C…" at bounding box center [508, 80] width 805 height 100
paste input "2842219-4"
click at [610, 88] on span "search Buscar afiliado" at bounding box center [596, 90] width 72 height 9
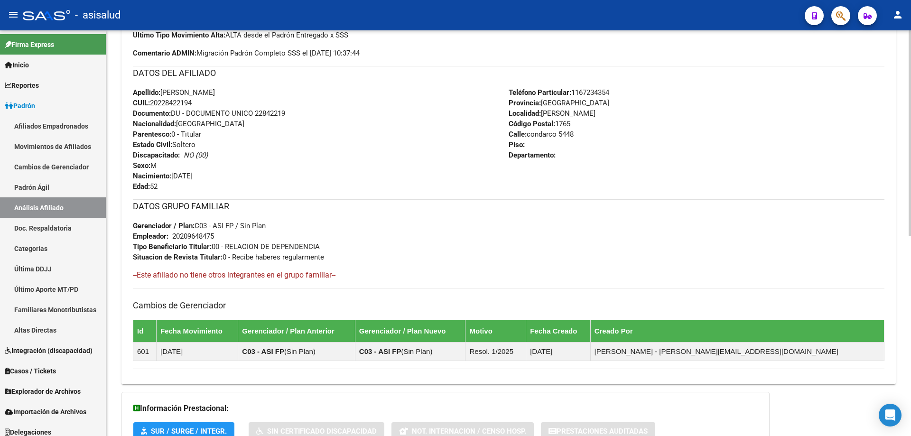
scroll to position [394, 0]
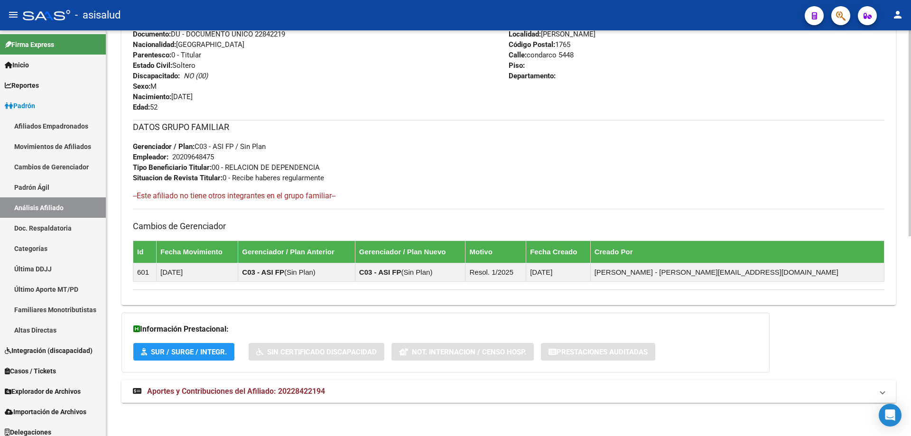
click at [408, 395] on mat-panel-title "Aportes y Contribuciones del Afiliado: 20228422194" at bounding box center [503, 391] width 741 height 10
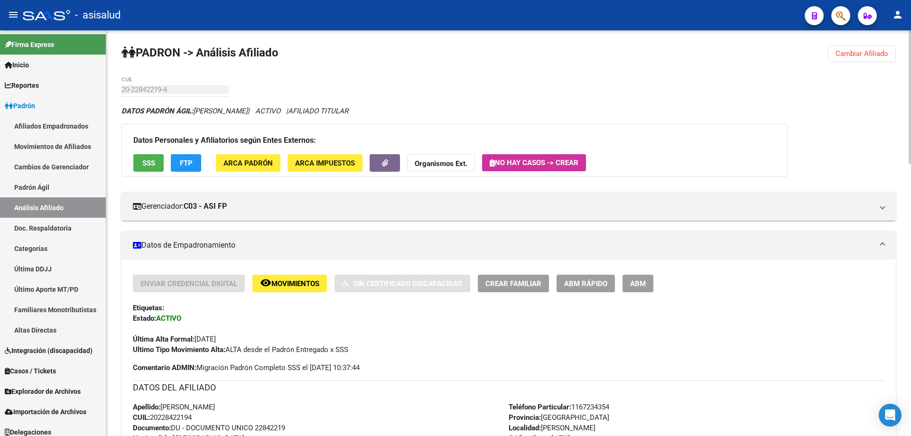
scroll to position [0, 0]
click at [149, 167] on span "SSS" at bounding box center [148, 164] width 13 height 9
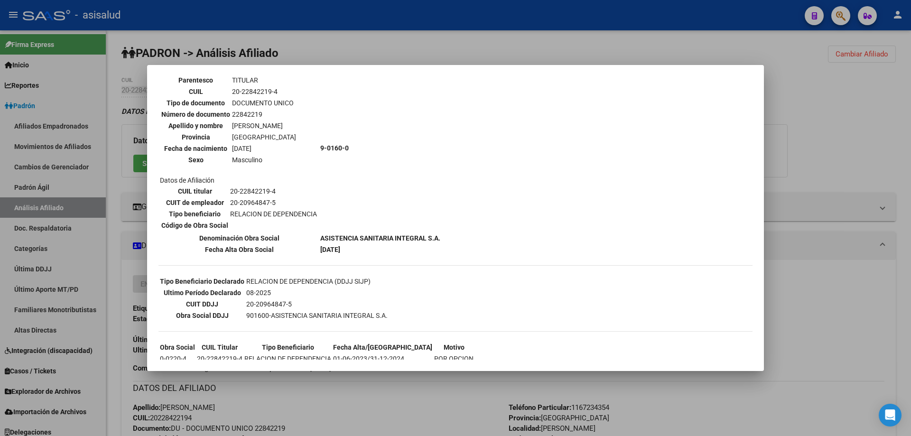
scroll to position [108, 0]
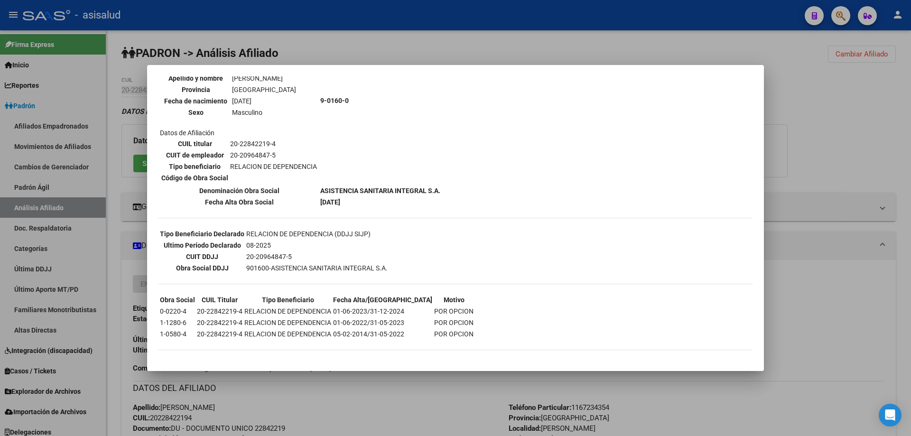
click at [887, 316] on div at bounding box center [455, 218] width 911 height 436
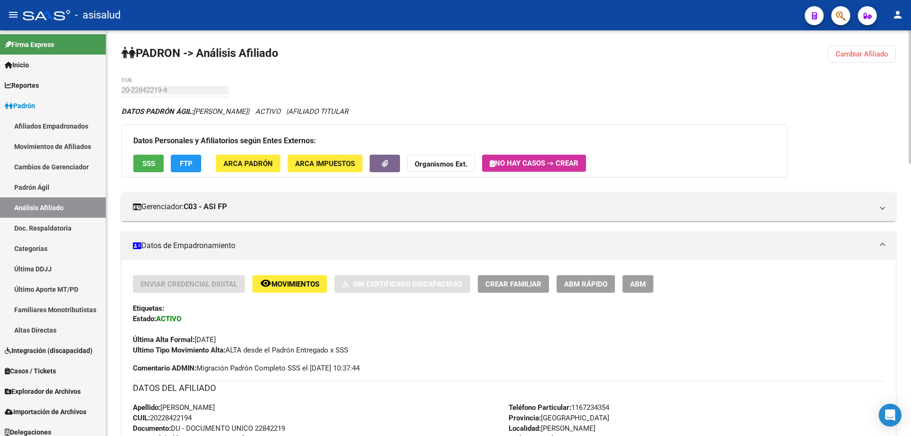
click at [858, 51] on span "Cambiar Afiliado" at bounding box center [862, 54] width 53 height 9
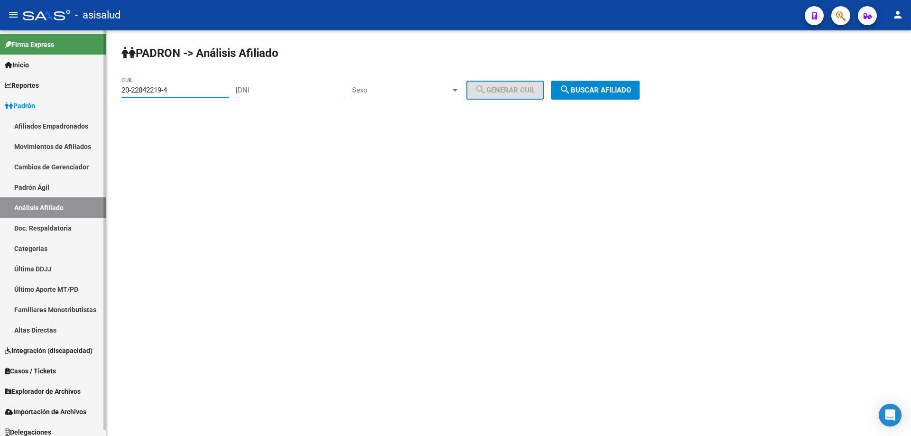
drag, startPoint x: 188, startPoint y: 88, endPoint x: 0, endPoint y: 121, distance: 191.3
click at [0, 121] on mat-sidenav-container "Firma Express Inicio Calendario SSS Instructivos Contacto OS Reportes Padrón Tr…" at bounding box center [455, 233] width 911 height 406
paste input "94272651-2"
type input "20-94272651-2"
click at [607, 94] on button "search Buscar afiliado" at bounding box center [595, 90] width 89 height 19
